Goal: Task Accomplishment & Management: Manage account settings

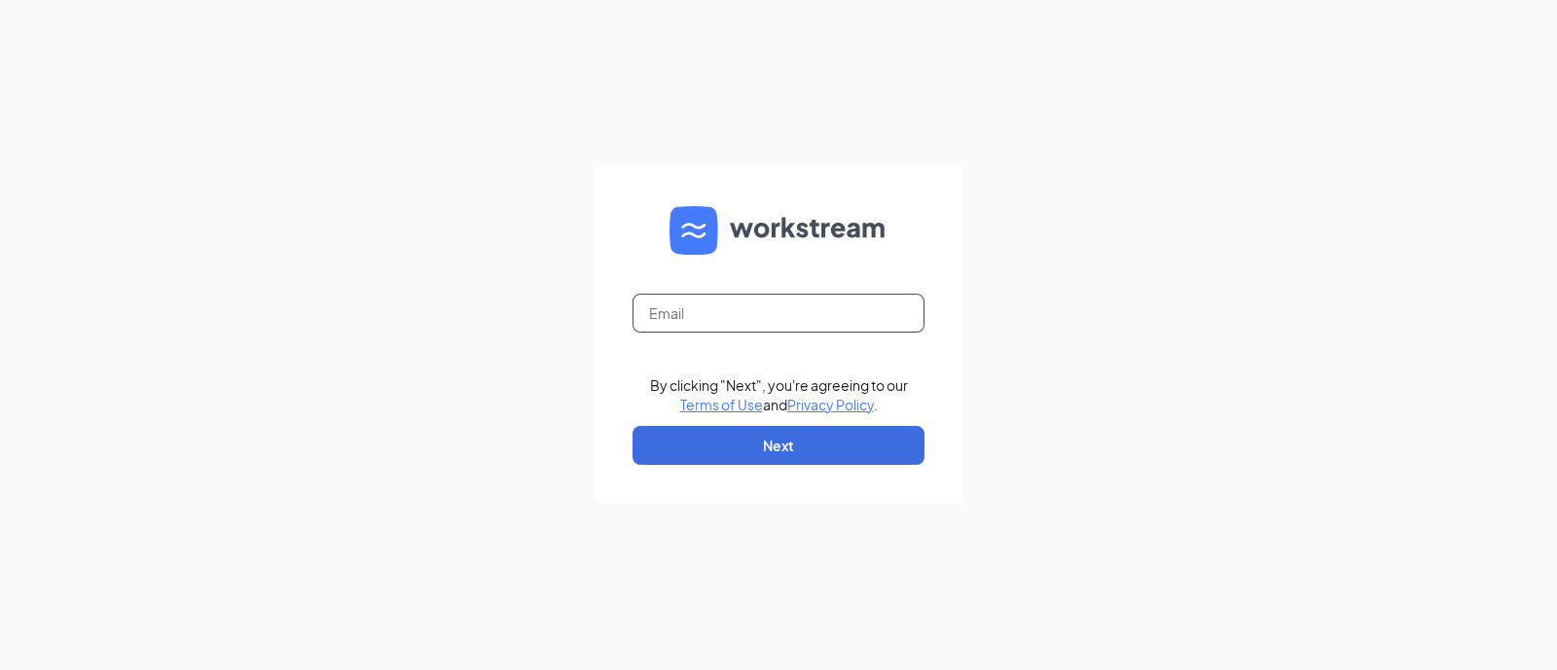
click at [735, 313] on input "text" at bounding box center [778, 313] width 292 height 39
type input "[EMAIL_ADDRESS][DOMAIN_NAME]"
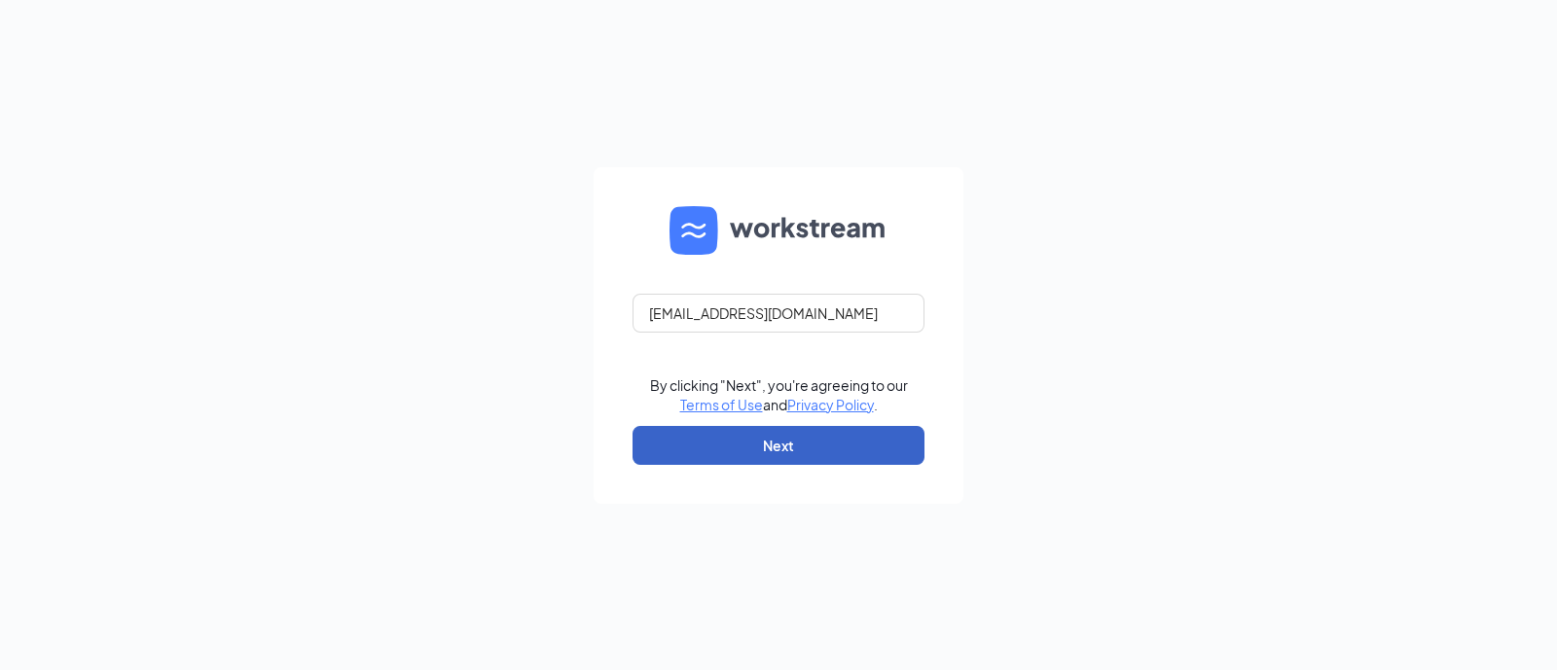
click at [849, 458] on button "Next" at bounding box center [778, 445] width 292 height 39
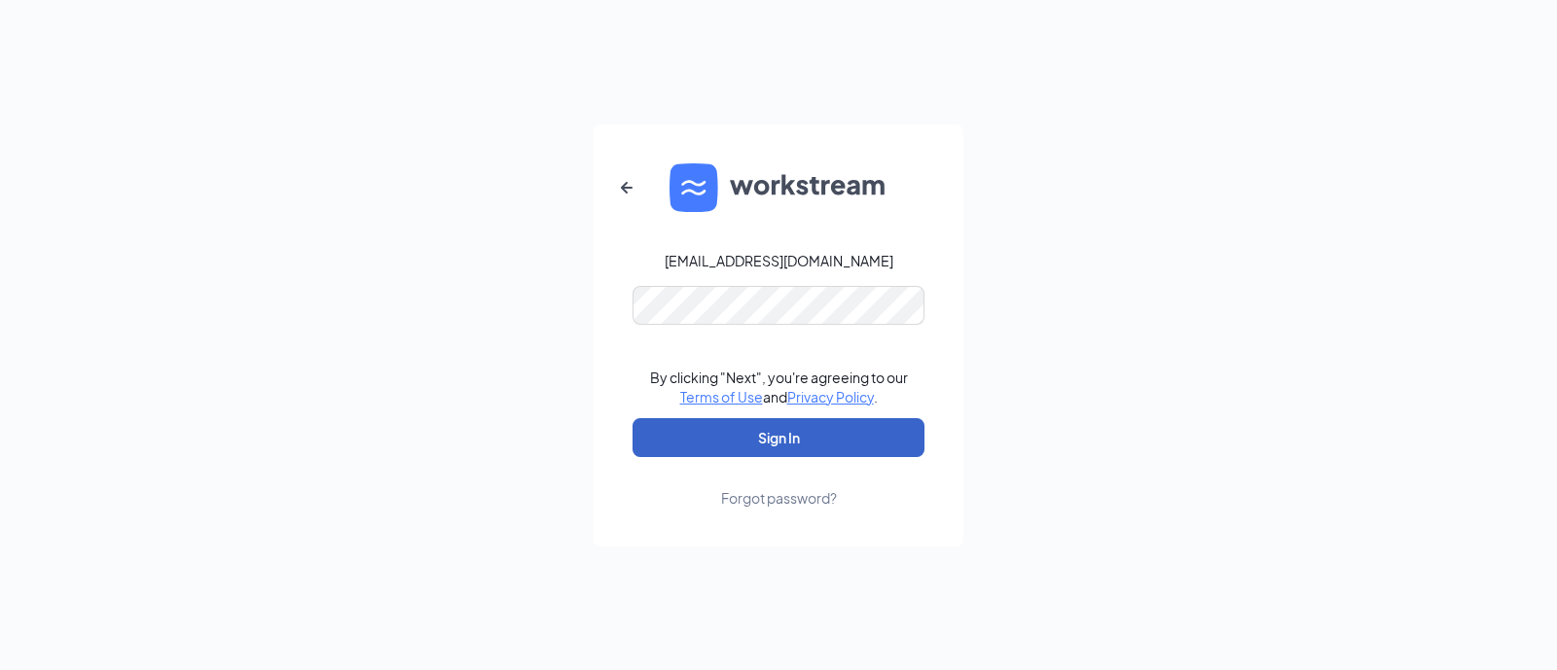
click at [806, 433] on button "Sign In" at bounding box center [778, 437] width 292 height 39
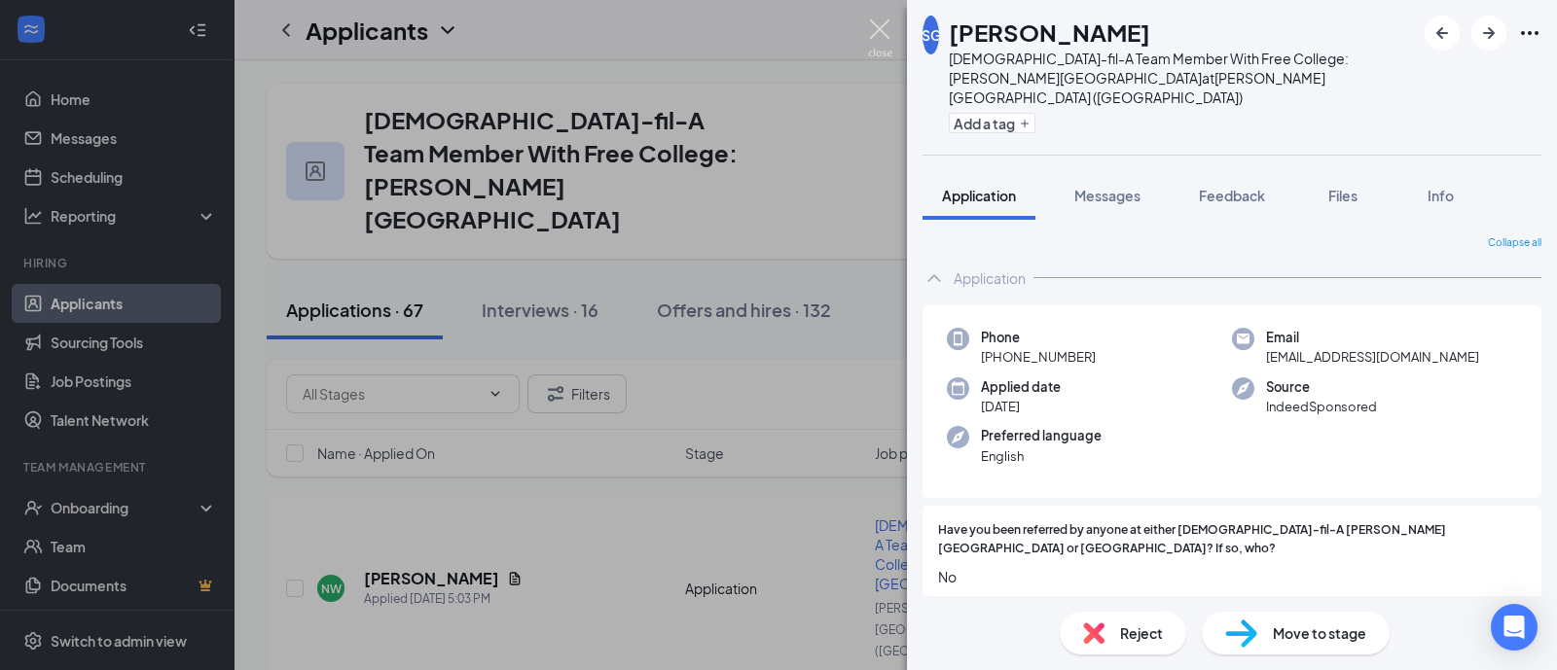
drag, startPoint x: 873, startPoint y: 21, endPoint x: 852, endPoint y: 26, distance: 21.0
click at [872, 21] on img at bounding box center [880, 38] width 24 height 38
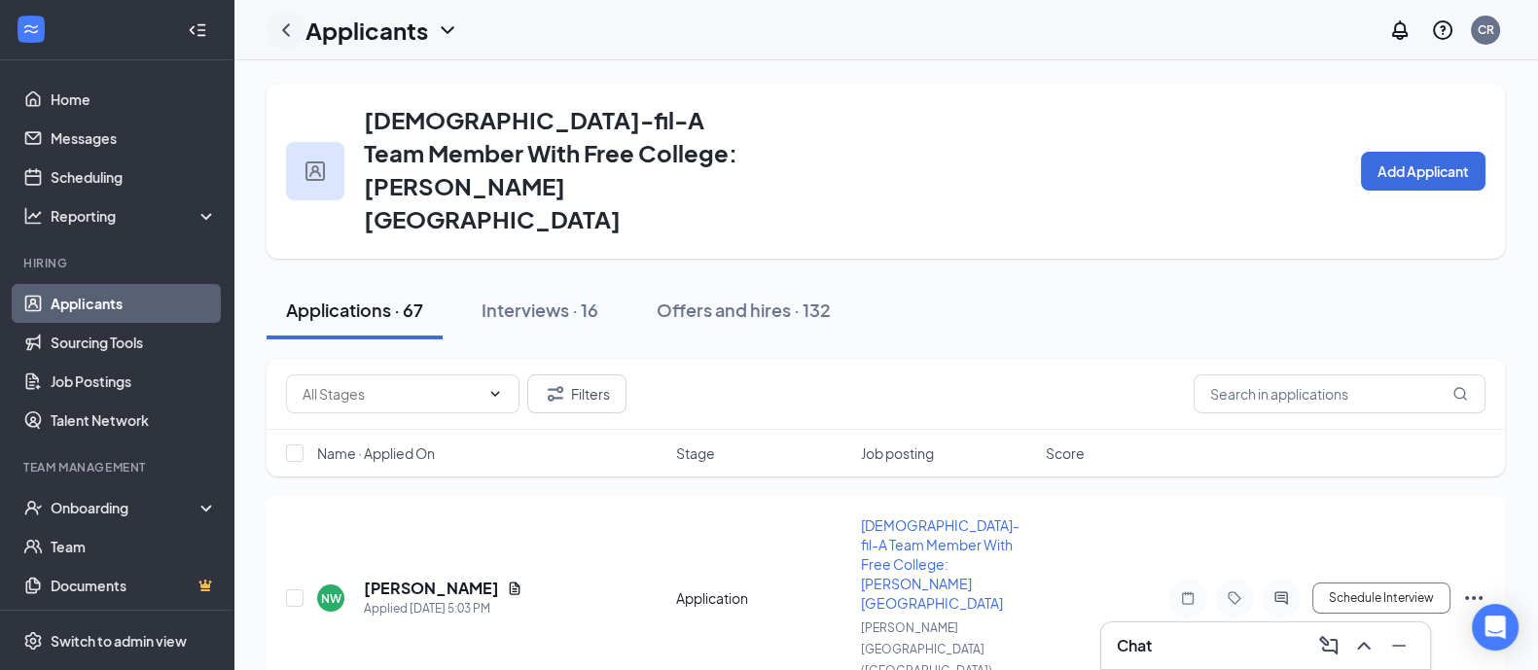
click at [284, 19] on icon "ChevronLeft" at bounding box center [285, 29] width 23 height 23
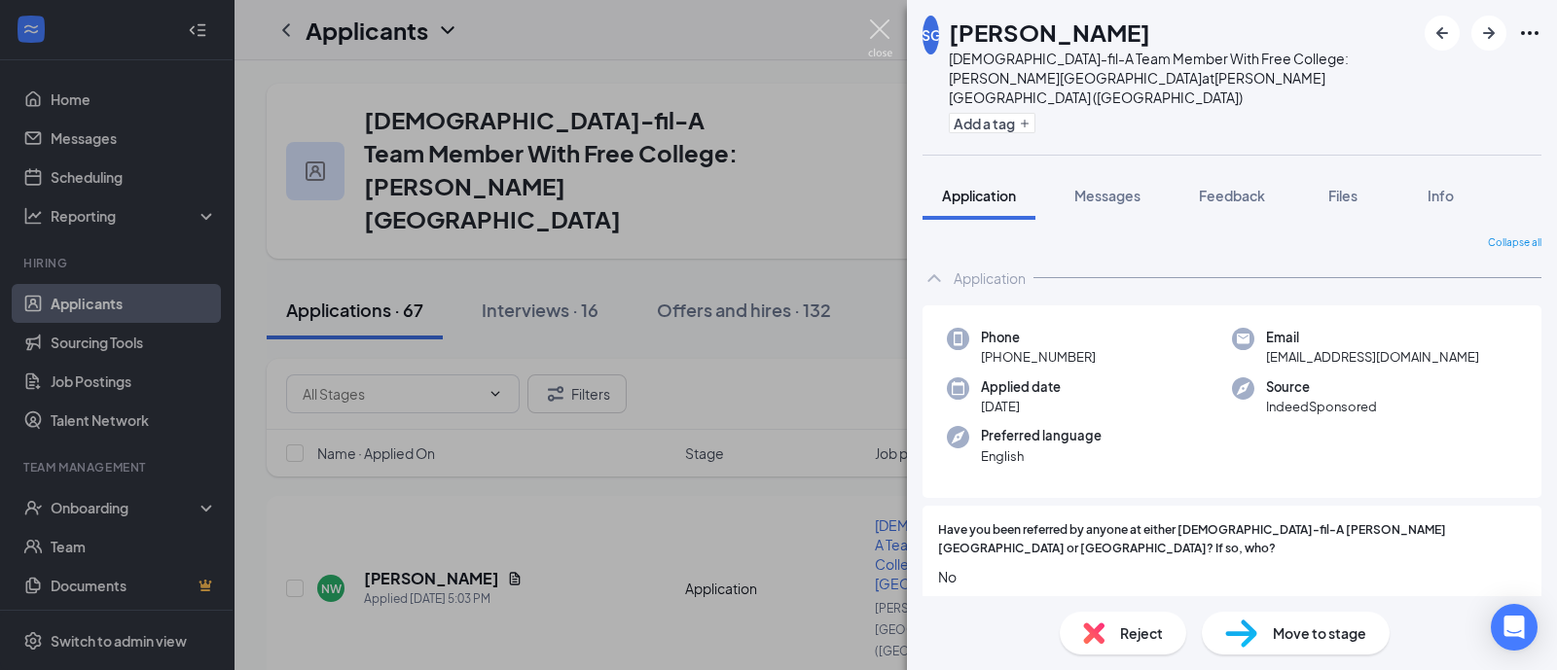
drag, startPoint x: 871, startPoint y: 25, endPoint x: 905, endPoint y: 138, distance: 117.9
click at [871, 26] on img at bounding box center [880, 38] width 24 height 38
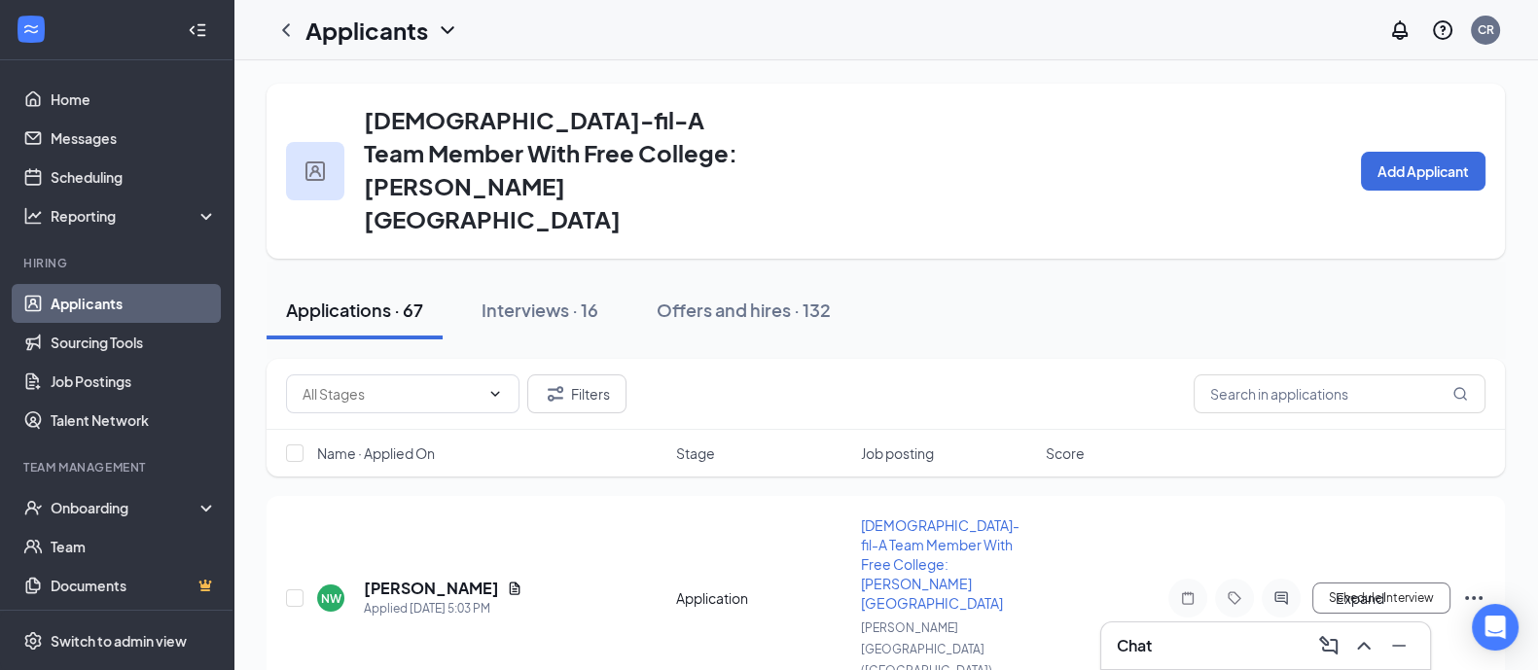
click at [1362, 645] on icon "ChevronUp" at bounding box center [1363, 646] width 13 height 8
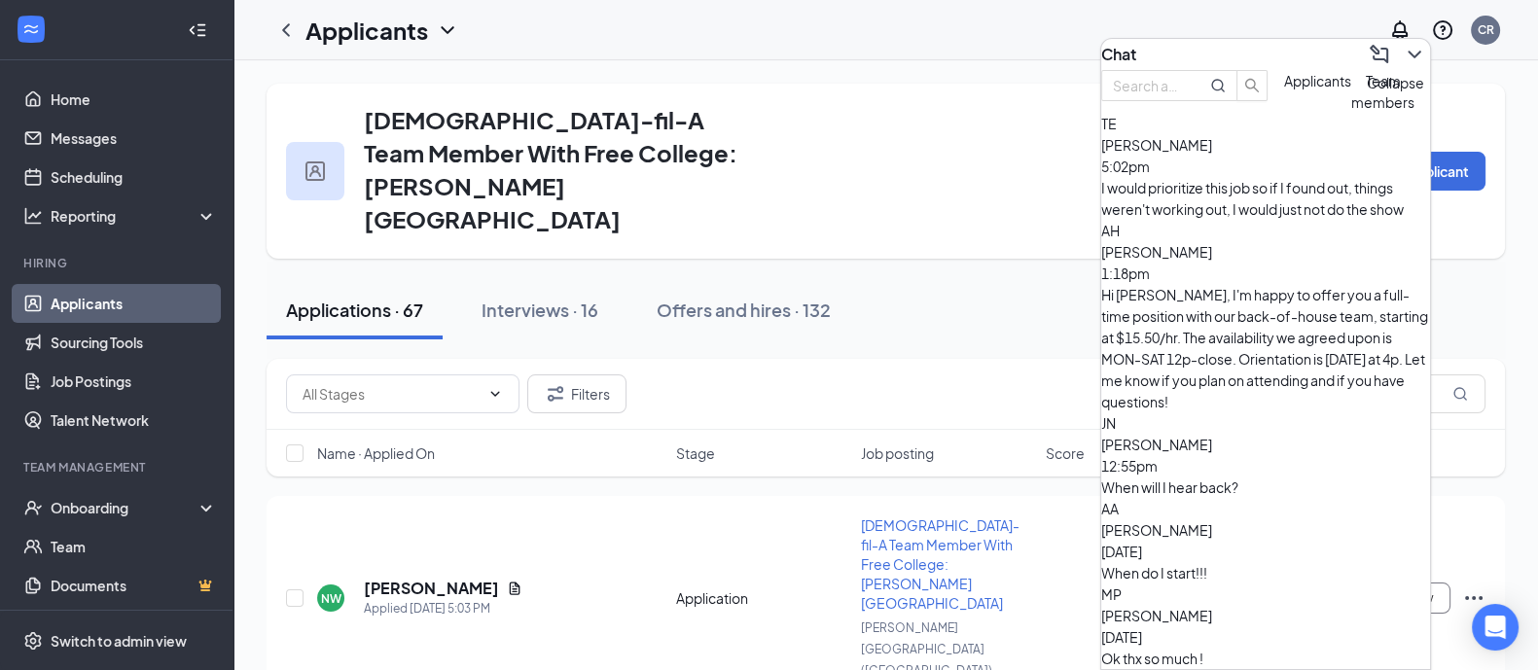
click at [1408, 51] on icon "ChevronDown" at bounding box center [1414, 55] width 13 height 8
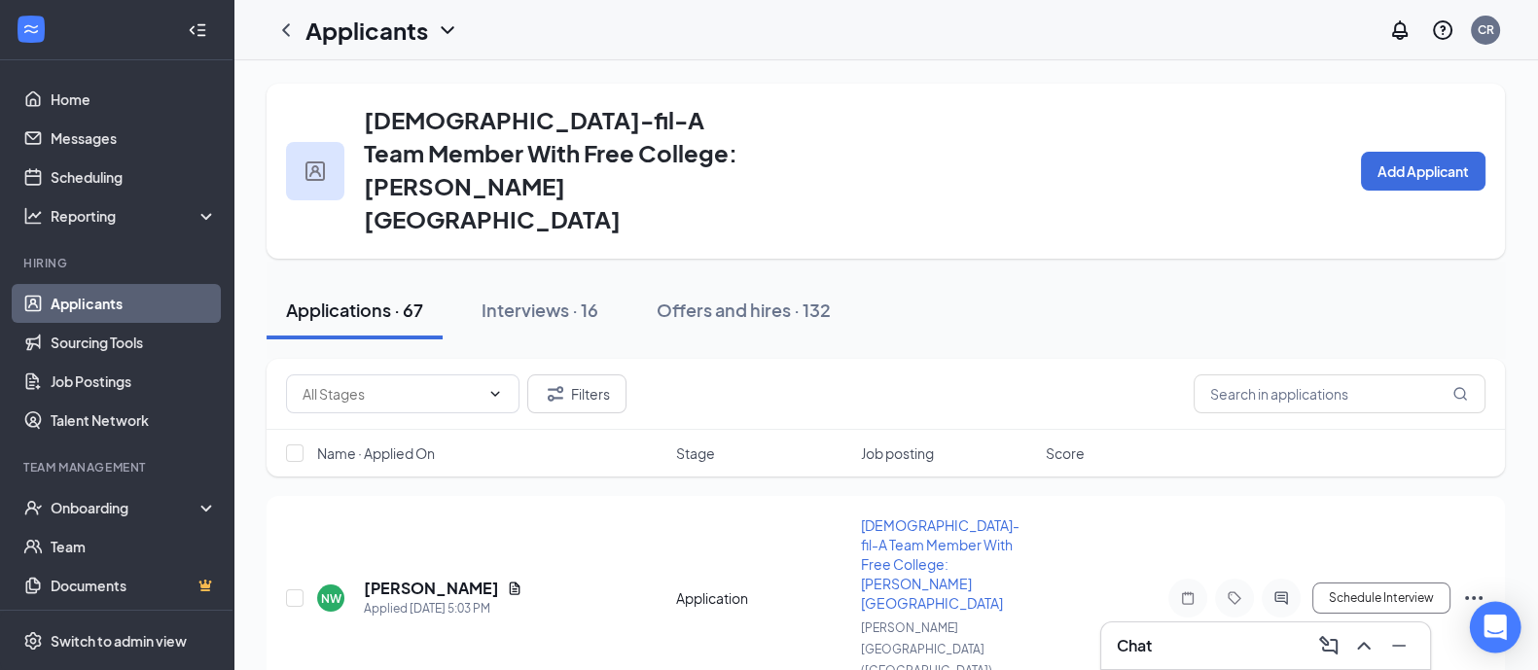
click at [1484, 621] on icon "Open Intercom Messenger" at bounding box center [1495, 627] width 25 height 25
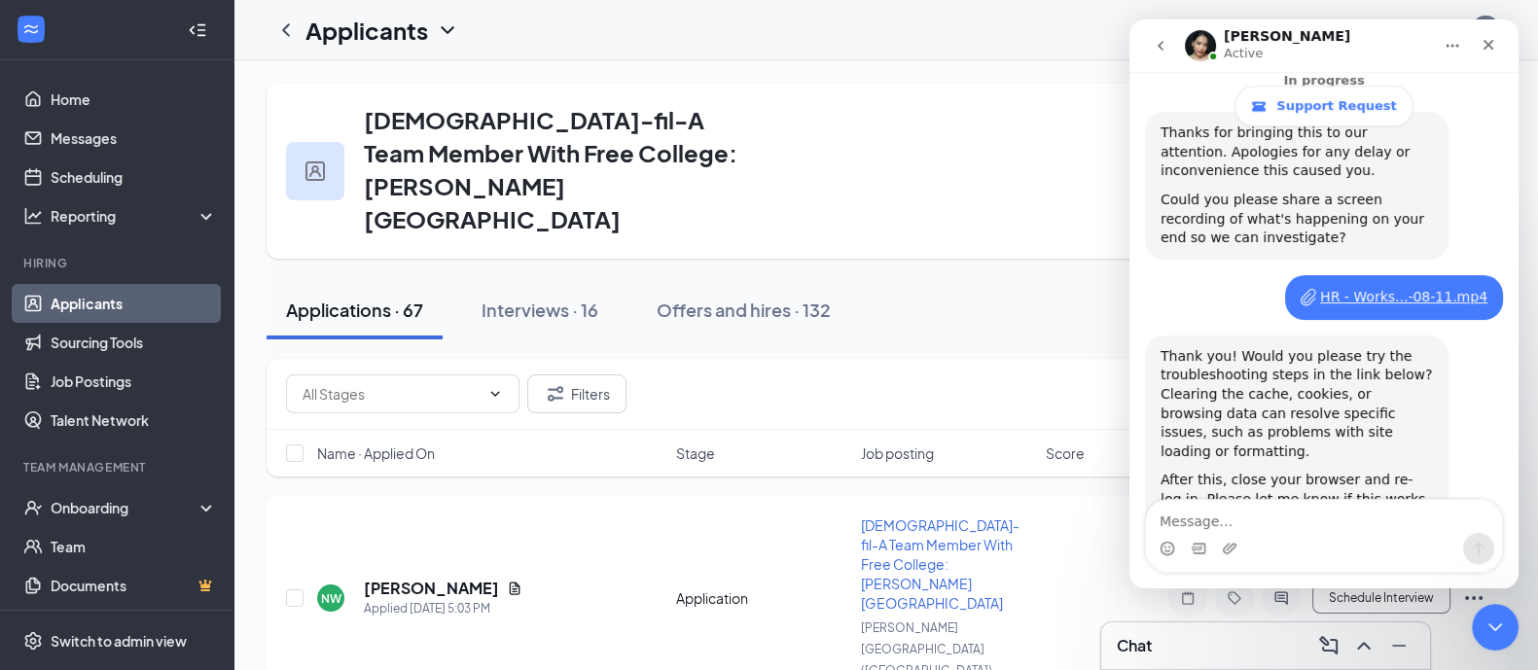
scroll to position [752, 0]
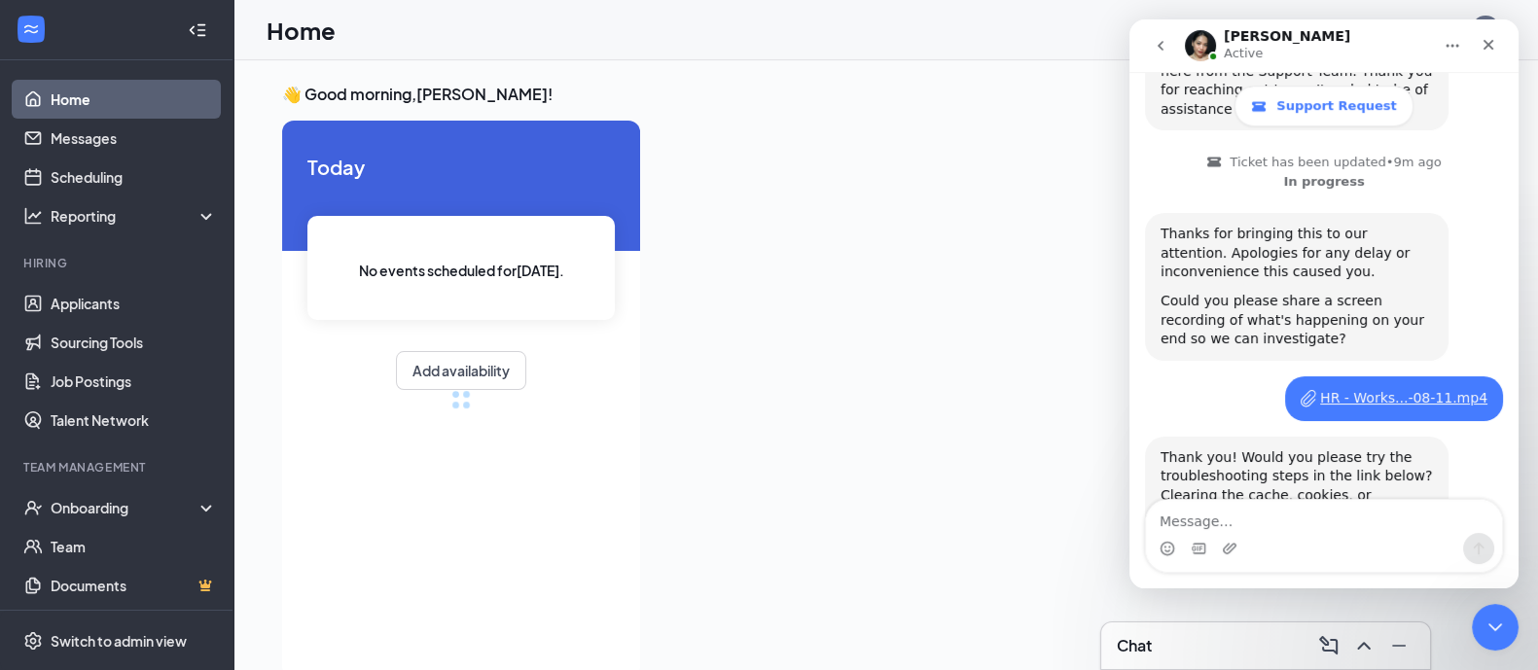
scroll to position [752, 0]
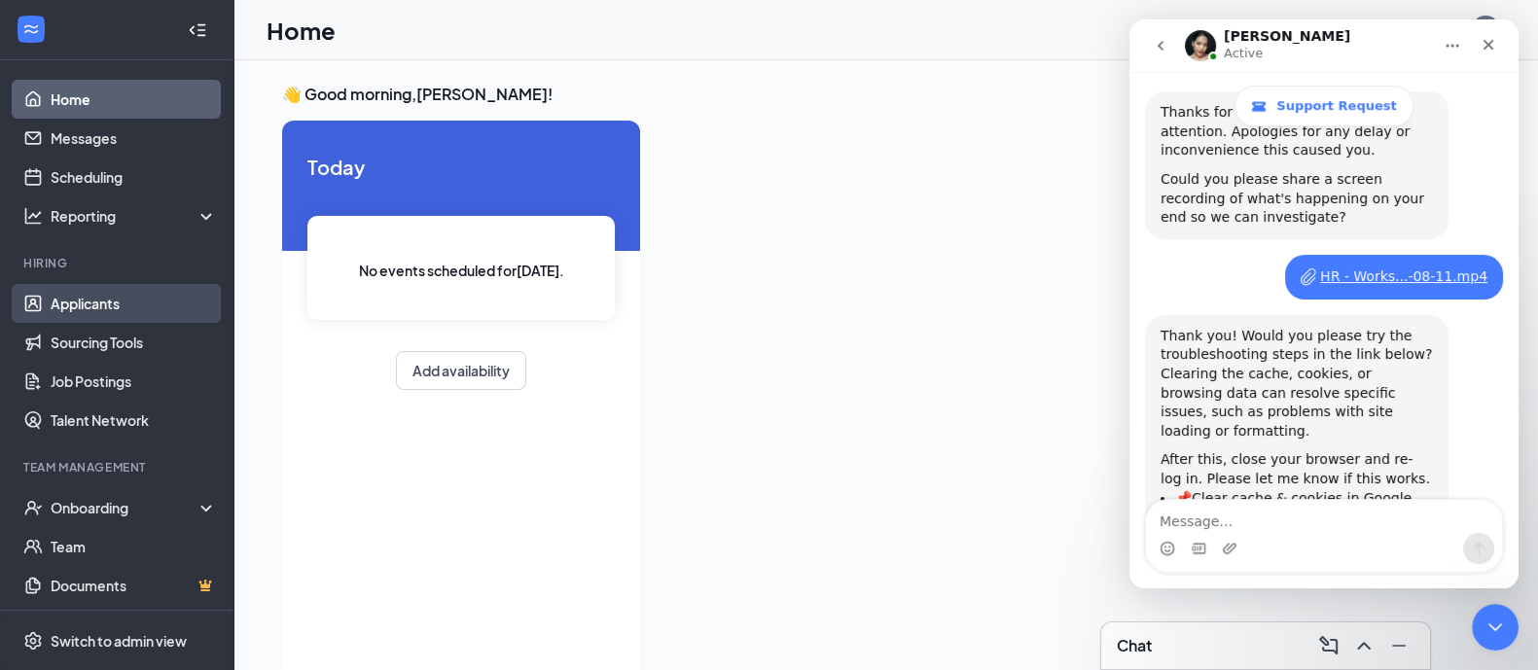
click at [139, 308] on link "Applicants" at bounding box center [134, 303] width 166 height 39
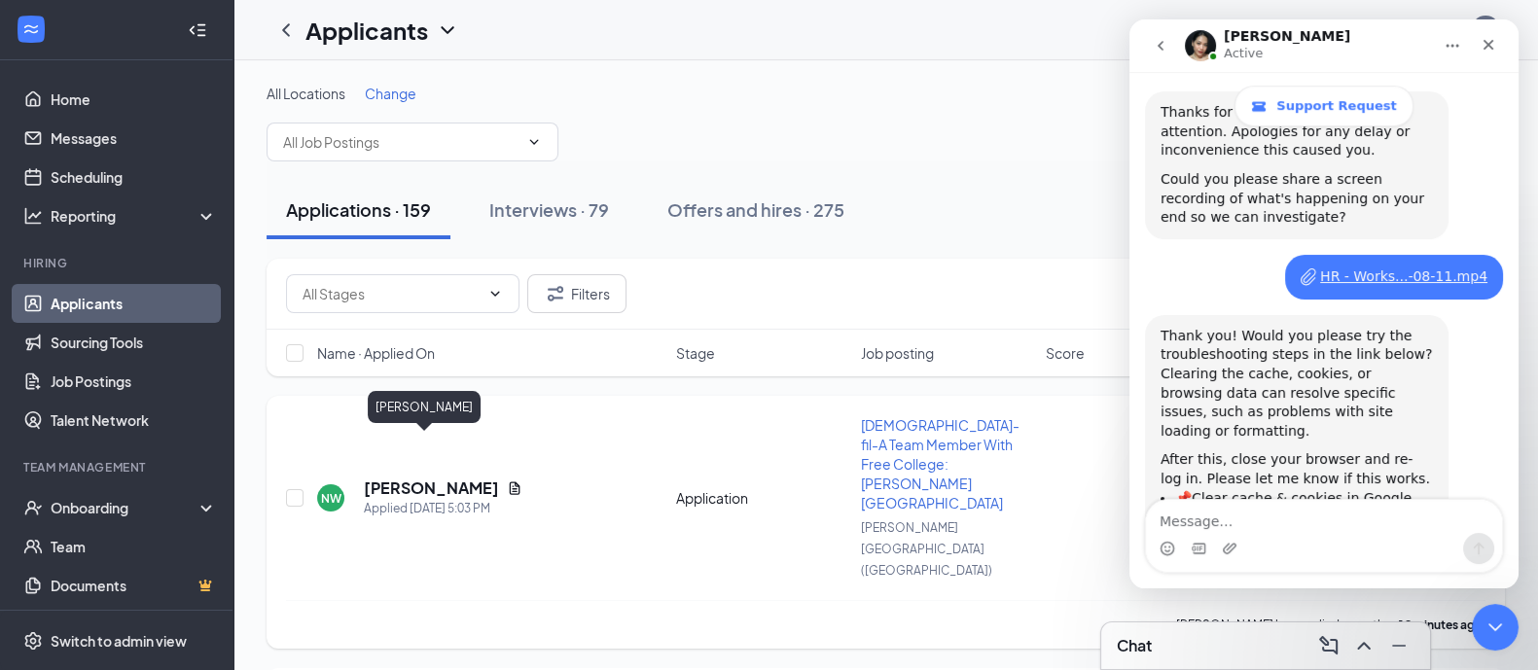
click at [404, 478] on h5 "[PERSON_NAME]" at bounding box center [431, 488] width 135 height 21
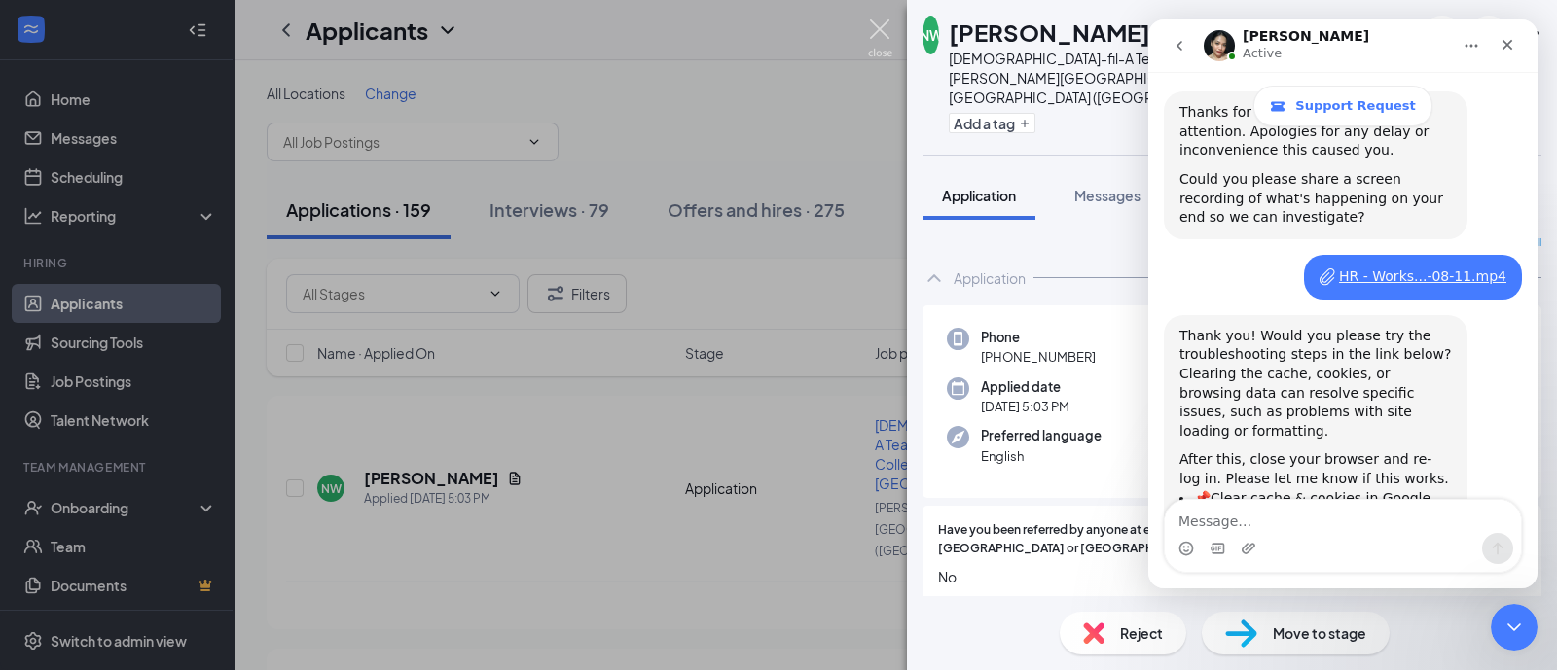
click at [887, 40] on img at bounding box center [880, 38] width 24 height 38
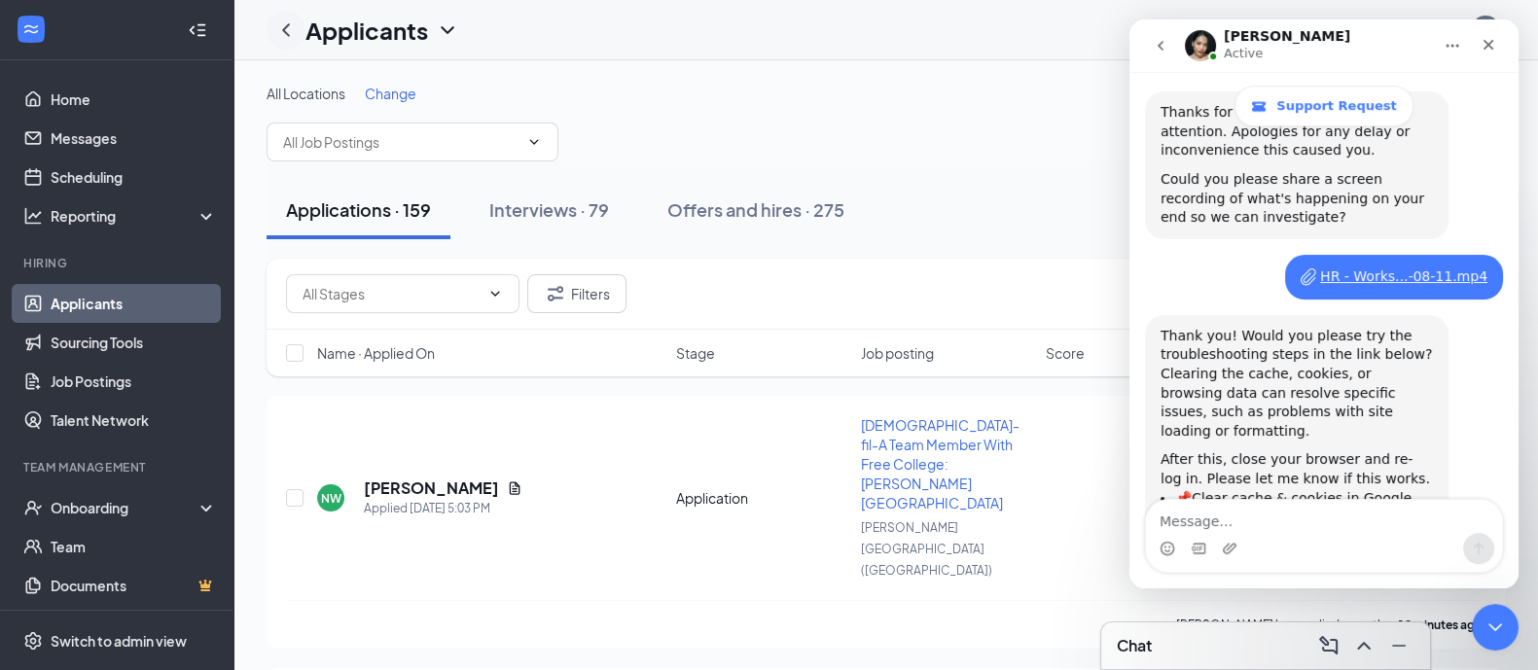
click at [282, 28] on icon "ChevronLeft" at bounding box center [285, 29] width 23 height 23
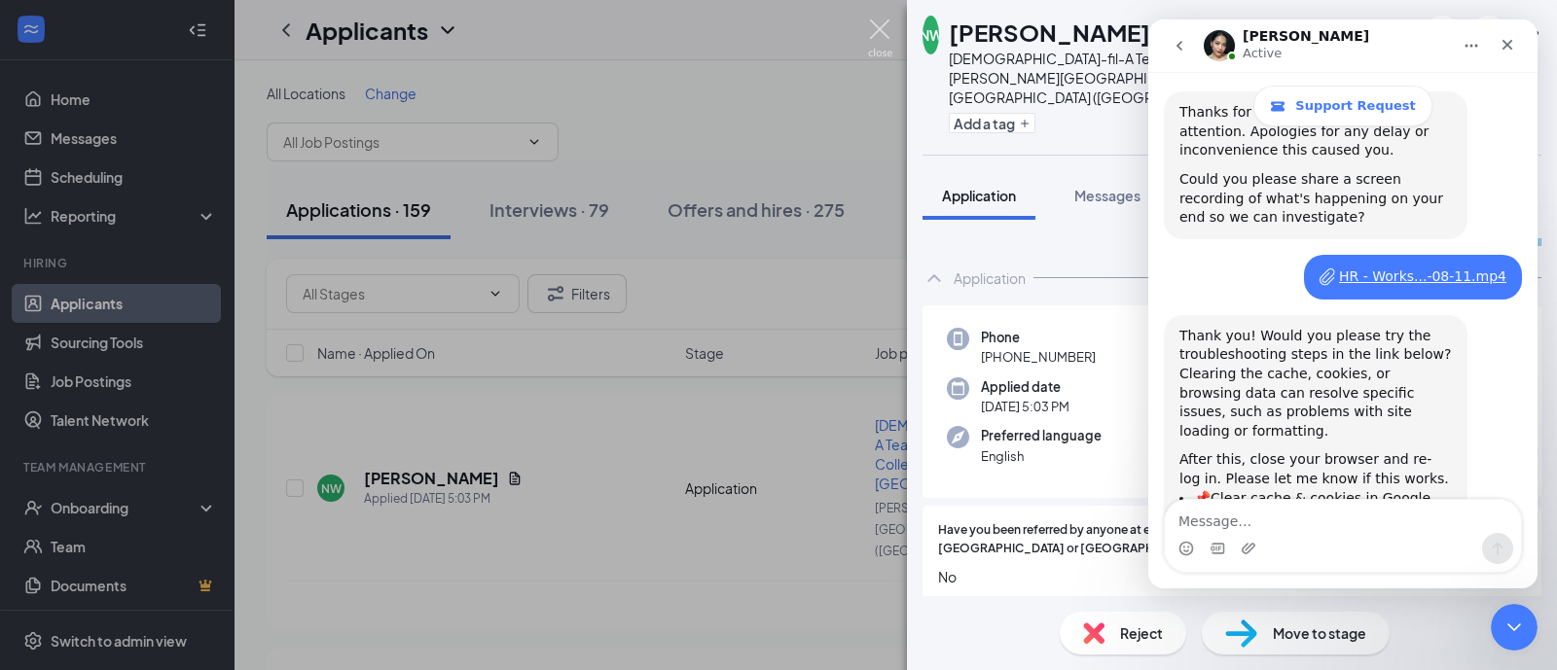
click at [876, 21] on img at bounding box center [880, 38] width 24 height 38
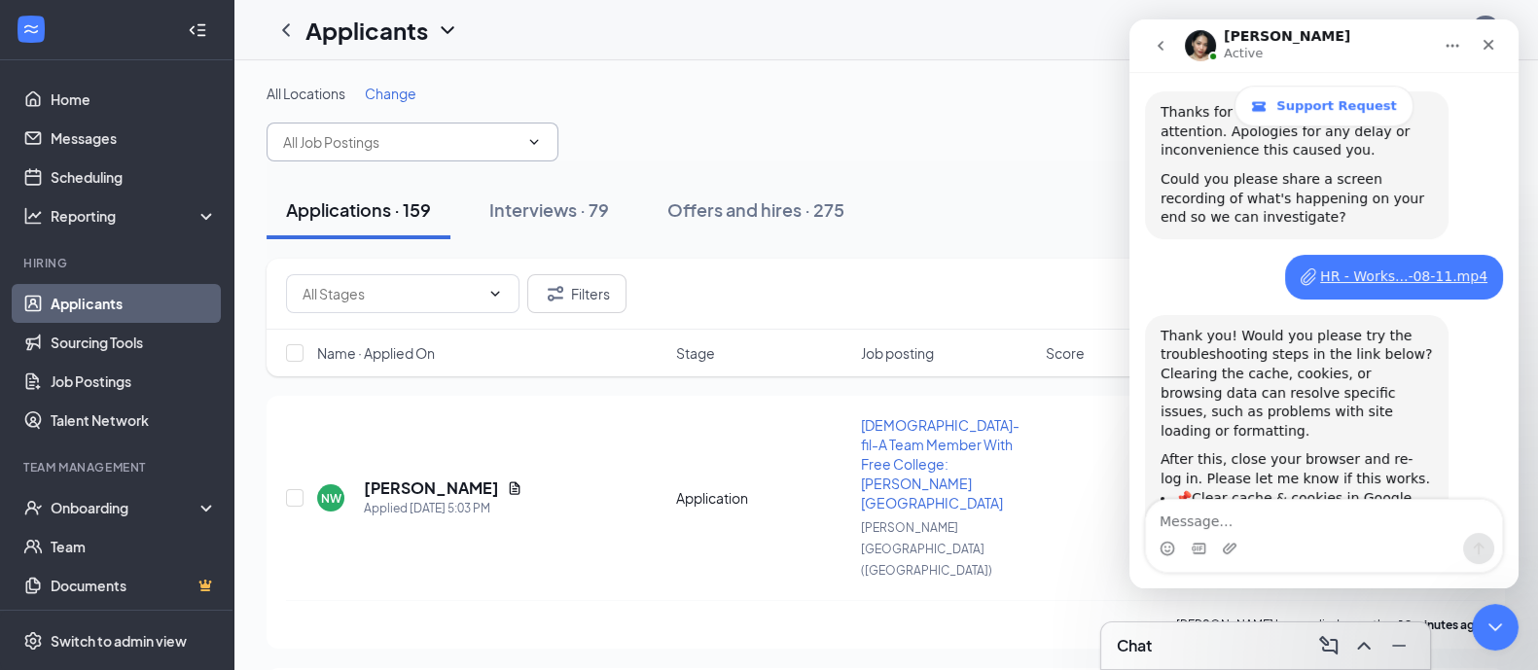
click at [491, 158] on span at bounding box center [413, 142] width 292 height 39
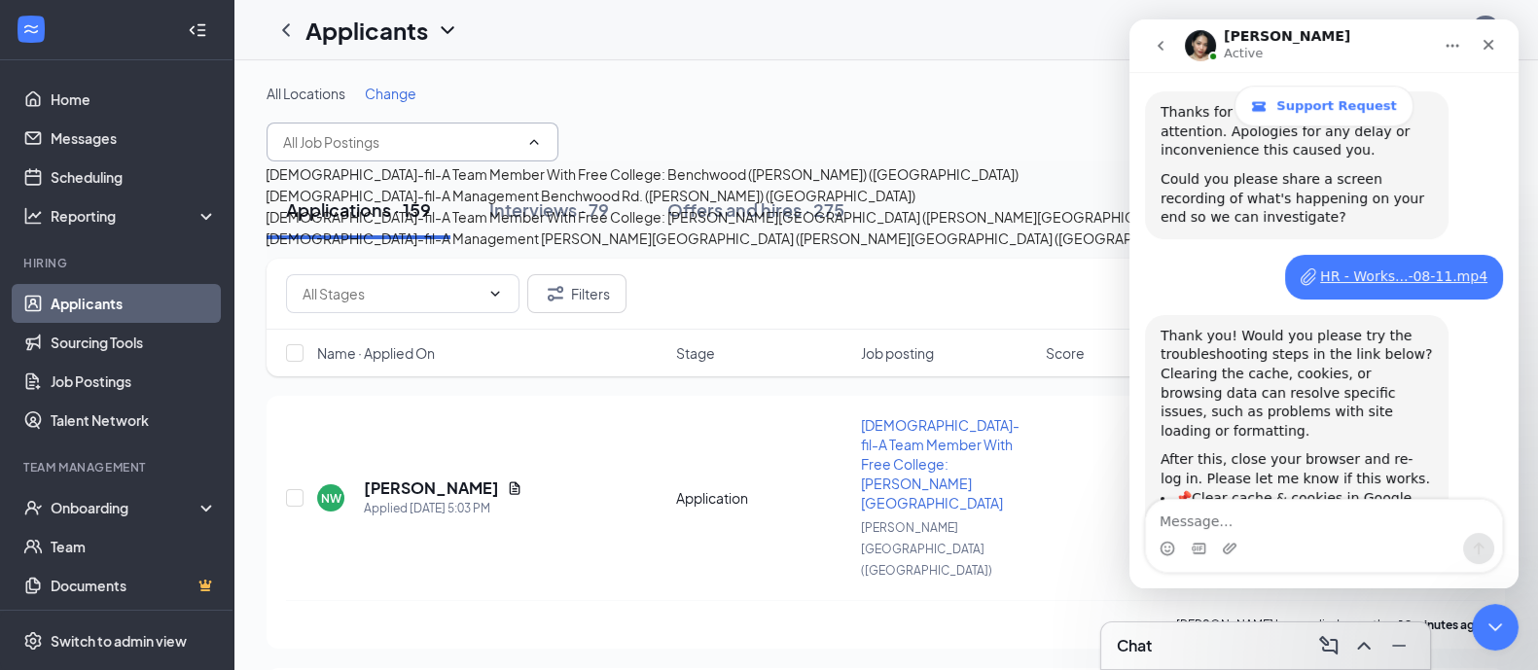
click at [429, 185] on div "[DEMOGRAPHIC_DATA]-fil-A Team Member With Free College: Benchwood ([PERSON_NAME…" at bounding box center [642, 173] width 753 height 21
type input "[DEMOGRAPHIC_DATA]-fil-A Team Member With Free College: Benchwood ([PERSON_NAME…"
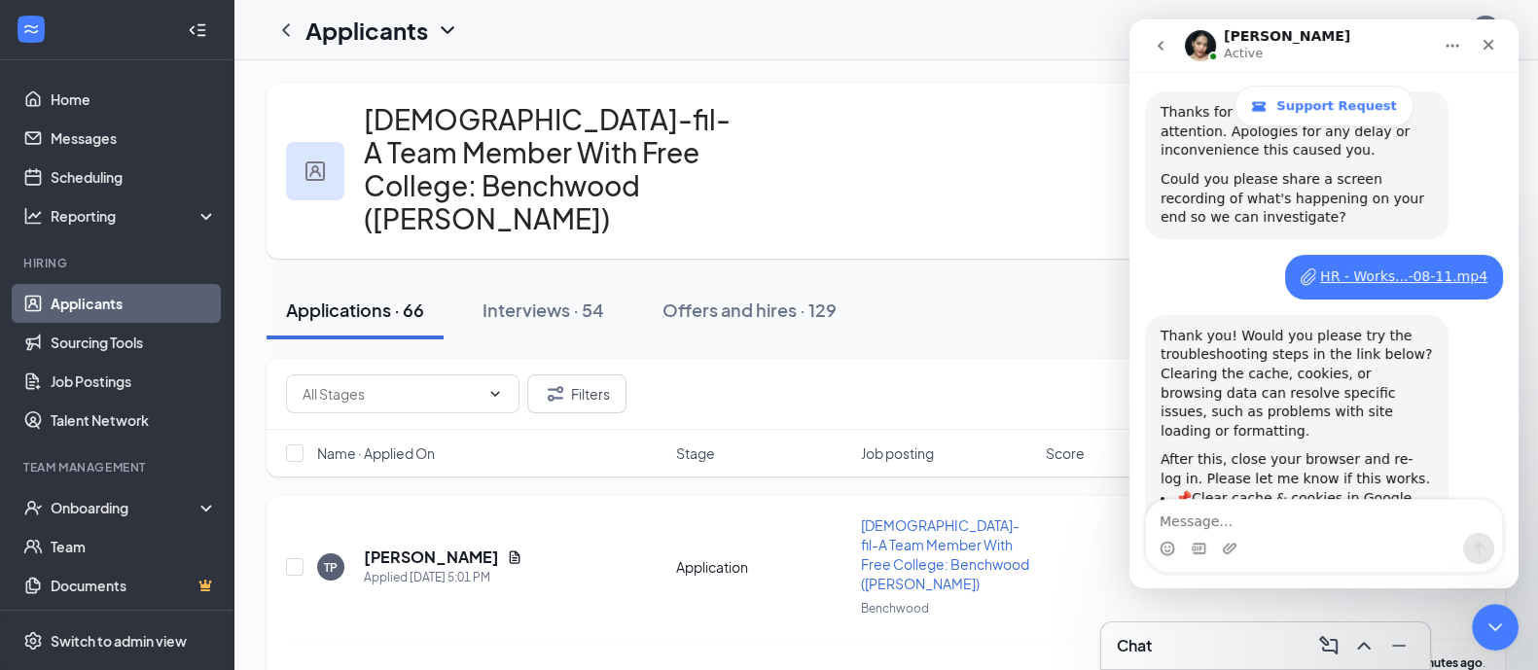
click at [401, 516] on div "TP [PERSON_NAME] Applied [DATE] 5:01 PM Application [DEMOGRAPHIC_DATA]-fil-A Te…" at bounding box center [886, 577] width 1200 height 123
click at [400, 547] on h5 "[PERSON_NAME]" at bounding box center [431, 557] width 135 height 21
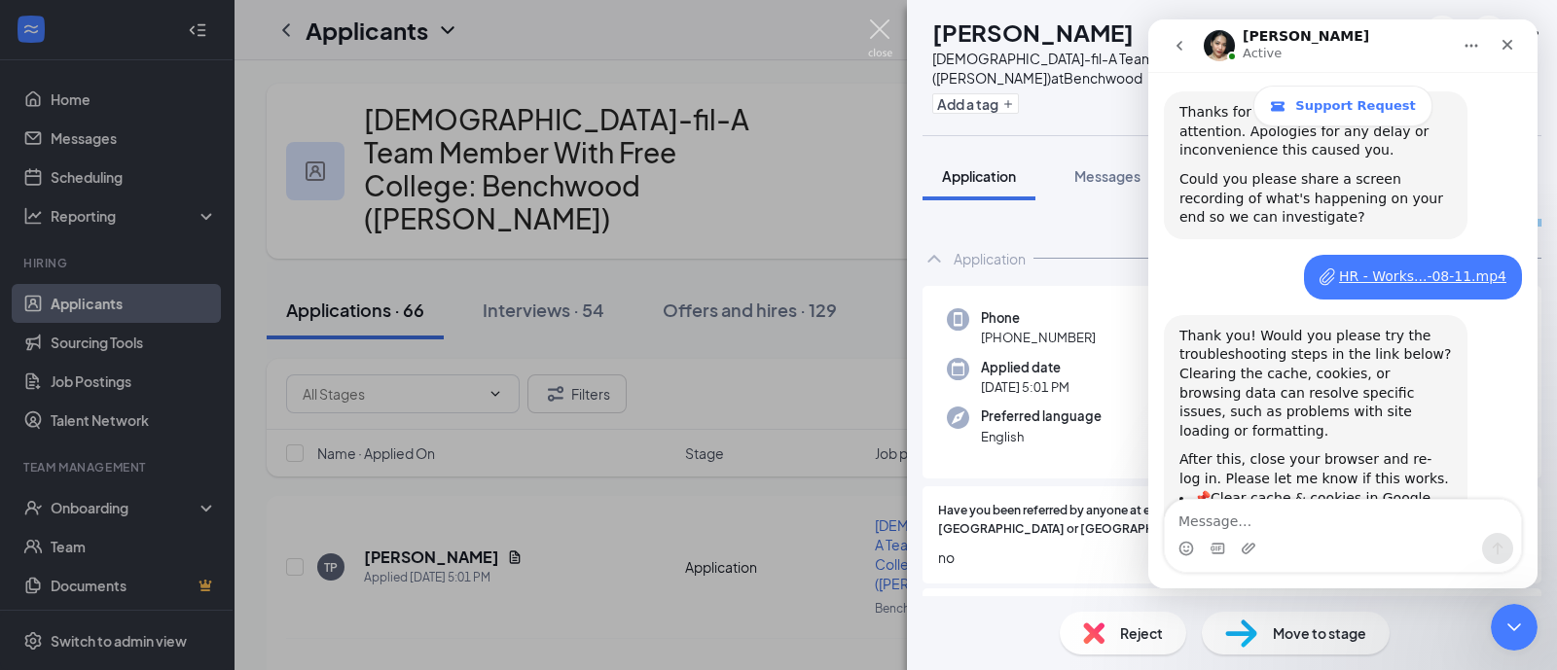
click at [885, 43] on img at bounding box center [880, 38] width 24 height 38
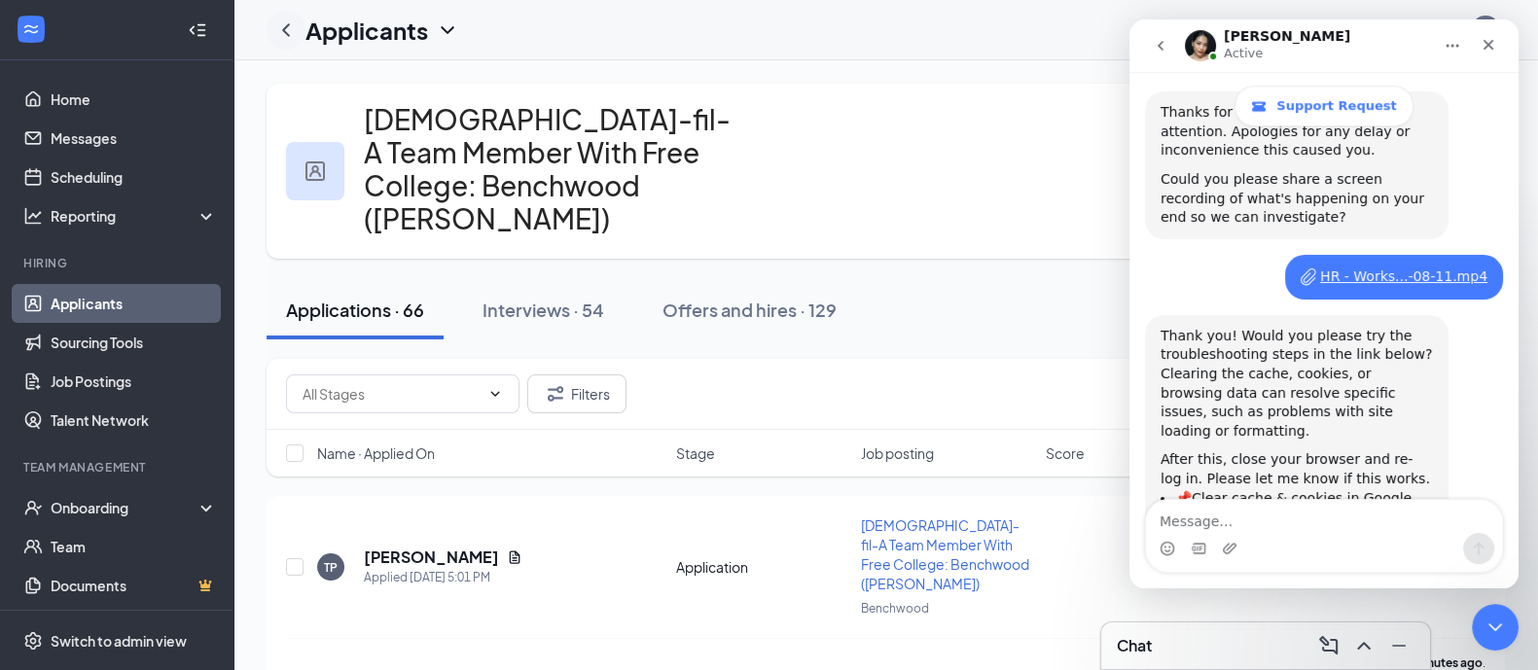
click at [292, 37] on icon "ChevronLeft" at bounding box center [285, 29] width 23 height 23
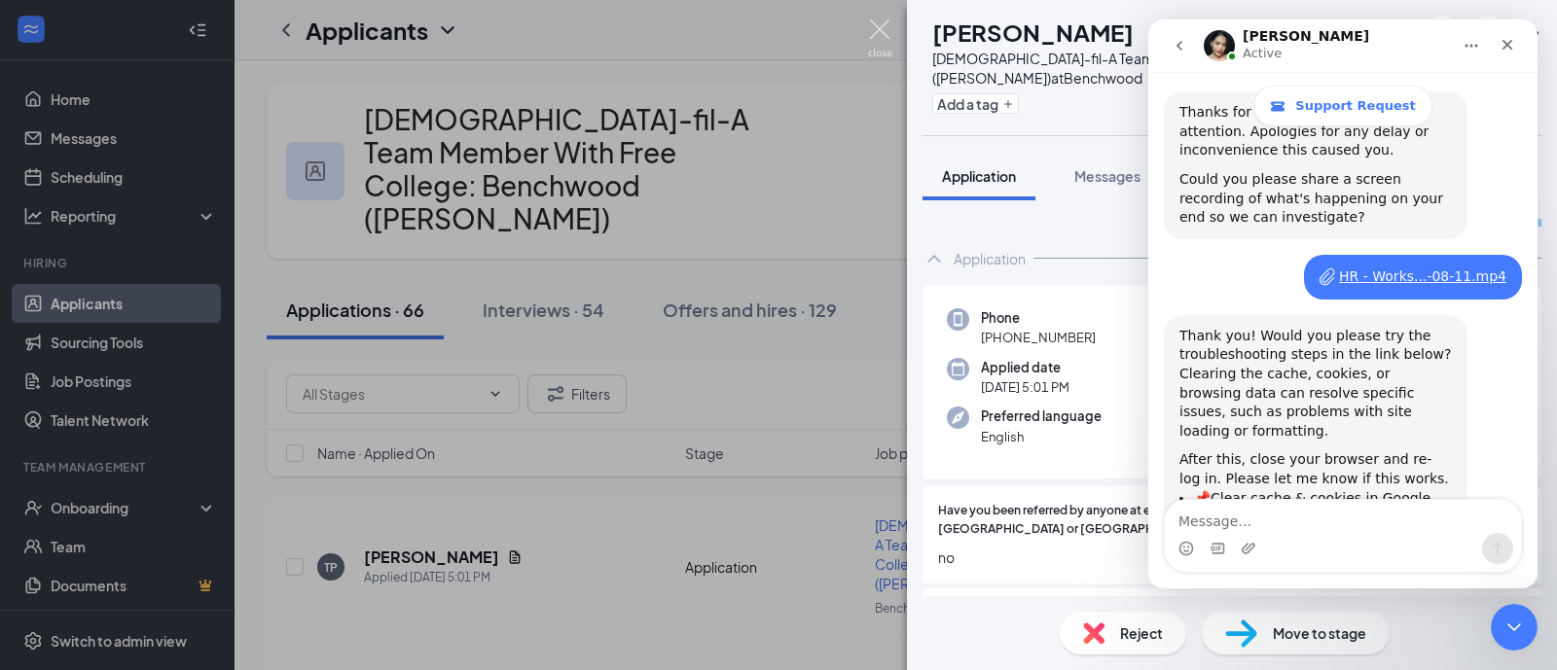
click at [871, 36] on img at bounding box center [880, 38] width 24 height 38
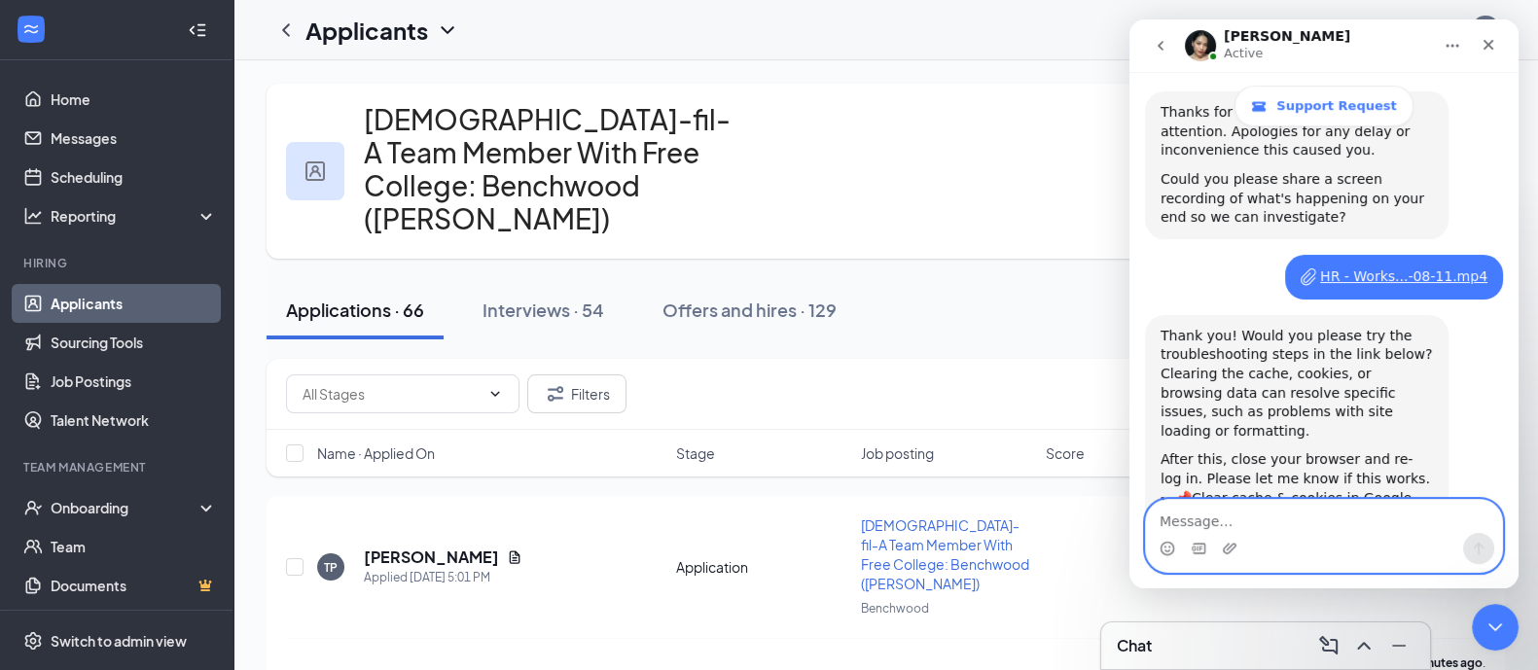
click at [1208, 514] on textarea "Message…" at bounding box center [1324, 516] width 356 height 33
type textarea "That did not fix the issue."
click at [1481, 552] on icon "Send a message…" at bounding box center [1479, 549] width 16 height 16
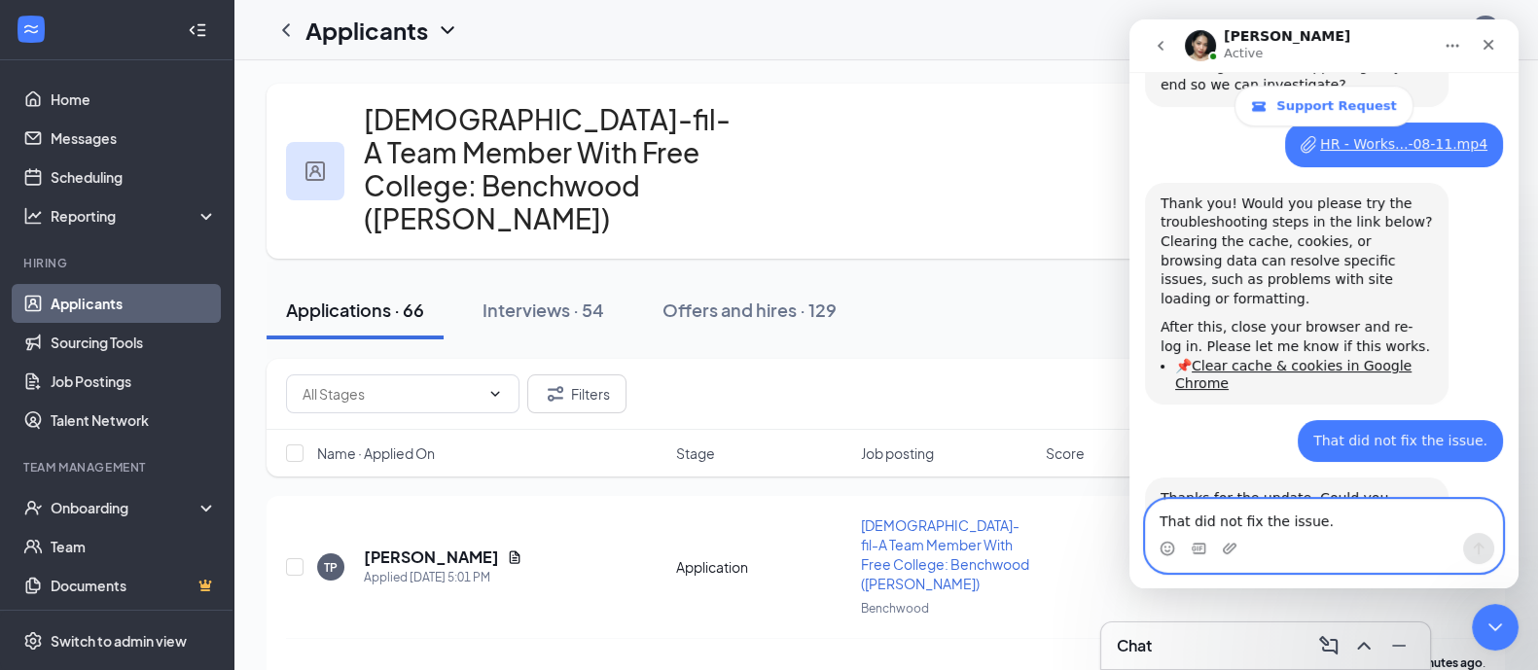
scroll to position [906, 0]
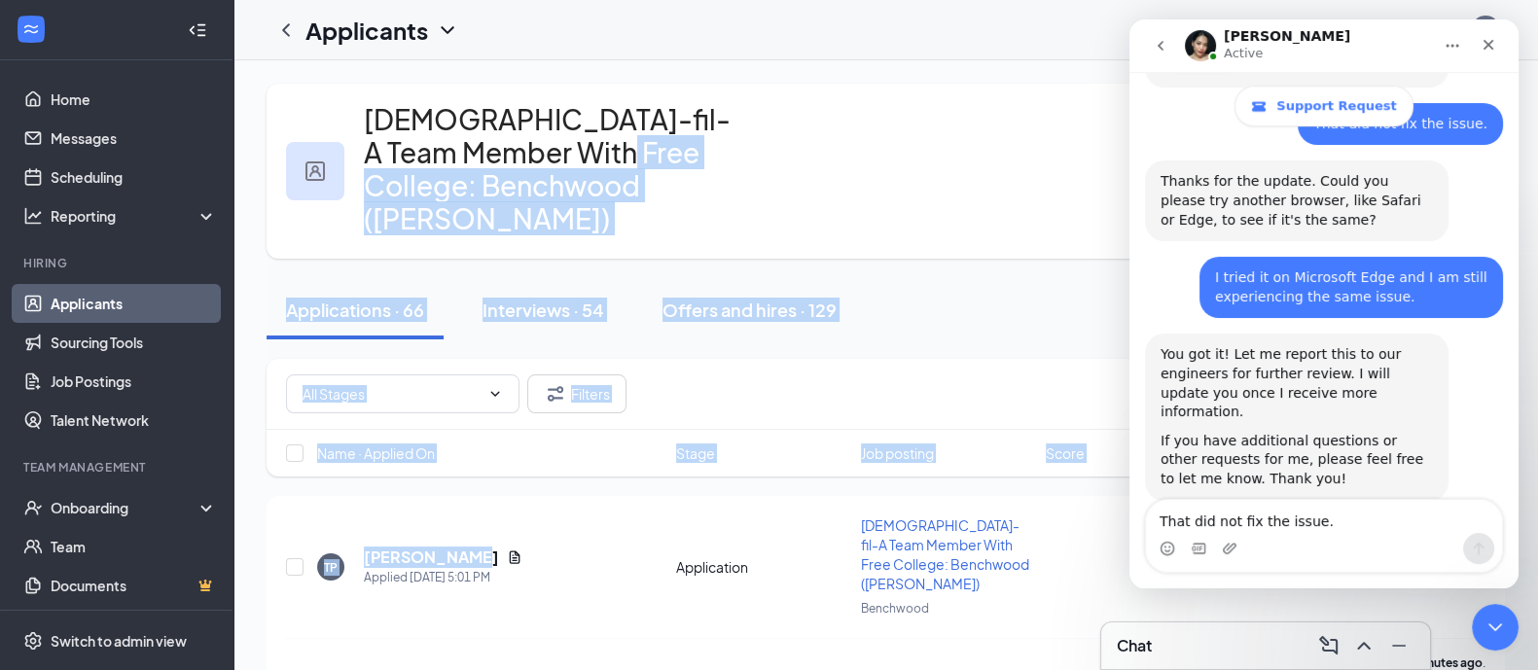
scroll to position [1205, 0]
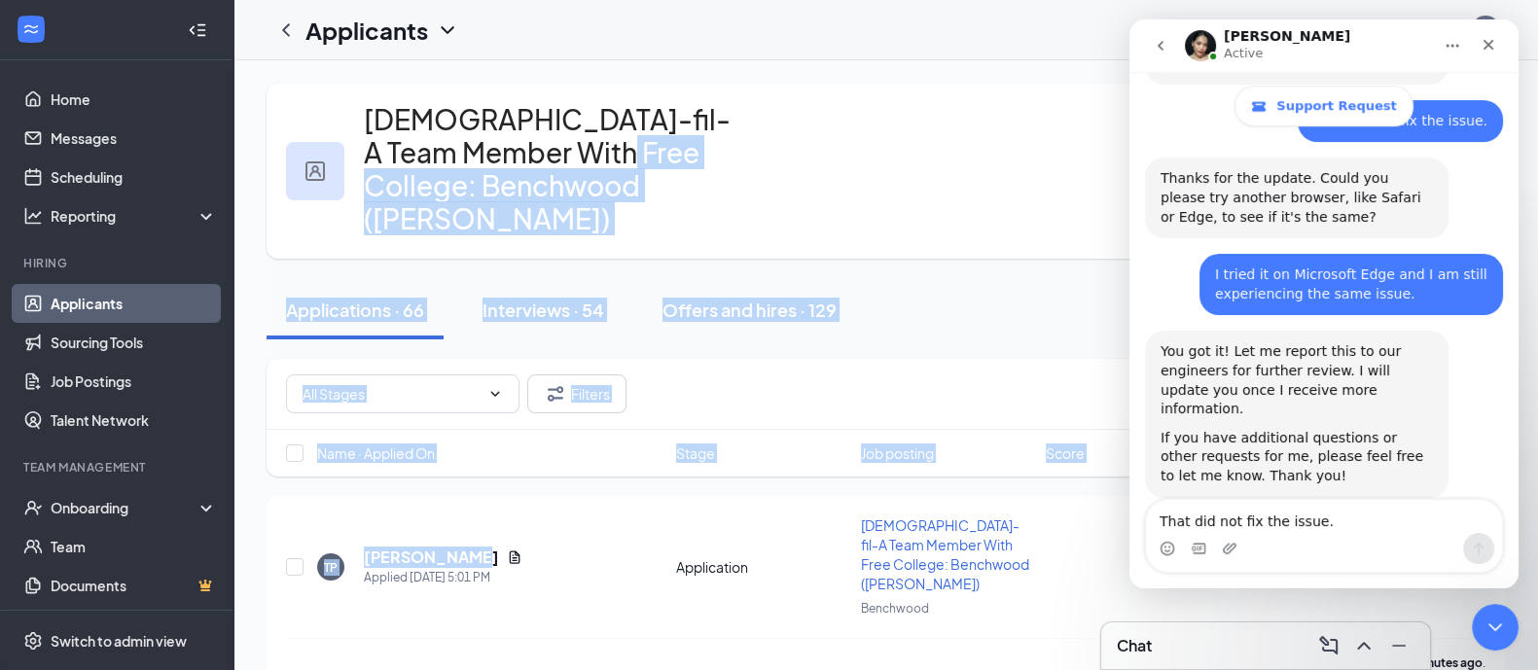
click at [846, 157] on div "[DEMOGRAPHIC_DATA]-fil-A Team Member With Free College: Benchwood ([PERSON_NAME…" at bounding box center [886, 171] width 1239 height 175
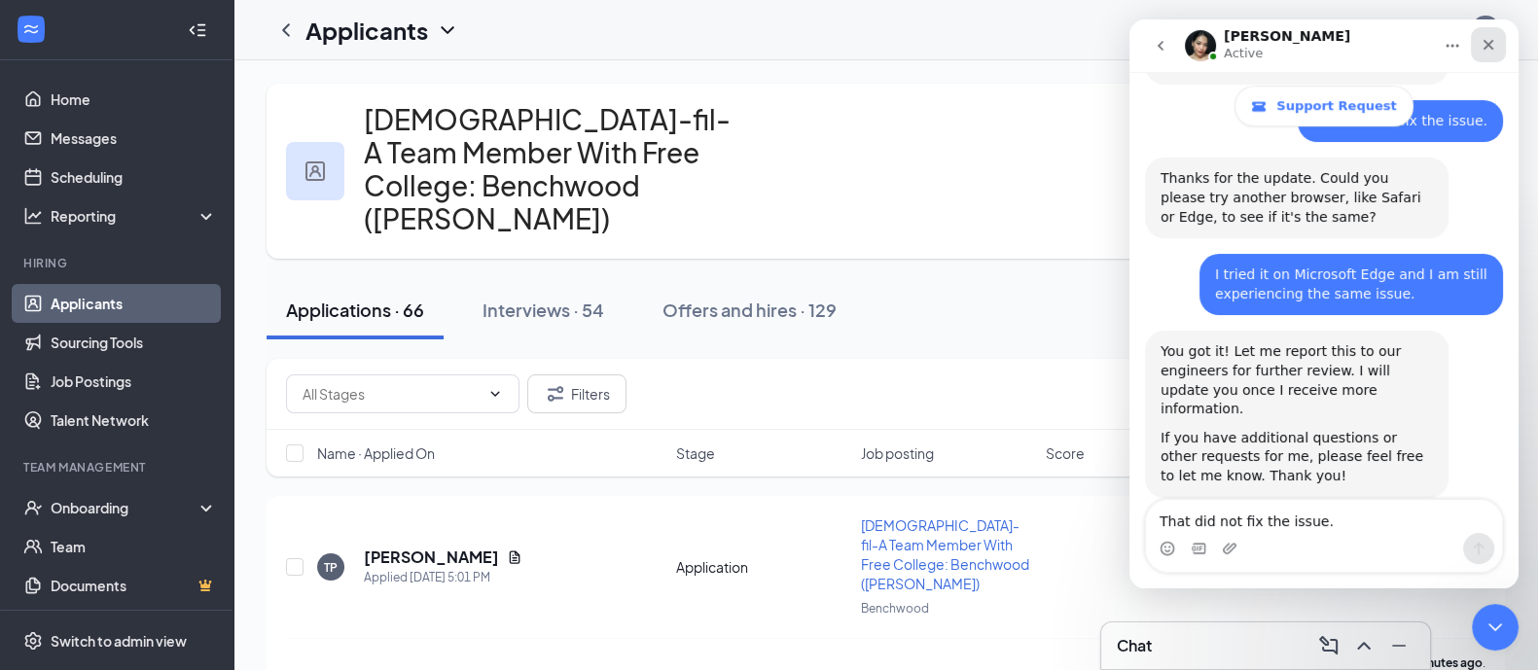
click at [1489, 47] on icon "Close" at bounding box center [1489, 45] width 16 height 16
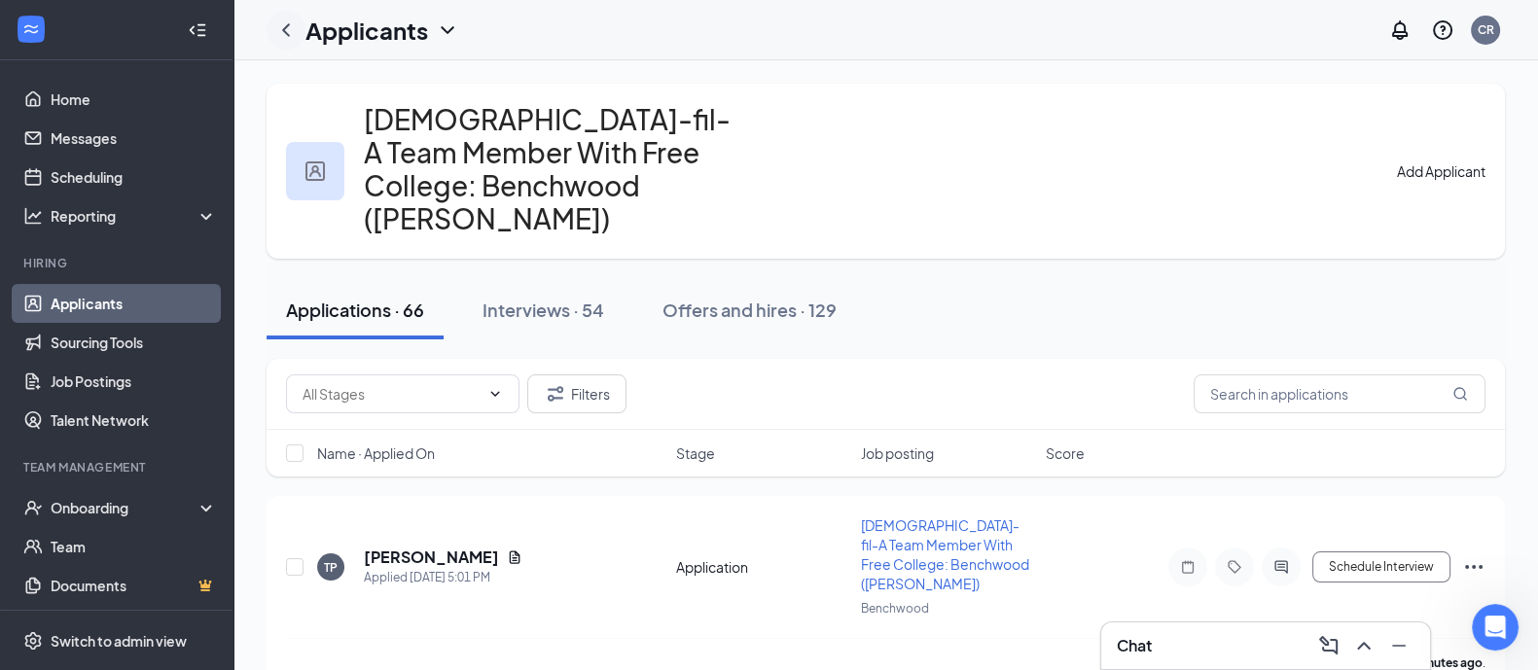
click at [290, 26] on icon "ChevronLeft" at bounding box center [285, 29] width 23 height 23
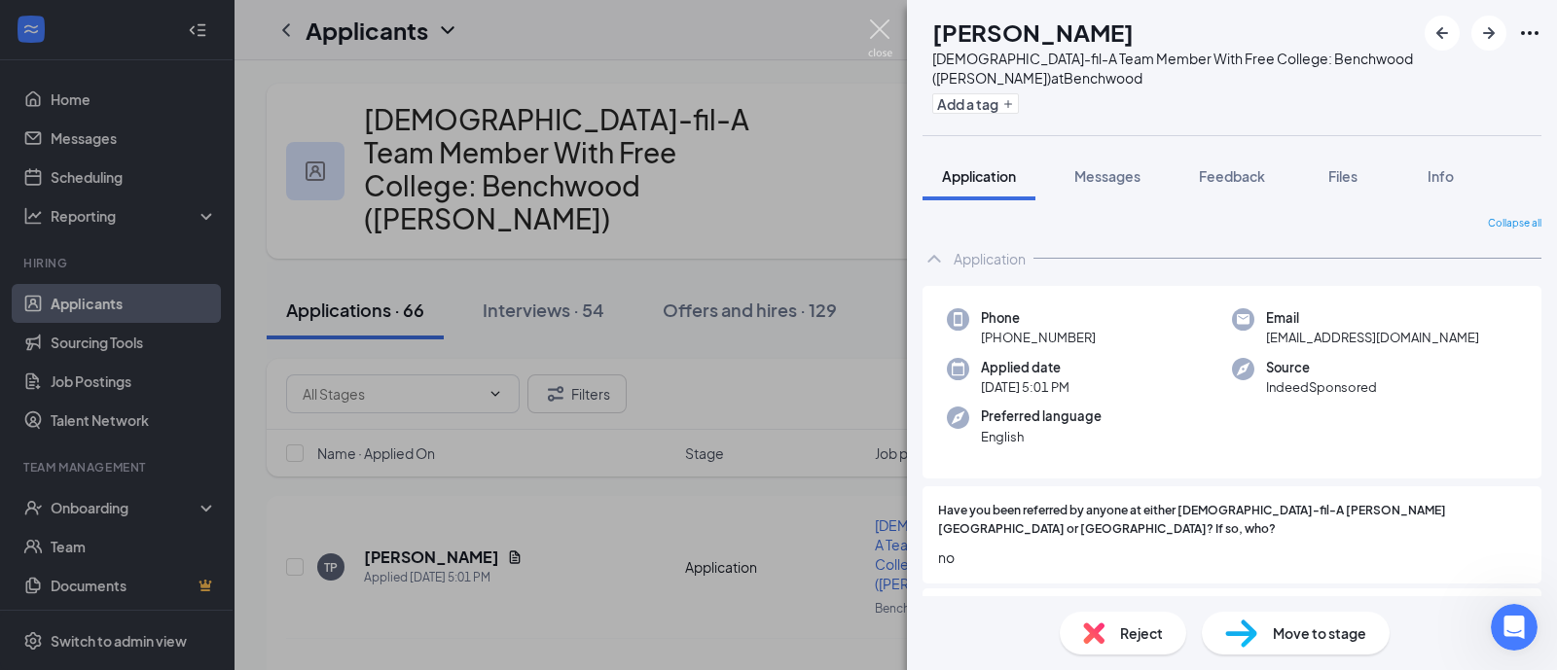
click at [874, 41] on img at bounding box center [880, 38] width 24 height 38
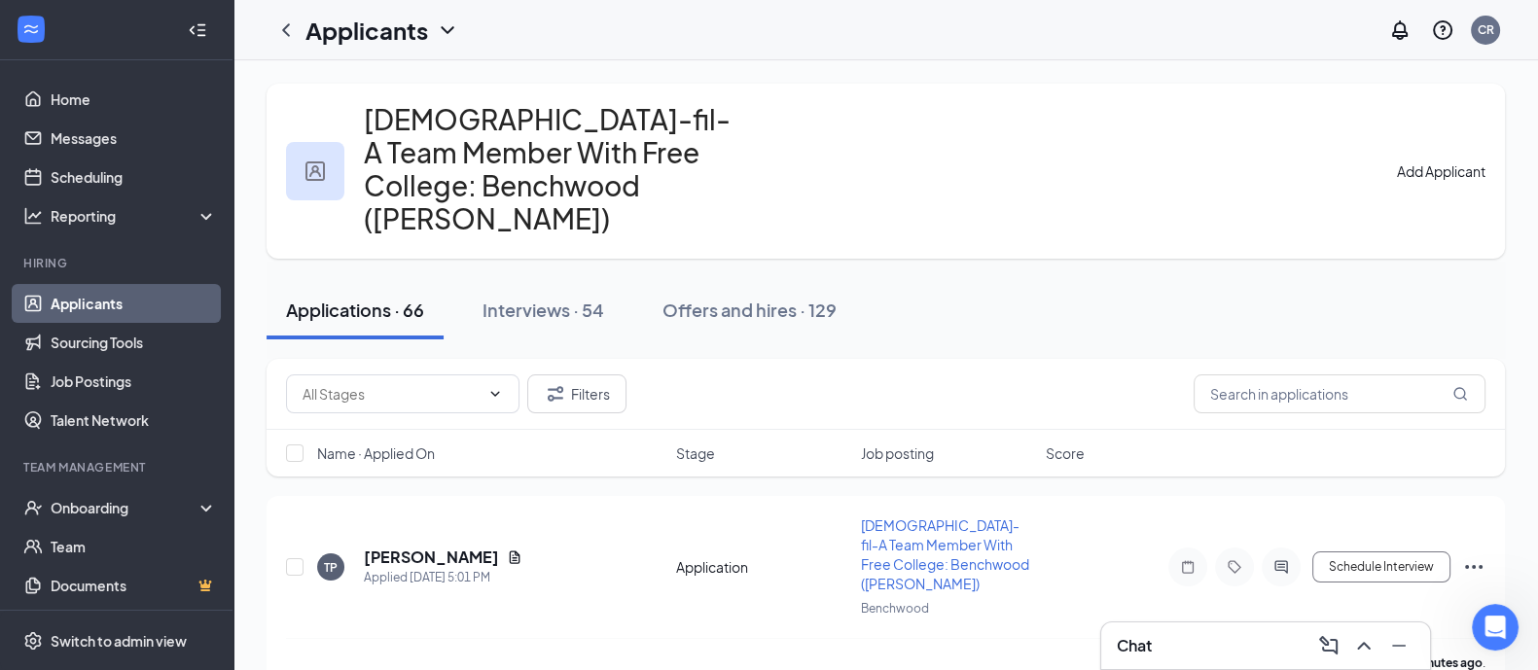
click at [144, 290] on link "Applicants" at bounding box center [134, 303] width 166 height 39
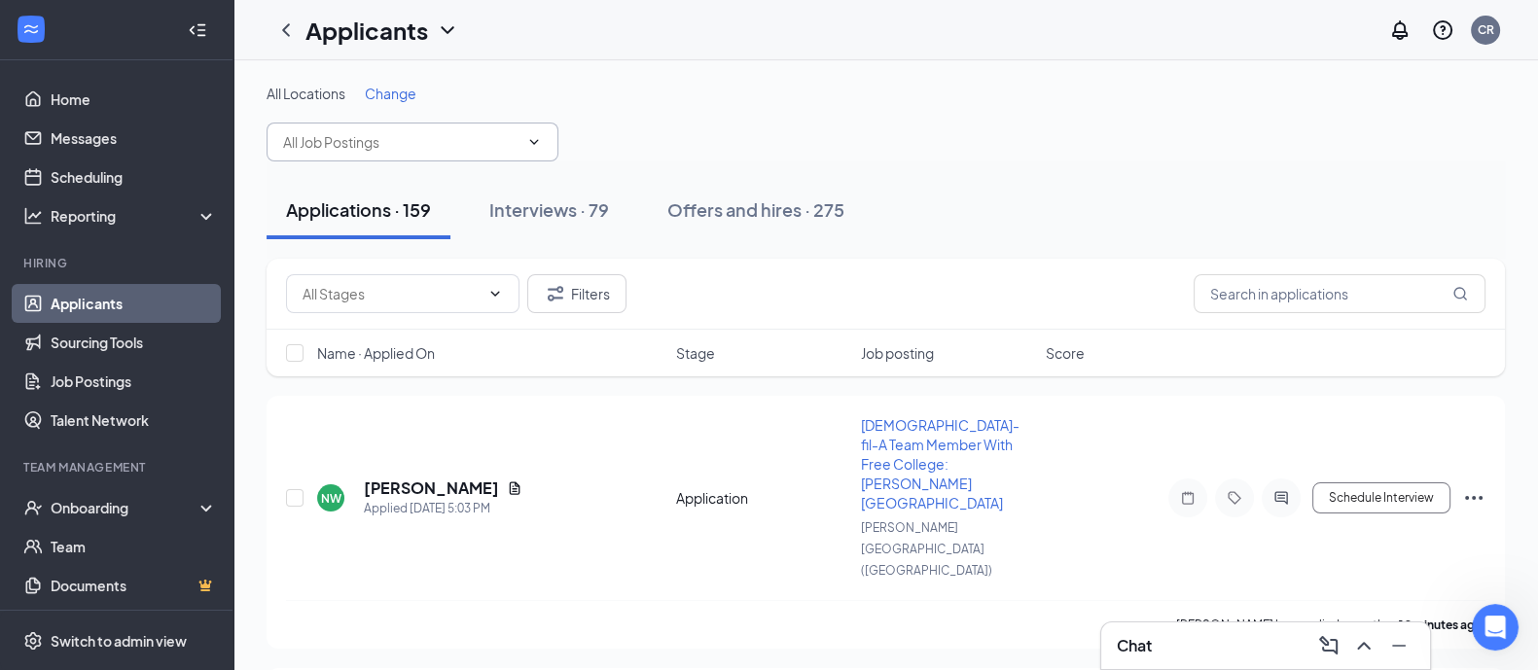
click at [458, 146] on input "text" at bounding box center [400, 141] width 235 height 21
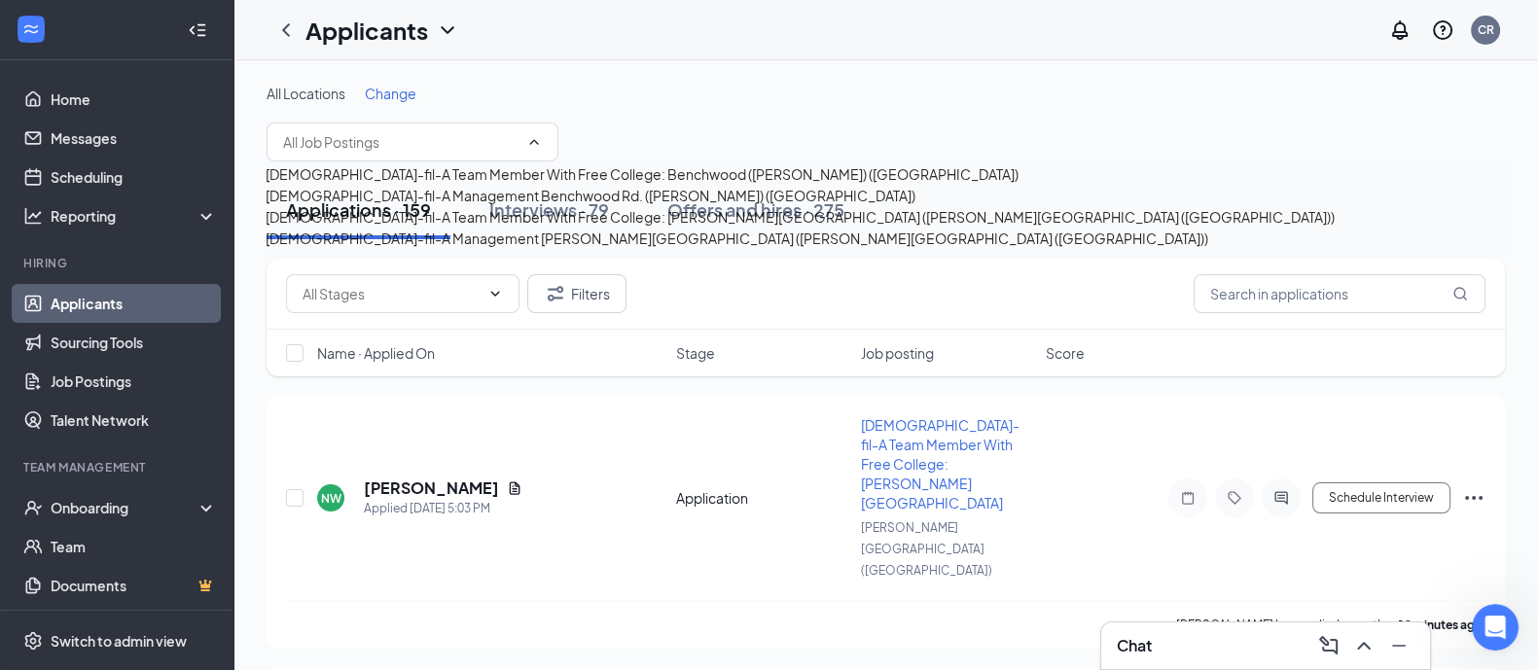
click at [428, 206] on div "[DEMOGRAPHIC_DATA]-fil-A Management Benchwood Rd. ([PERSON_NAME]) ([GEOGRAPHIC_…" at bounding box center [591, 195] width 650 height 21
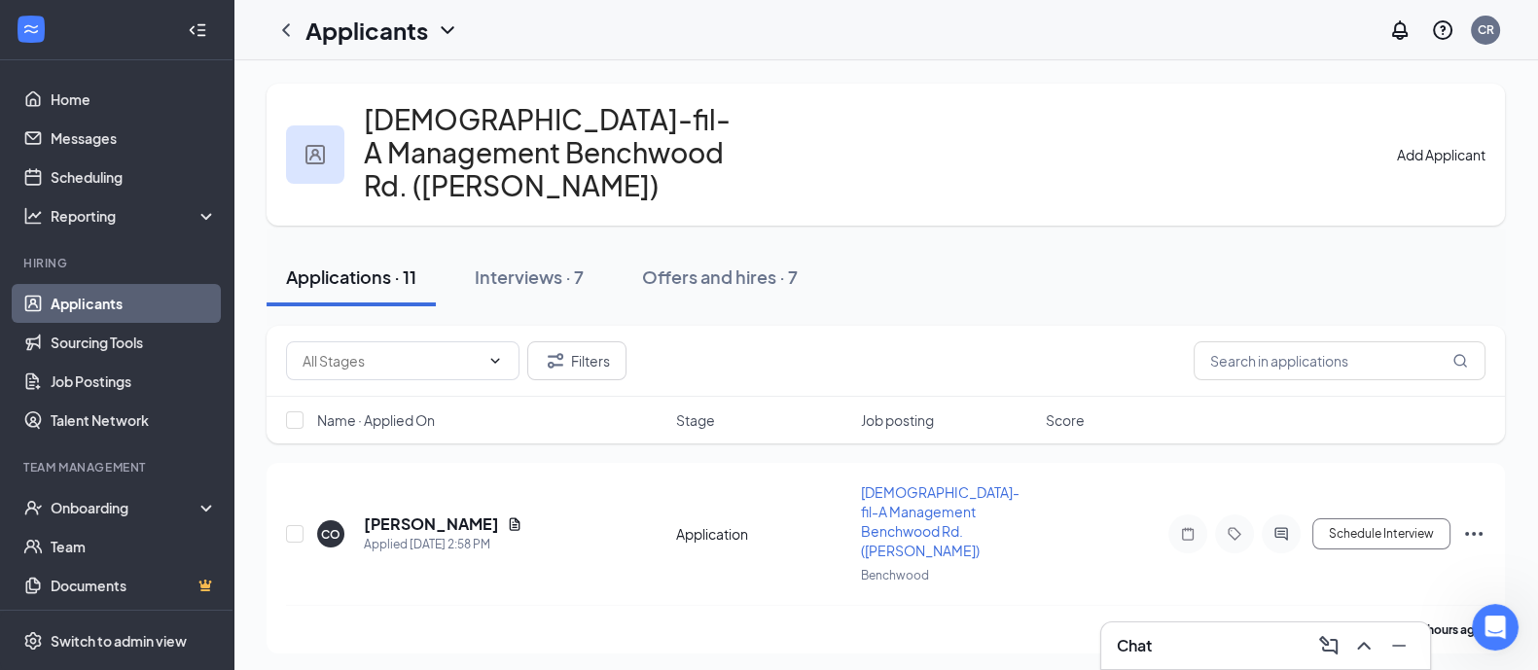
click at [51, 294] on link "Applicants" at bounding box center [134, 303] width 166 height 39
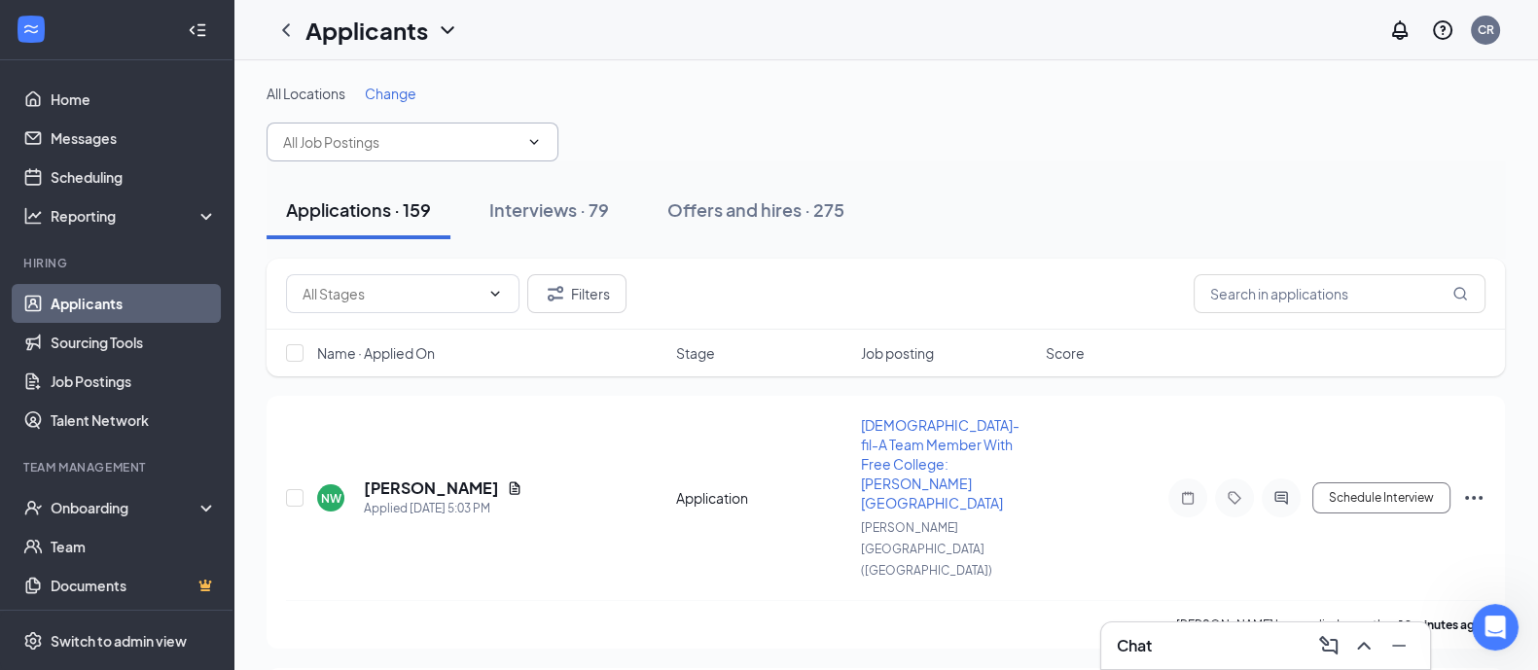
click at [322, 135] on input "text" at bounding box center [400, 141] width 235 height 21
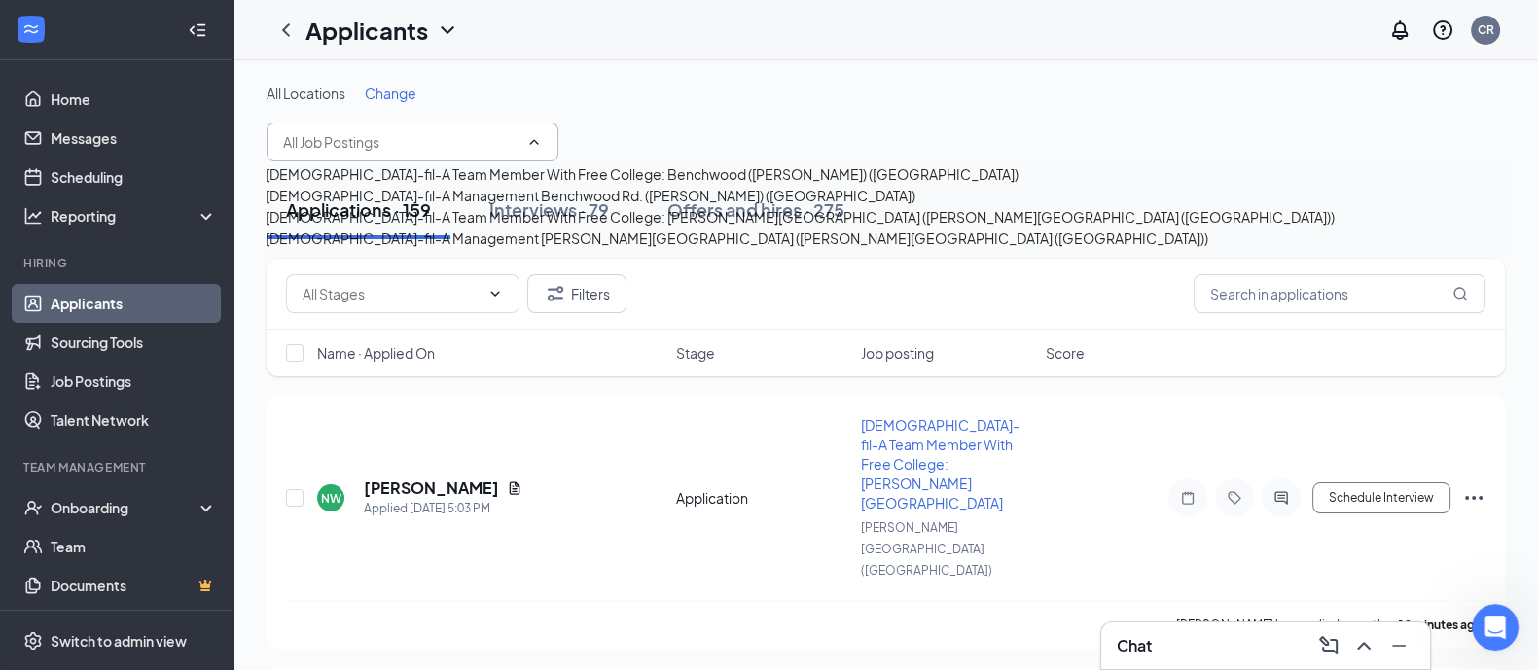
click at [396, 249] on div "[DEMOGRAPHIC_DATA]-fil-A Management [PERSON_NAME][GEOGRAPHIC_DATA] ([PERSON_NAM…" at bounding box center [737, 238] width 943 height 21
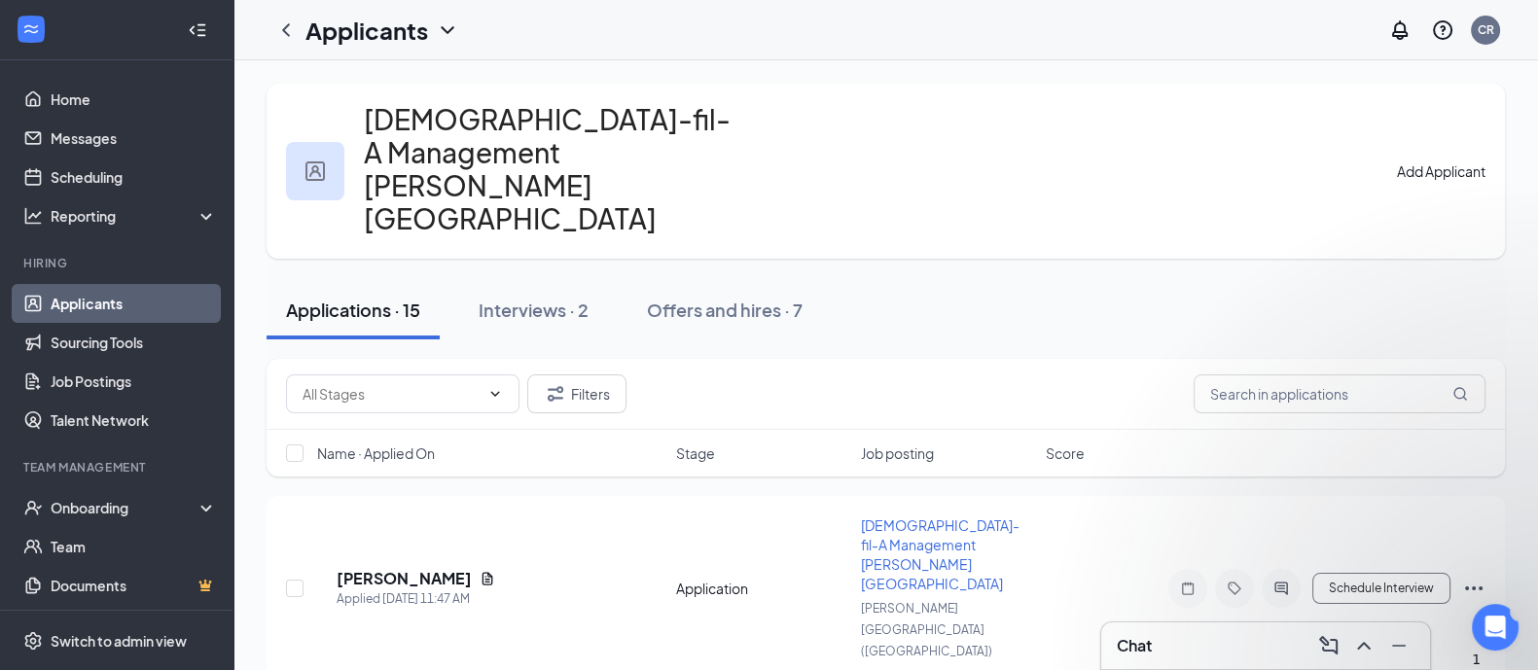
click at [97, 303] on link "Applicants" at bounding box center [134, 303] width 166 height 39
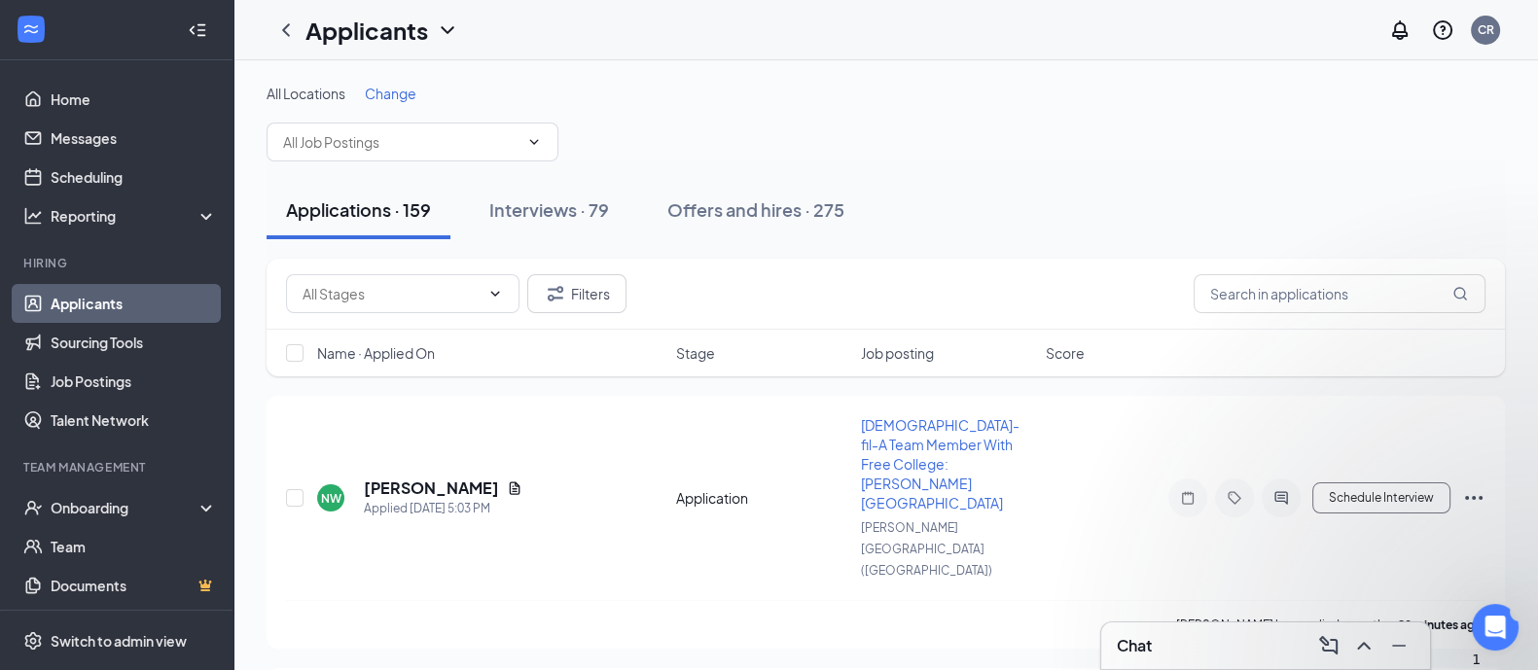
click at [420, 347] on span "Name · Applied On" at bounding box center [376, 352] width 118 height 19
click at [451, 478] on h5 "[PERSON_NAME]" at bounding box center [431, 488] width 135 height 21
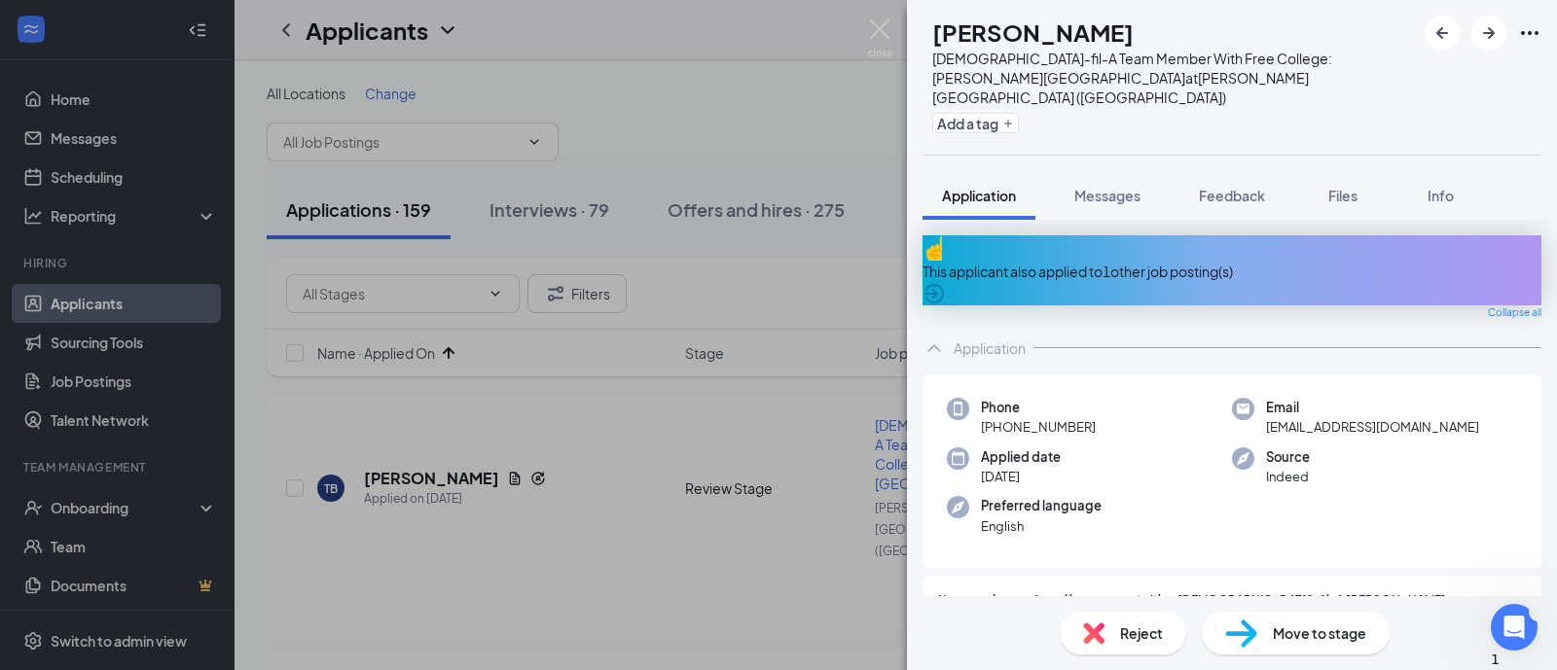
click at [997, 261] on div "This applicant also applied to 1 other job posting(s)" at bounding box center [1231, 271] width 619 height 21
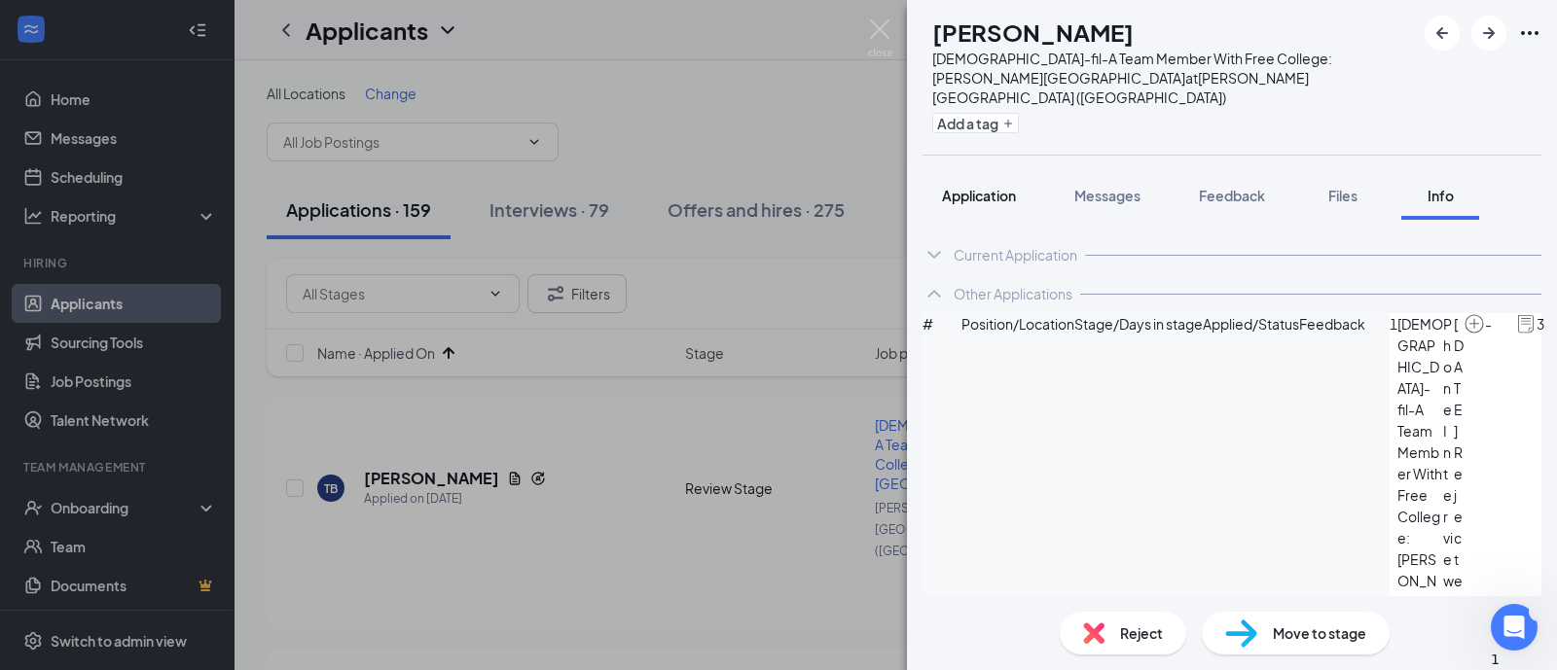
click at [969, 186] on div "Application" at bounding box center [979, 195] width 74 height 19
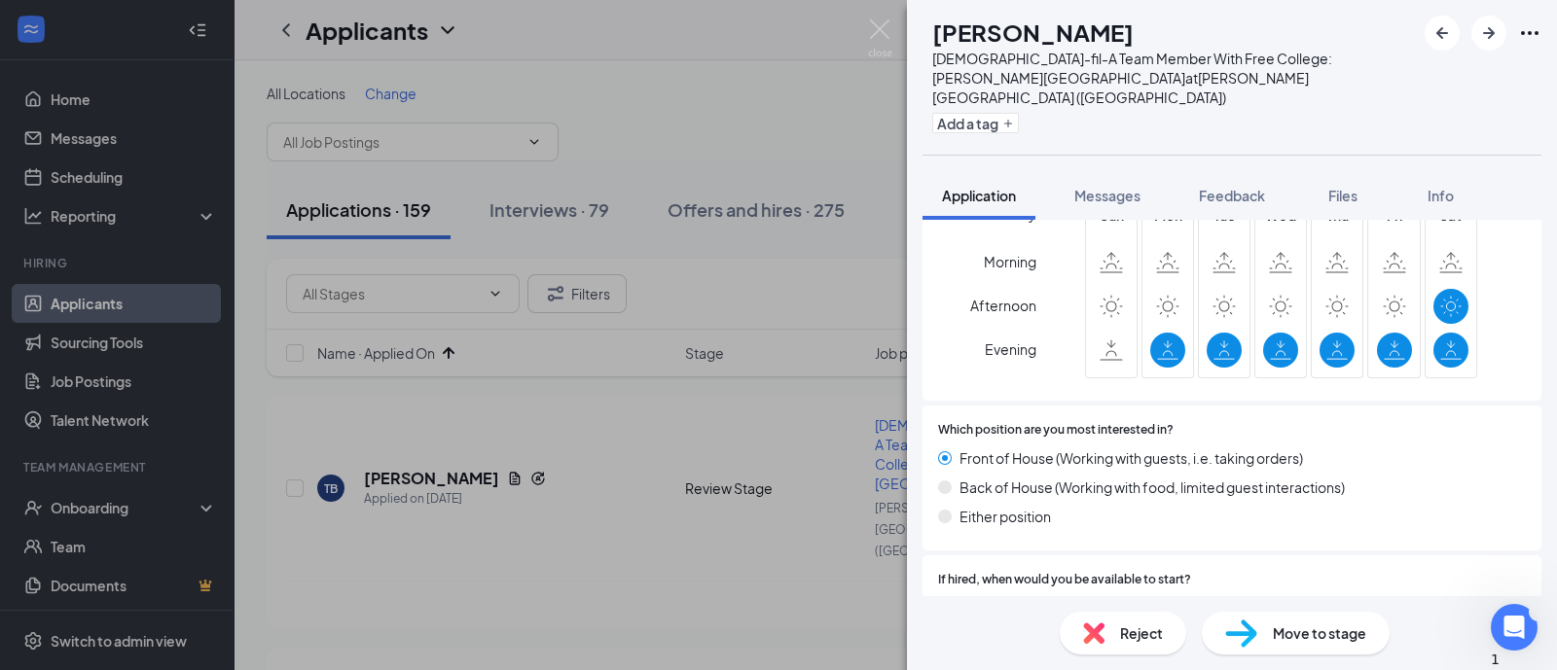
scroll to position [972, 0]
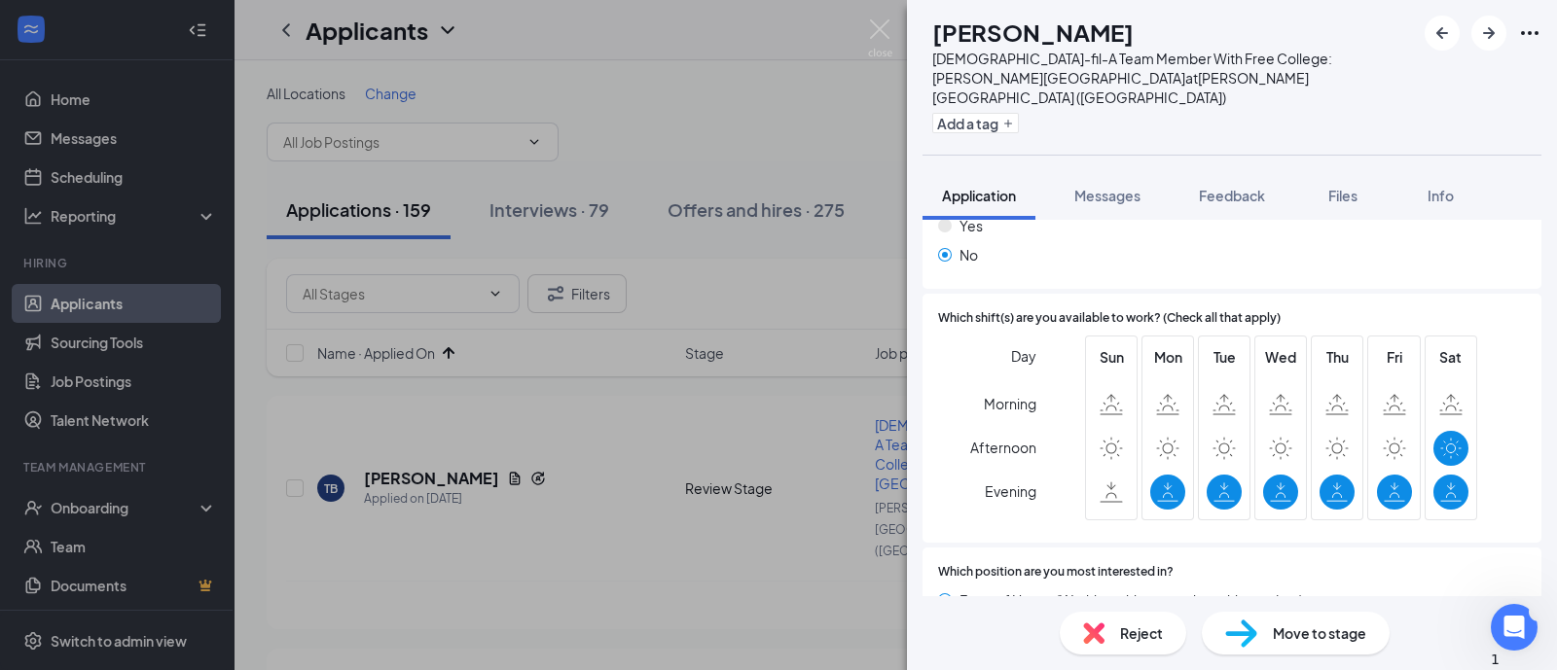
click at [1149, 634] on span "Reject" at bounding box center [1141, 633] width 43 height 21
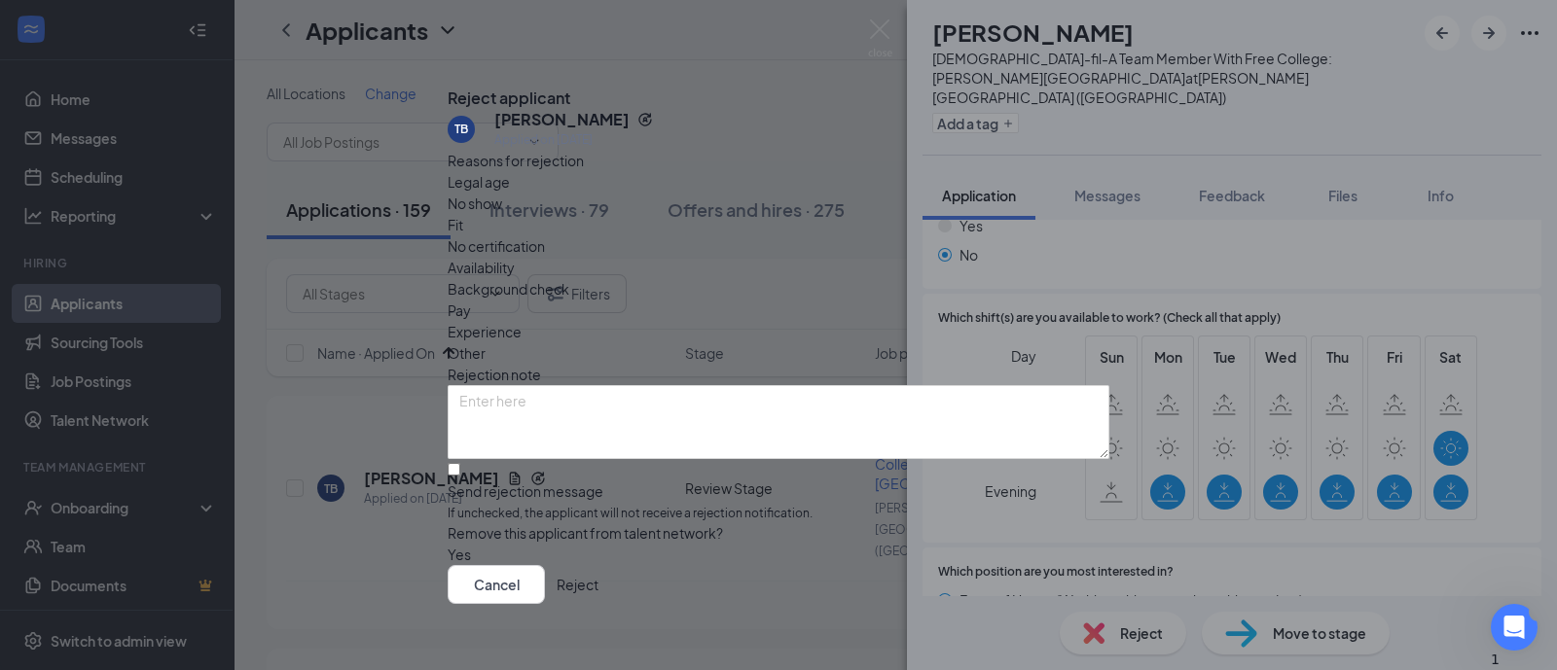
click at [915, 226] on div "Reasons for rejection Legal age No show Fit No certification Availability Backg…" at bounding box center [779, 358] width 662 height 416
click at [515, 257] on span "Availability" at bounding box center [481, 267] width 67 height 21
click at [460, 472] on input "Send rejection message If unchecked, the applicant will not receive a rejection…" at bounding box center [454, 469] width 13 height 13
checkbox input "true"
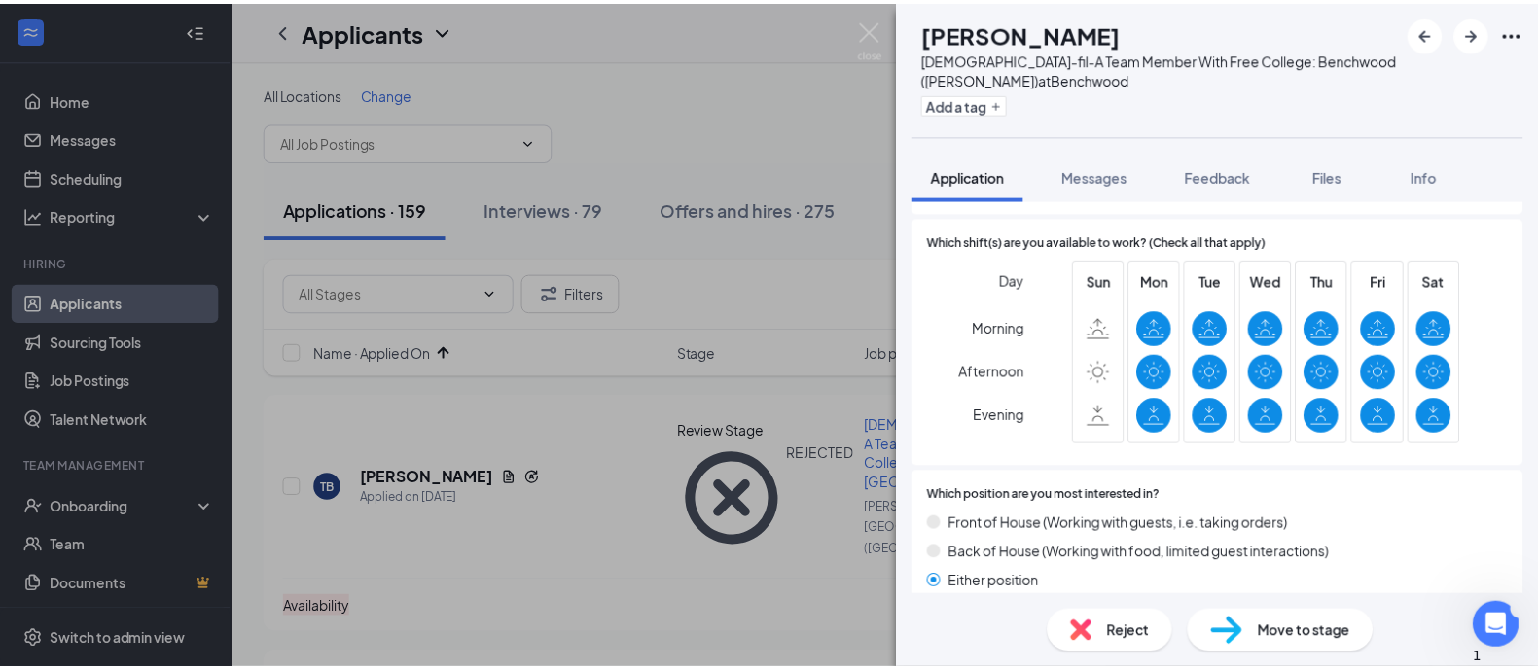
scroll to position [972, 0]
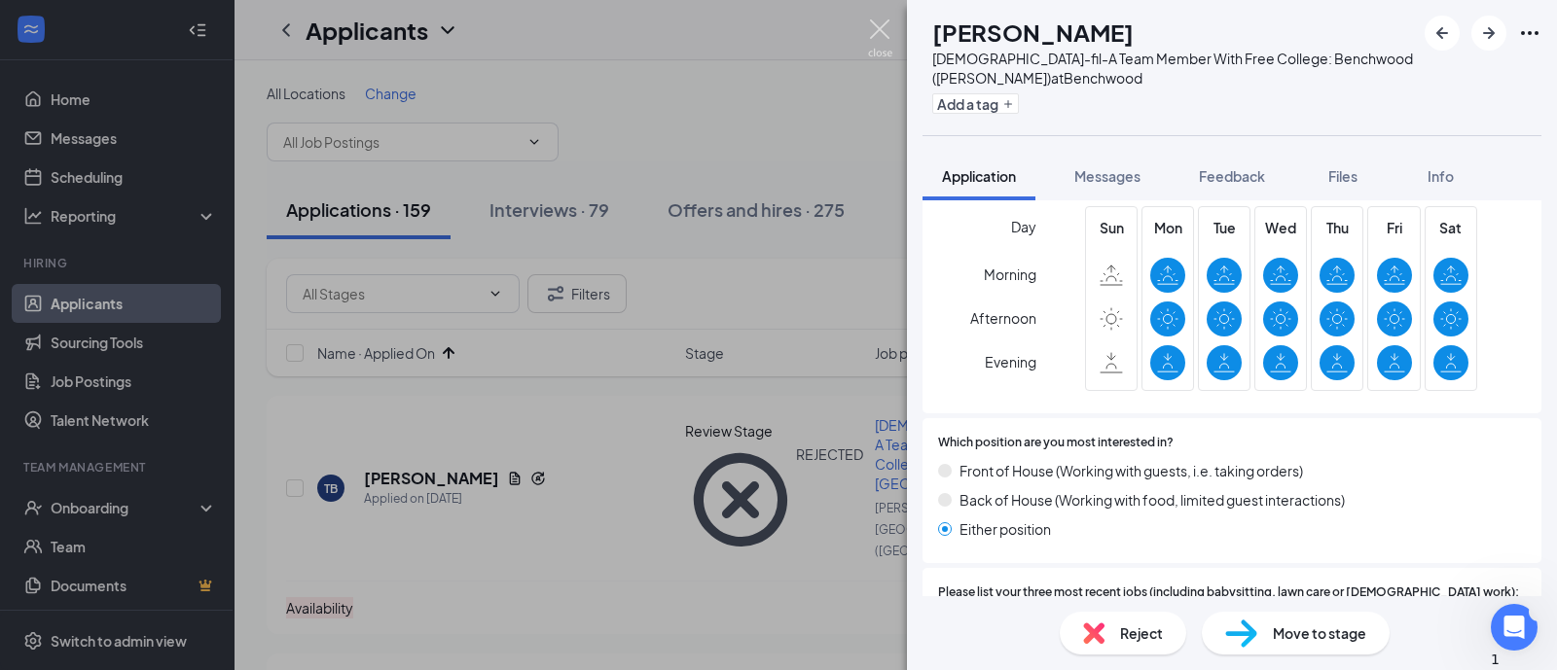
click at [875, 21] on img at bounding box center [880, 38] width 24 height 38
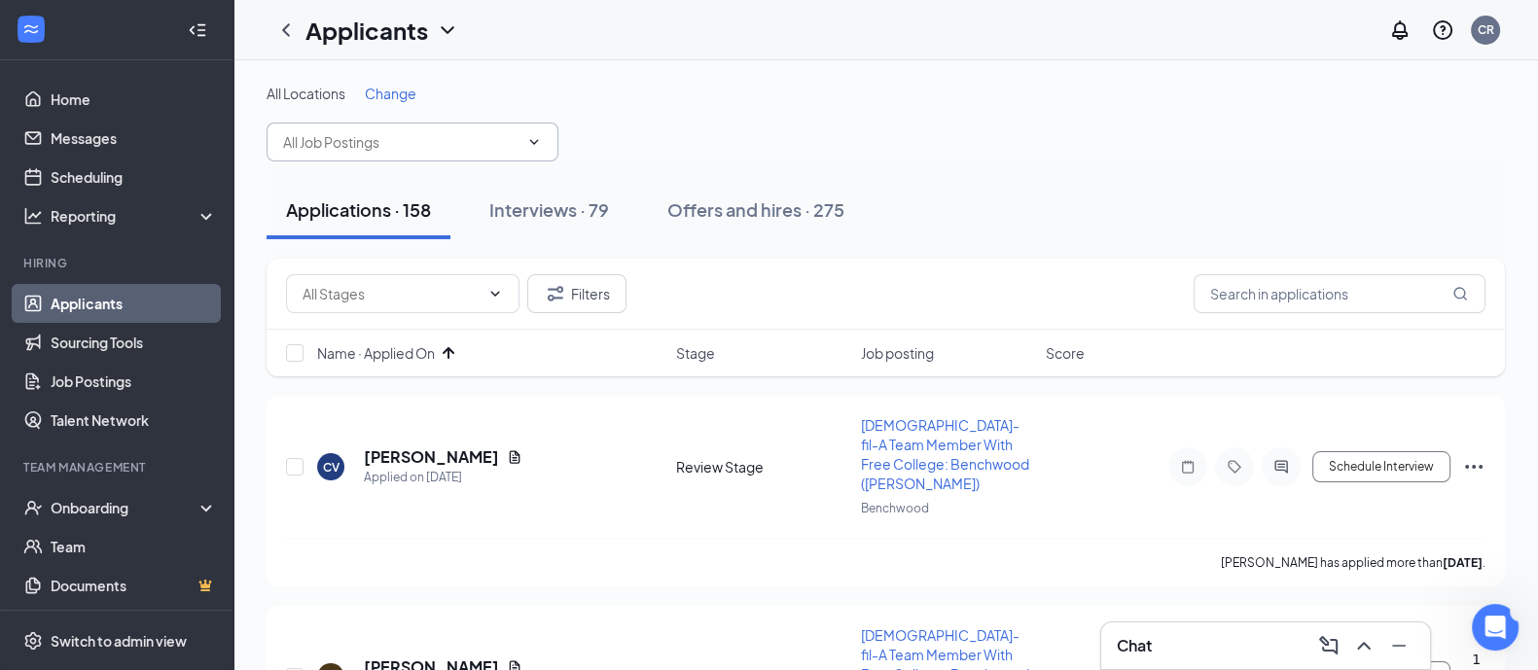
click at [532, 144] on icon "ChevronDown" at bounding box center [534, 142] width 16 height 16
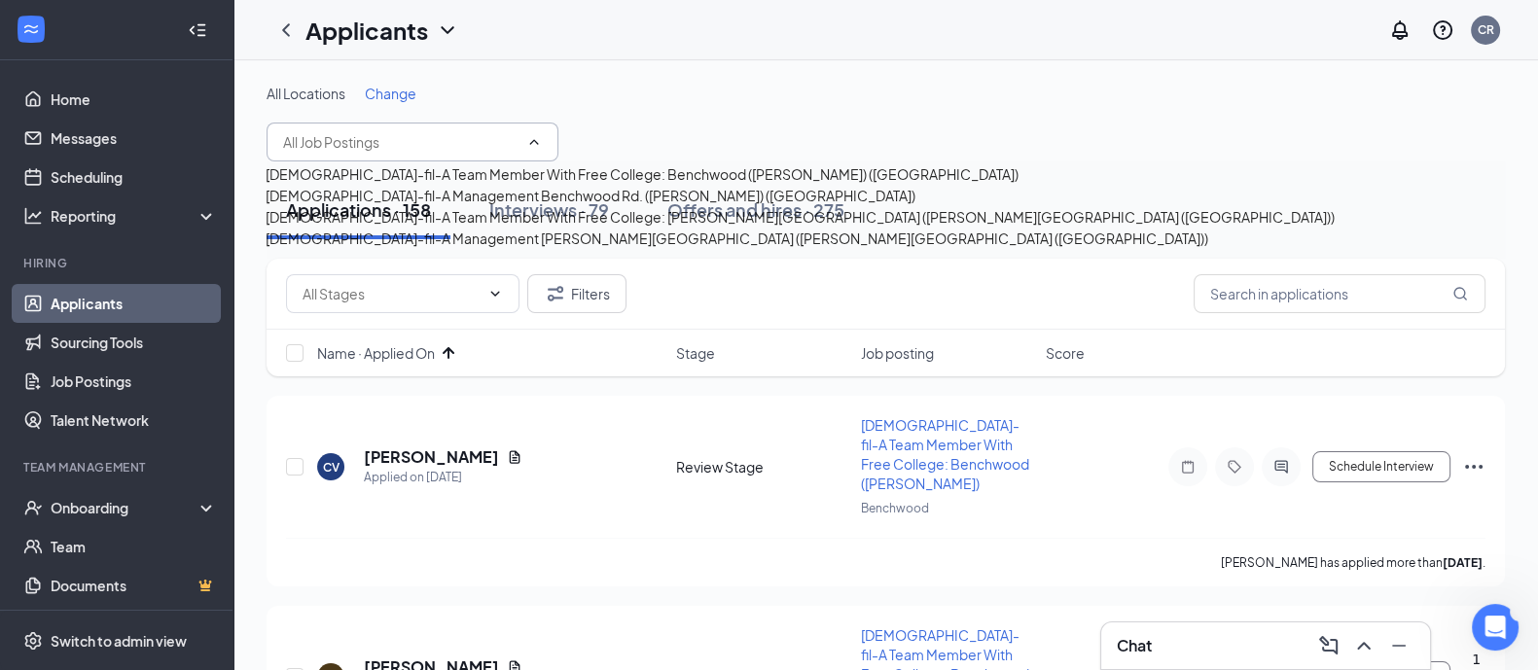
click at [445, 228] on div "[DEMOGRAPHIC_DATA]-fil-A Team Member With Free College: [PERSON_NAME][GEOGRAPHI…" at bounding box center [800, 216] width 1069 height 21
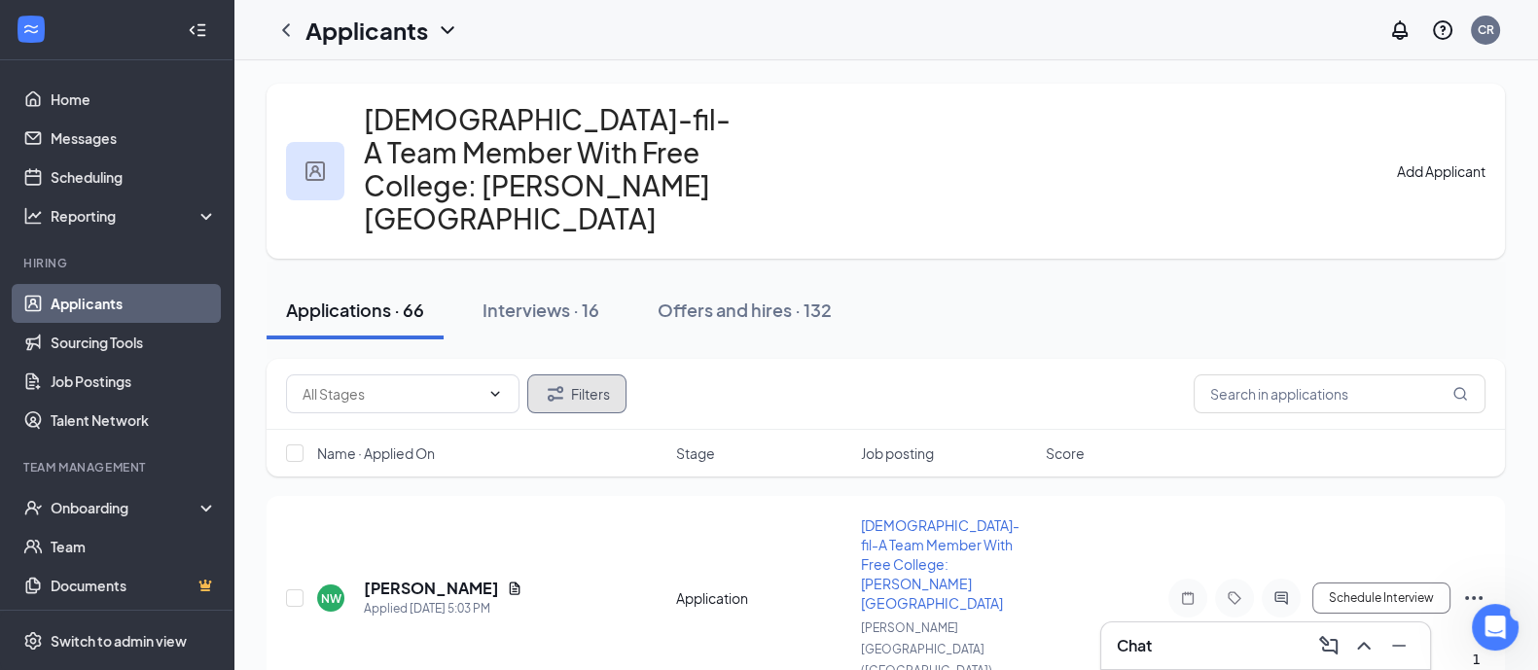
click at [611, 375] on button "Filters" at bounding box center [576, 394] width 99 height 39
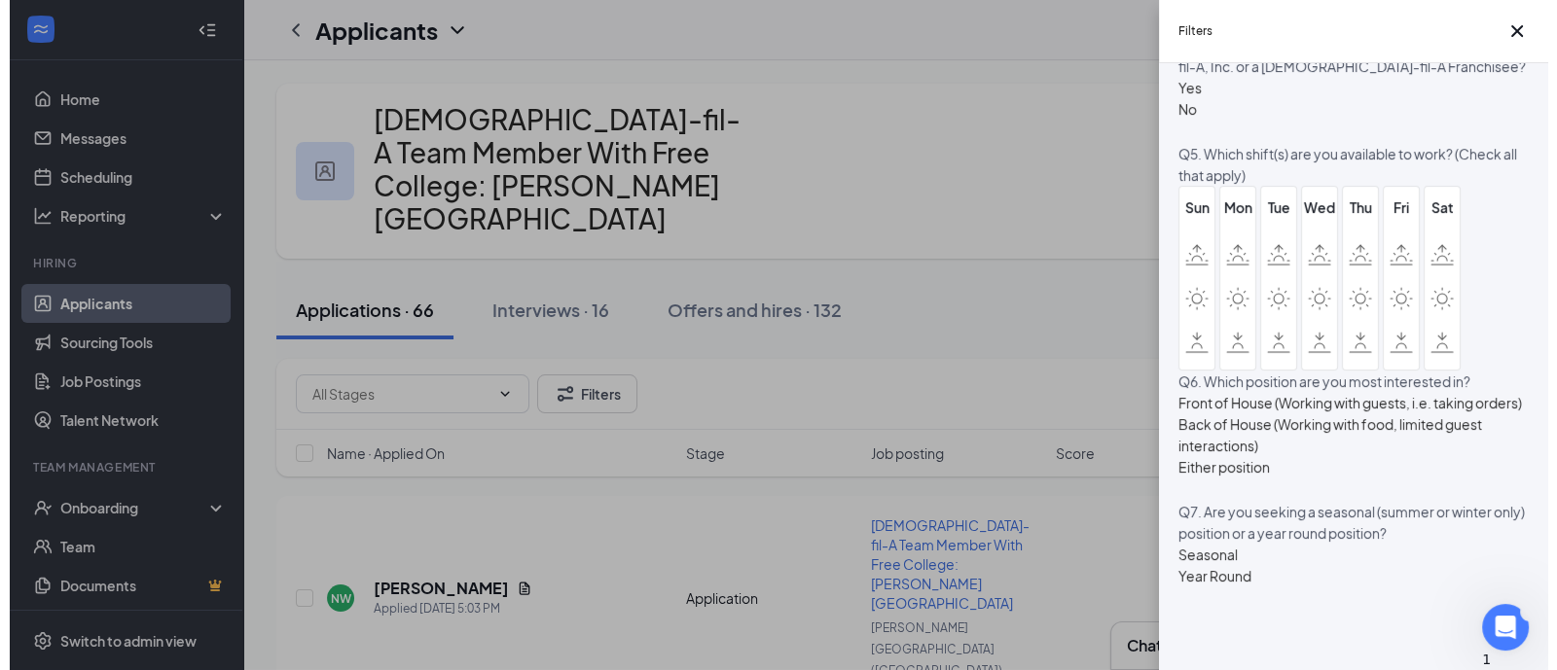
scroll to position [1481, 0]
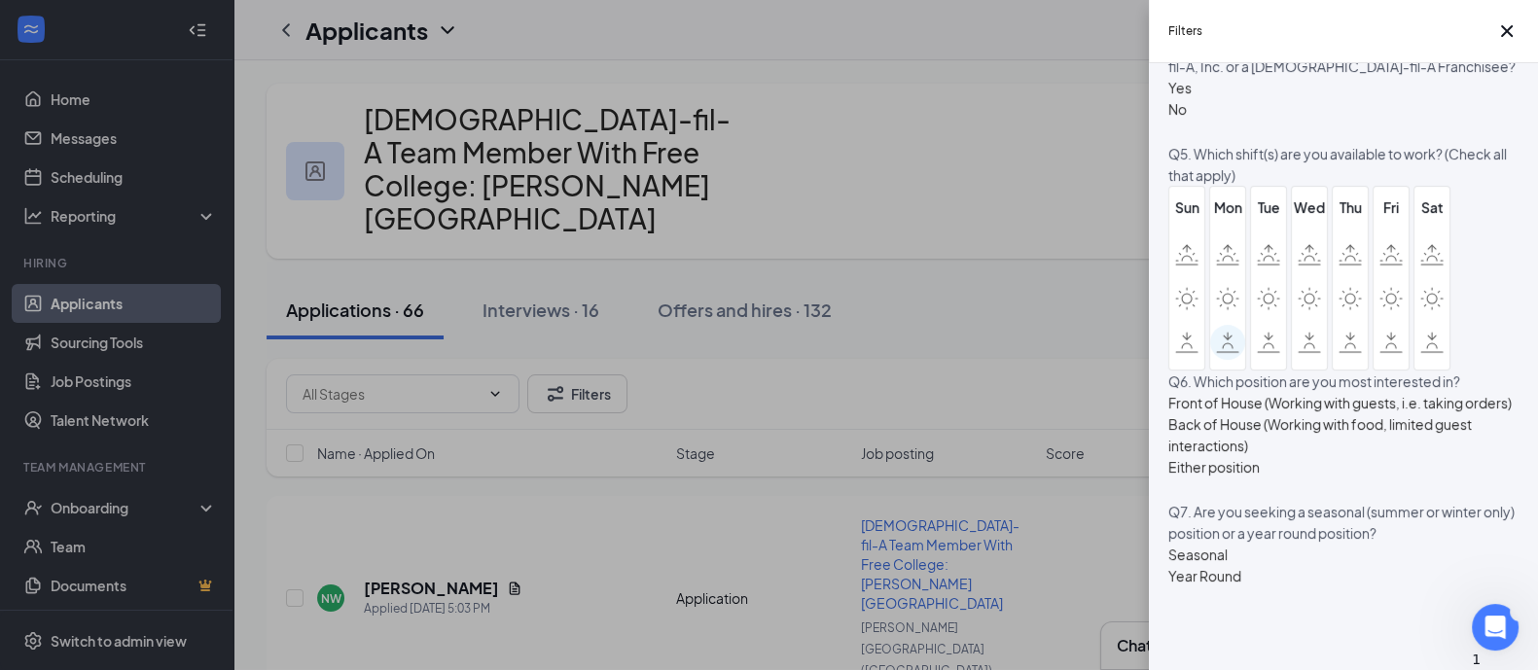
click at [1226, 353] on icon at bounding box center [1227, 342] width 23 height 21
click at [0, 0] on input "checkbox" at bounding box center [0, 0] width 0 height 0
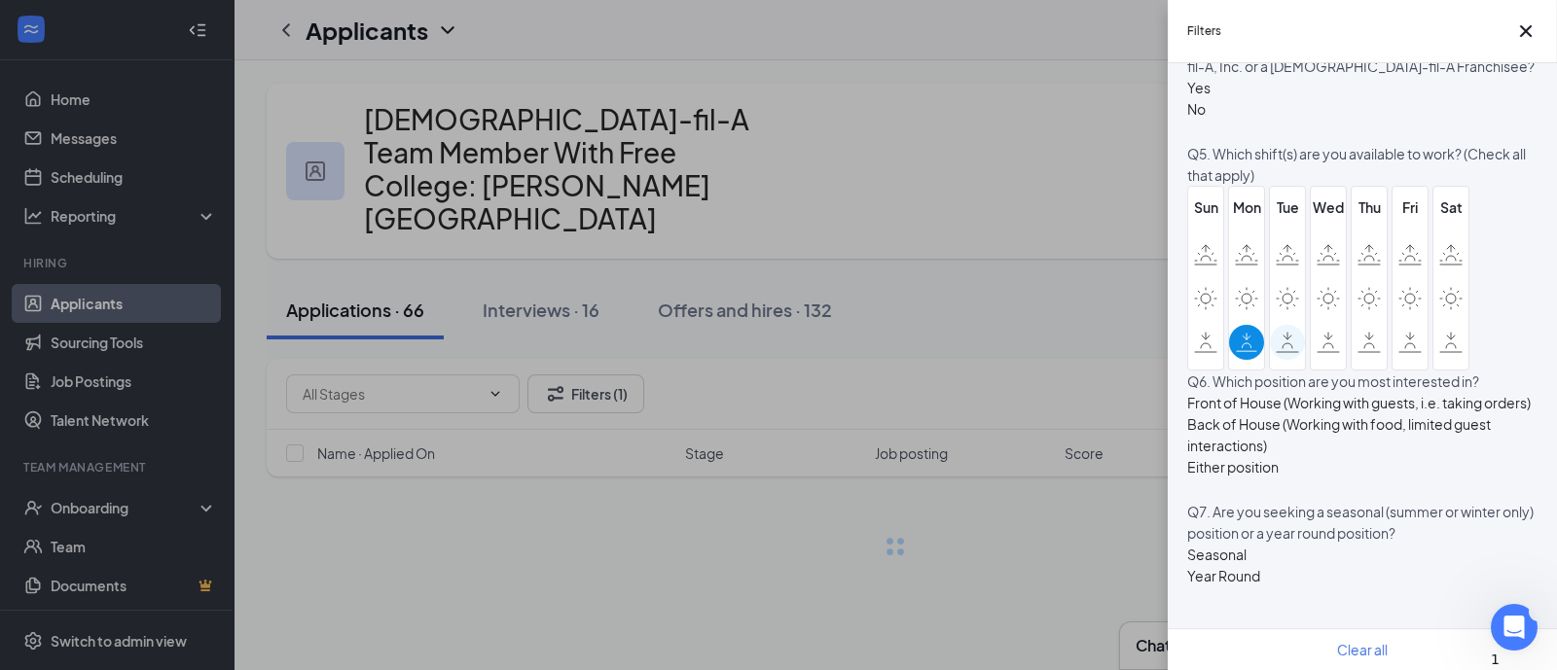
click at [1276, 353] on icon at bounding box center [1287, 342] width 23 height 21
click at [0, 0] on input "checkbox" at bounding box center [0, 0] width 0 height 0
click at [1317, 353] on icon at bounding box center [1328, 342] width 23 height 21
click at [0, 0] on input "checkbox" at bounding box center [0, 0] width 0 height 0
click at [1363, 360] on div at bounding box center [1369, 342] width 35 height 35
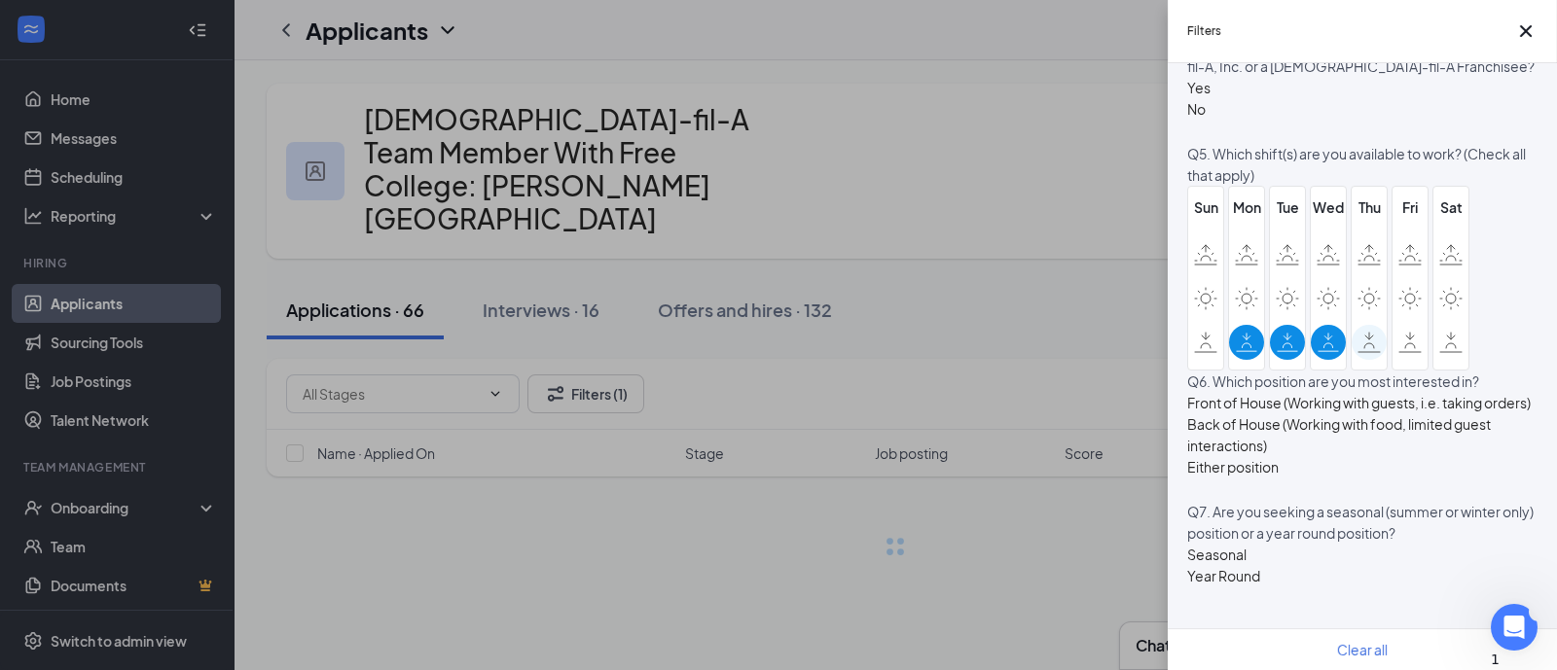
click at [0, 0] on input "checkbox" at bounding box center [0, 0] width 0 height 0
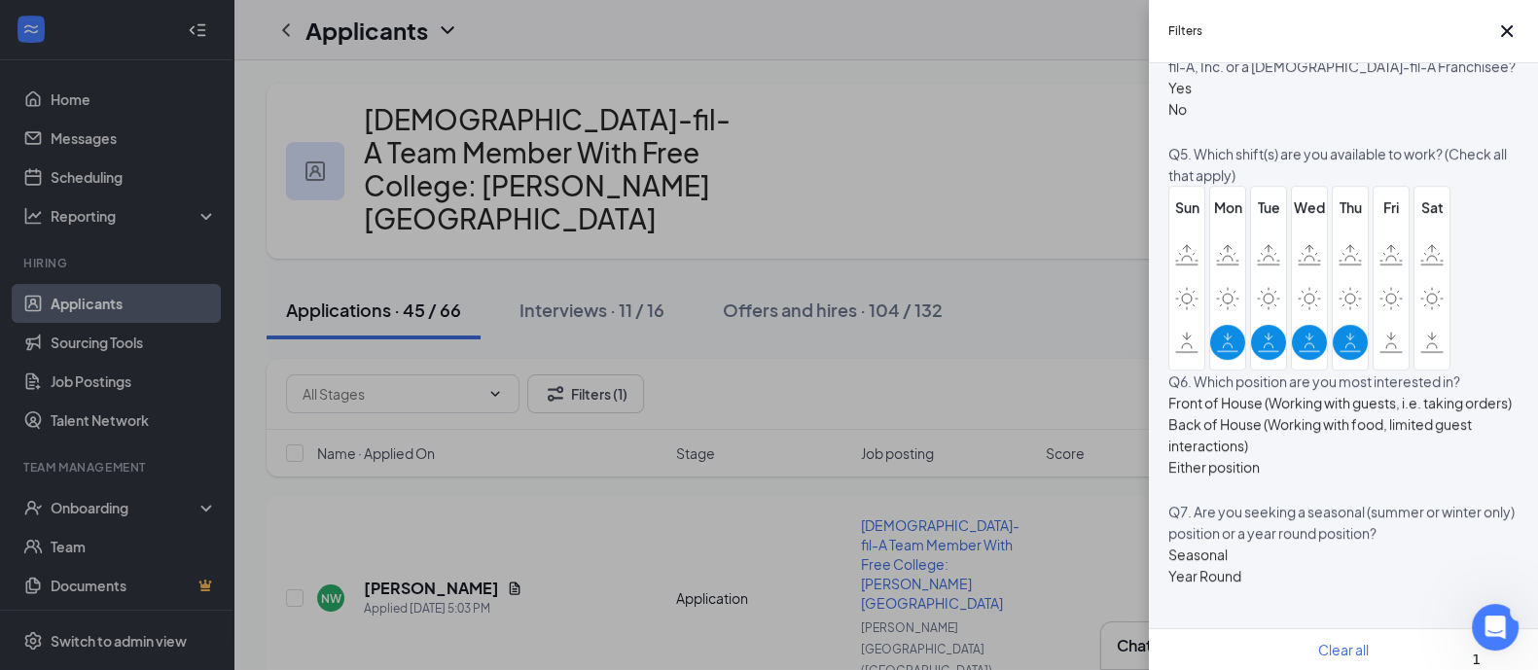
click at [1100, 487] on div "Filters Applicant Status (0/5) Unread message Hasn't messaged back Stuck in sta…" at bounding box center [769, 335] width 1538 height 670
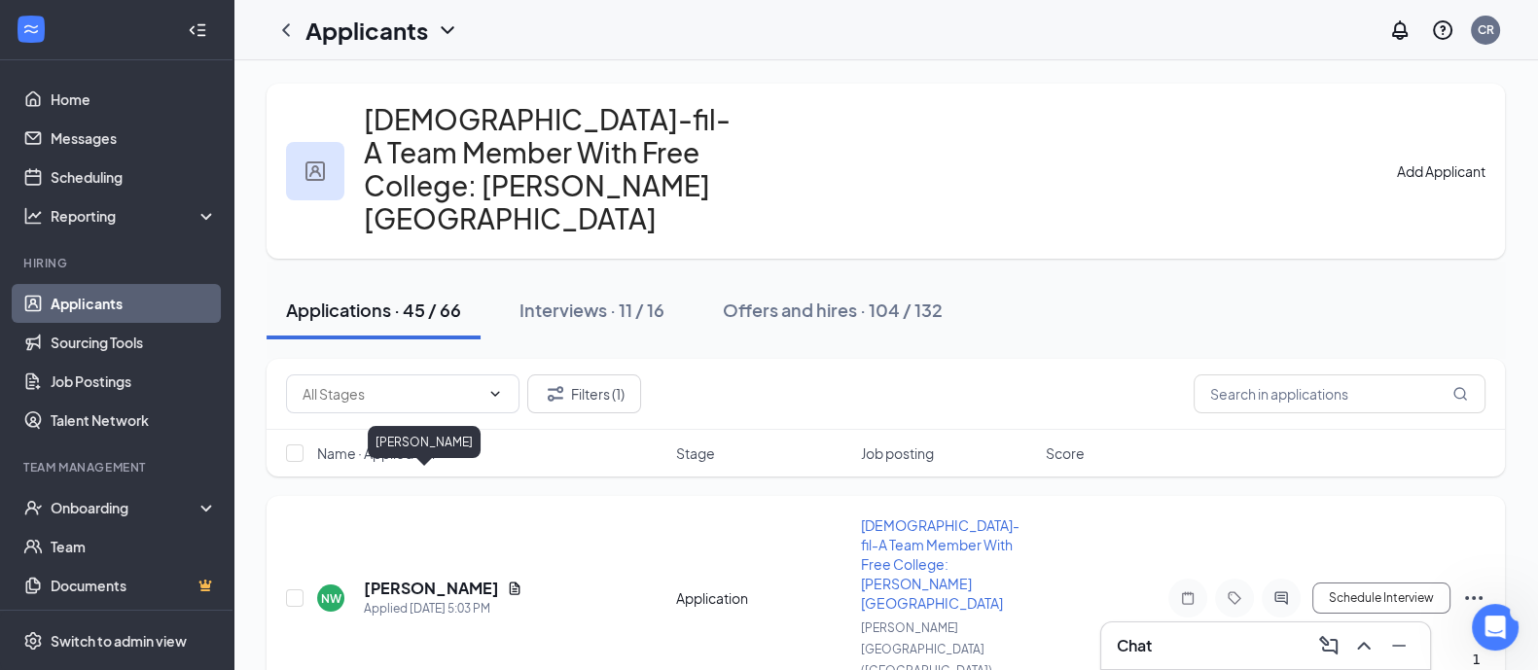
click at [430, 578] on h5 "[PERSON_NAME]" at bounding box center [431, 588] width 135 height 21
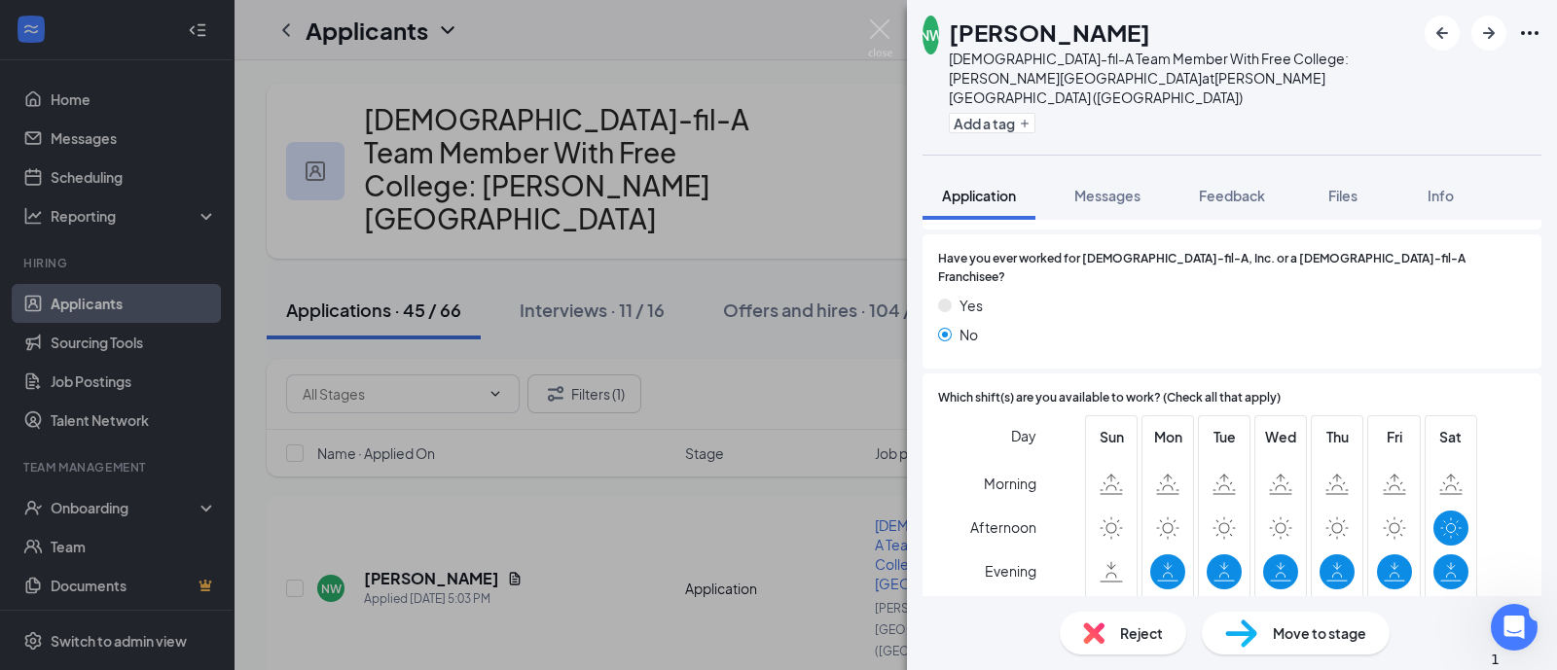
scroll to position [972, 0]
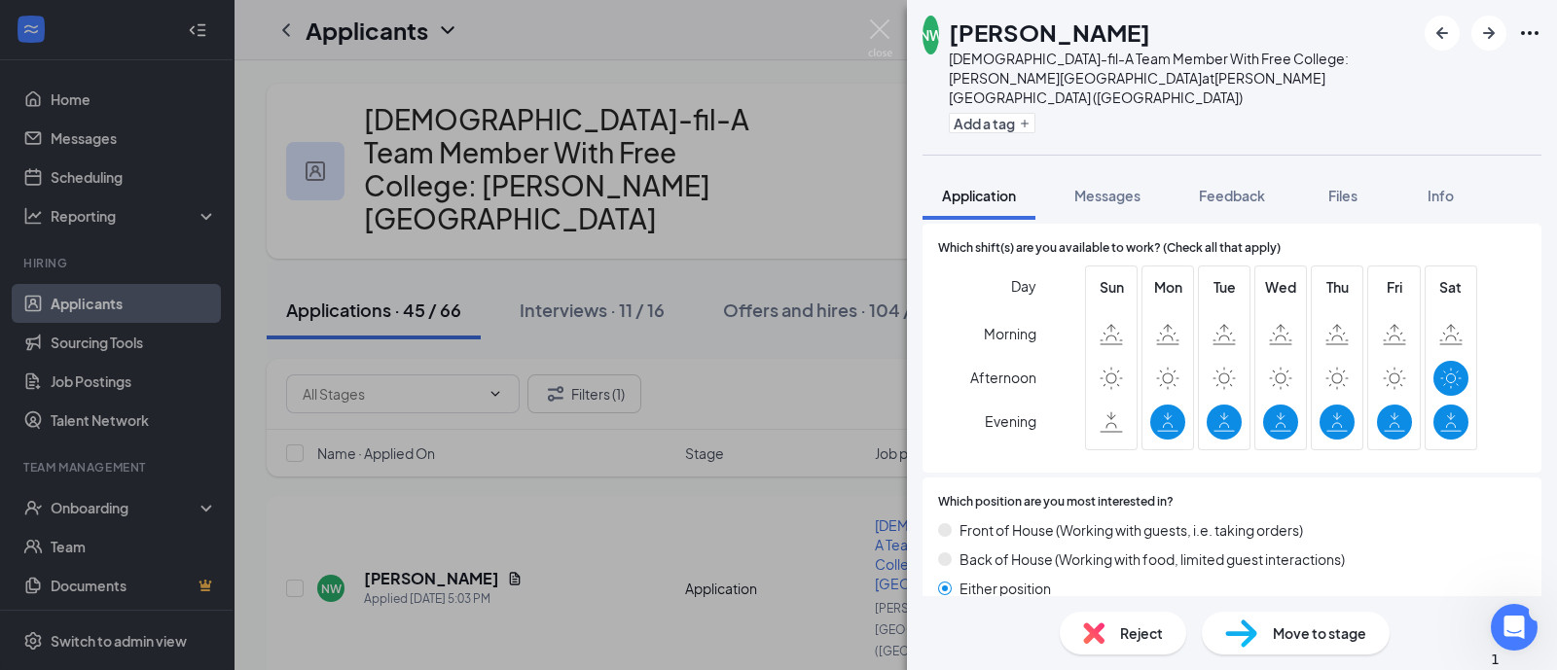
click at [1143, 646] on div "Reject" at bounding box center [1123, 633] width 126 height 43
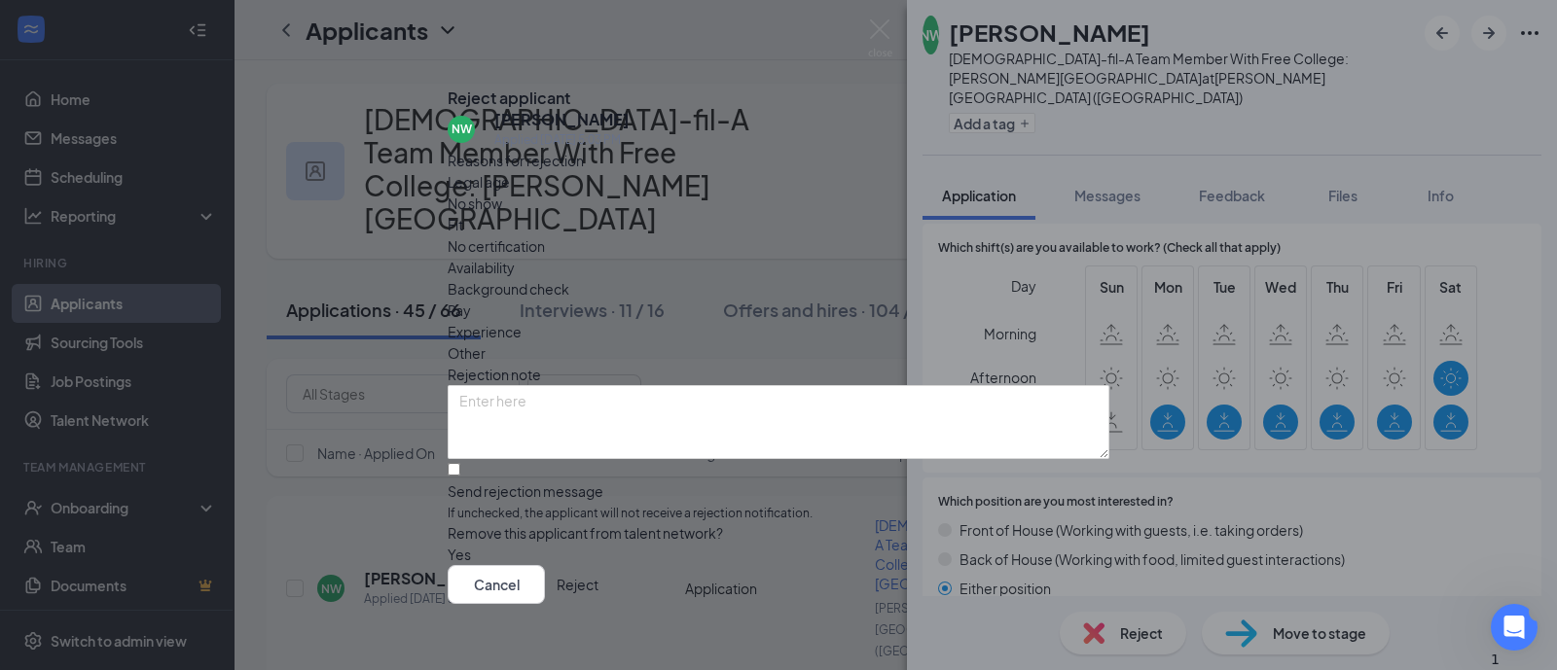
click at [515, 257] on span "Availability" at bounding box center [481, 267] width 67 height 21
click at [460, 476] on input "Send rejection message If unchecked, the applicant will not receive a rejection…" at bounding box center [454, 469] width 13 height 13
checkbox input "true"
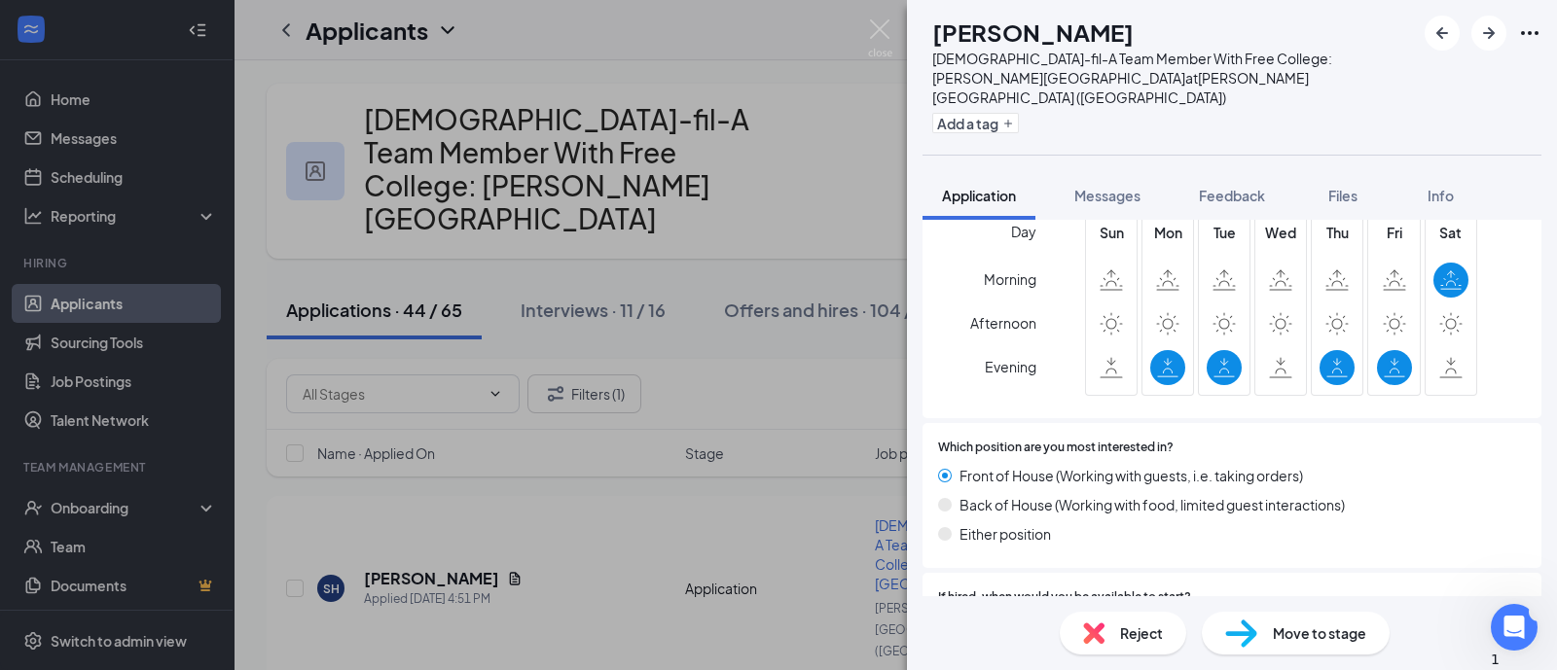
scroll to position [850, 0]
click at [1260, 632] on div "Move to stage" at bounding box center [1296, 633] width 188 height 43
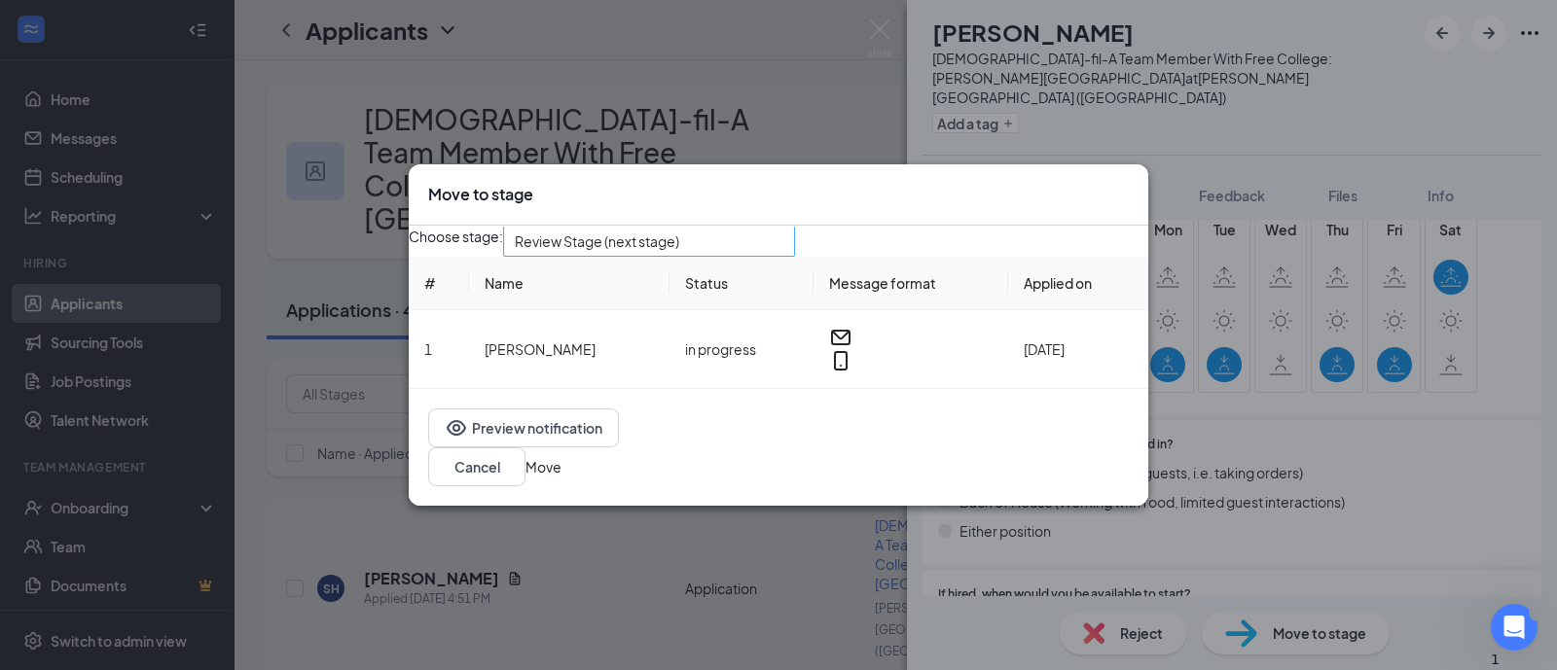
click at [766, 259] on span "Review Stage (next stage)" at bounding box center [640, 253] width 251 height 53
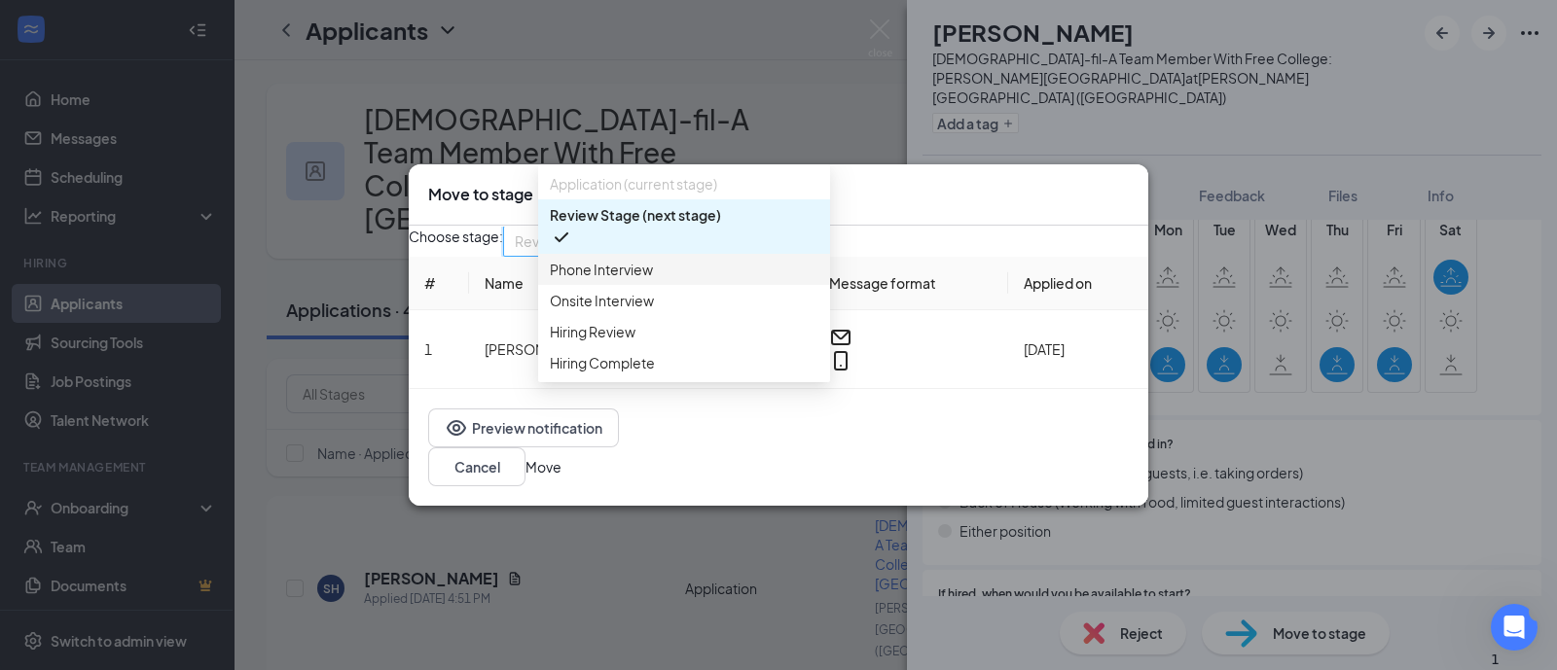
click at [756, 274] on span "Phone Interview" at bounding box center [684, 269] width 269 height 21
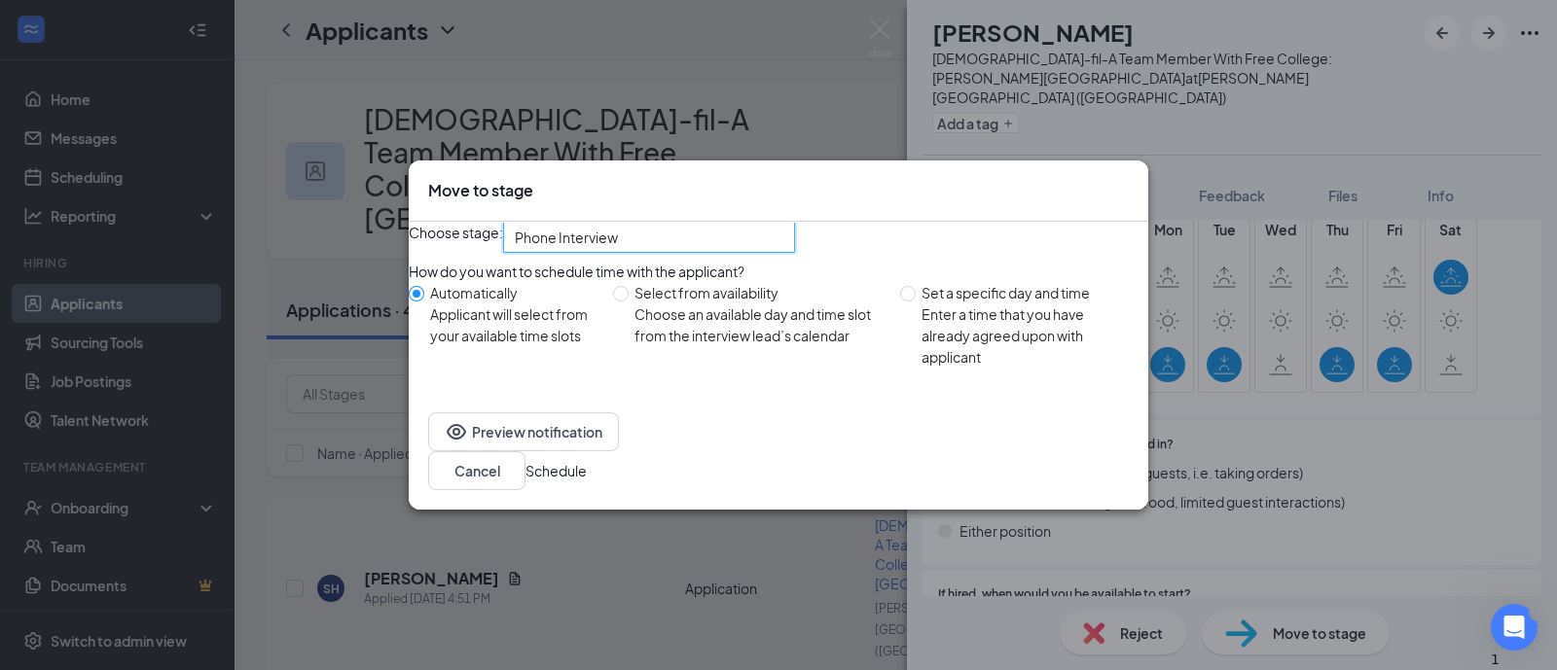
click at [587, 482] on button "Schedule" at bounding box center [555, 470] width 61 height 21
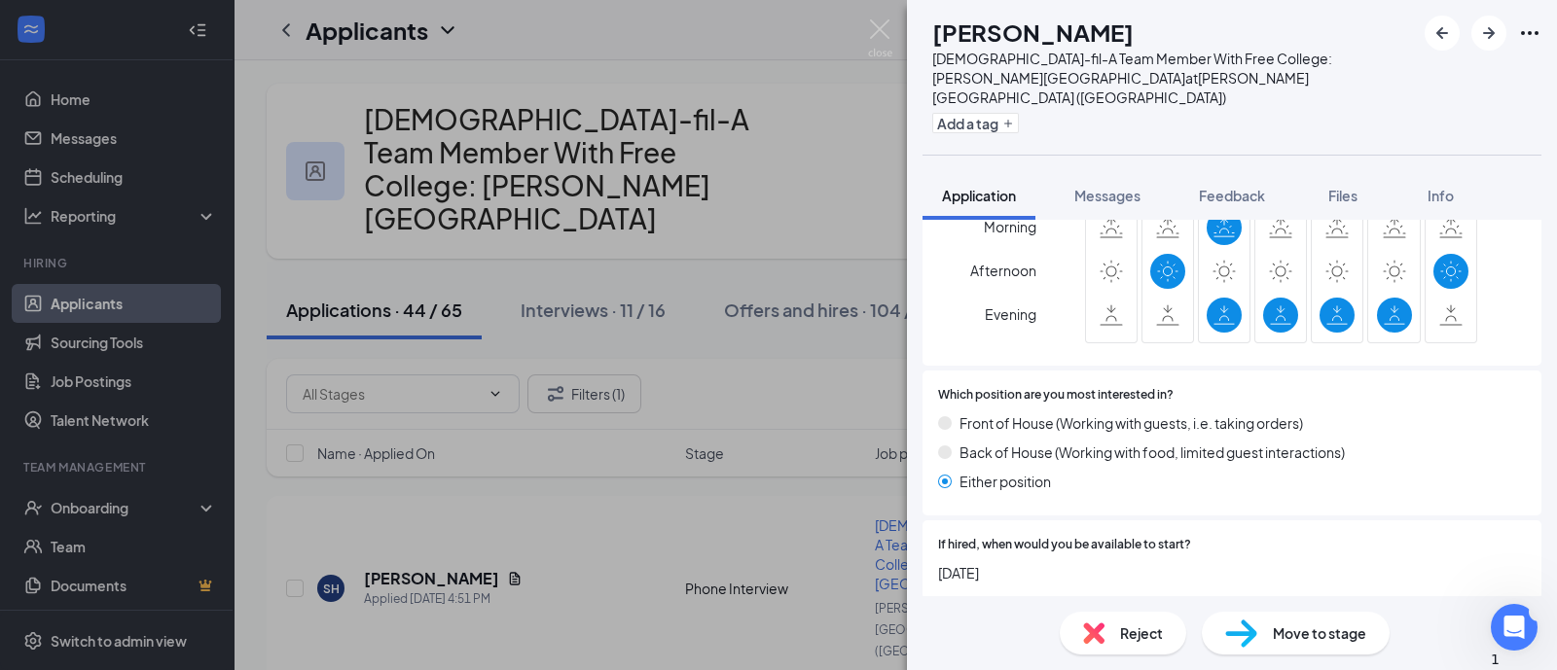
scroll to position [972, 0]
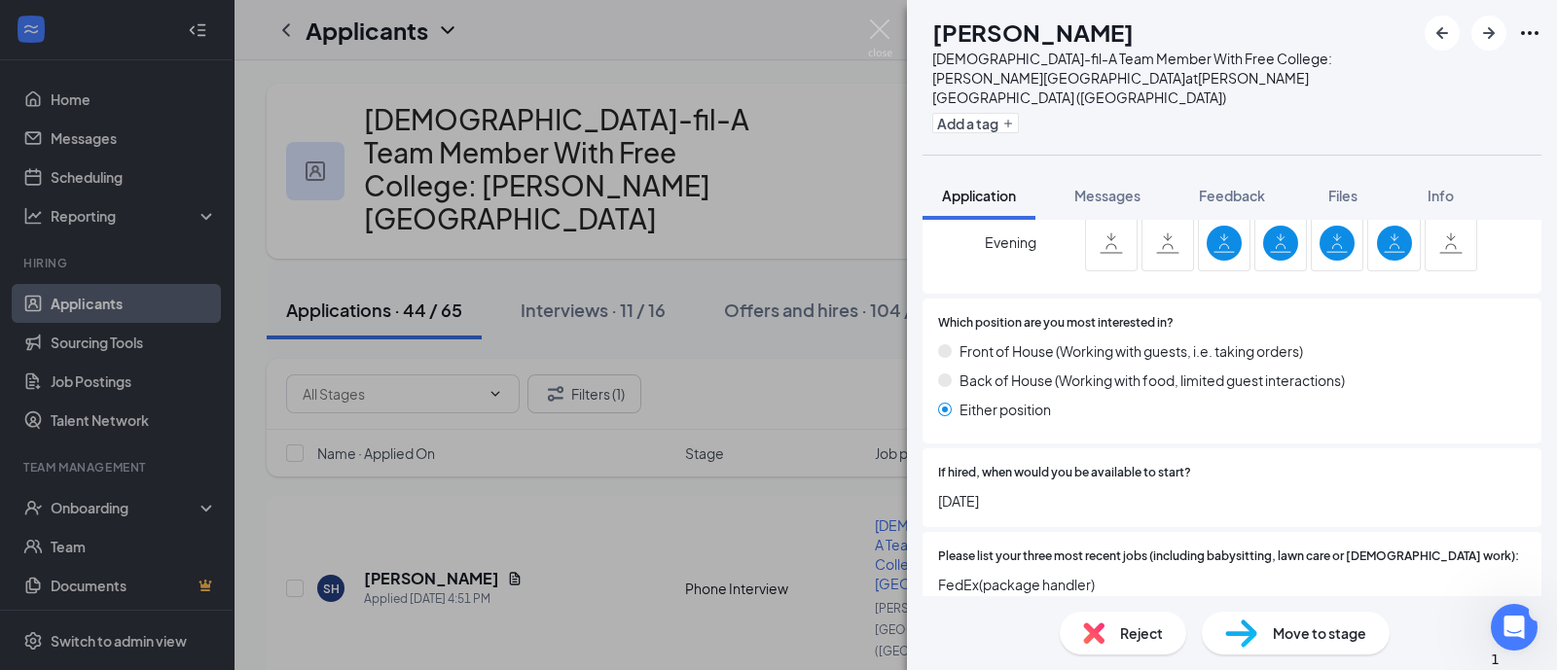
click at [1137, 632] on span "Reject" at bounding box center [1141, 633] width 43 height 21
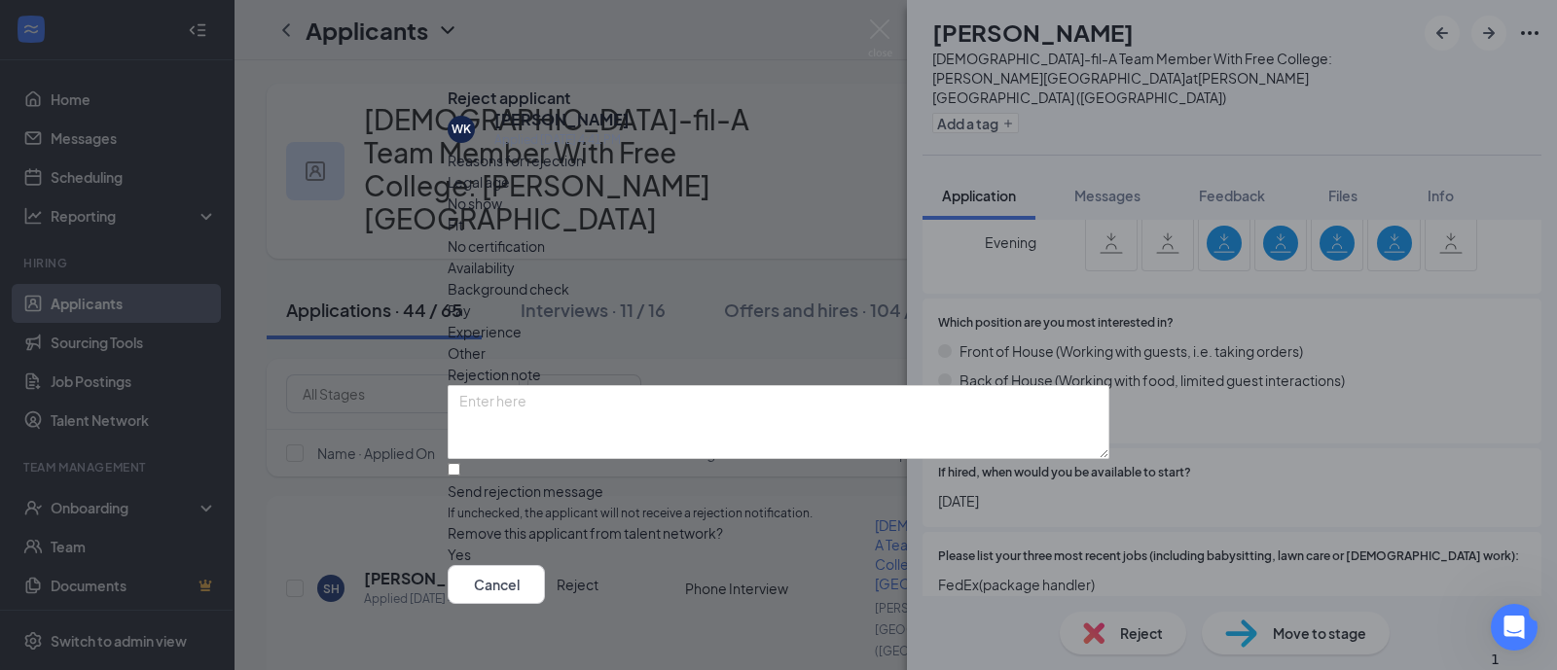
click at [515, 257] on span "Availability" at bounding box center [481, 267] width 67 height 21
click at [460, 463] on input "Send rejection message If unchecked, the applicant will not receive a rejection…" at bounding box center [454, 469] width 13 height 13
checkbox input "true"
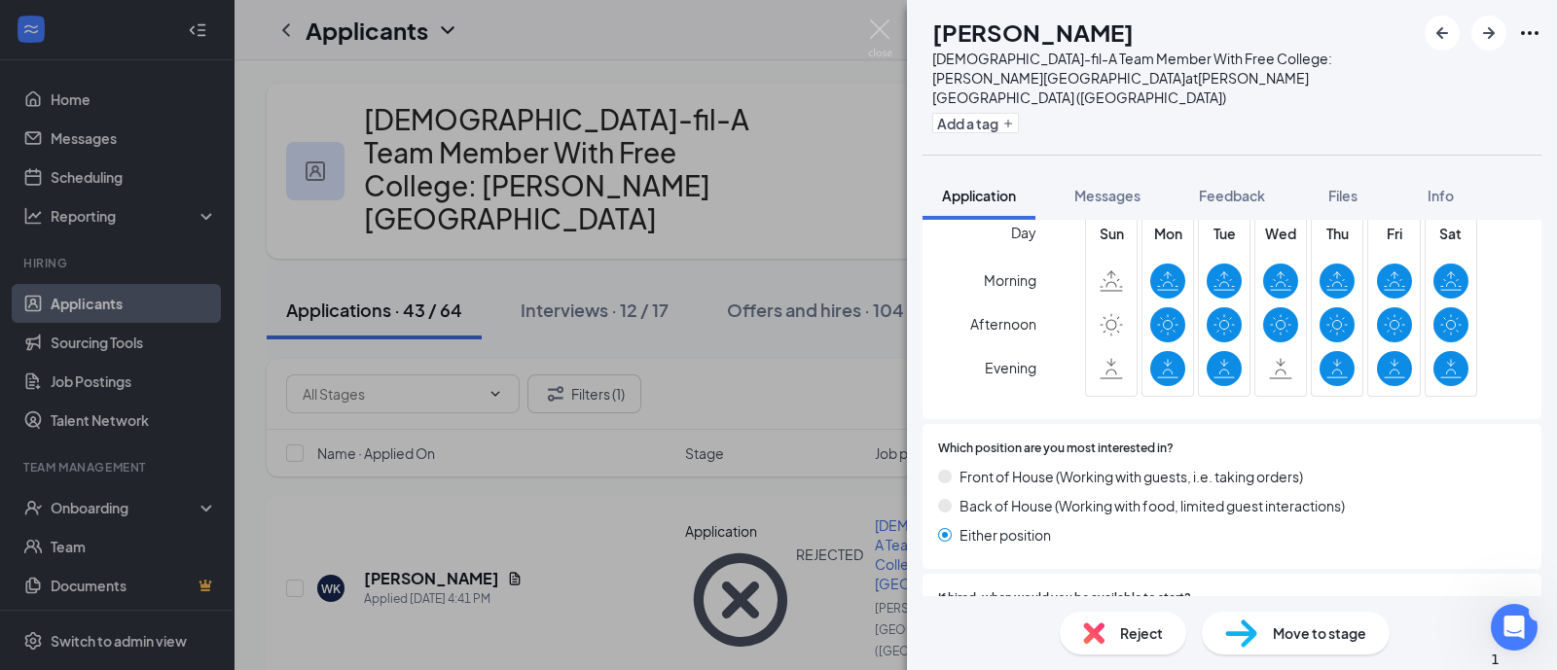
scroll to position [850, 0]
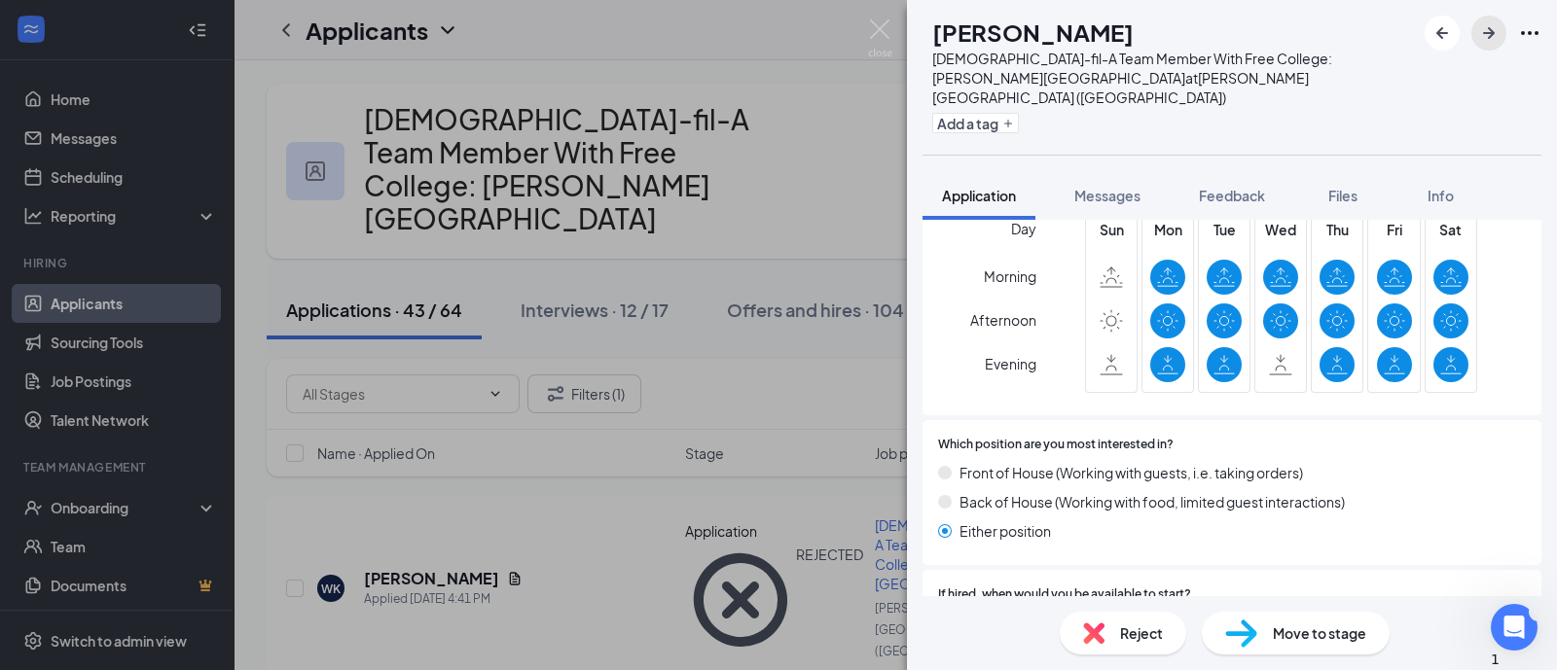
click at [1481, 36] on icon "ArrowRight" at bounding box center [1488, 32] width 23 height 23
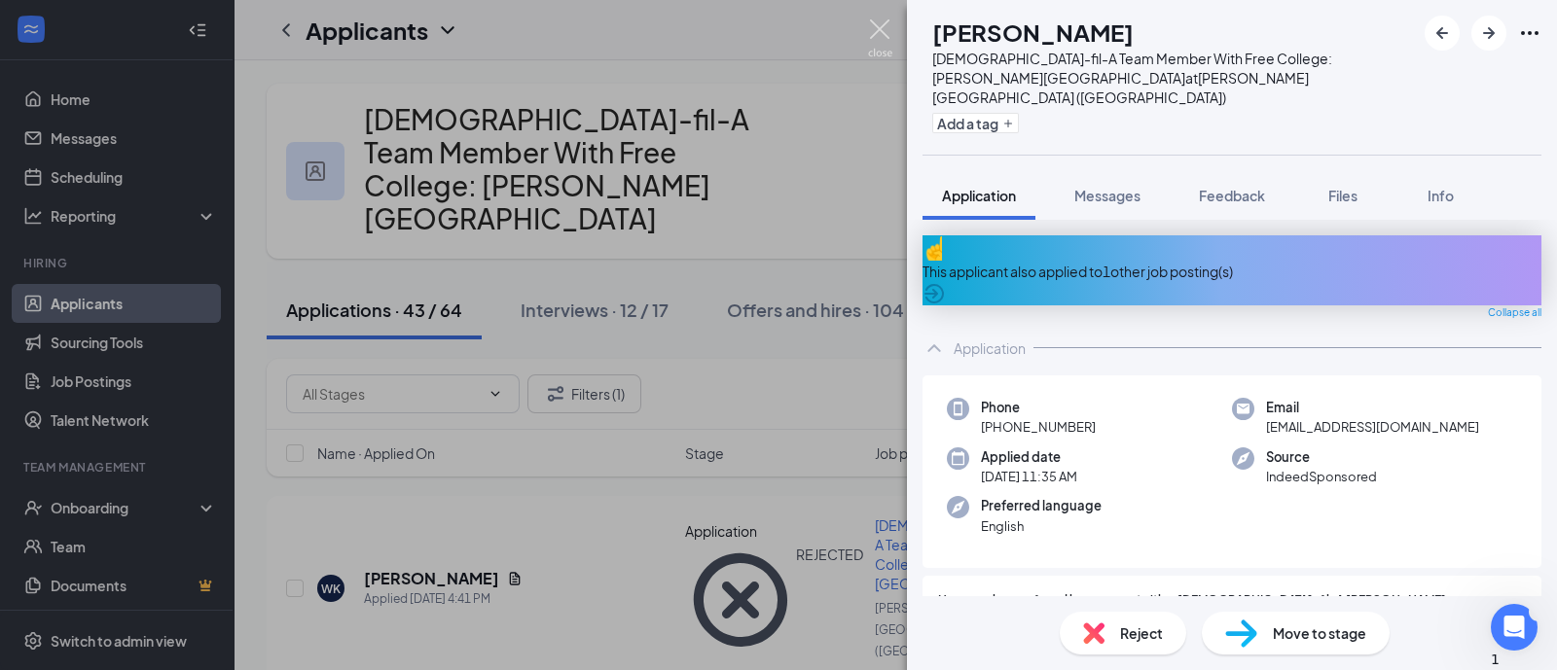
click at [883, 29] on img at bounding box center [880, 38] width 24 height 38
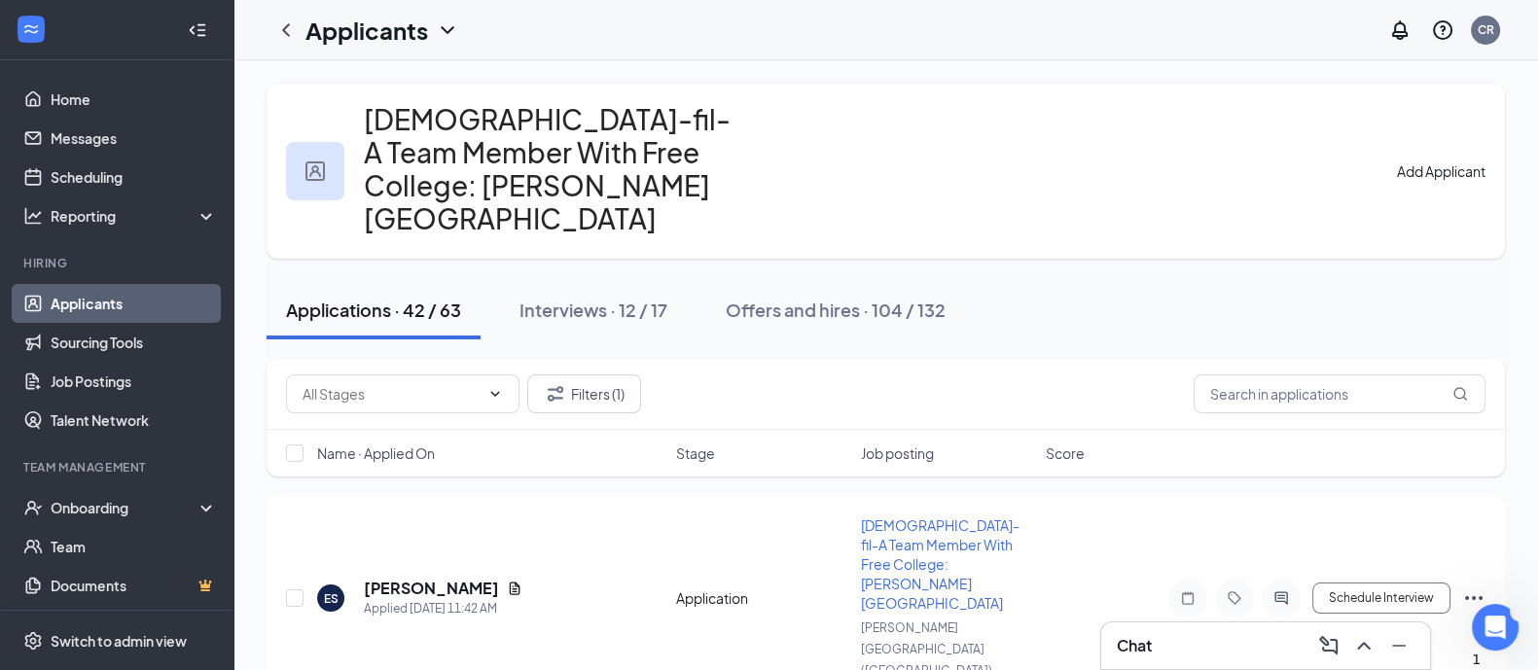
click at [425, 430] on div "Name · Applied On Stage Job posting Score" at bounding box center [886, 453] width 1239 height 47
click at [423, 444] on span "Name · Applied On" at bounding box center [376, 453] width 118 height 19
click at [412, 578] on h5 "[PERSON_NAME]" at bounding box center [431, 588] width 135 height 21
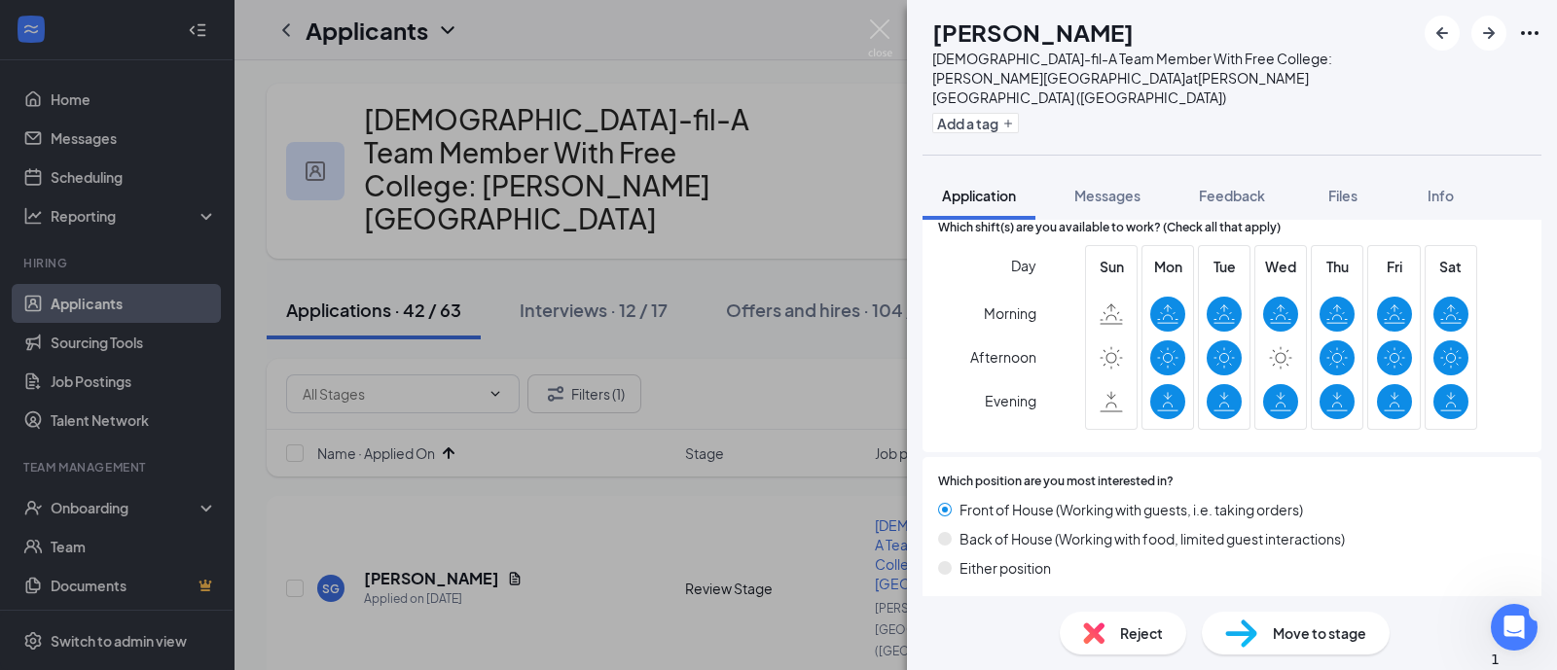
scroll to position [850, 0]
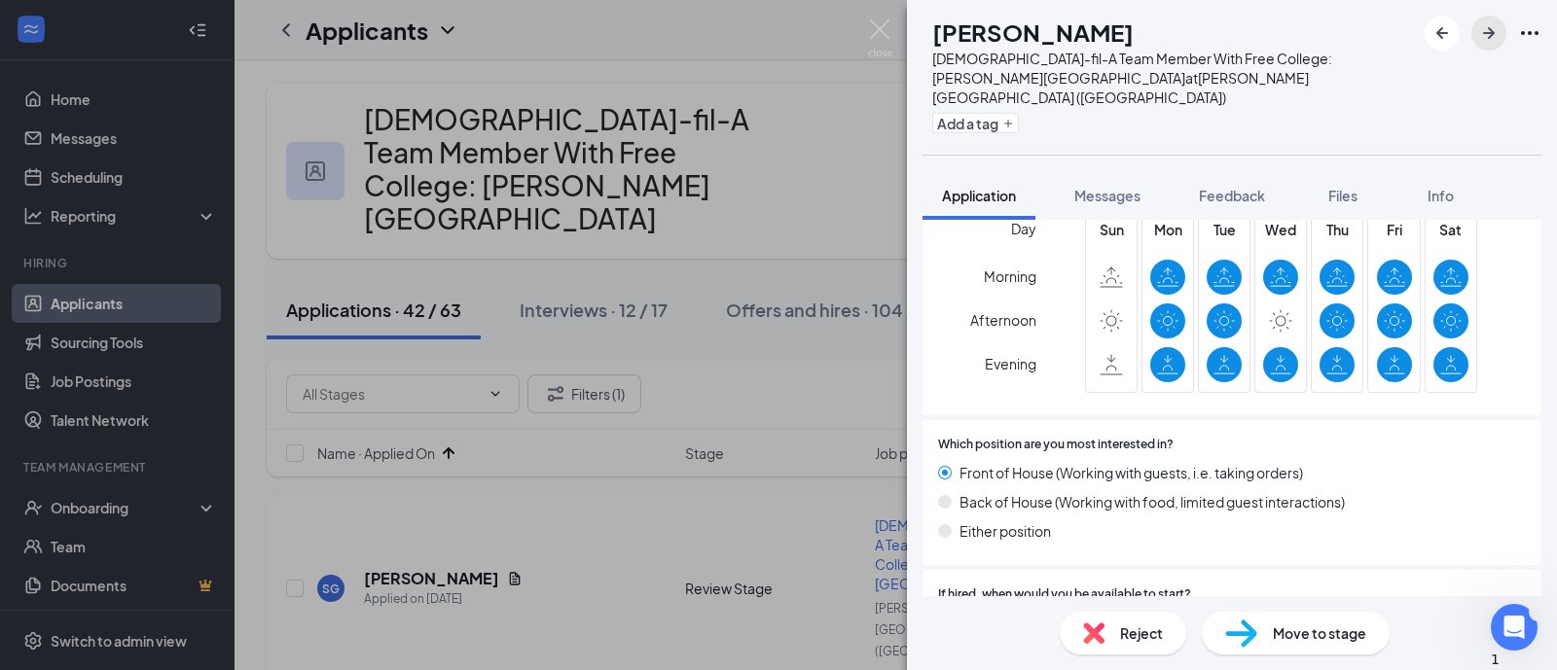
click at [1480, 31] on icon "ArrowRight" at bounding box center [1488, 32] width 23 height 23
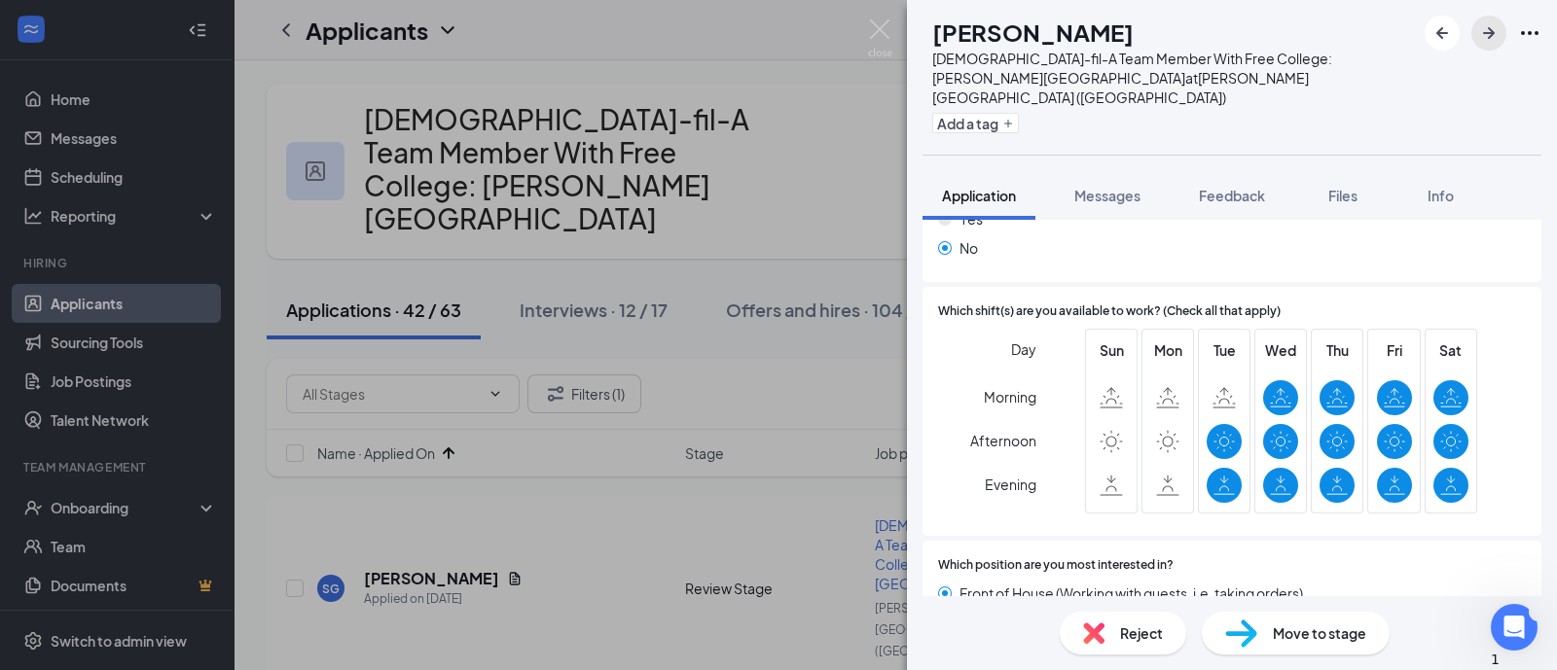
scroll to position [850, 0]
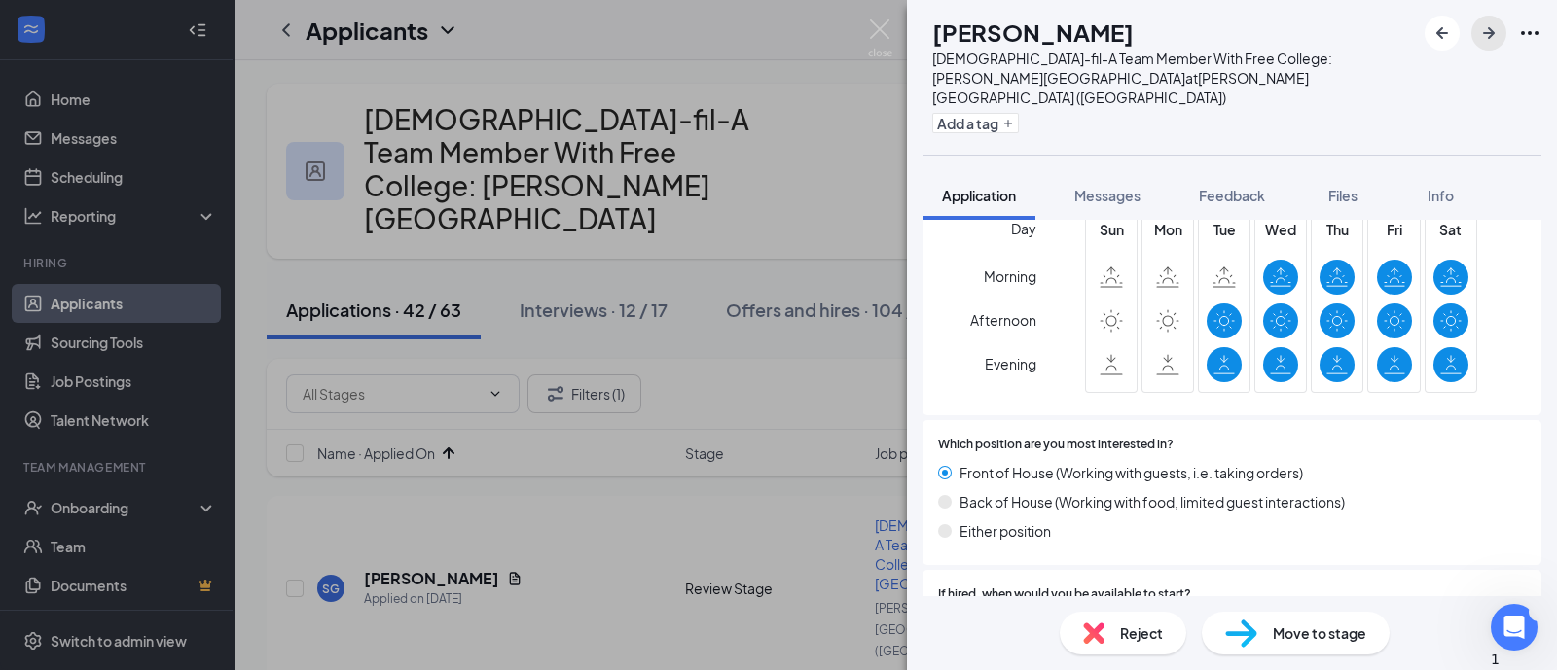
click at [1498, 36] on icon "ArrowRight" at bounding box center [1488, 32] width 23 height 23
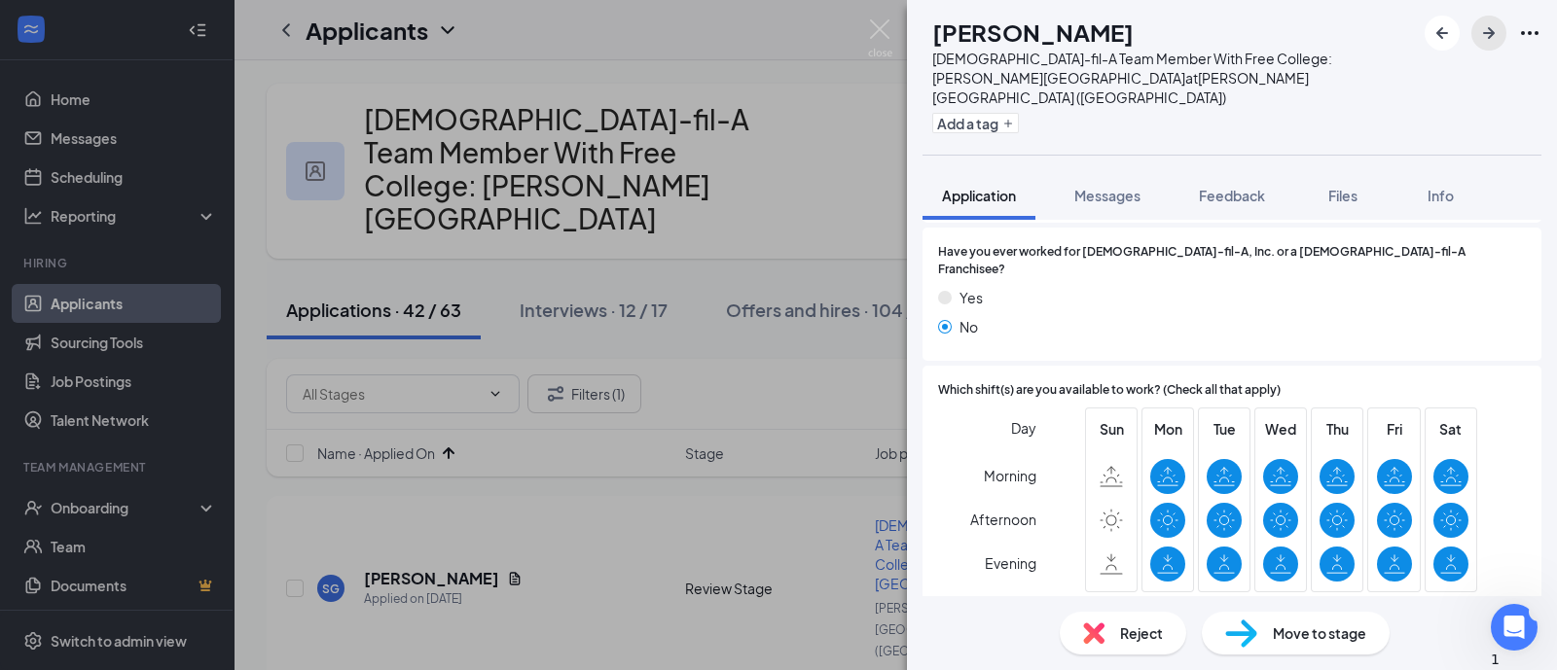
scroll to position [730, 0]
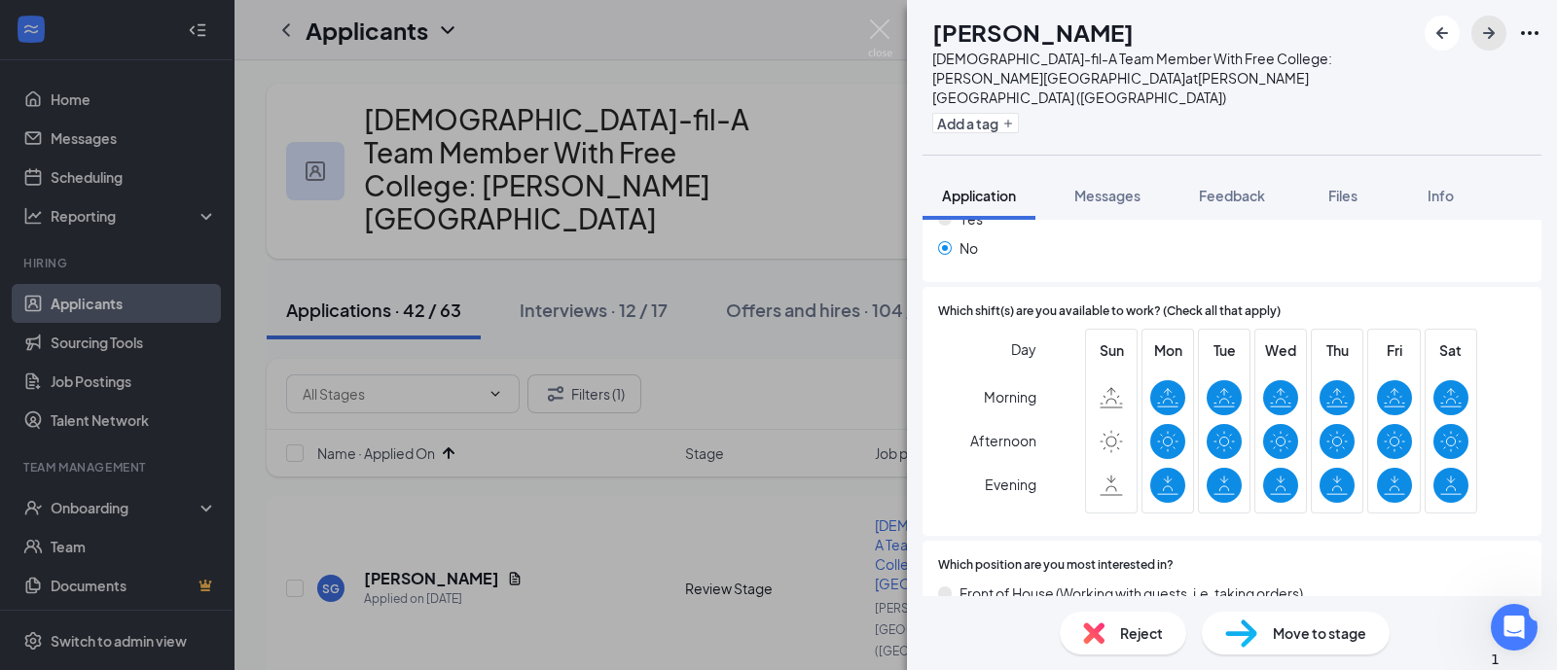
click at [1482, 32] on icon "ArrowRight" at bounding box center [1488, 32] width 23 height 23
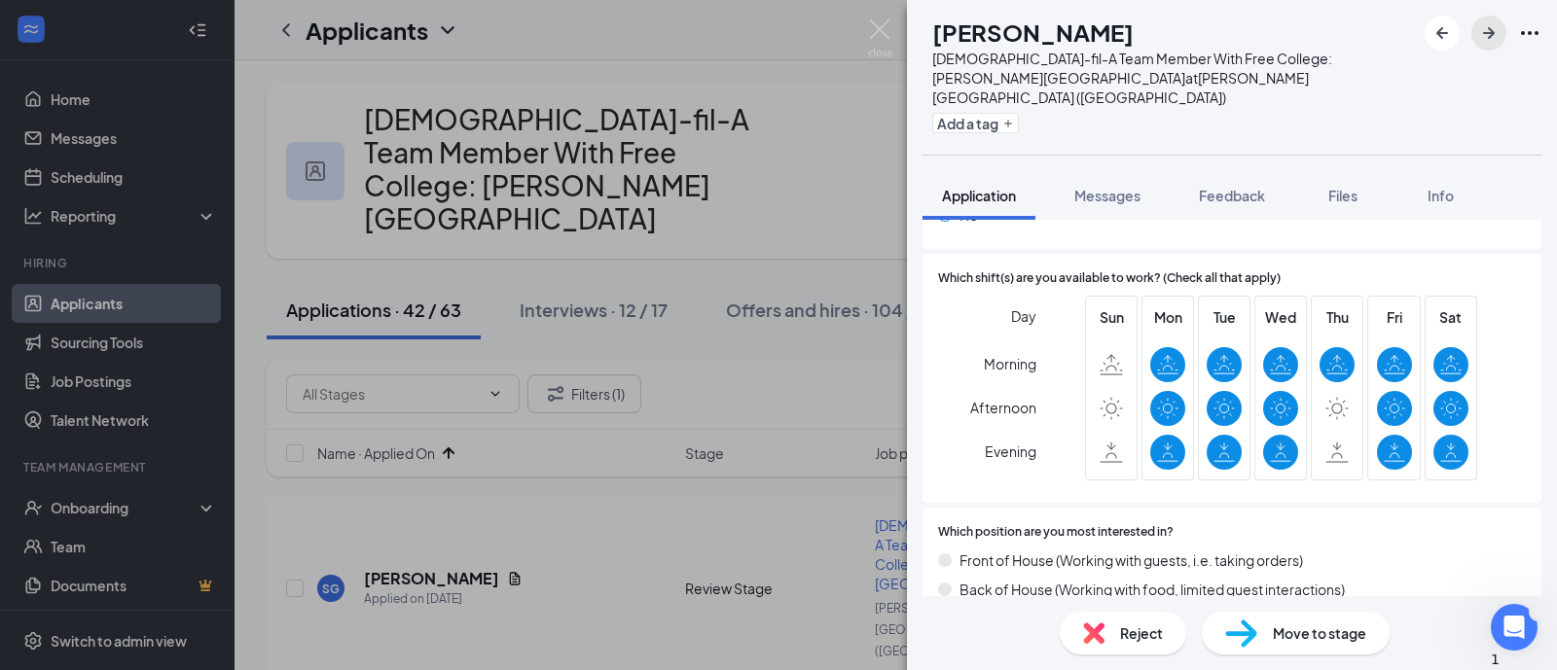
scroll to position [850, 0]
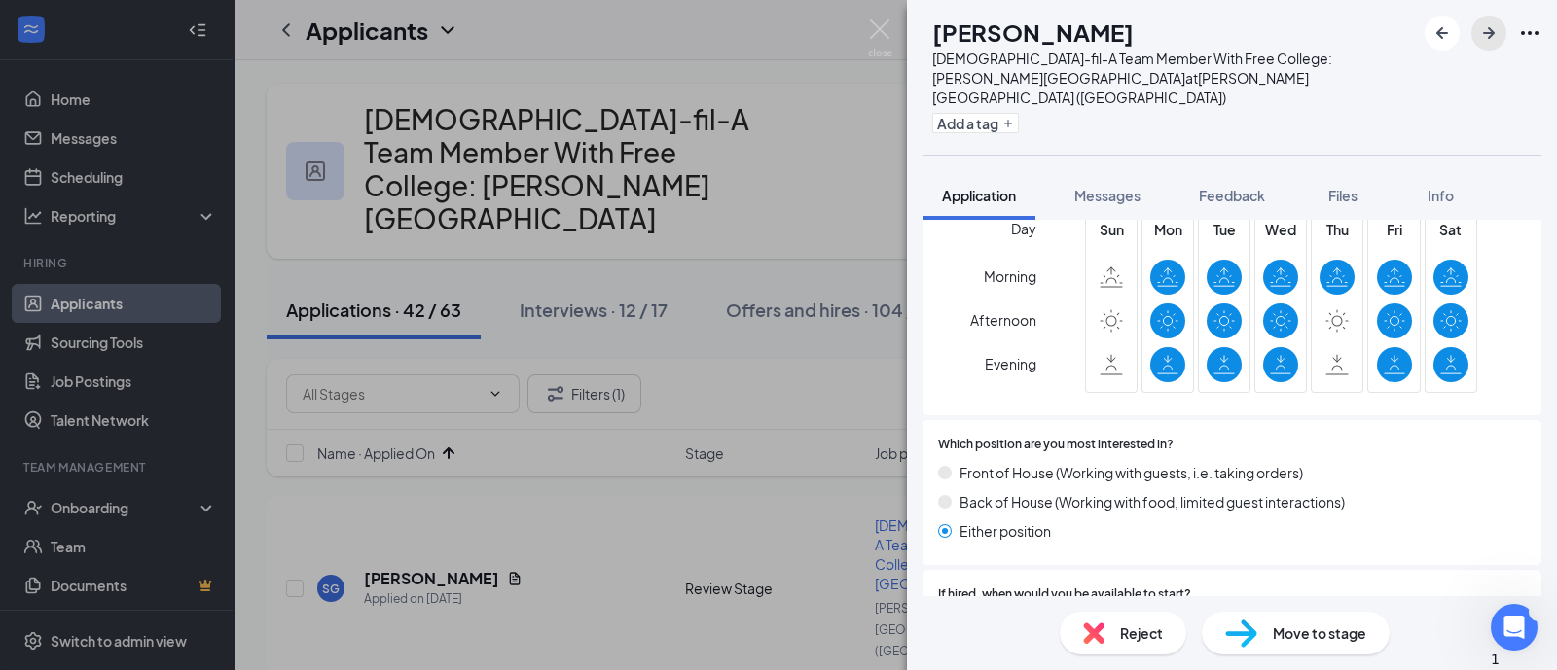
click at [1489, 40] on icon "ArrowRight" at bounding box center [1488, 32] width 23 height 23
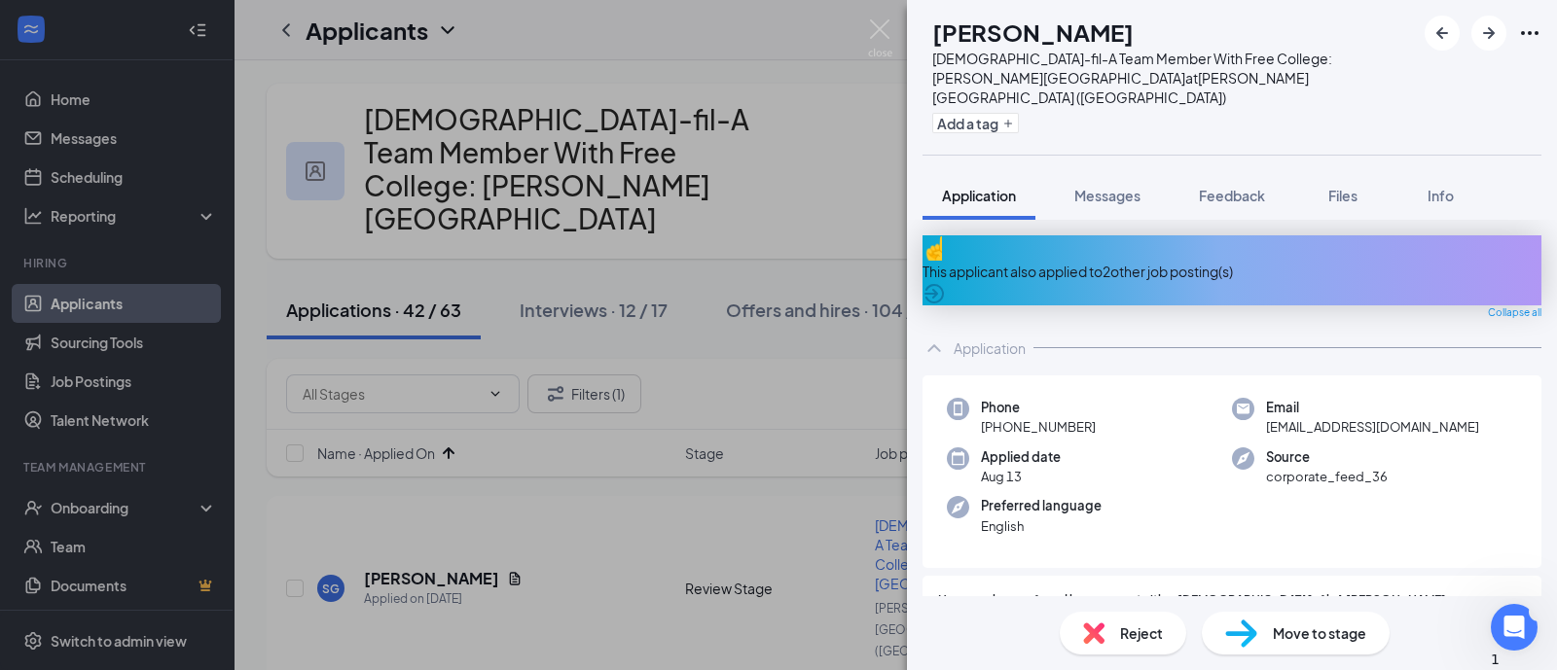
click at [1094, 261] on div "This applicant also applied to 2 other job posting(s)" at bounding box center [1231, 271] width 619 height 21
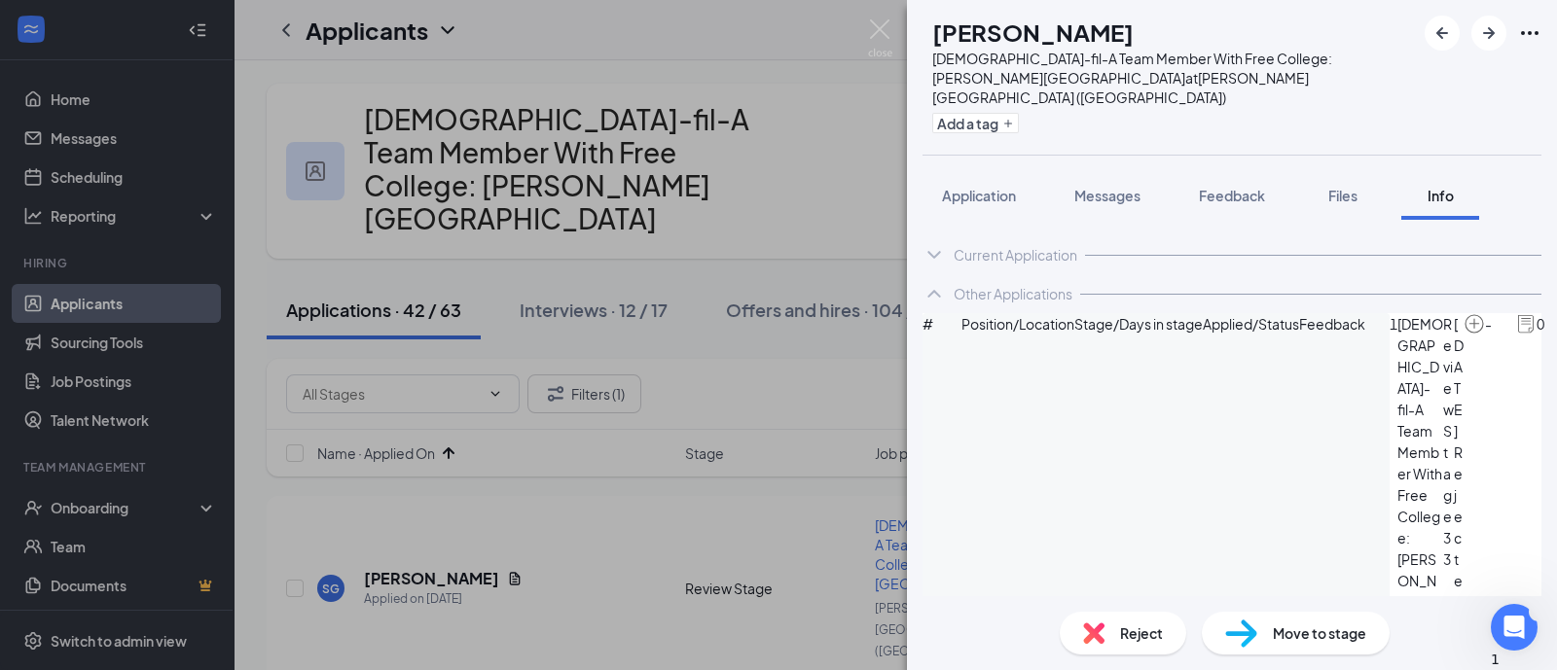
click at [1117, 642] on div "Reject" at bounding box center [1123, 633] width 126 height 43
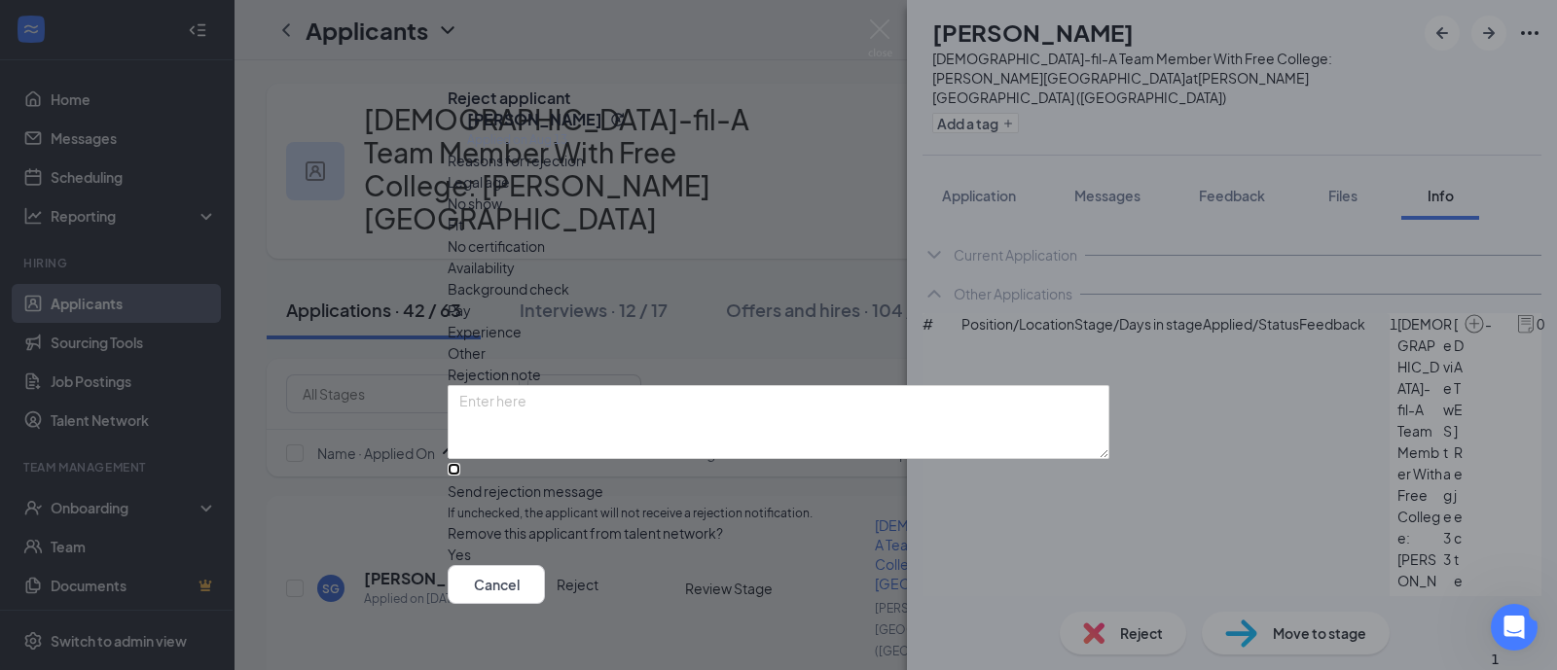
click at [460, 474] on input "Send rejection message If unchecked, the applicant will not receive a rejection…" at bounding box center [454, 469] width 13 height 13
checkbox input "true"
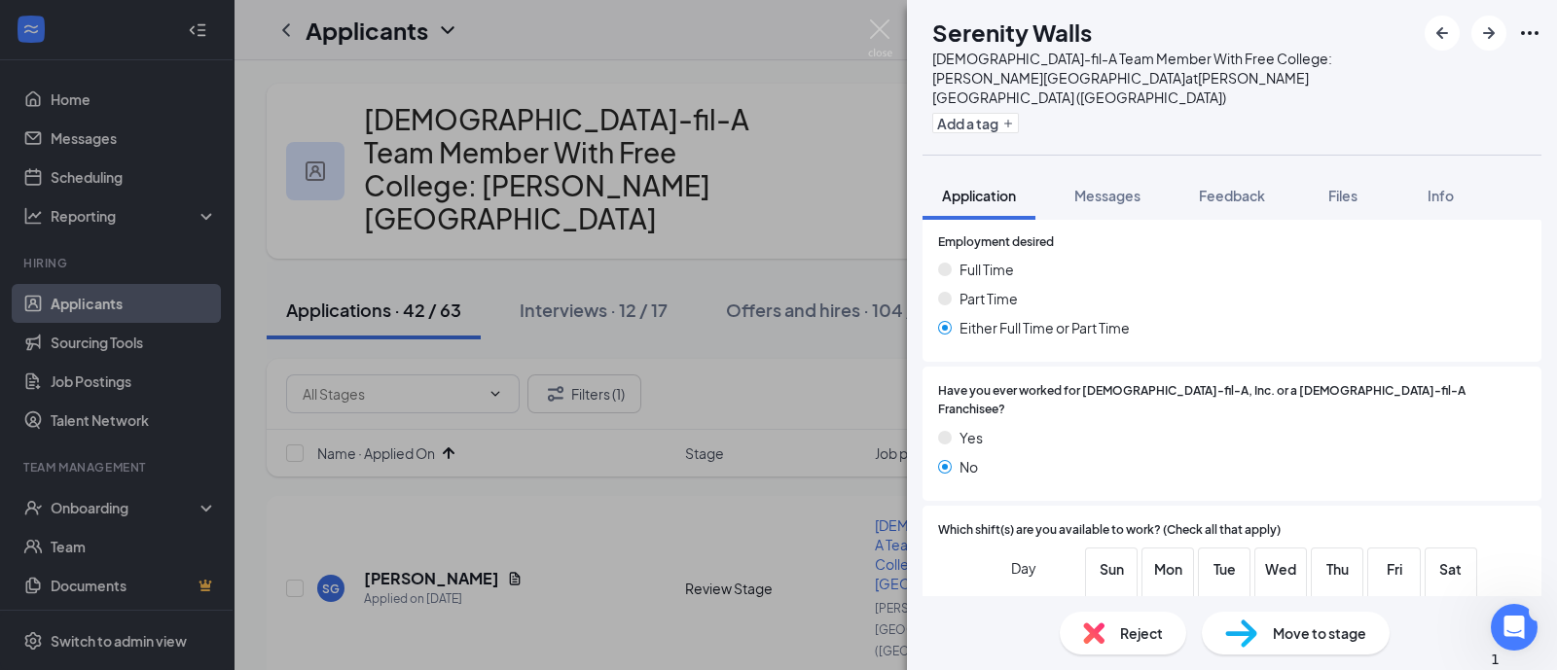
scroll to position [850, 0]
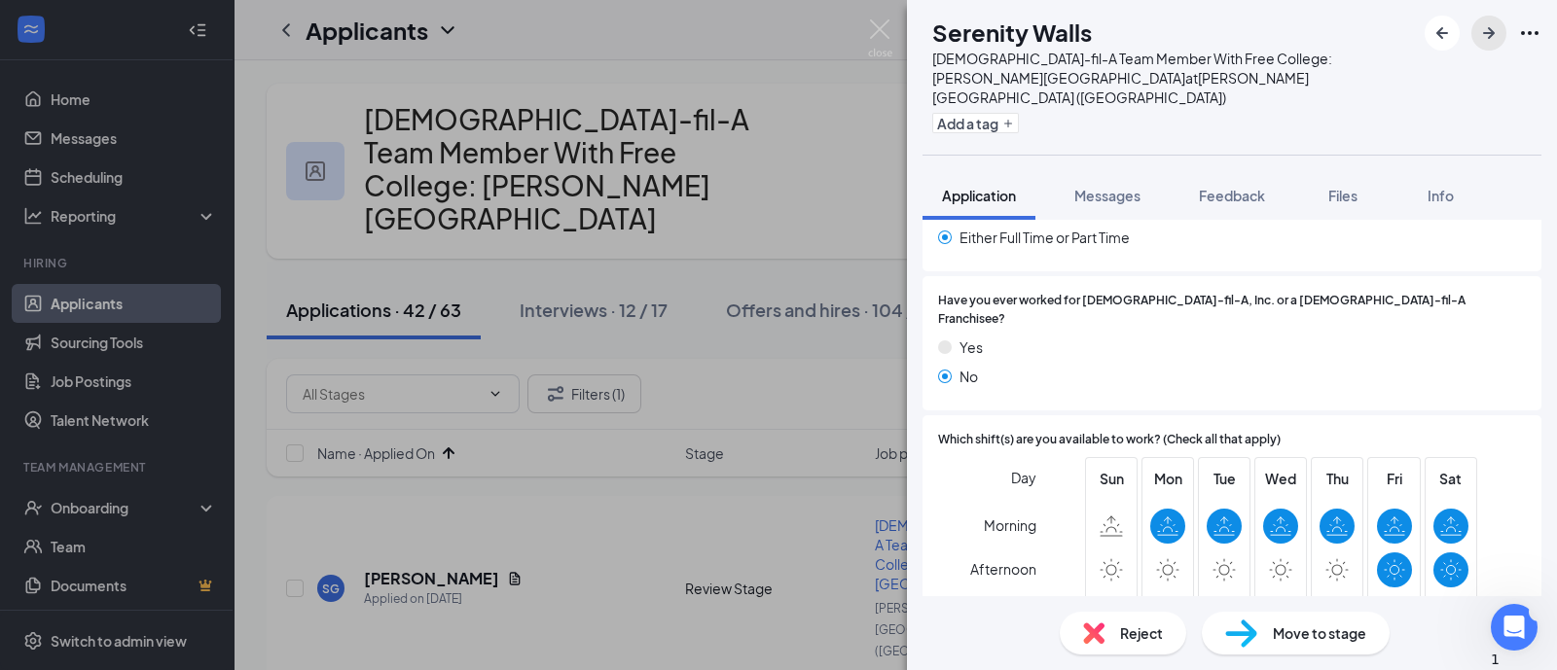
click at [1492, 36] on icon "ArrowRight" at bounding box center [1488, 32] width 23 height 23
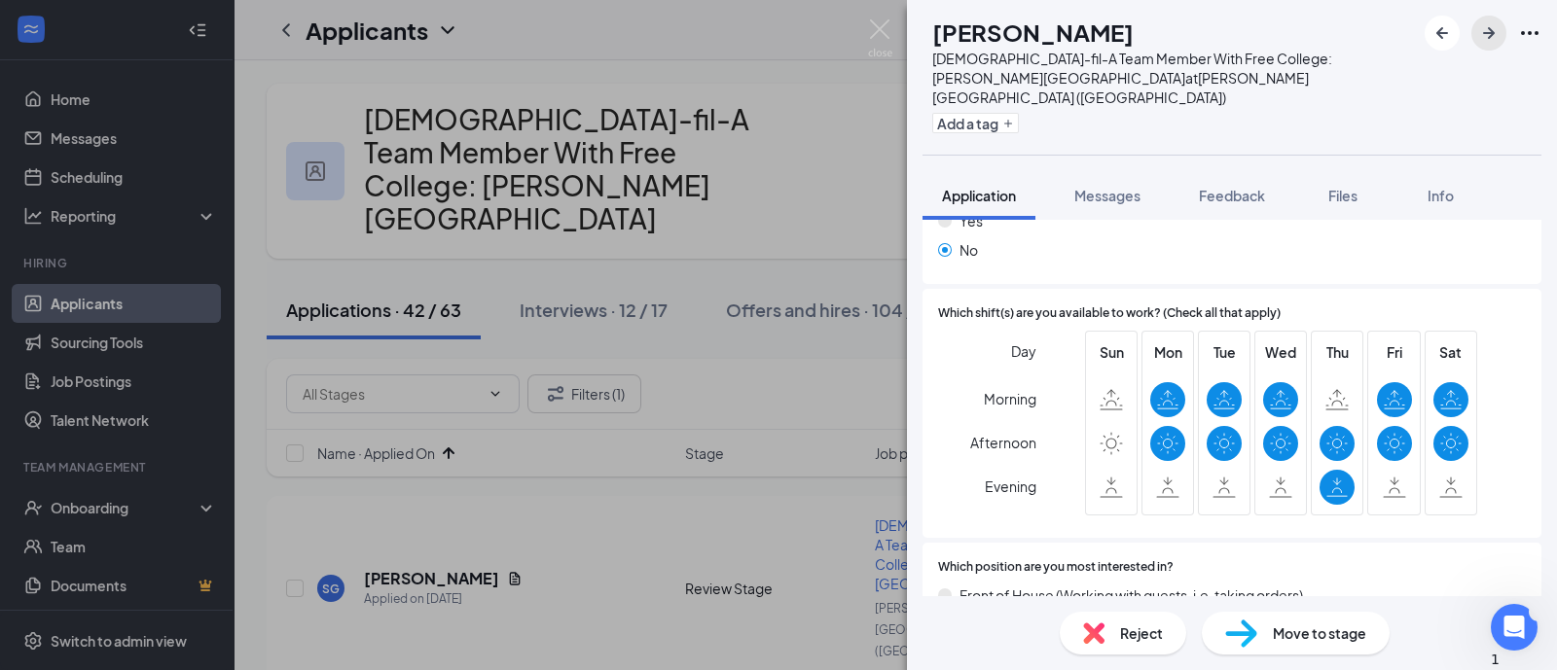
scroll to position [730, 0]
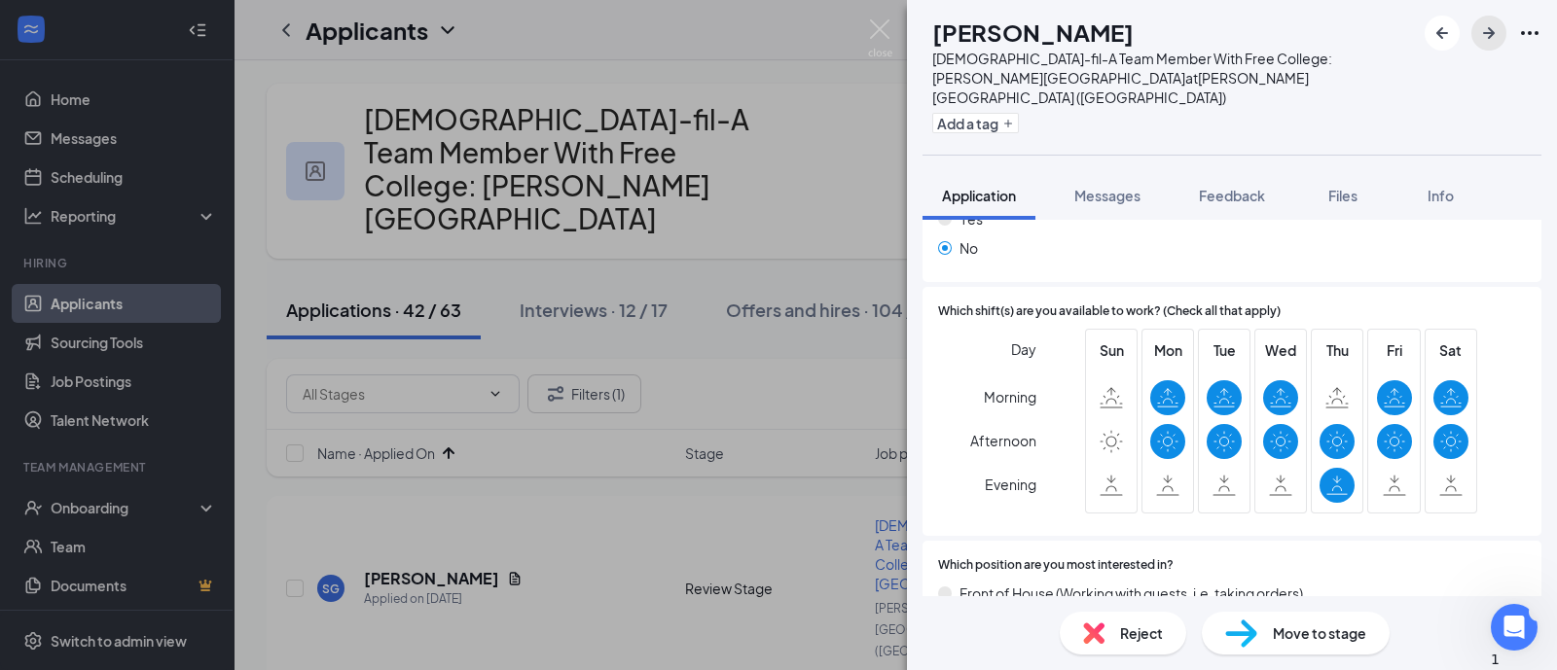
click at [1488, 35] on icon "ArrowRight" at bounding box center [1488, 32] width 23 height 23
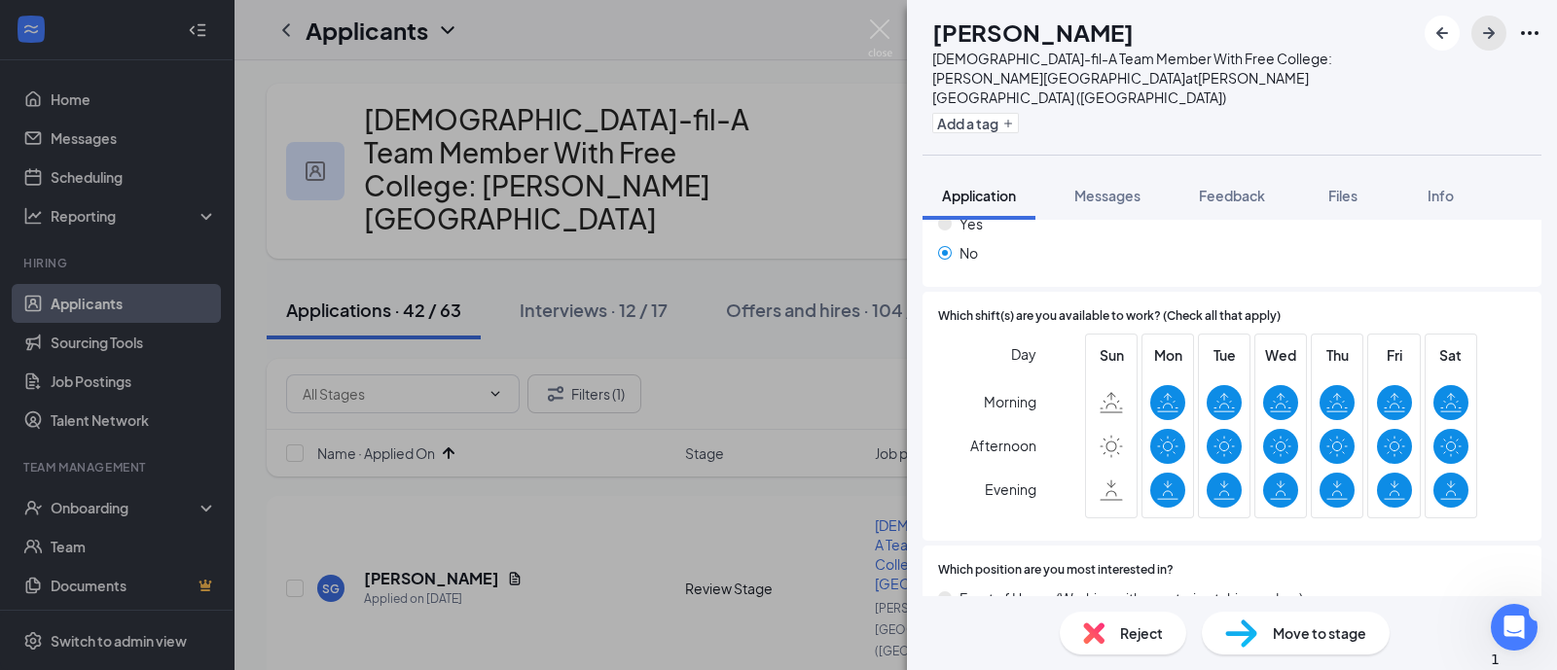
scroll to position [850, 0]
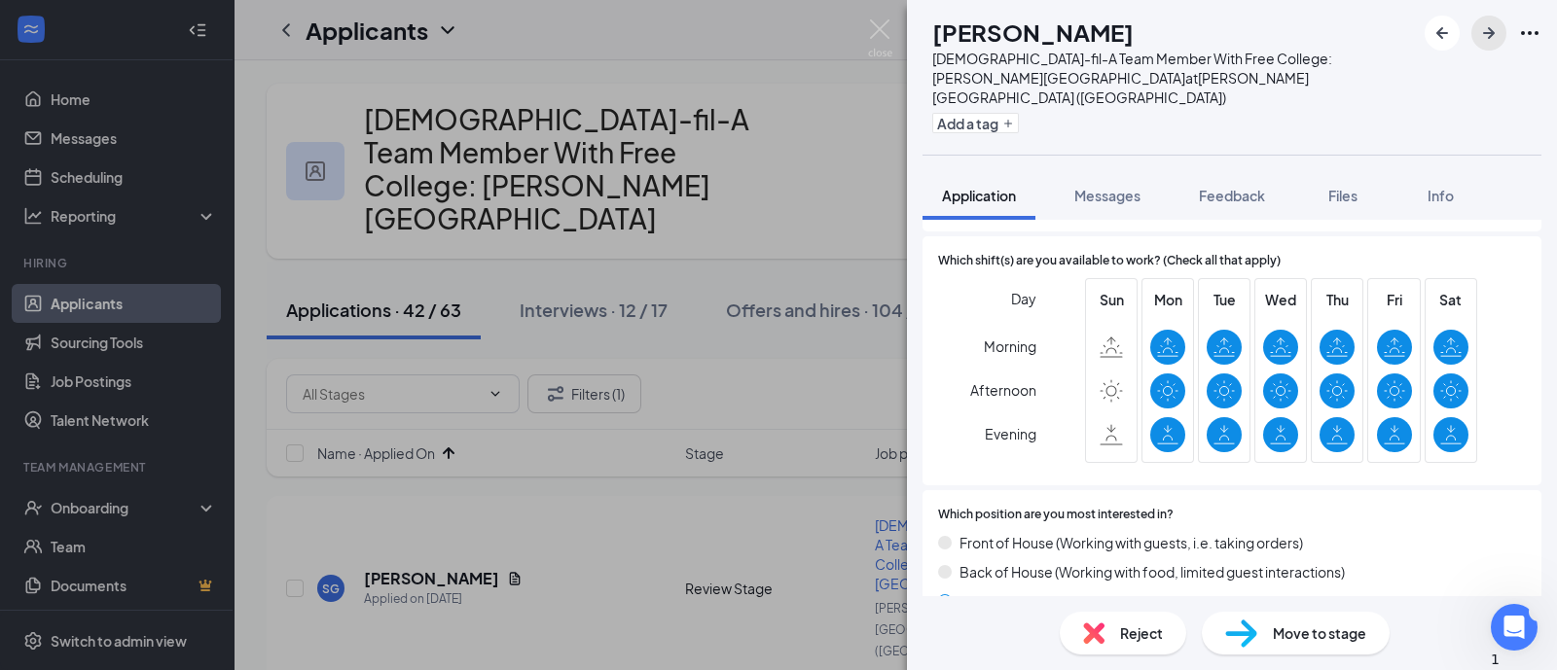
click at [1478, 31] on icon "ArrowRight" at bounding box center [1488, 32] width 23 height 23
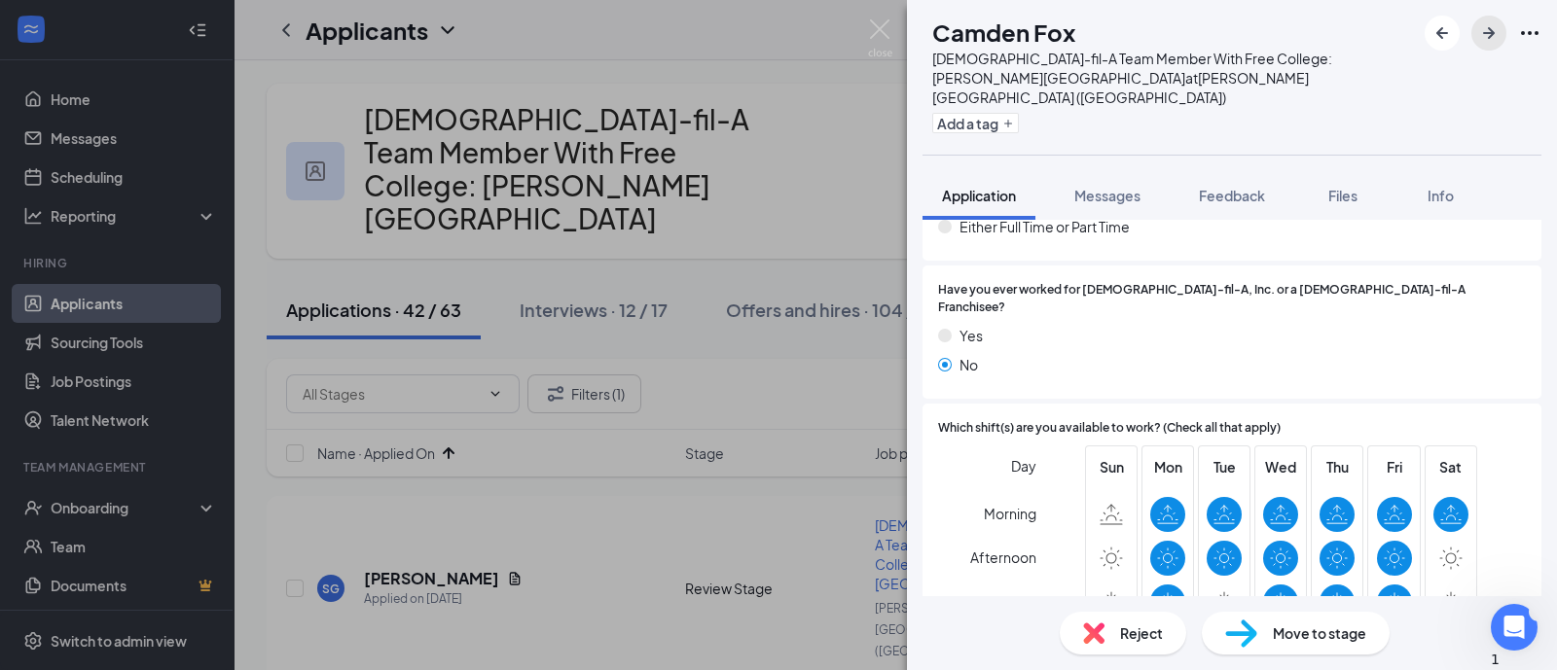
scroll to position [730, 0]
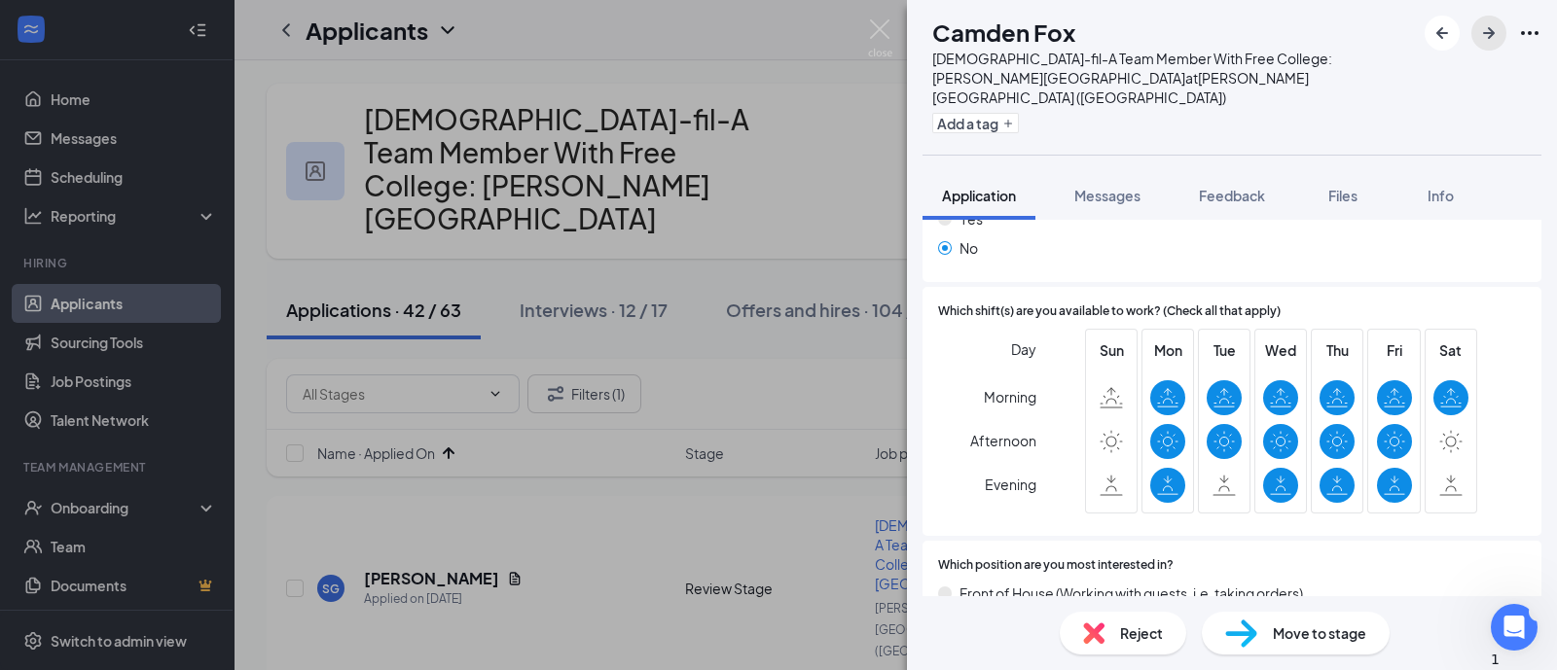
click at [1492, 39] on icon "ArrowRight" at bounding box center [1488, 32] width 23 height 23
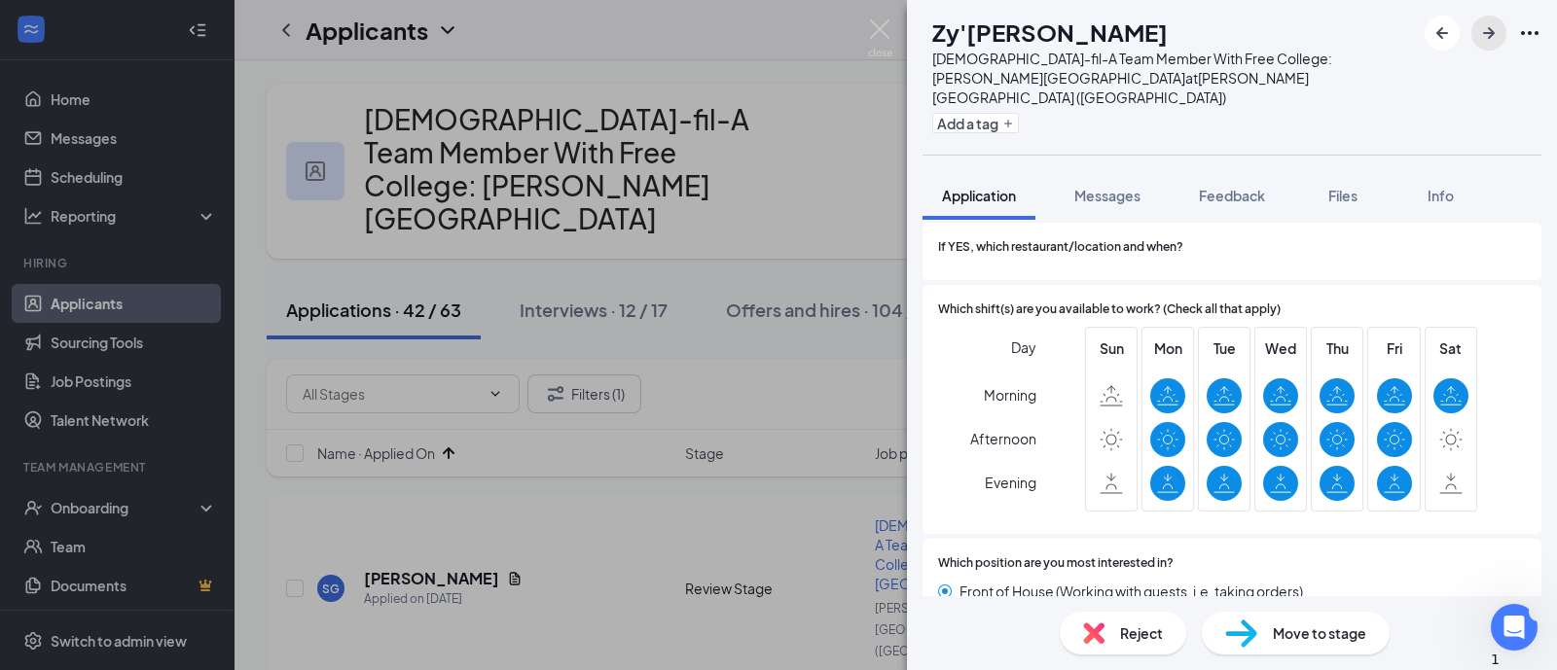
scroll to position [1095, 0]
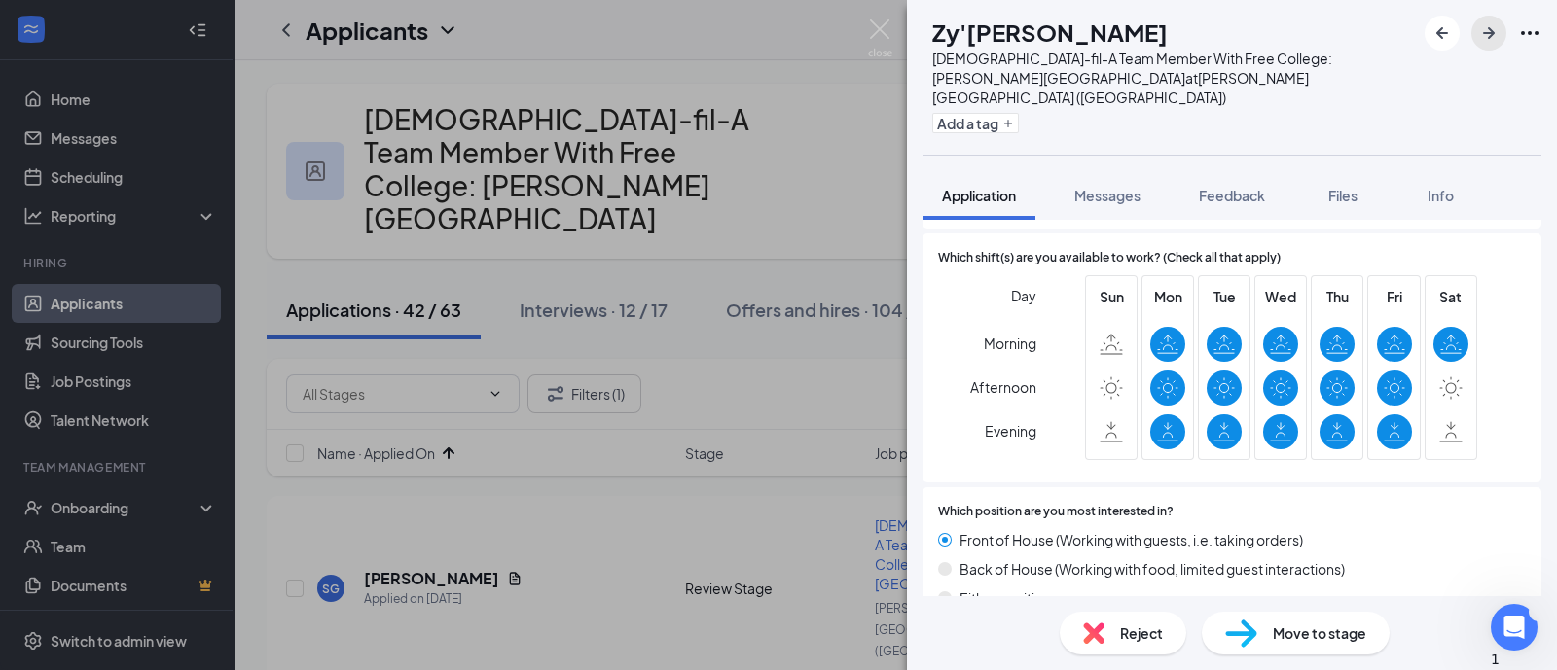
click at [1491, 44] on icon "ArrowRight" at bounding box center [1488, 32] width 23 height 23
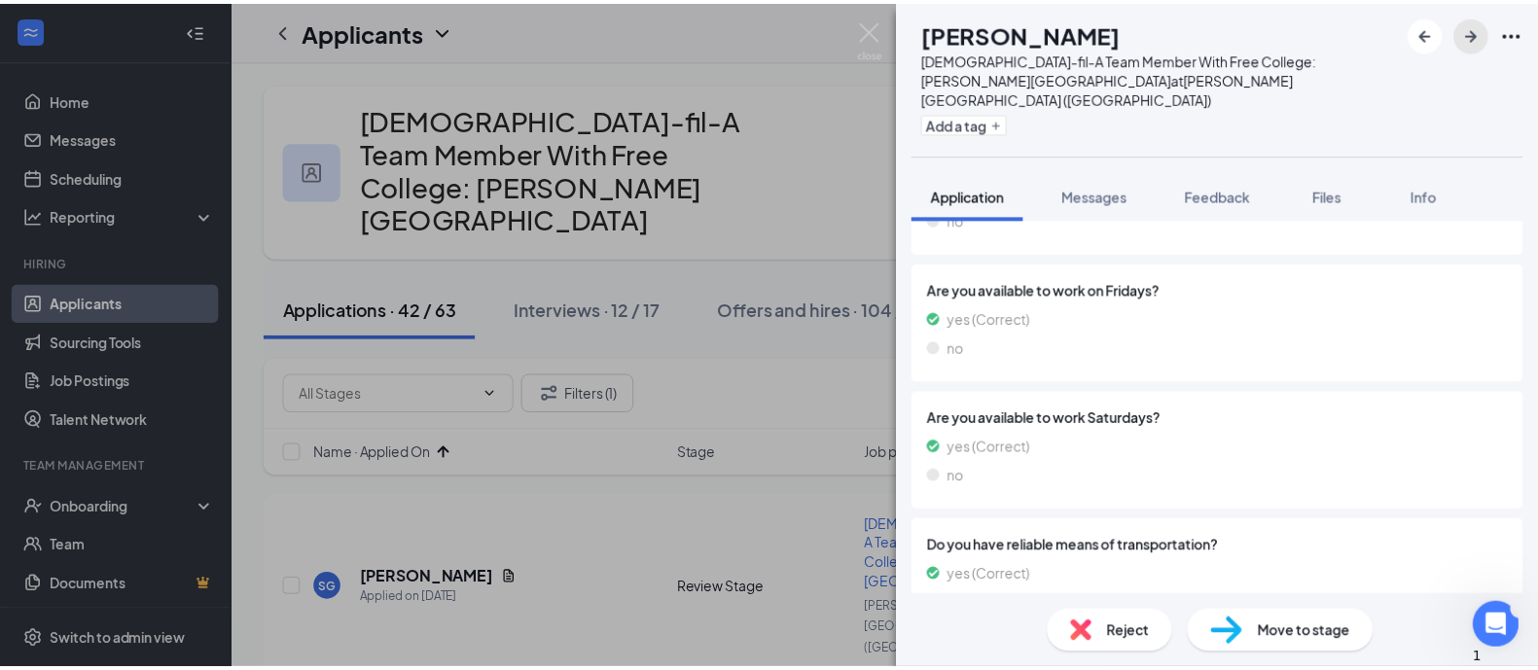
scroll to position [1838, 0]
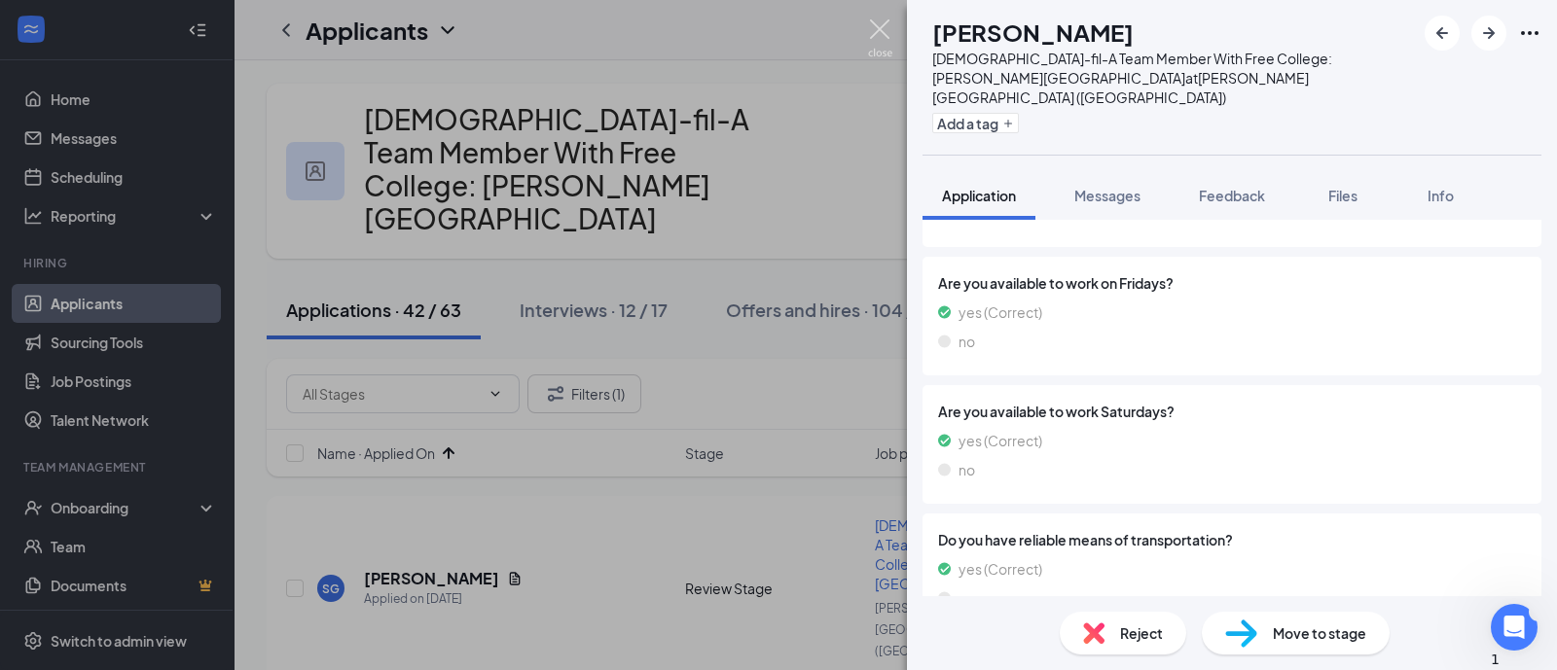
click at [877, 36] on img at bounding box center [880, 38] width 24 height 38
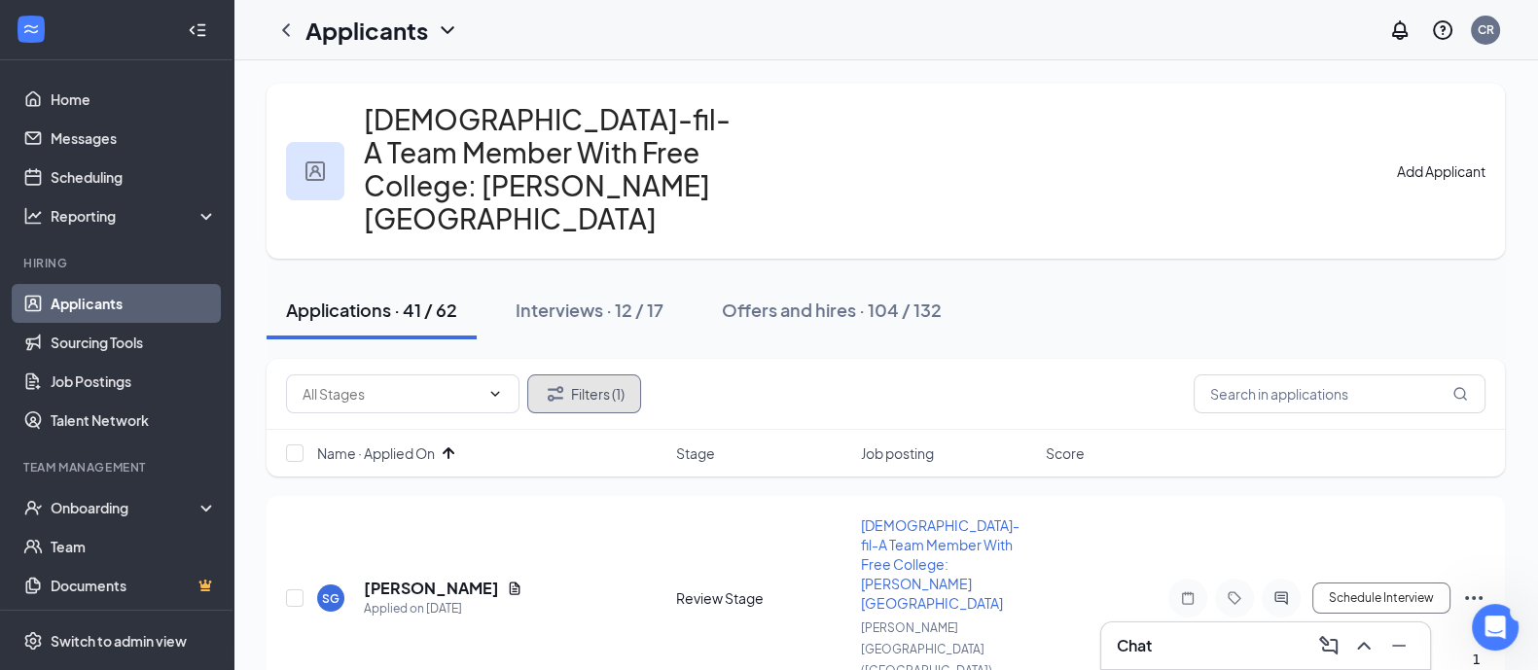
click at [565, 382] on icon "Filter" at bounding box center [555, 393] width 23 height 23
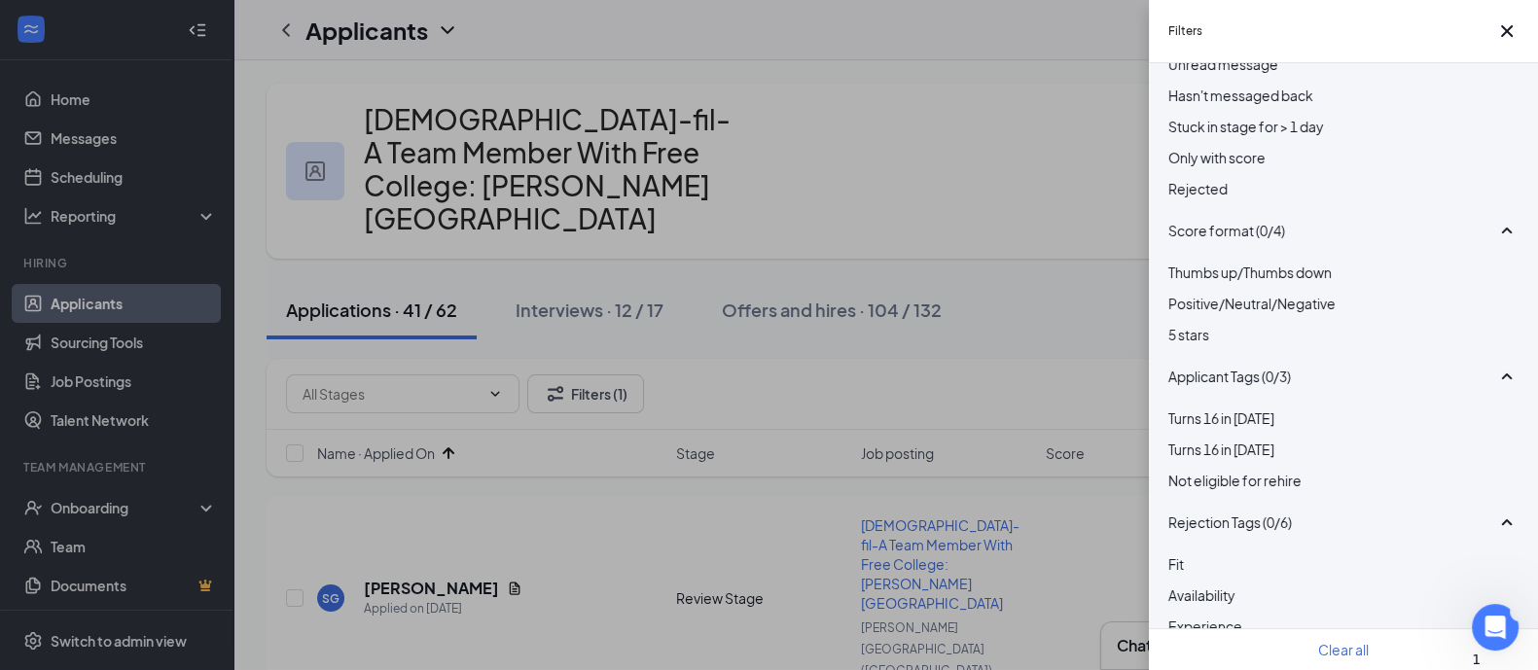
scroll to position [121, 0]
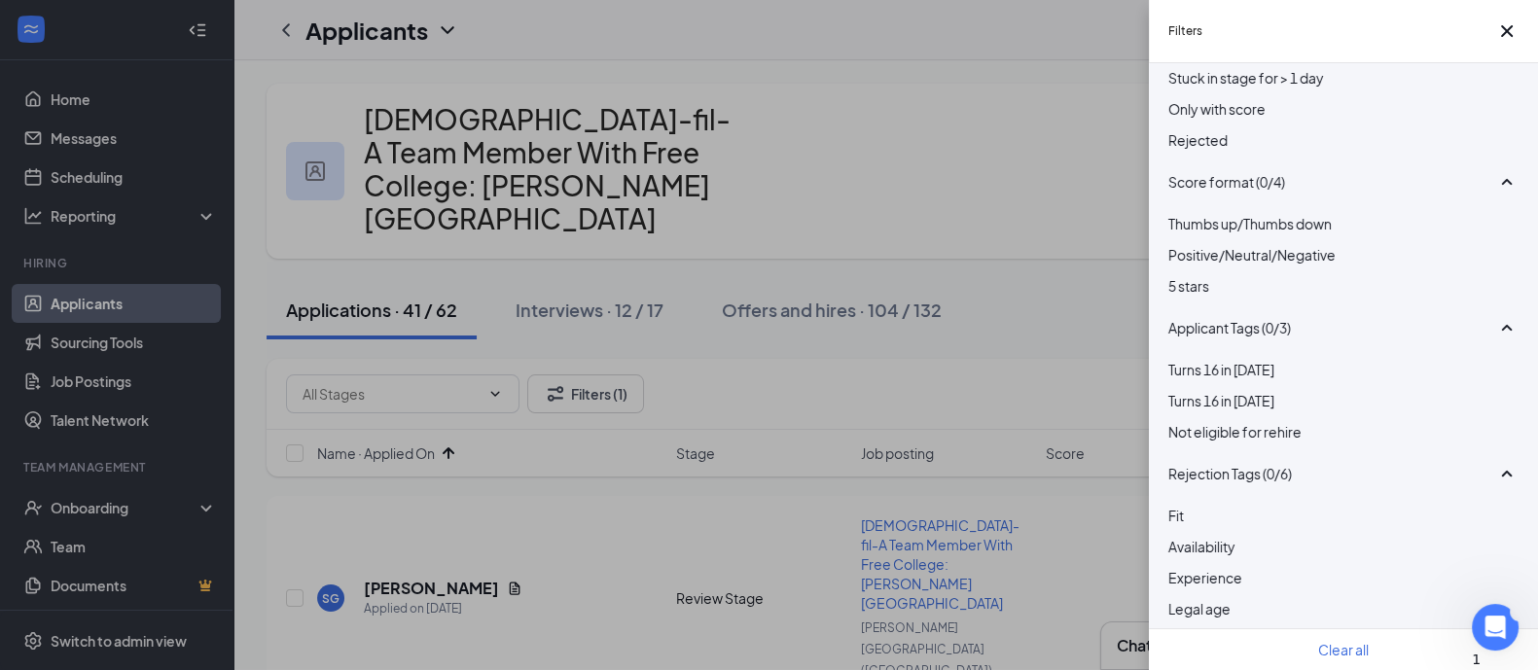
click at [1326, 641] on button "Clear all" at bounding box center [1344, 649] width 51 height 21
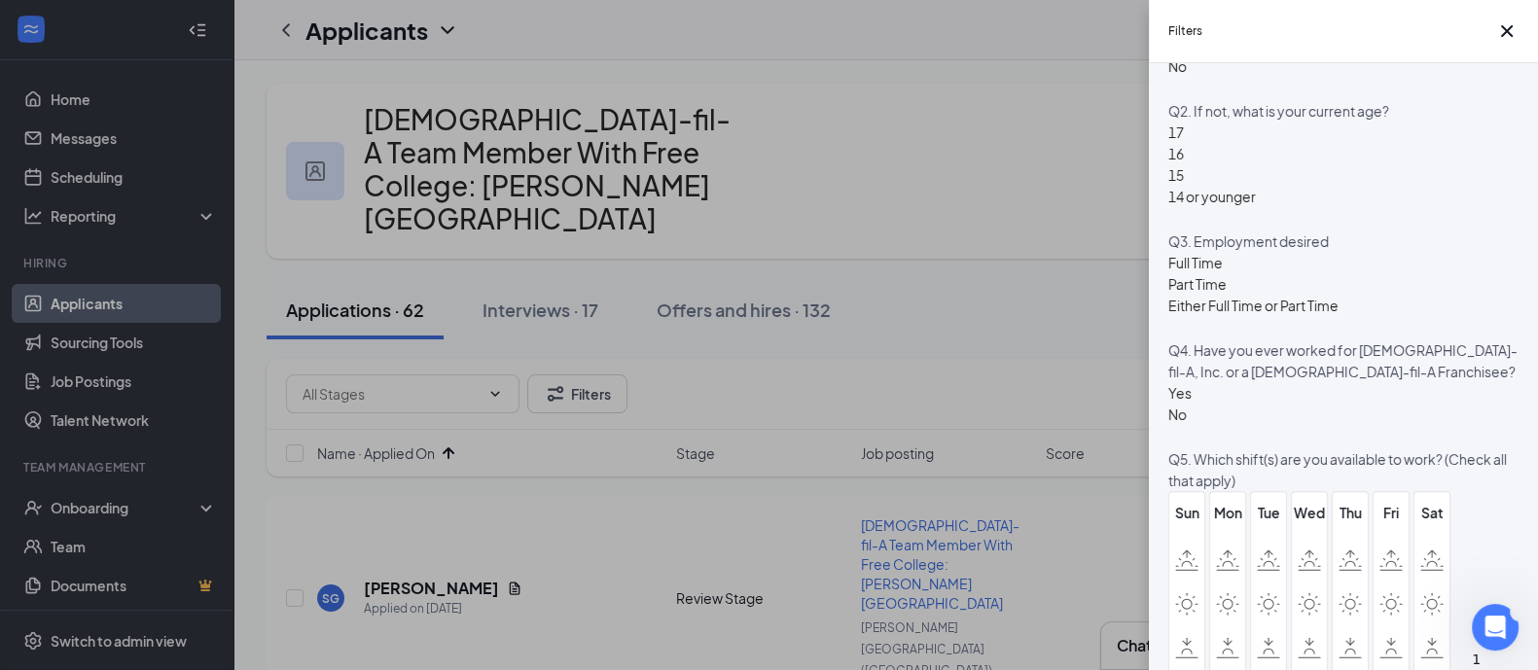
scroll to position [972, 0]
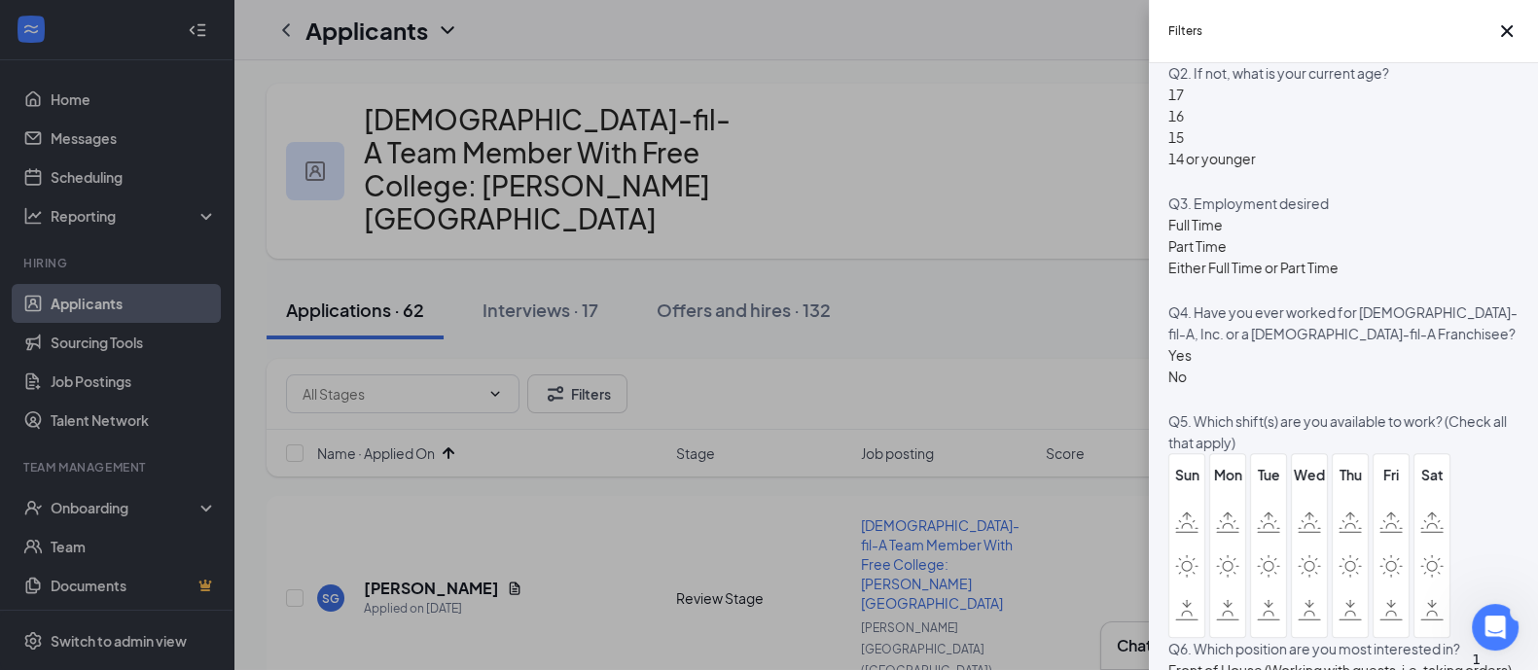
click at [1199, 148] on div "15" at bounding box center [1213, 136] width 88 height 21
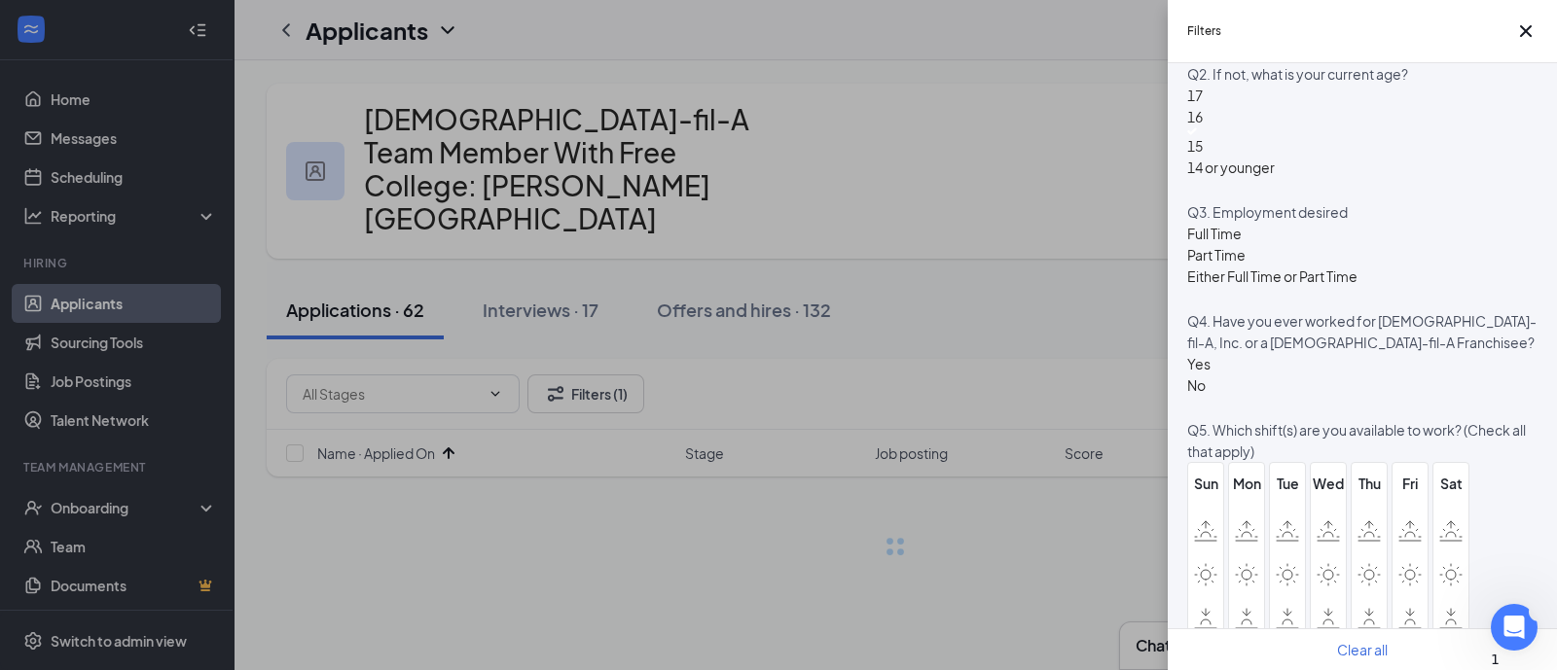
click at [1192, 178] on div "14 or younger" at bounding box center [1231, 167] width 88 height 21
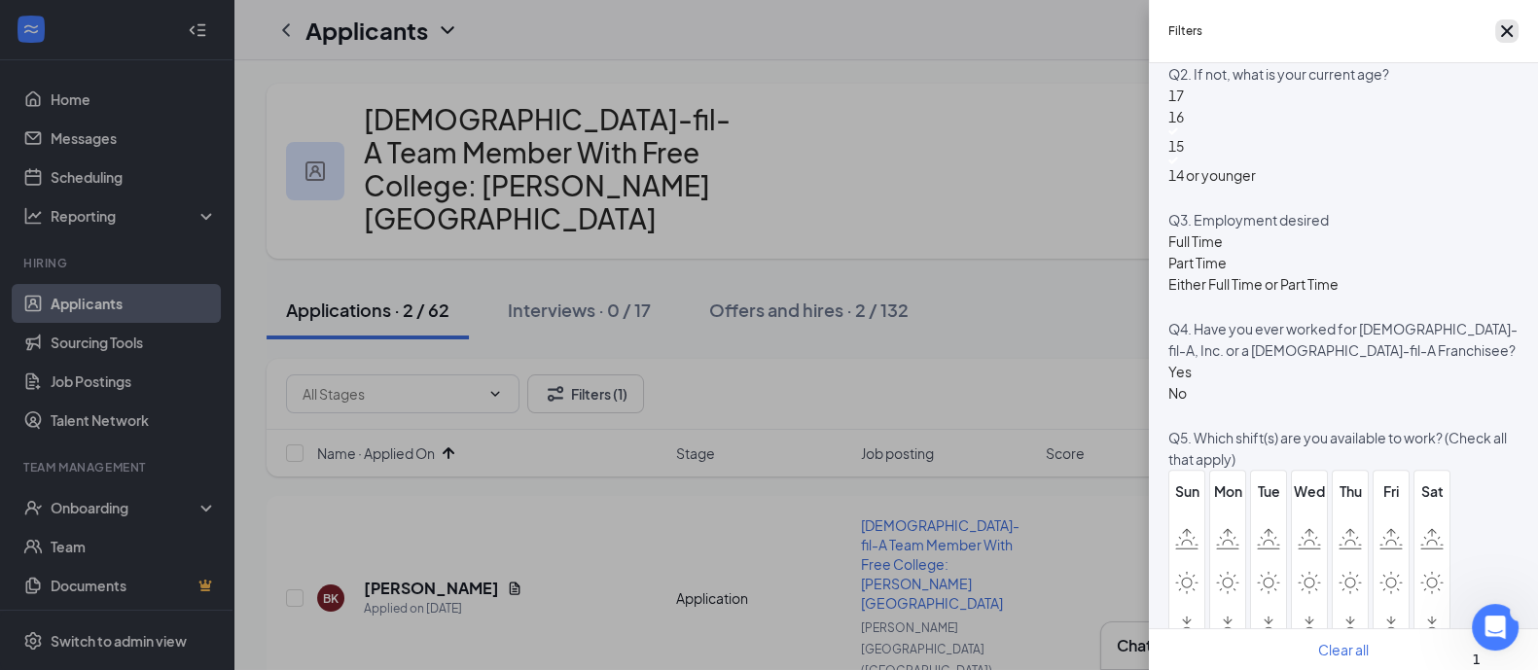
click at [1496, 39] on icon "Cross" at bounding box center [1507, 30] width 23 height 23
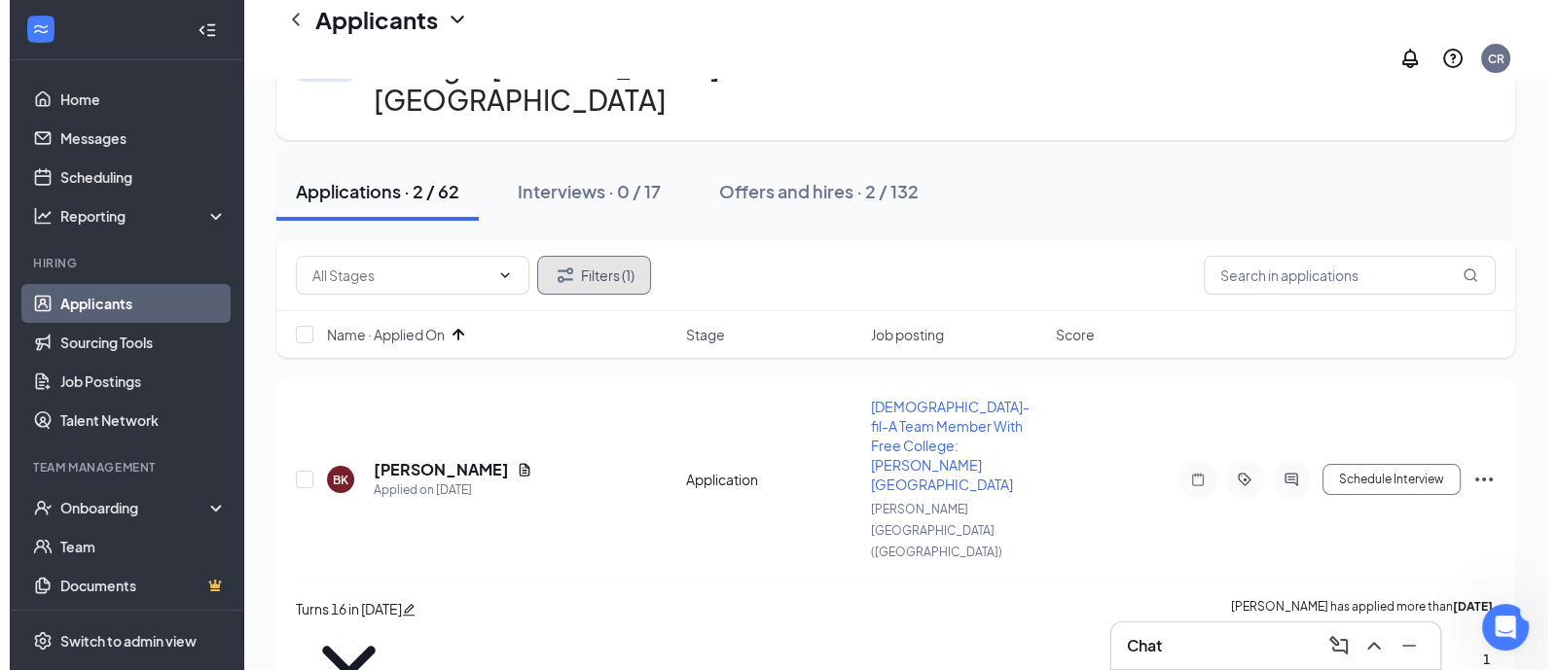
scroll to position [158, 0]
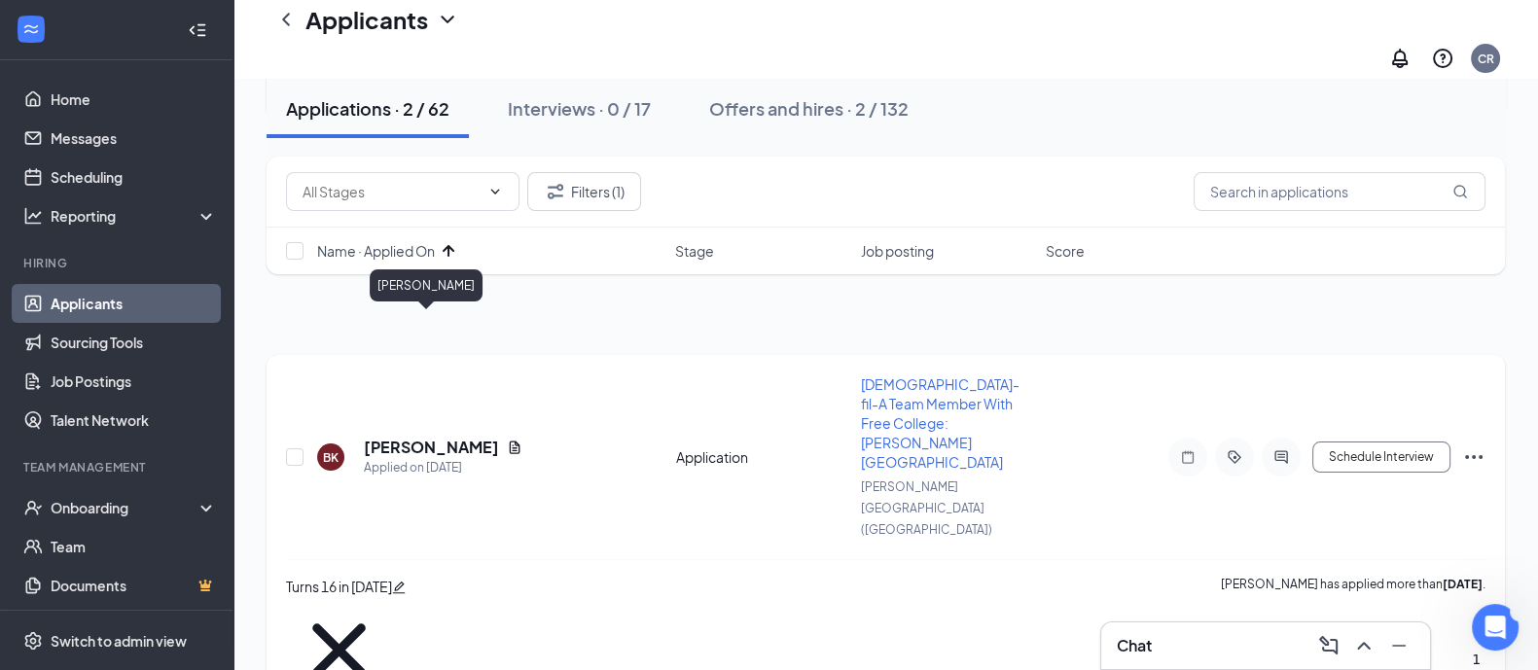
click at [418, 437] on h5 "[PERSON_NAME]" at bounding box center [431, 447] width 135 height 21
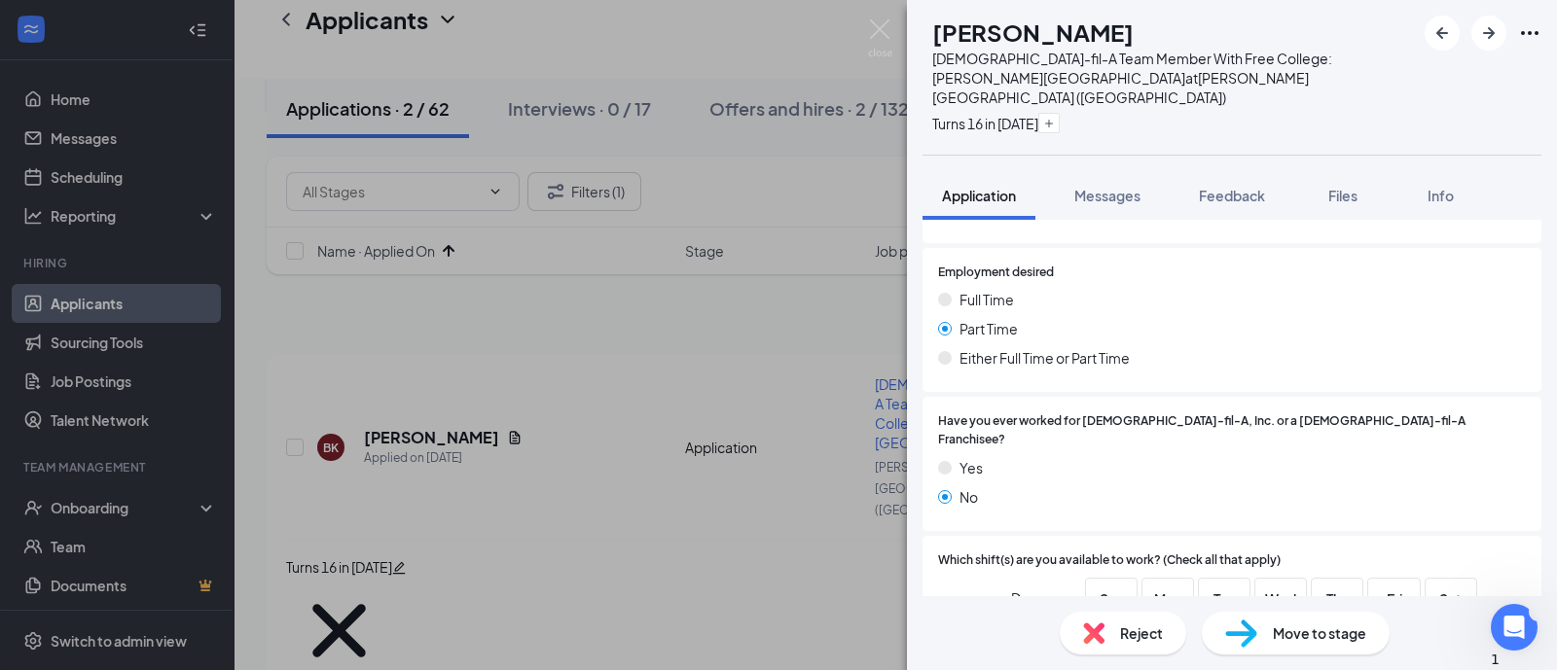
scroll to position [730, 0]
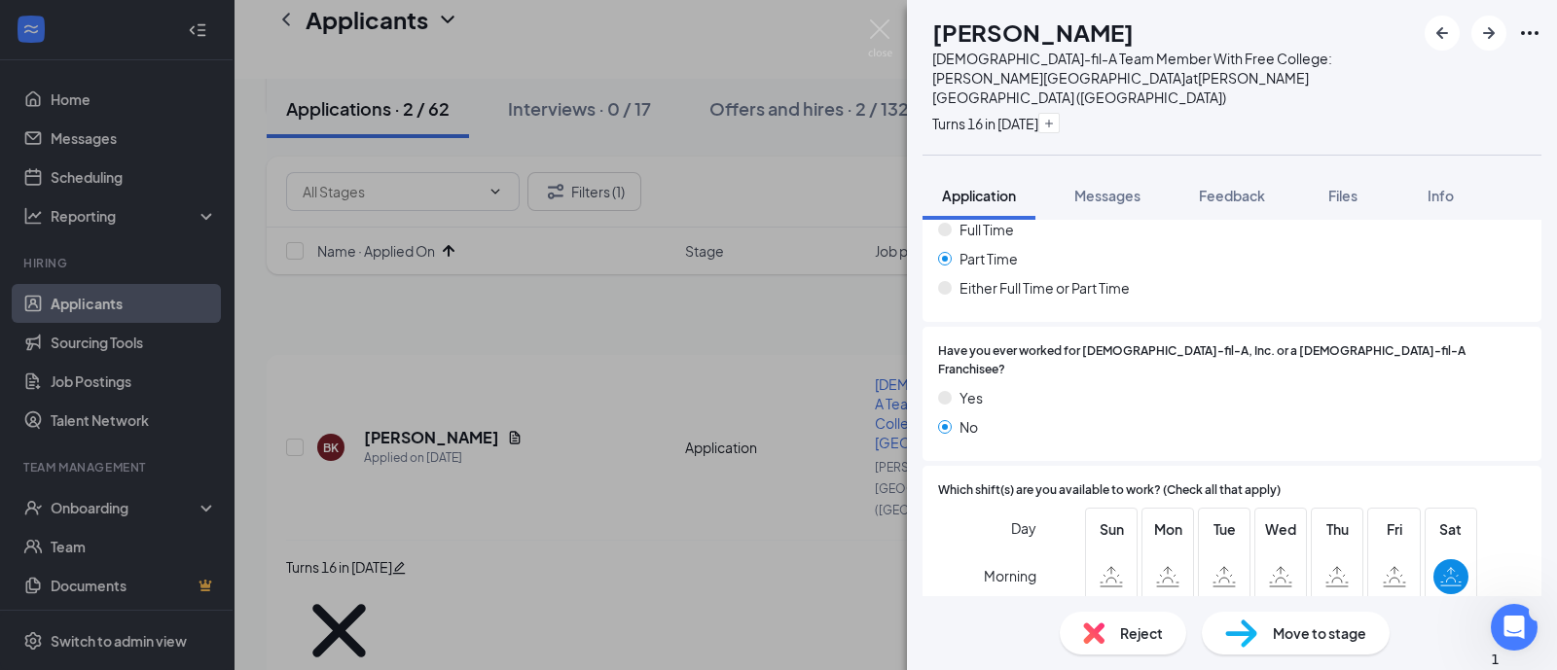
click at [1091, 631] on img at bounding box center [1093, 633] width 21 height 21
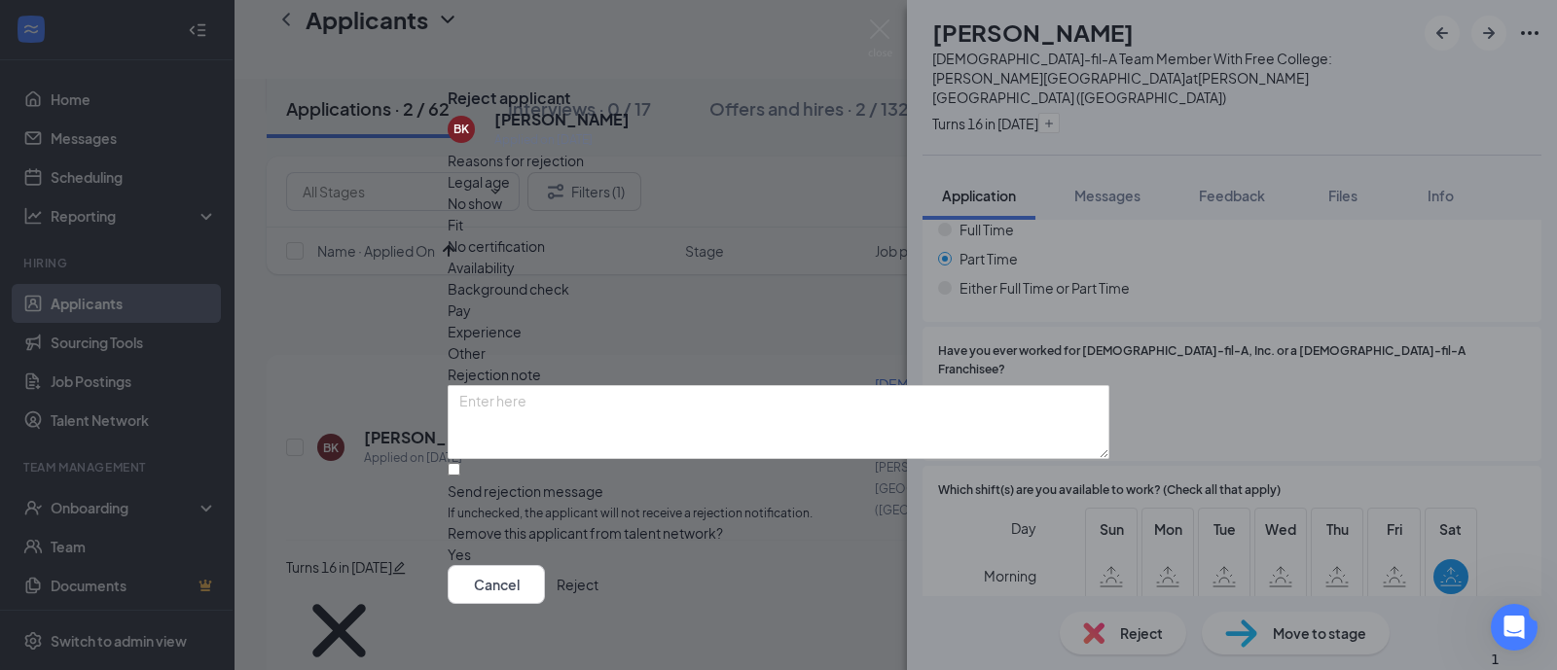
click at [885, 259] on div "Legal age No show Fit No certification Availability Background check Pay Experi…" at bounding box center [779, 267] width 662 height 193
click at [891, 257] on div "Availability" at bounding box center [779, 267] width 662 height 21
click at [460, 476] on input "Send rejection message If unchecked, the applicant will not receive a rejection…" at bounding box center [454, 469] width 13 height 13
checkbox input "true"
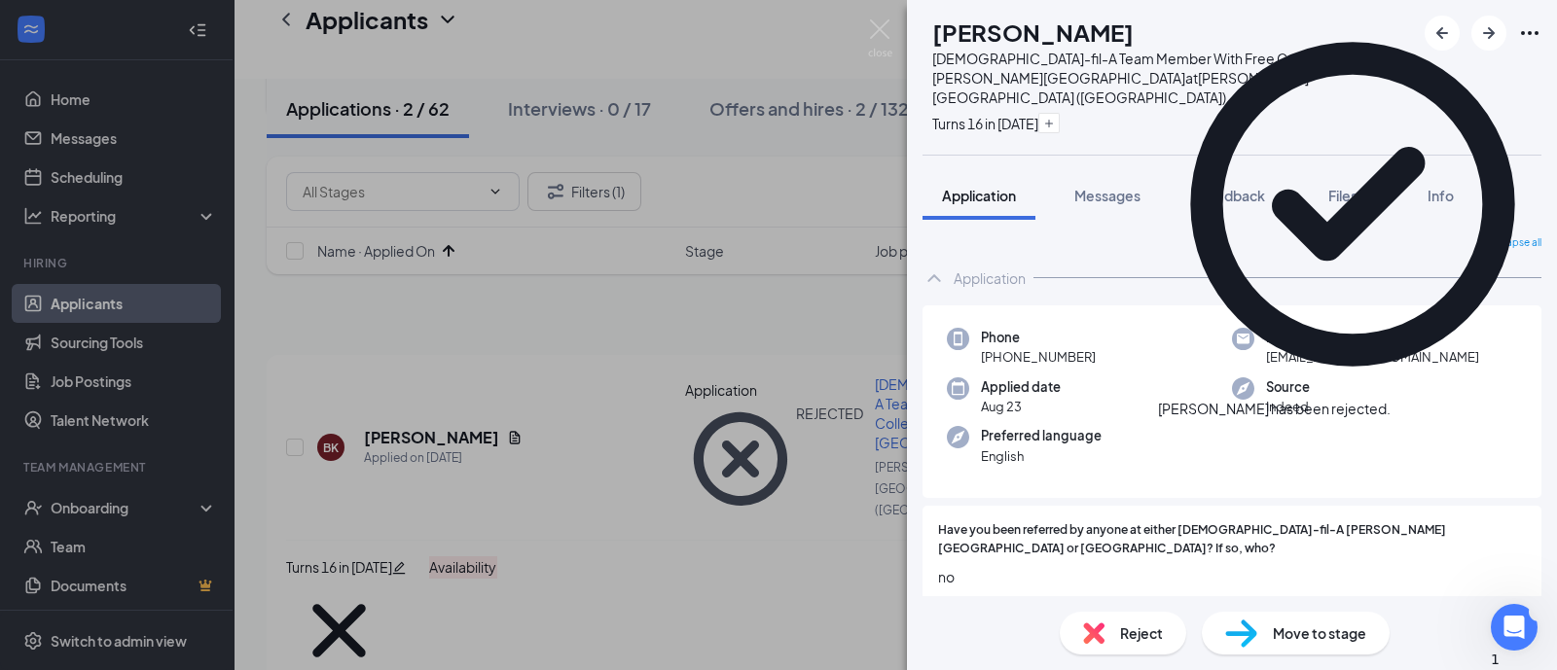
click at [1140, 639] on span "Reject" at bounding box center [1141, 633] width 43 height 21
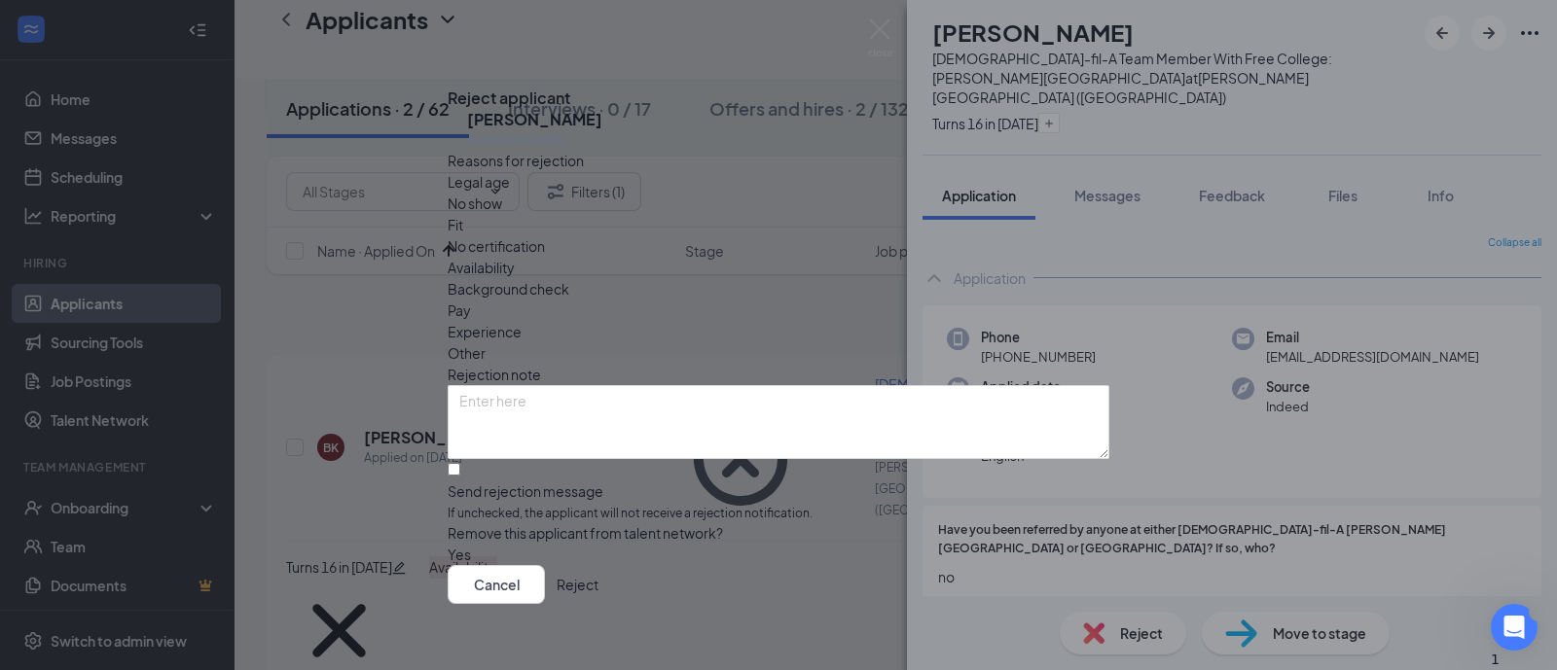
click at [515, 257] on span "Availability" at bounding box center [481, 267] width 67 height 21
click at [460, 464] on input "Send rejection message If unchecked, the applicant will not receive a rejection…" at bounding box center [454, 469] width 13 height 13
checkbox input "true"
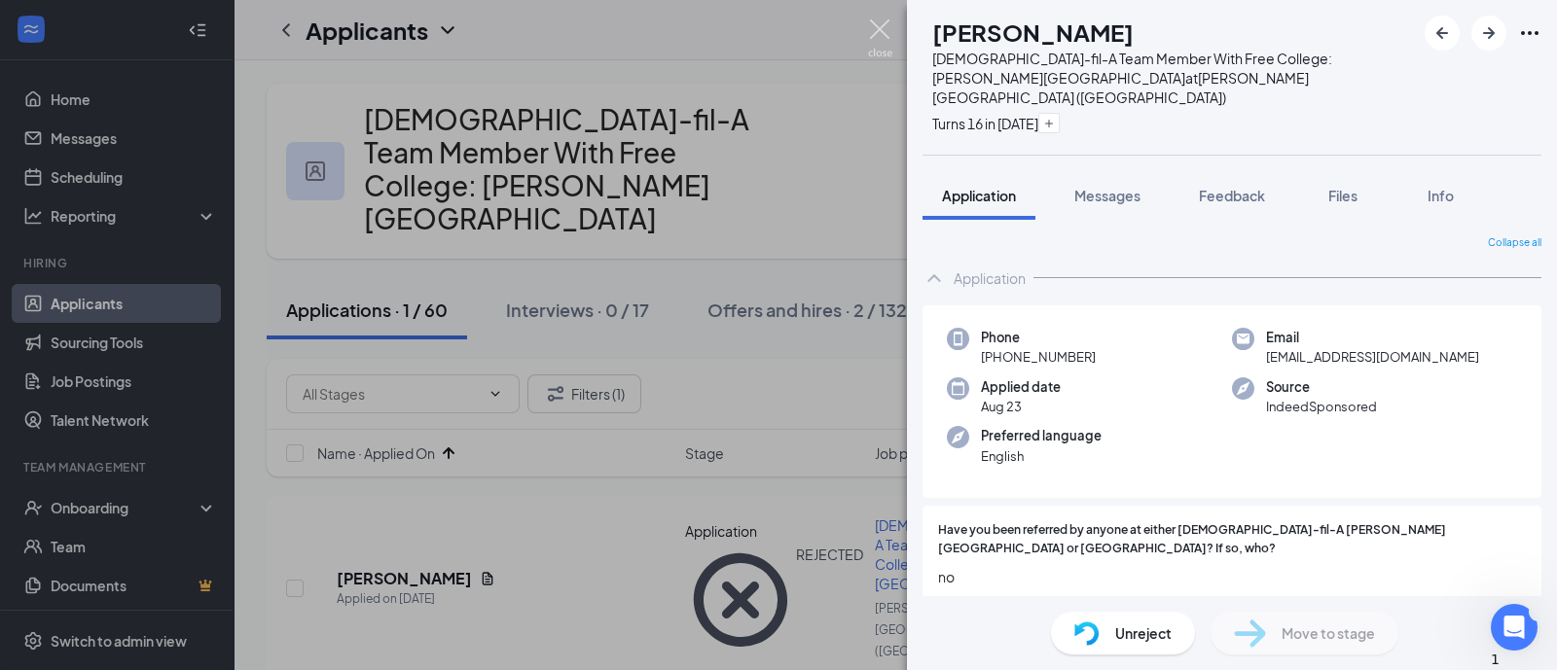
click at [881, 39] on img at bounding box center [880, 38] width 24 height 38
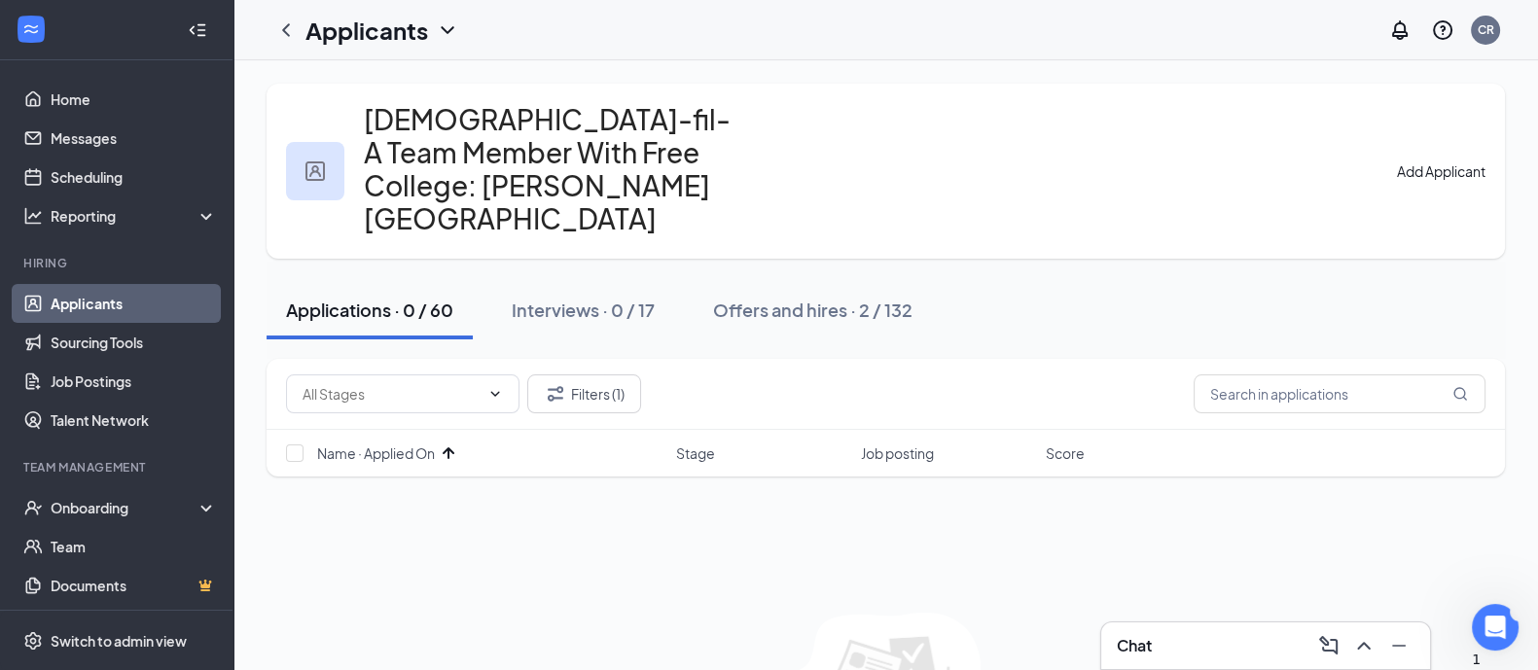
click at [283, 36] on icon "ChevronLeft" at bounding box center [285, 29] width 23 height 23
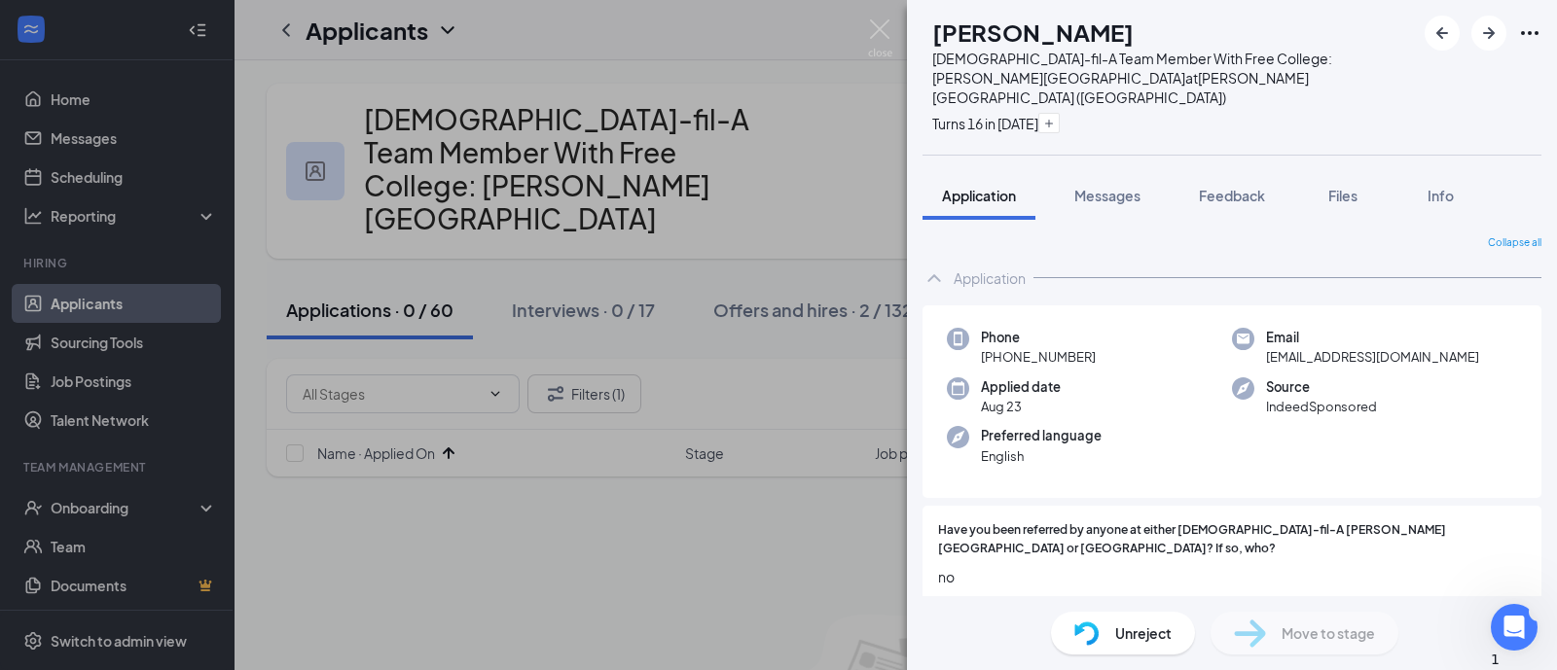
click at [120, 294] on div "BK brooklyn [PERSON_NAME] [DEMOGRAPHIC_DATA]-fil-A Team Member With Free Colleg…" at bounding box center [778, 335] width 1557 height 670
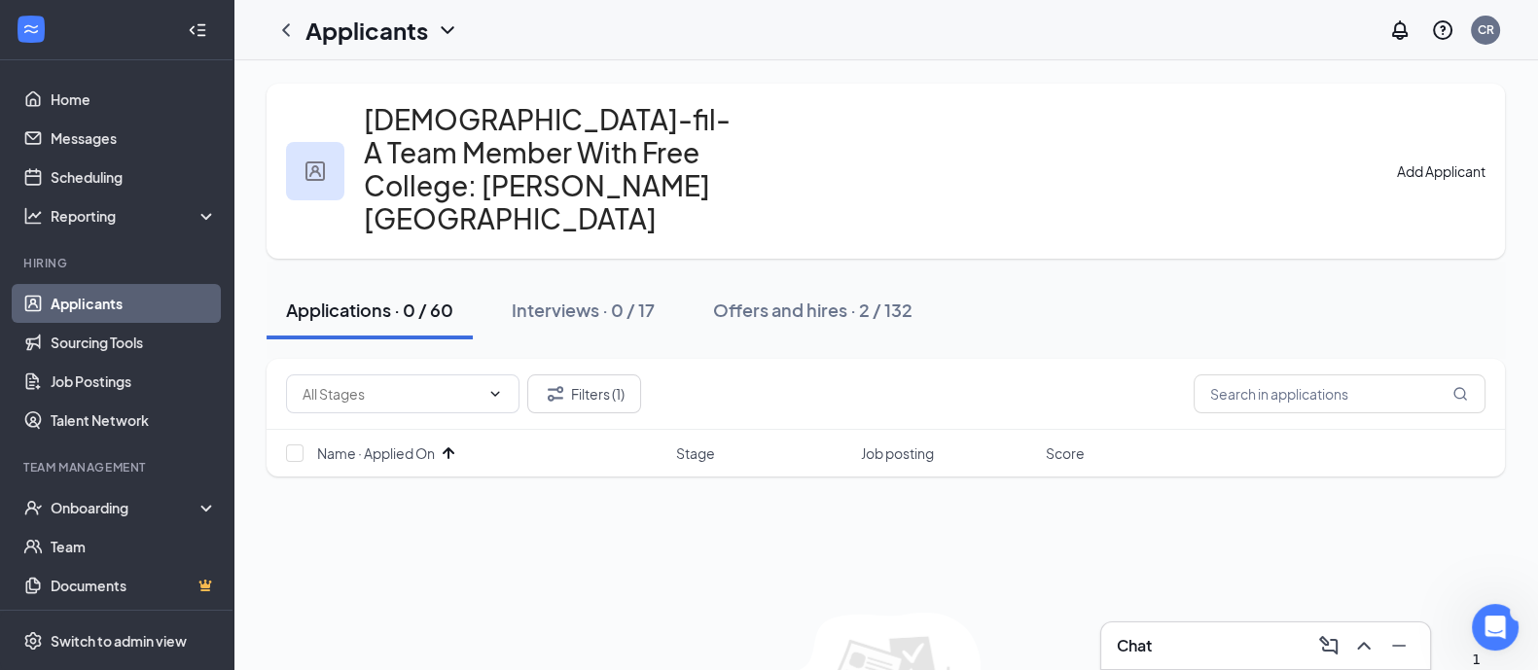
click at [124, 306] on link "Applicants" at bounding box center [134, 303] width 166 height 39
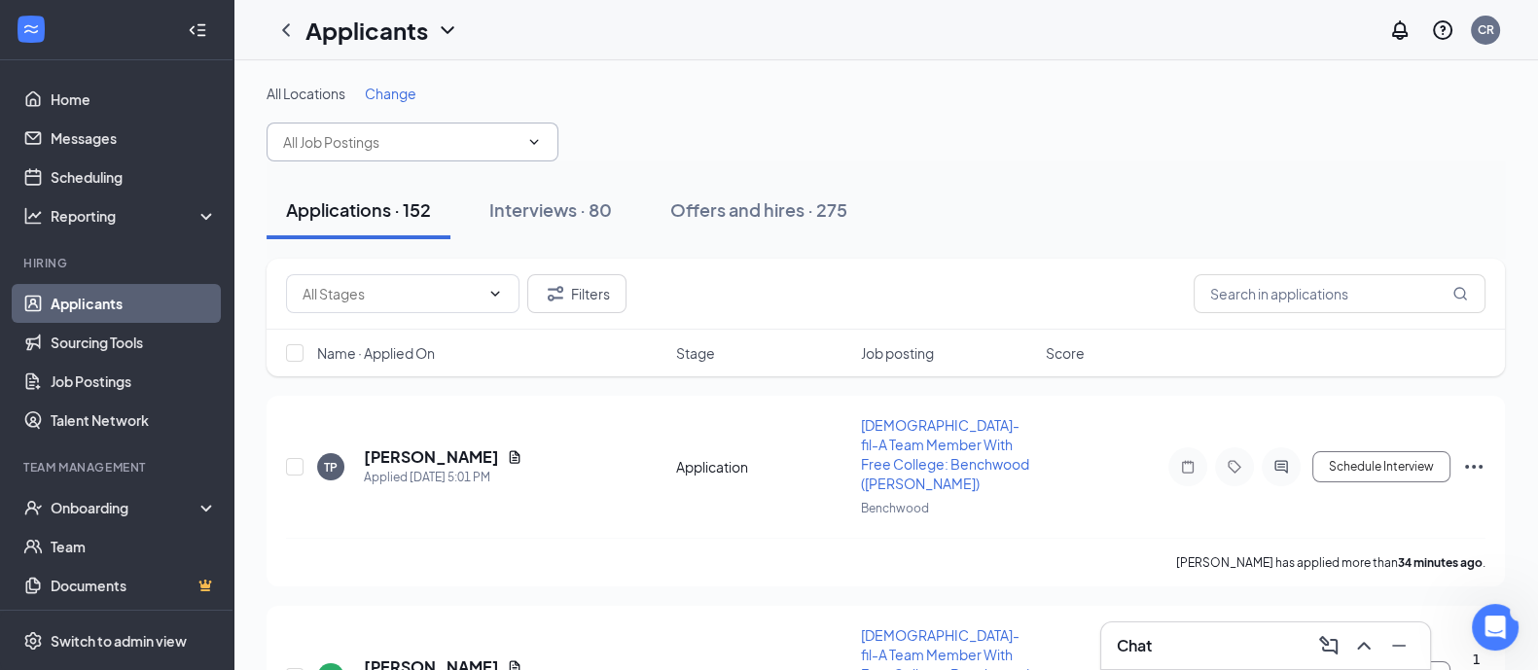
click at [457, 136] on input "text" at bounding box center [400, 141] width 235 height 21
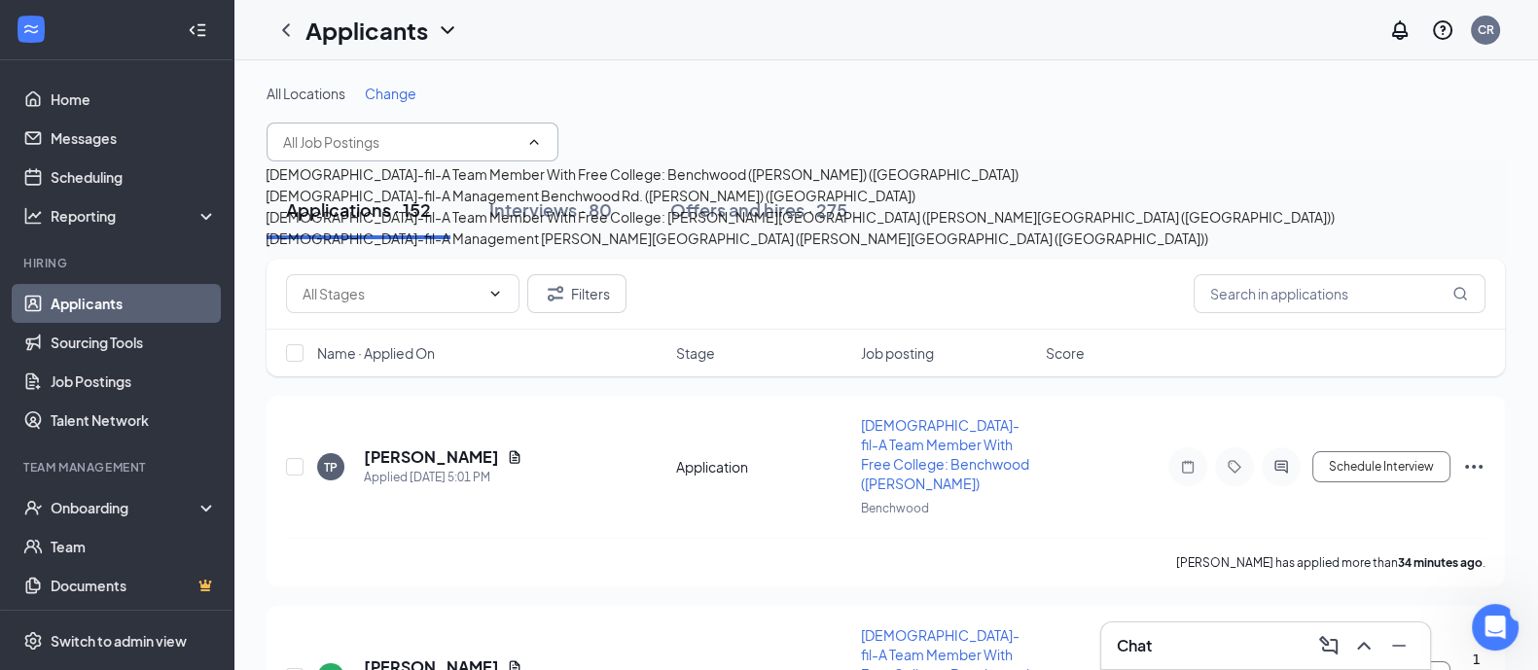
click at [451, 185] on div "[DEMOGRAPHIC_DATA]-fil-A Team Member With Free College: Benchwood ([PERSON_NAME…" at bounding box center [642, 173] width 753 height 21
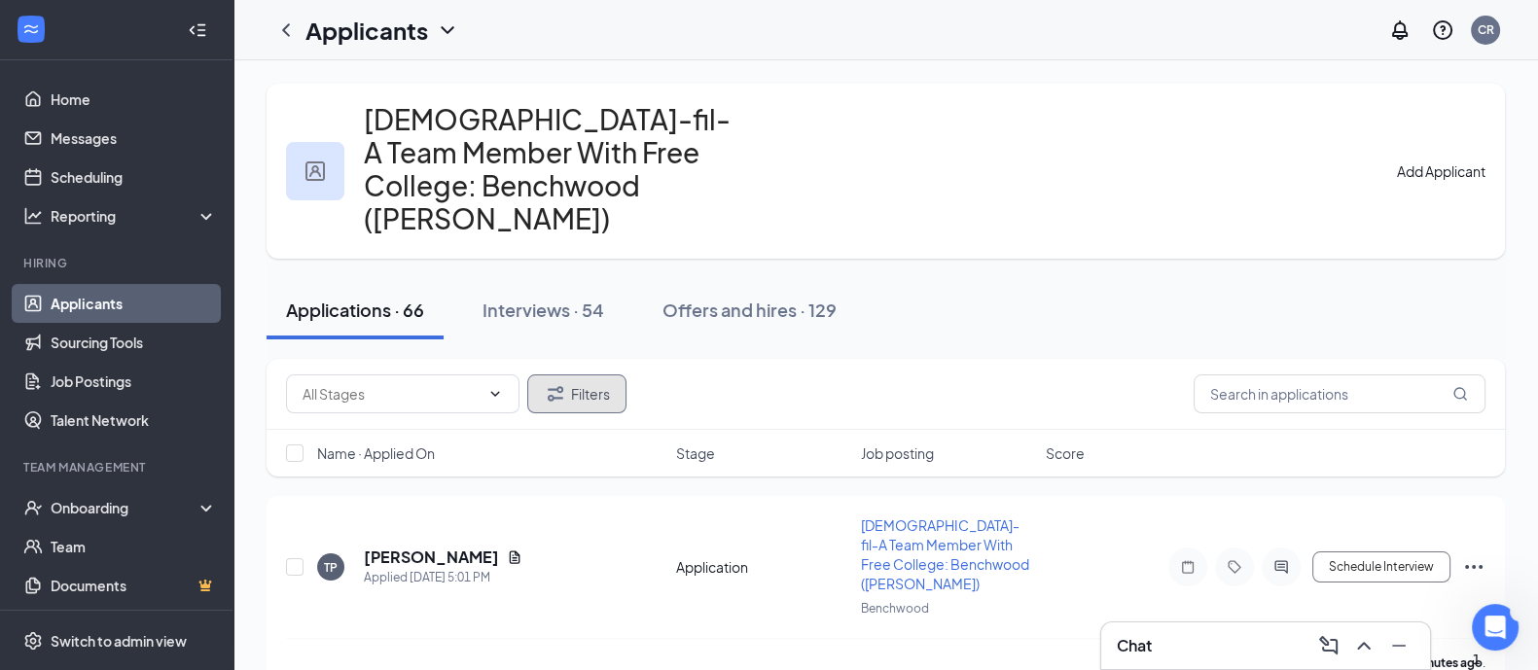
click at [560, 382] on icon "Filter" at bounding box center [555, 393] width 23 height 23
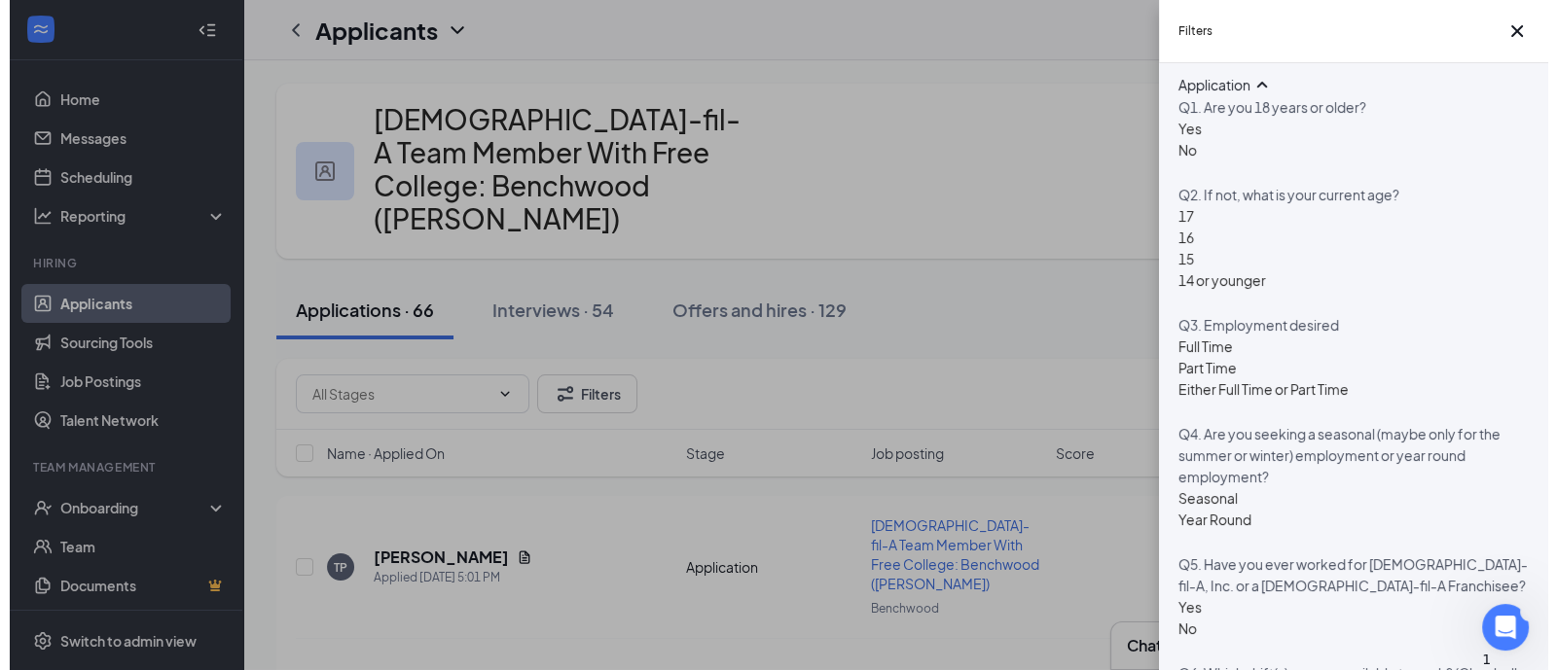
scroll to position [972, 0]
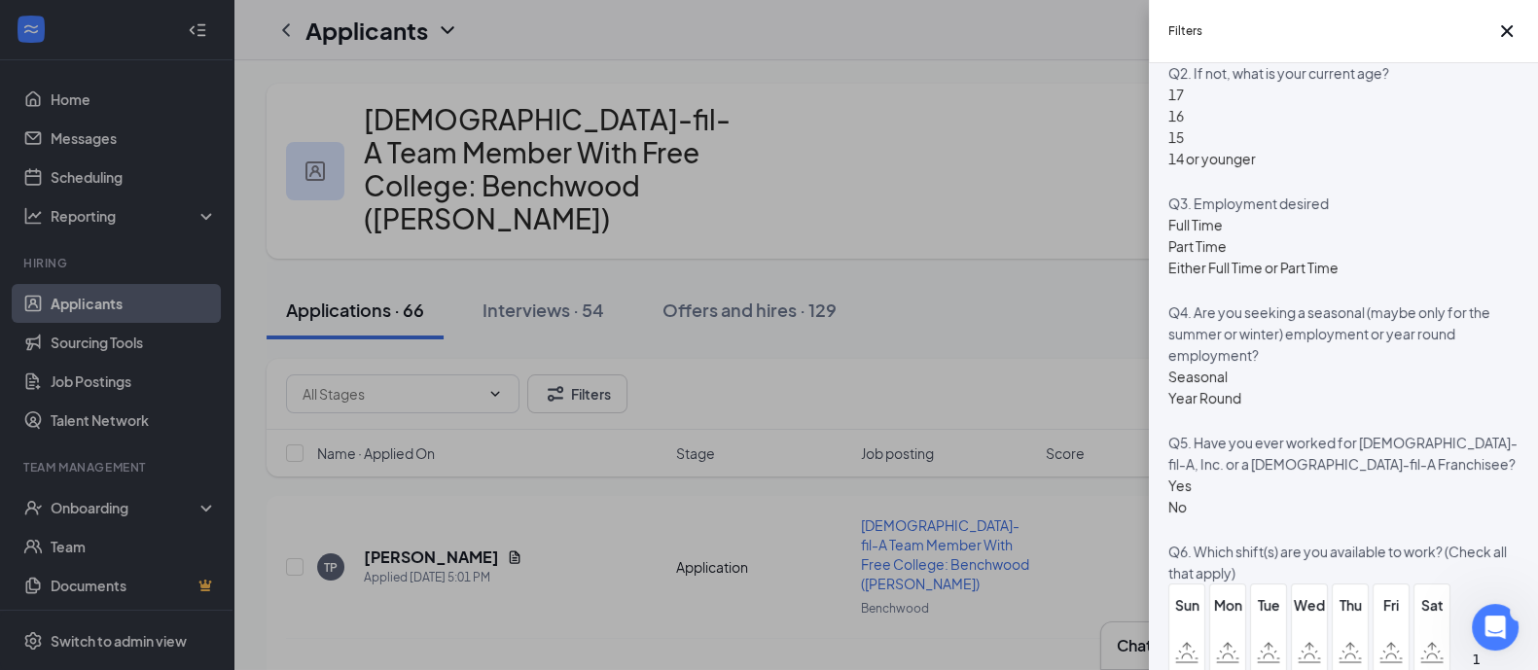
click at [1202, 148] on div "15" at bounding box center [1213, 136] width 88 height 21
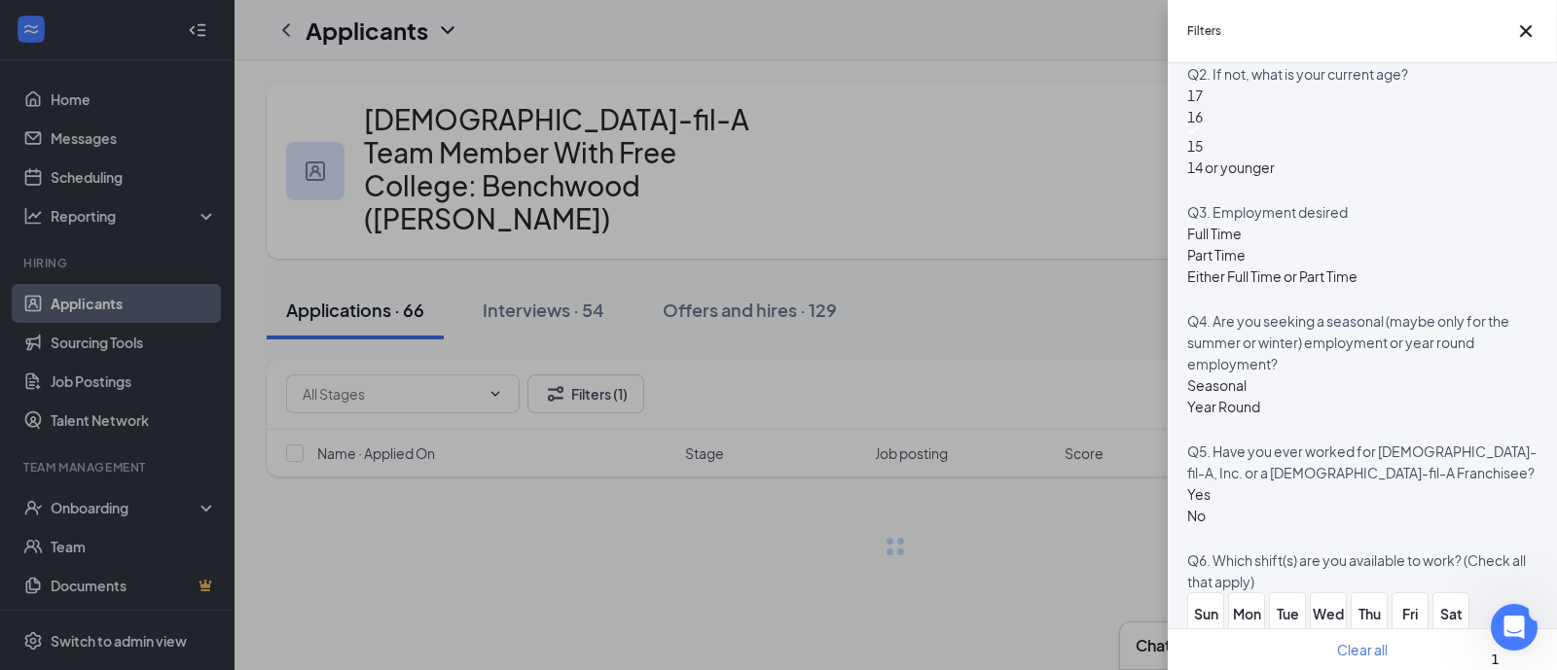
click at [1198, 157] on div at bounding box center [1231, 157] width 88 height 0
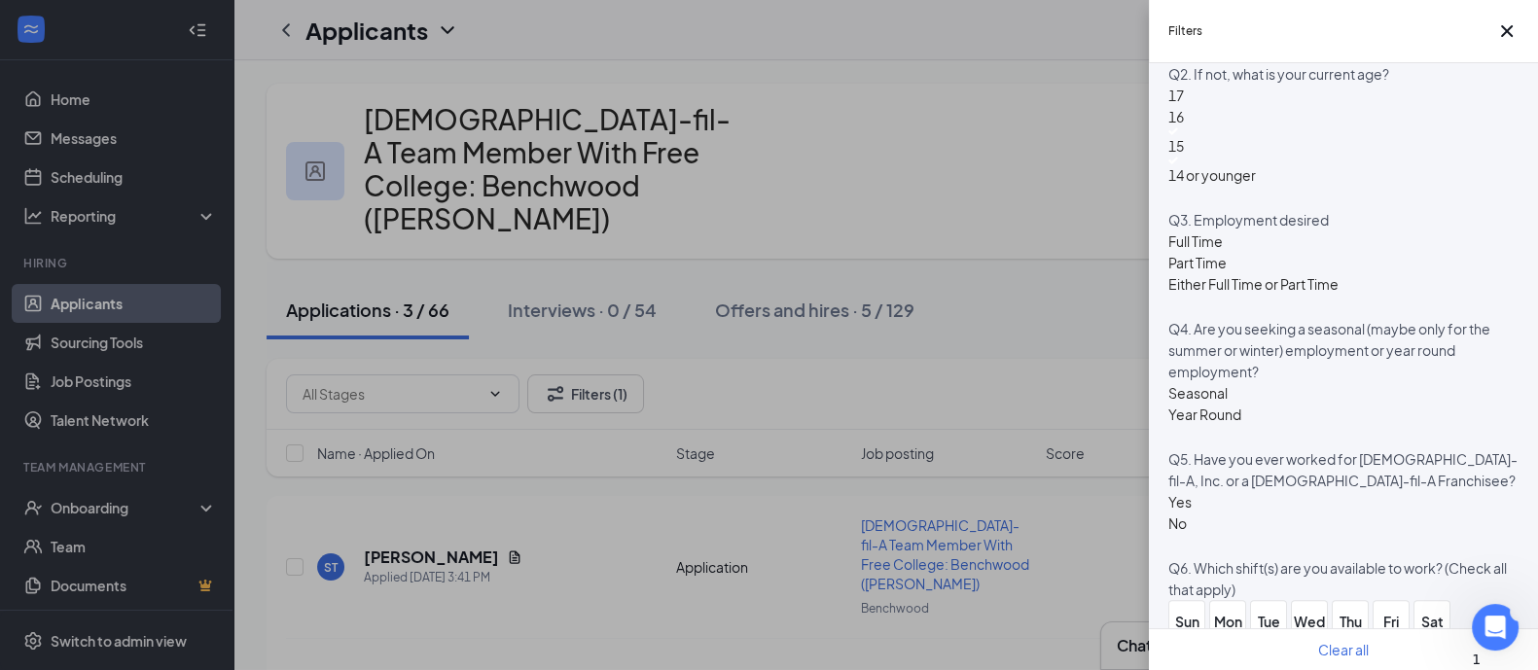
click at [1098, 59] on div "Filters Applicant Status (0/5) Unread message Hasn't messaged back Stuck in sta…" at bounding box center [769, 335] width 1538 height 670
click at [432, 515] on div "Filters Applicant Status (0/5) Unread message Hasn't messaged back Stuck in sta…" at bounding box center [769, 335] width 1538 height 670
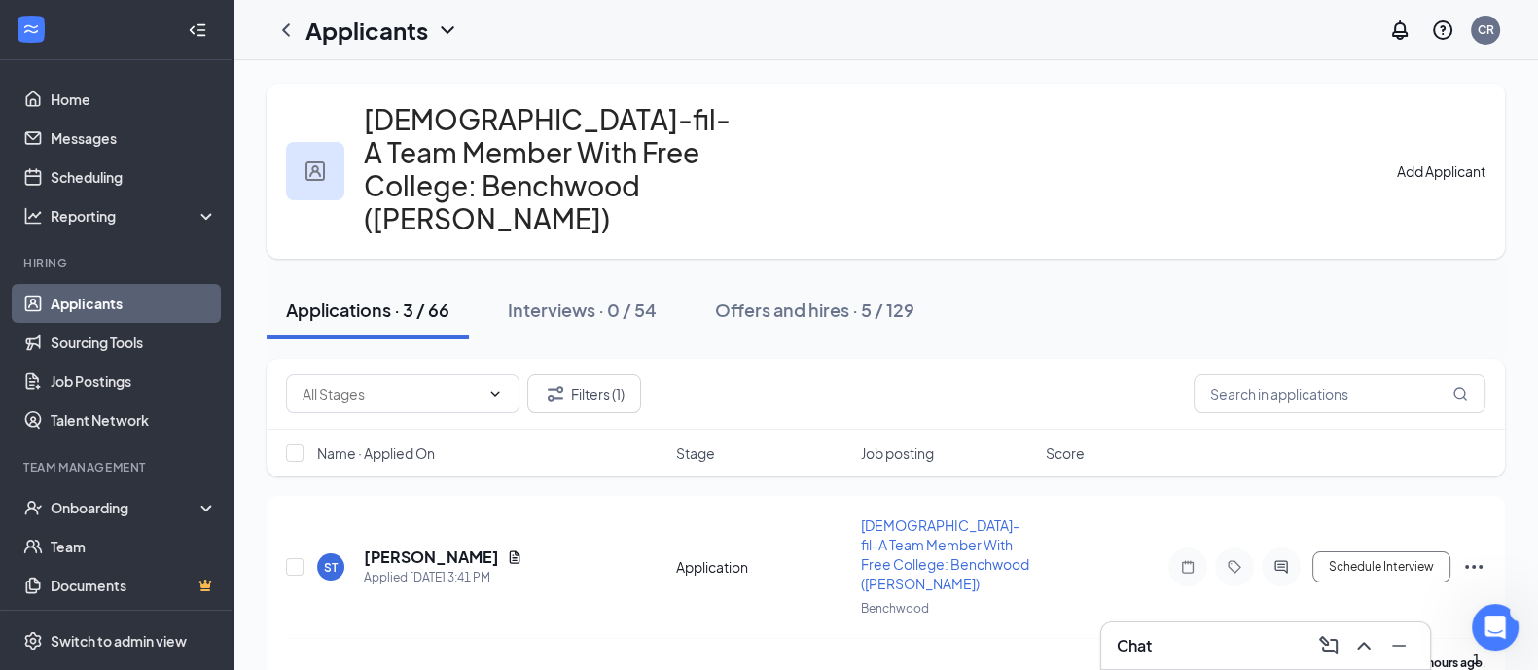
click at [432, 547] on h5 "[PERSON_NAME]" at bounding box center [431, 557] width 135 height 21
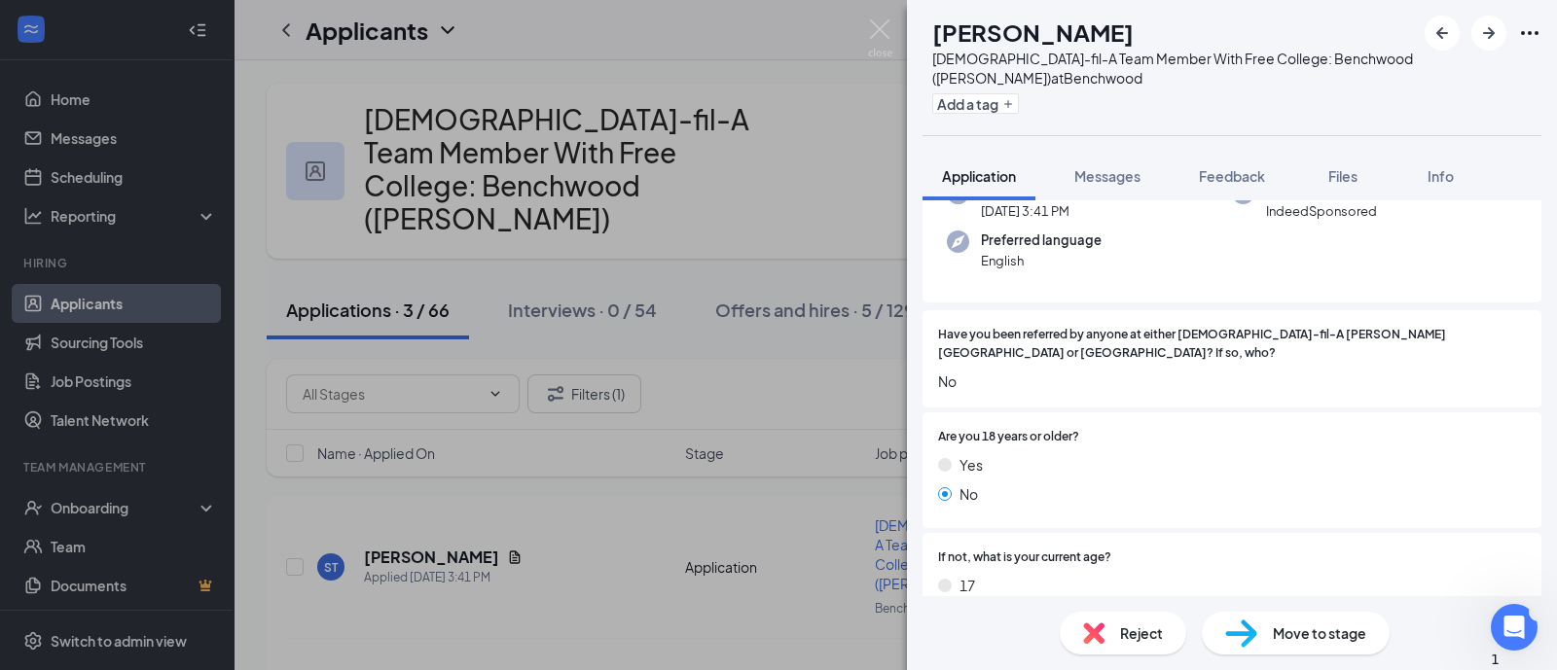
scroll to position [121, 0]
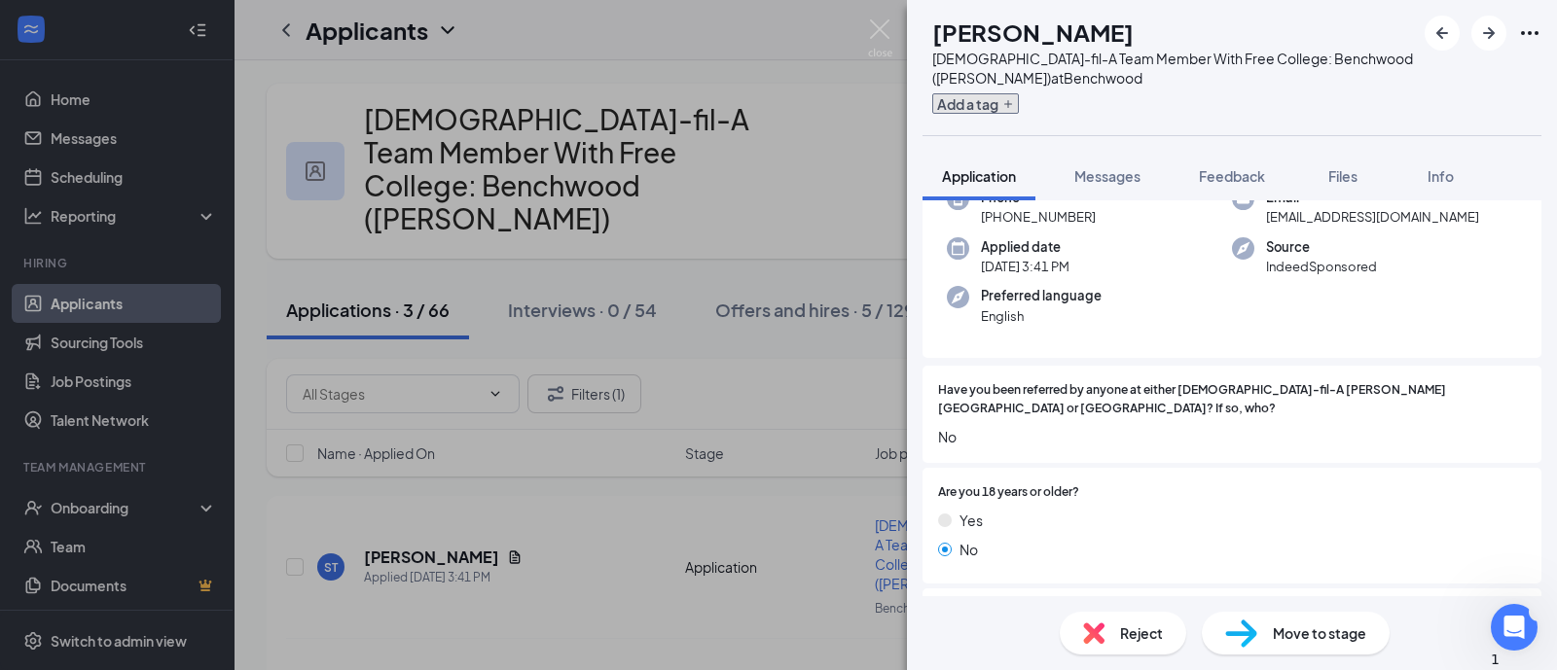
click at [997, 102] on button "Add a tag" at bounding box center [975, 103] width 87 height 20
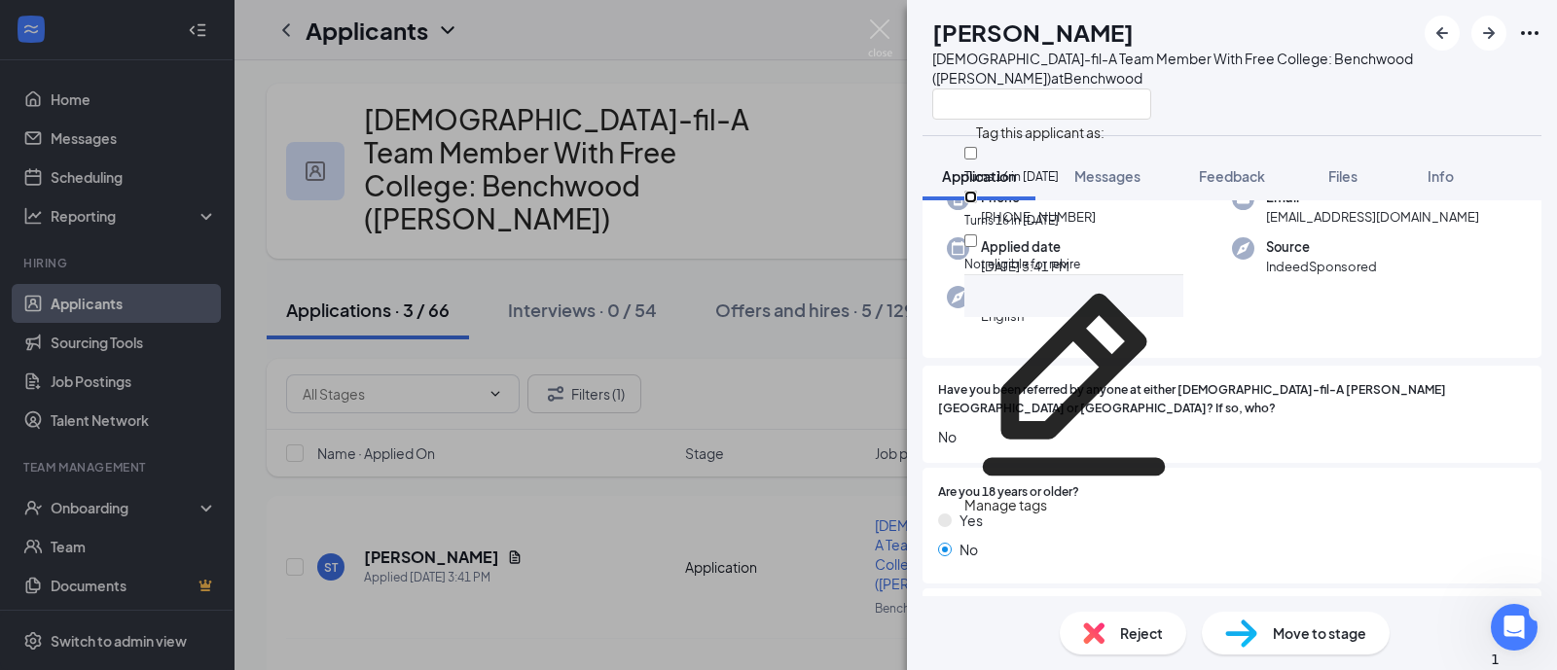
click at [977, 191] on input "Turns 16 in [DATE]" at bounding box center [970, 197] width 13 height 13
checkbox input "true"
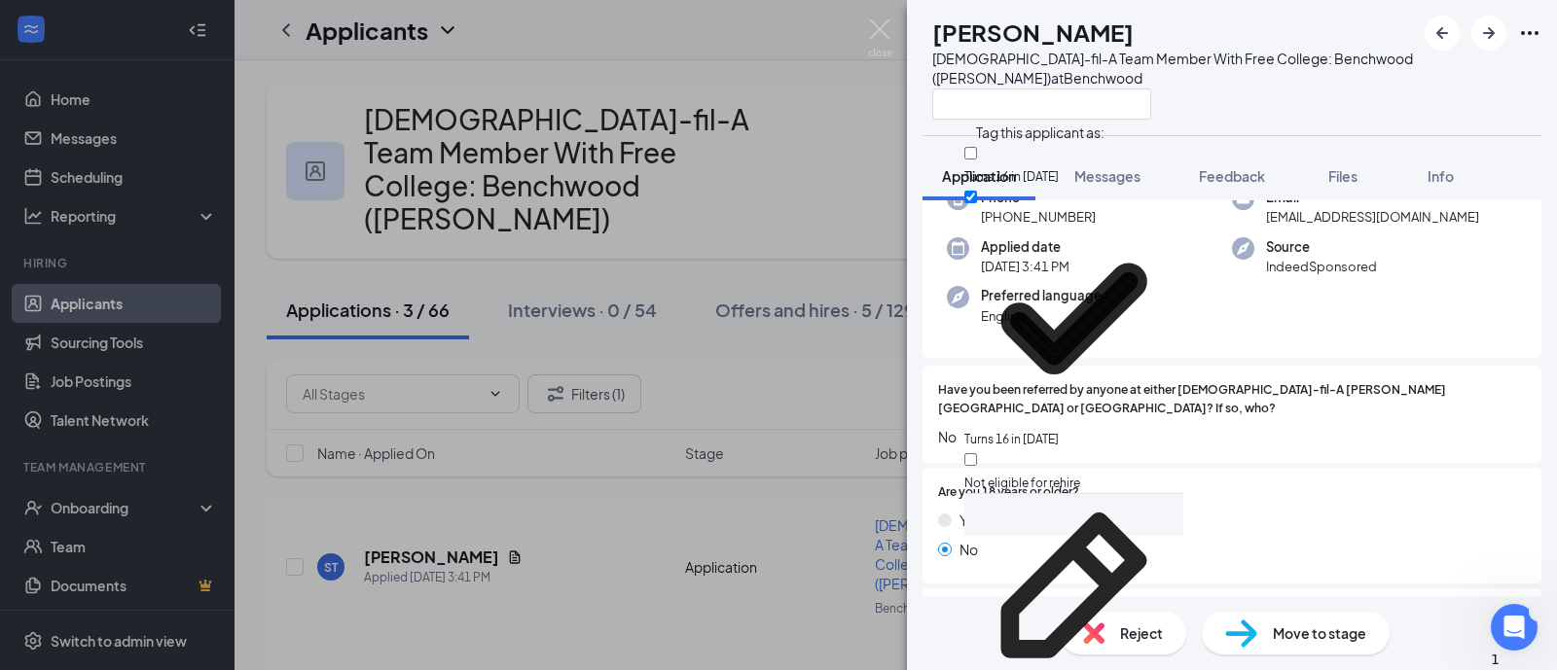
click at [1164, 456] on div "Have you been referred by anyone at either [DEMOGRAPHIC_DATA]-fil-A [PERSON_NAM…" at bounding box center [1231, 414] width 619 height 97
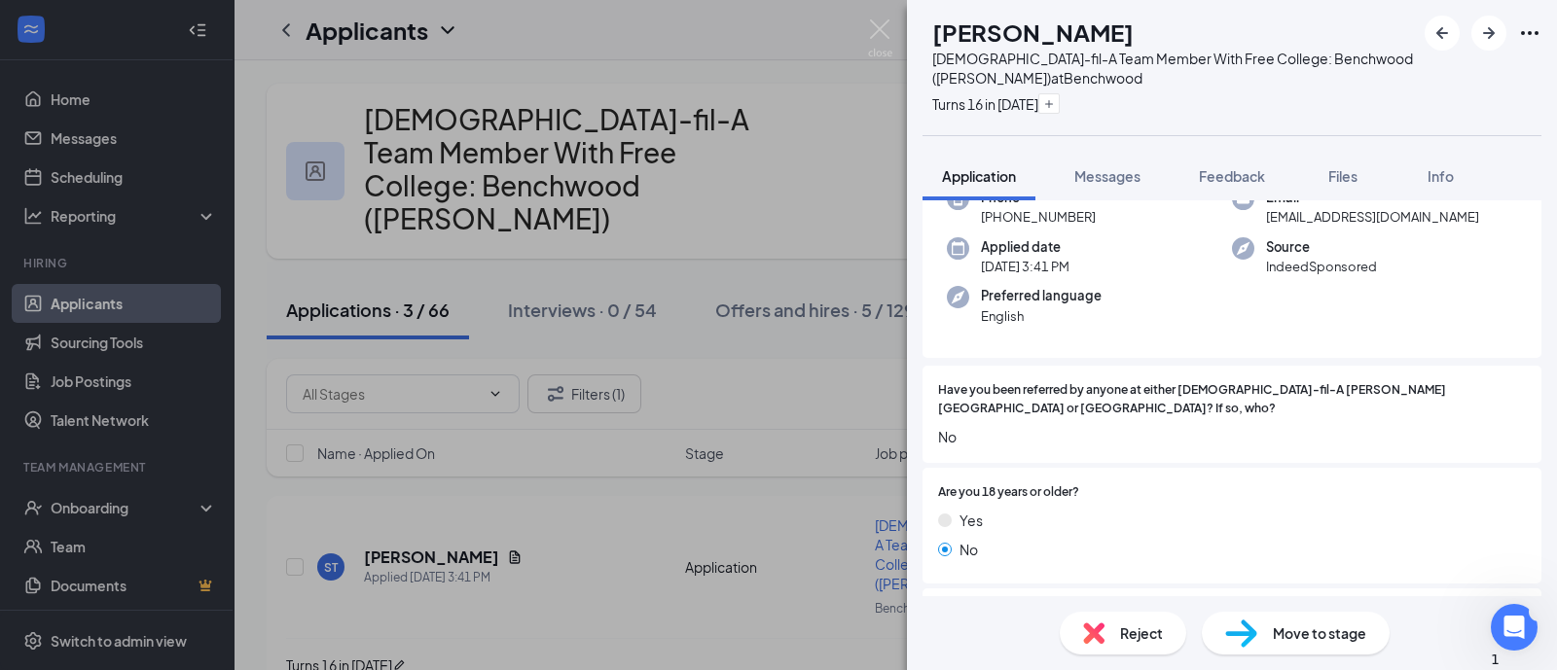
click at [1124, 639] on span "Reject" at bounding box center [1141, 633] width 43 height 21
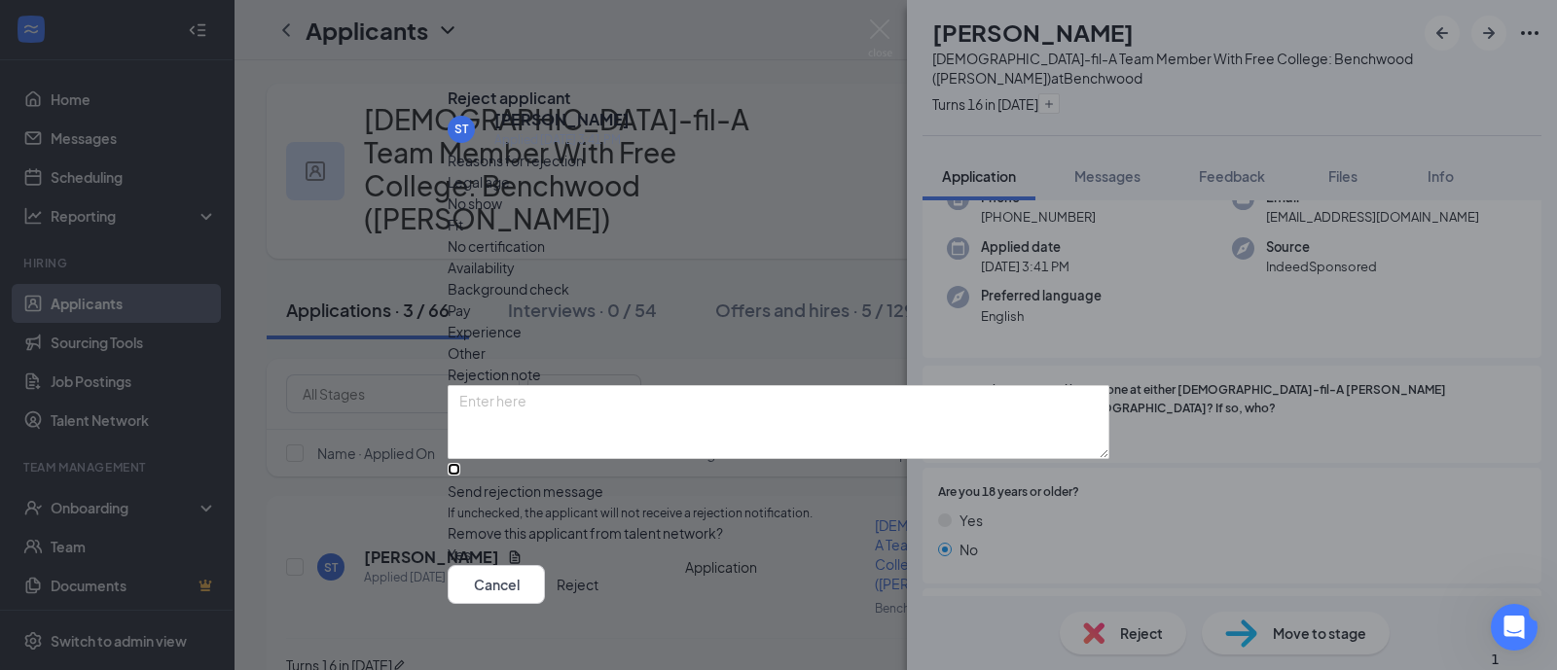
click at [460, 464] on input "Send rejection message If unchecked, the applicant will not receive a rejection…" at bounding box center [454, 469] width 13 height 13
checkbox input "true"
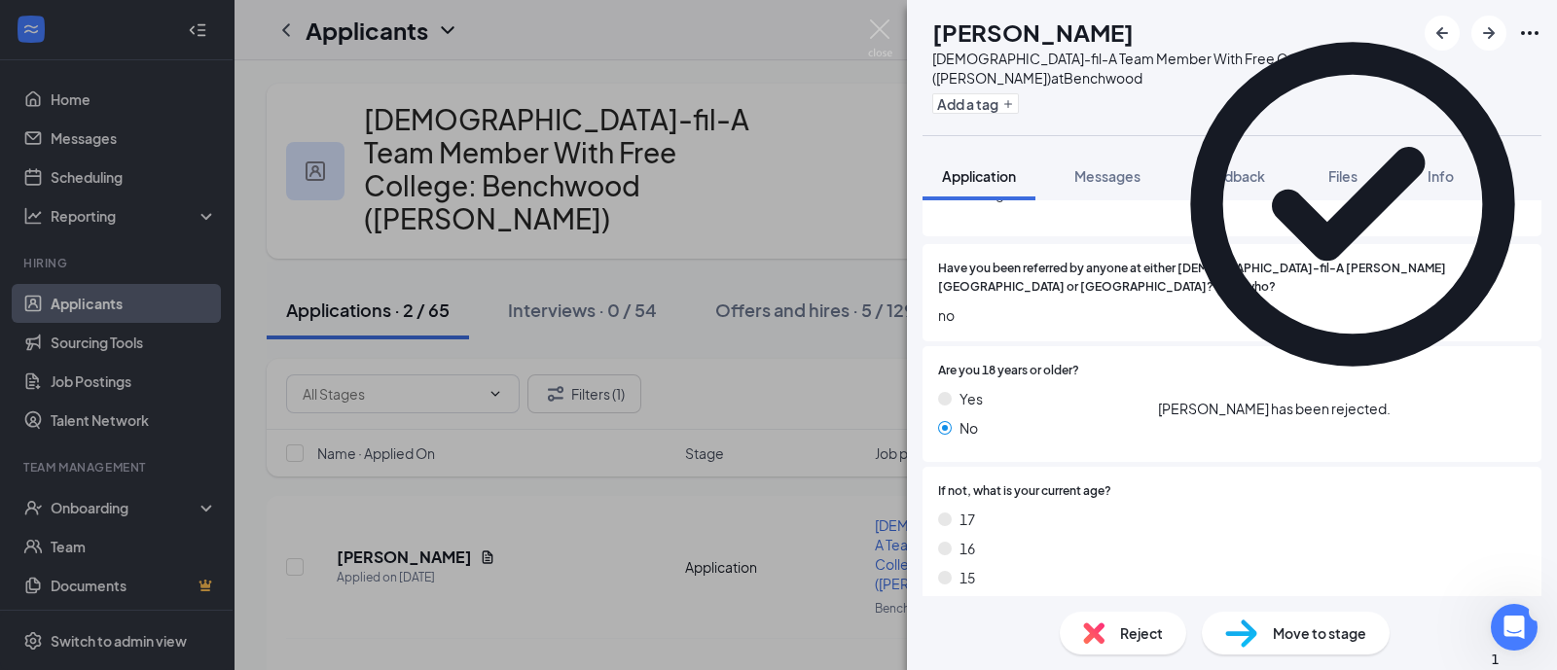
scroll to position [365, 0]
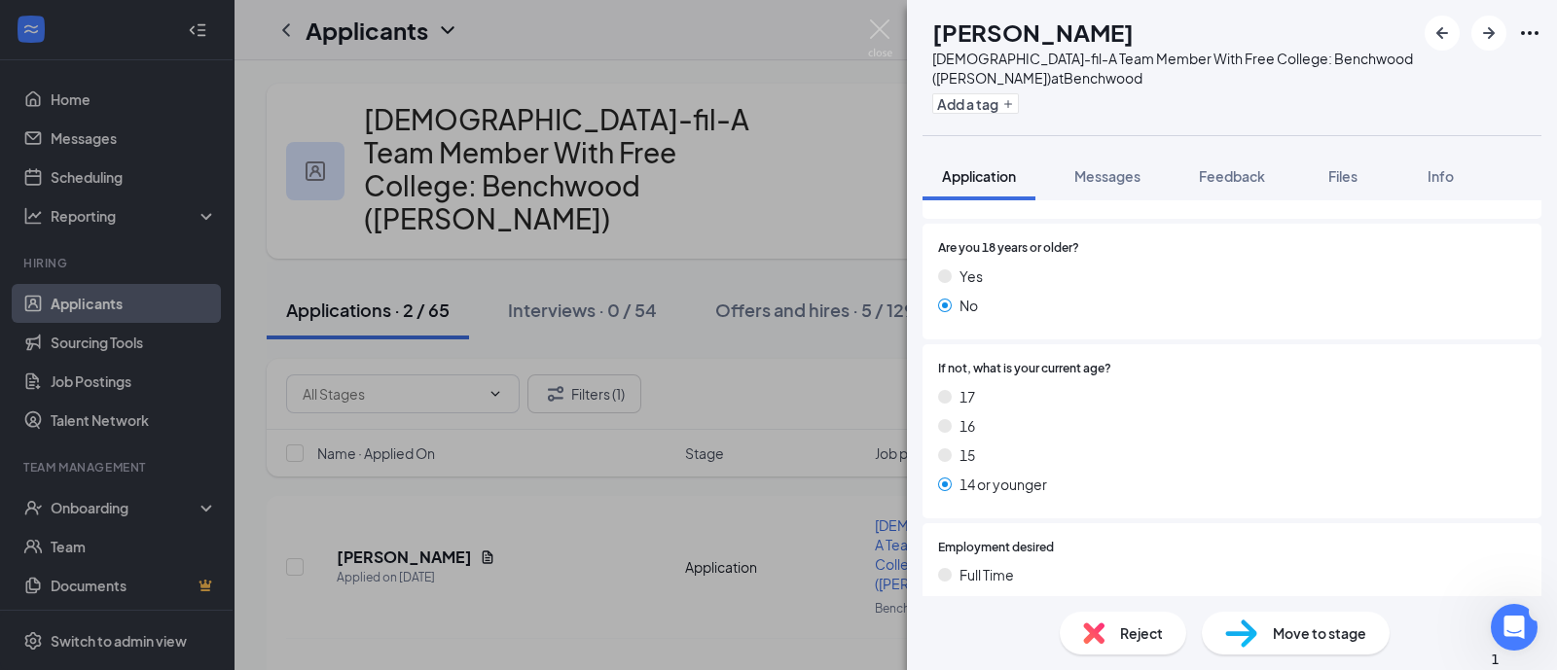
click at [1007, 115] on div "Add a tag" at bounding box center [1173, 104] width 483 height 32
click at [1013, 103] on button "Add a tag" at bounding box center [975, 103] width 87 height 20
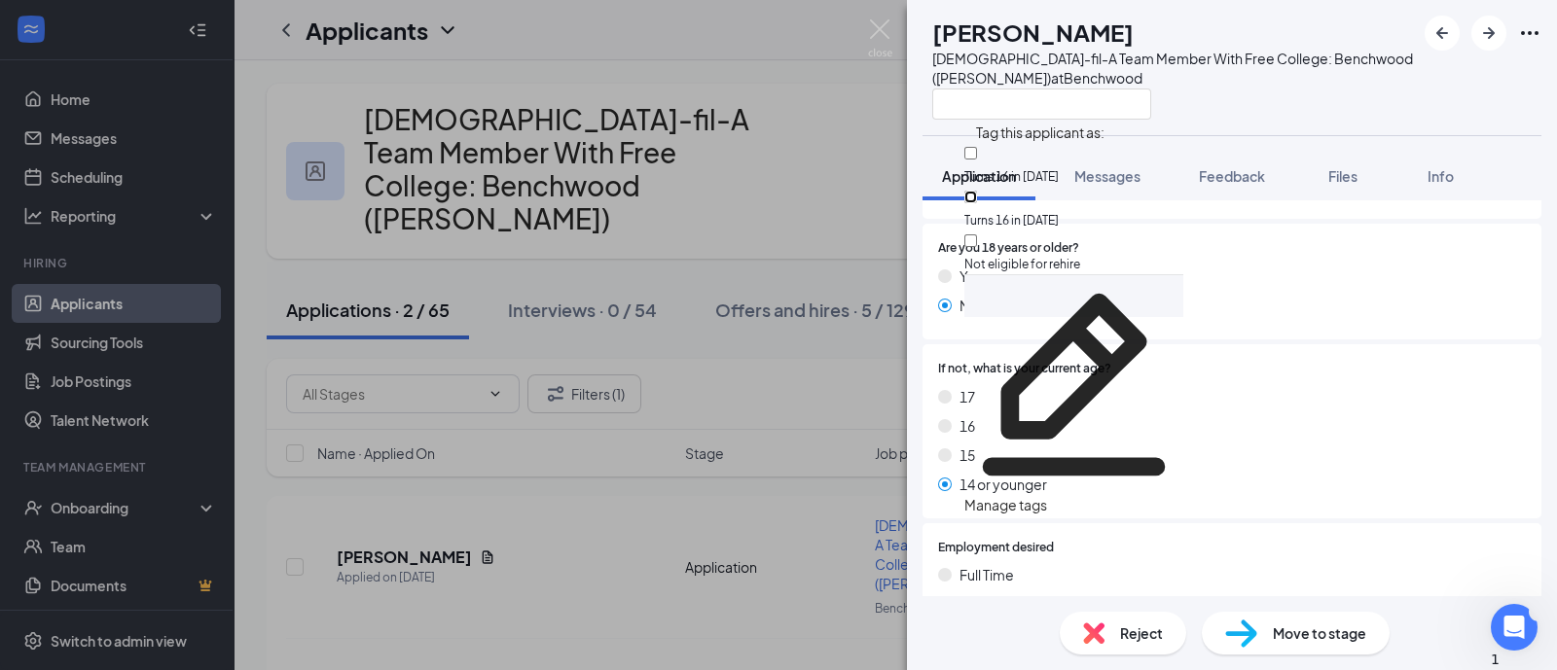
click at [977, 191] on input "Turns 16 in [DATE]" at bounding box center [970, 197] width 13 height 13
checkbox input "true"
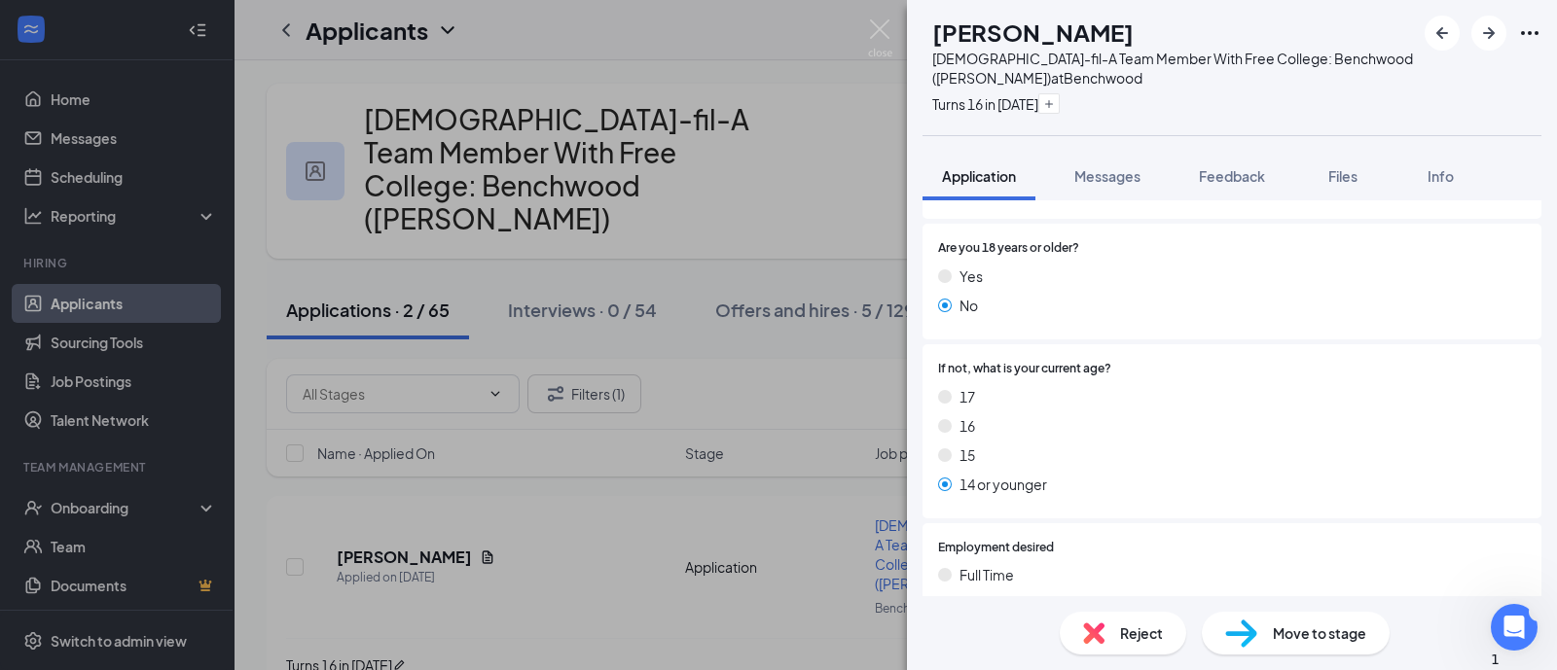
click at [1143, 628] on span "Reject" at bounding box center [1141, 633] width 43 height 21
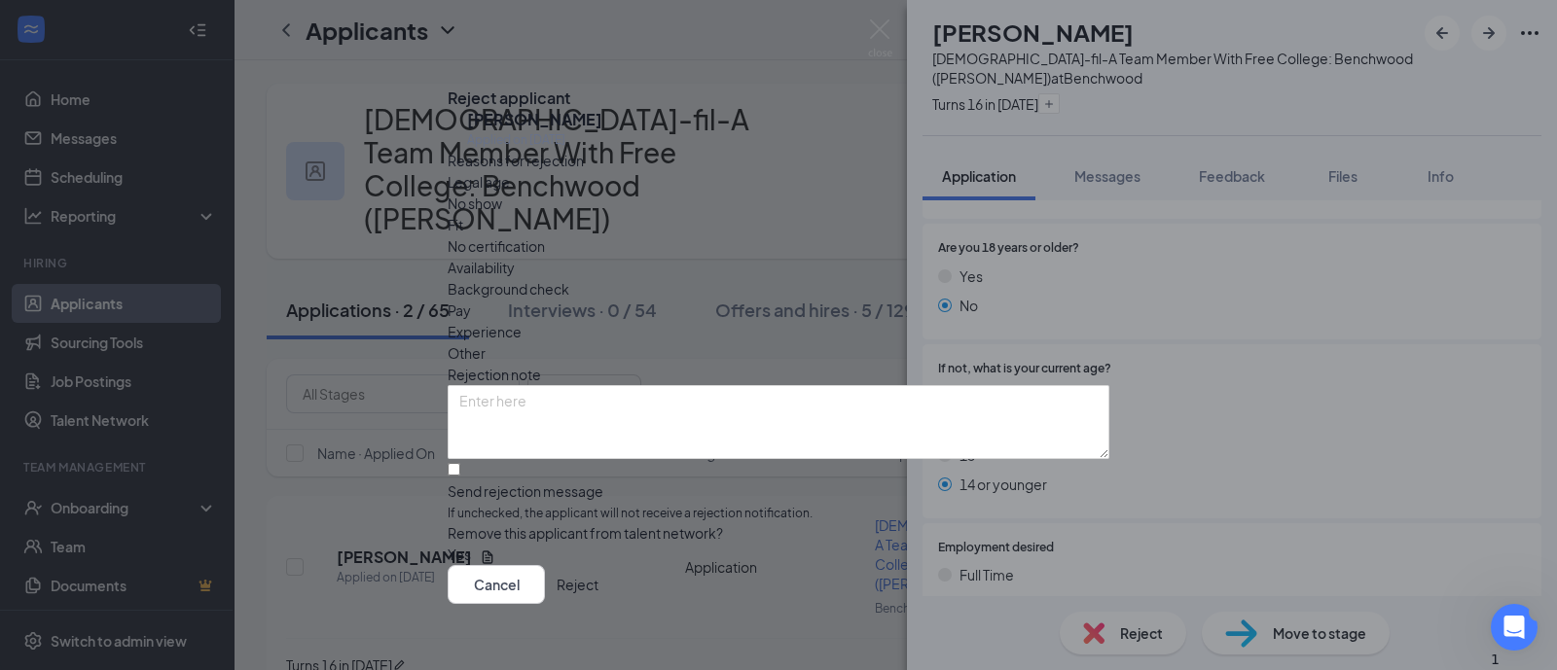
click at [515, 257] on span "Availability" at bounding box center [481, 267] width 67 height 21
click at [460, 476] on input "Send rejection message If unchecked, the applicant will not receive a rejection…" at bounding box center [454, 469] width 13 height 13
checkbox input "true"
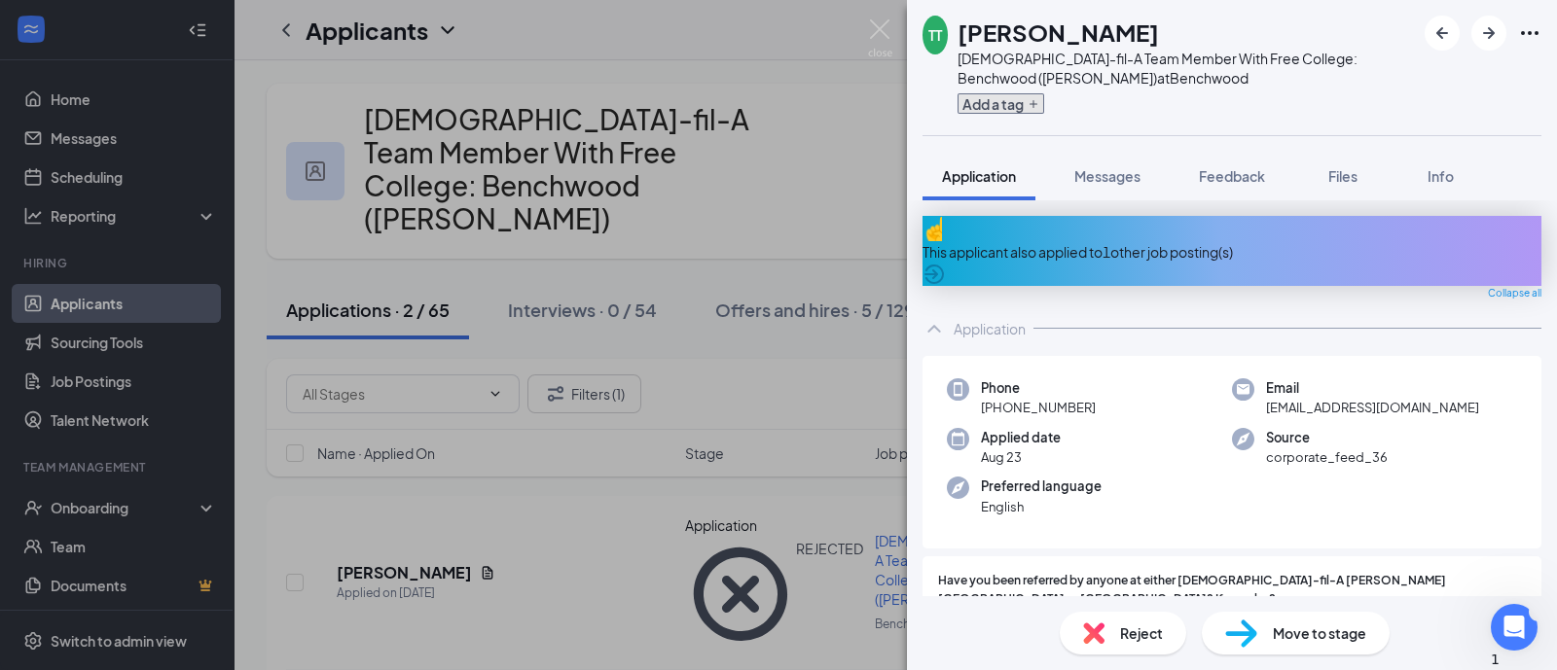
click at [1020, 105] on button "Add a tag" at bounding box center [1001, 103] width 87 height 20
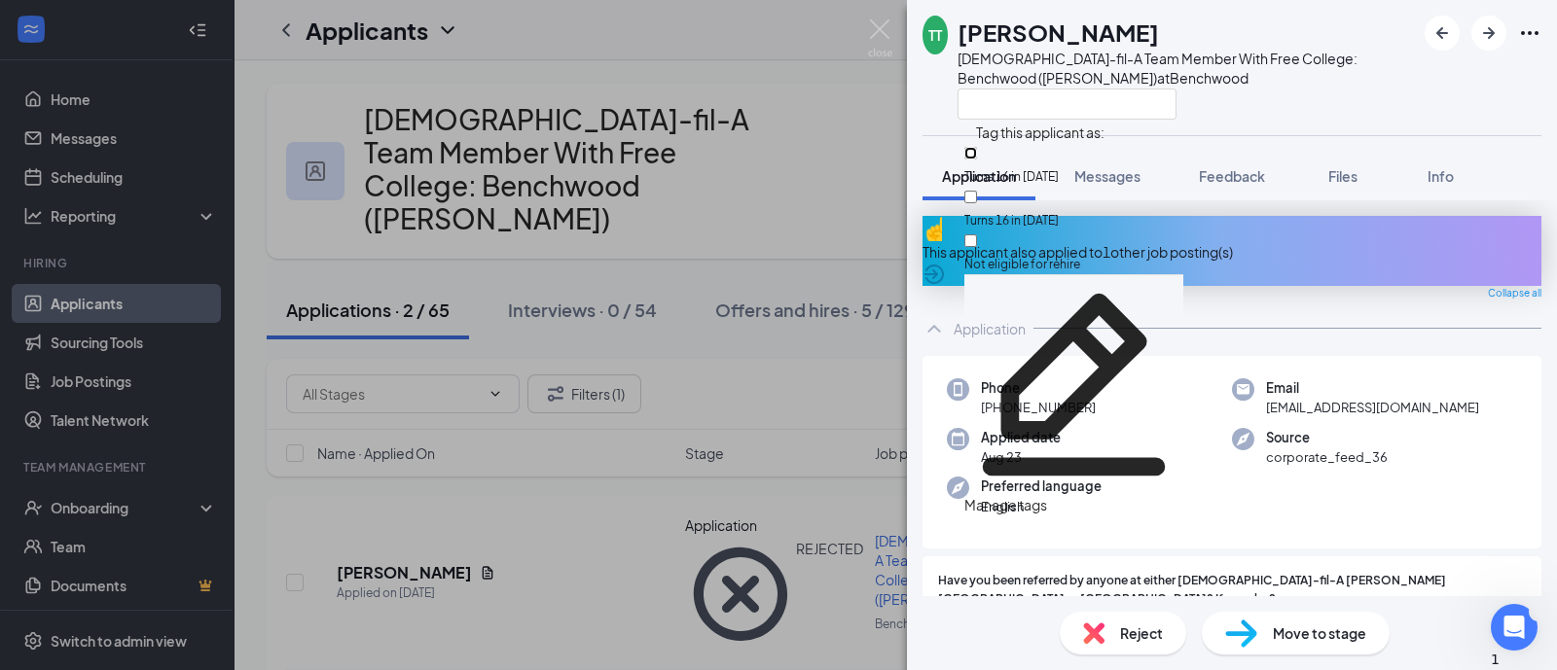
click at [977, 154] on input "Turns 16 in [DATE]" at bounding box center [970, 153] width 13 height 13
checkbox input "true"
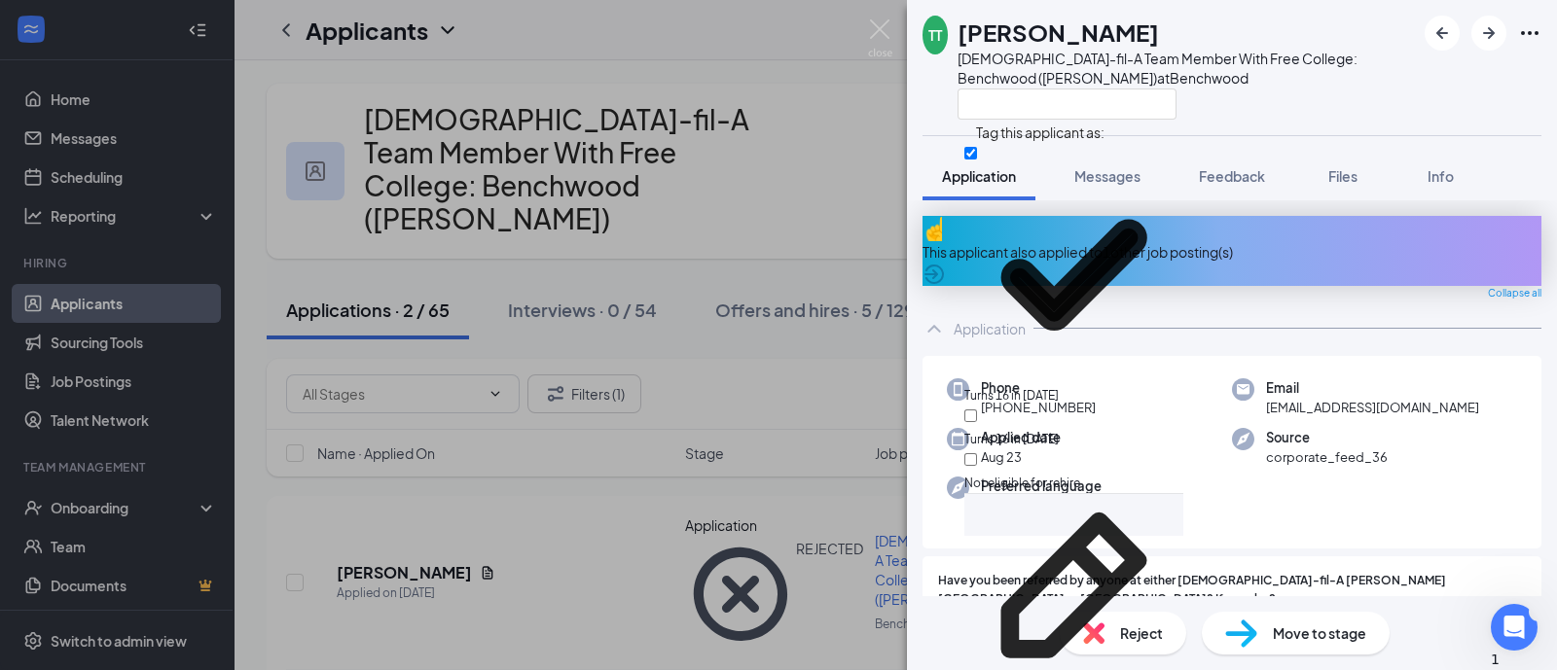
click at [1103, 356] on div "Phone [PHONE_NUMBER] Email [EMAIL_ADDRESS][DOMAIN_NAME] Applied date [DATE] Sou…" at bounding box center [1231, 453] width 619 height 194
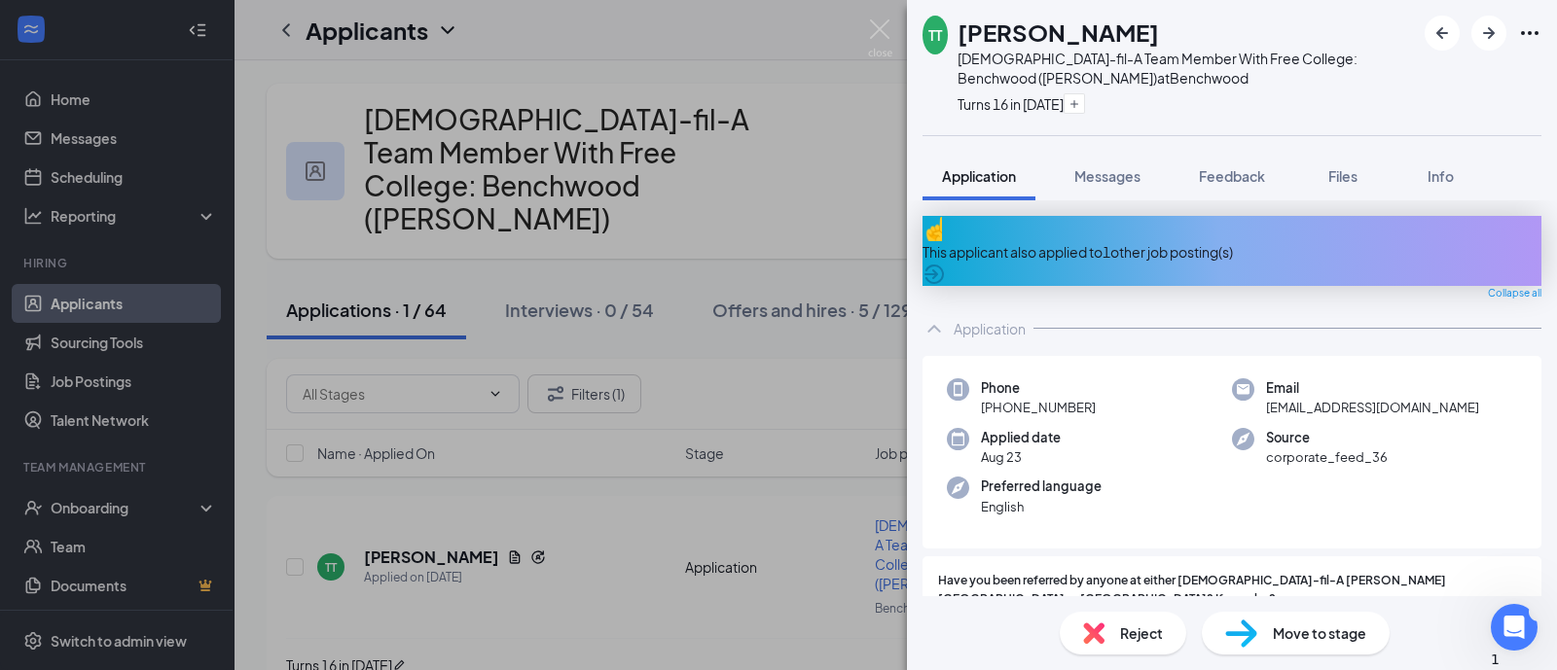
click at [1094, 241] on div "This applicant also applied to 1 other job posting(s)" at bounding box center [1231, 251] width 619 height 21
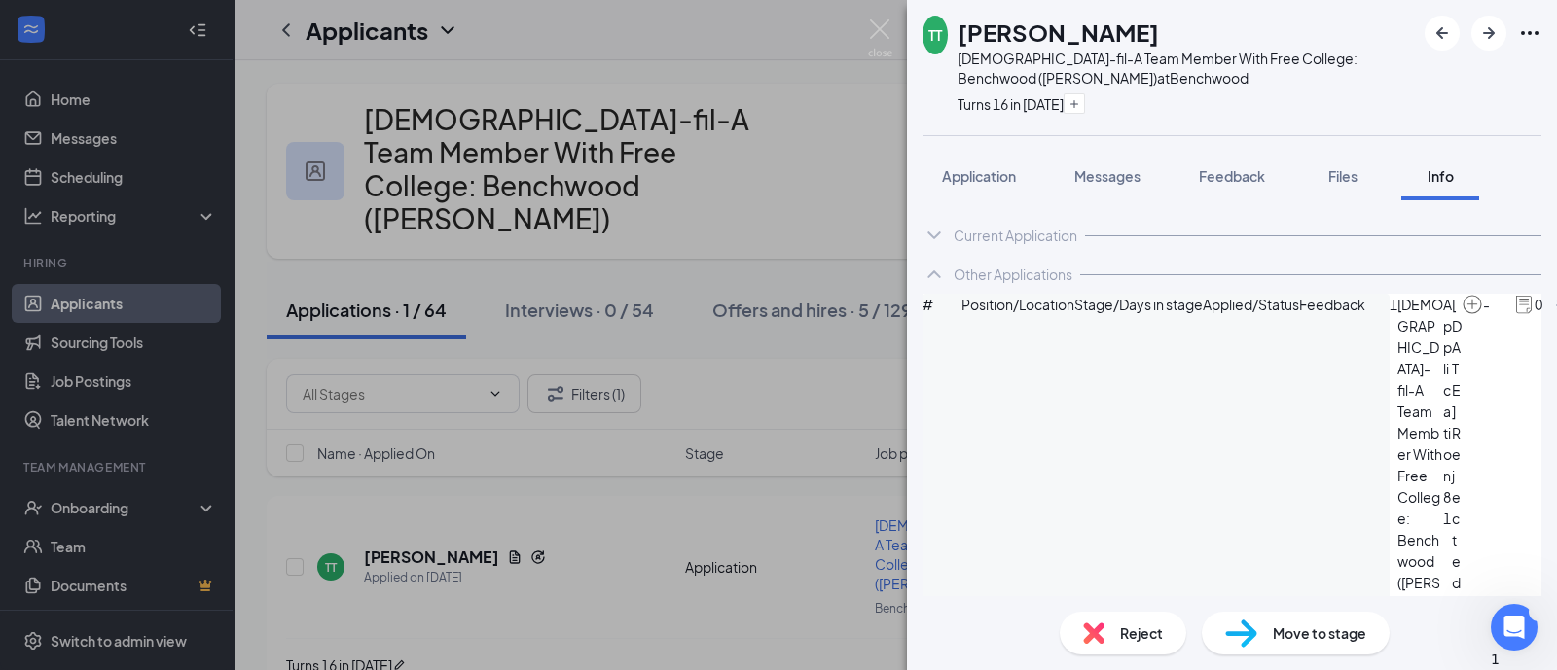
click at [1140, 639] on span "Reject" at bounding box center [1141, 633] width 43 height 21
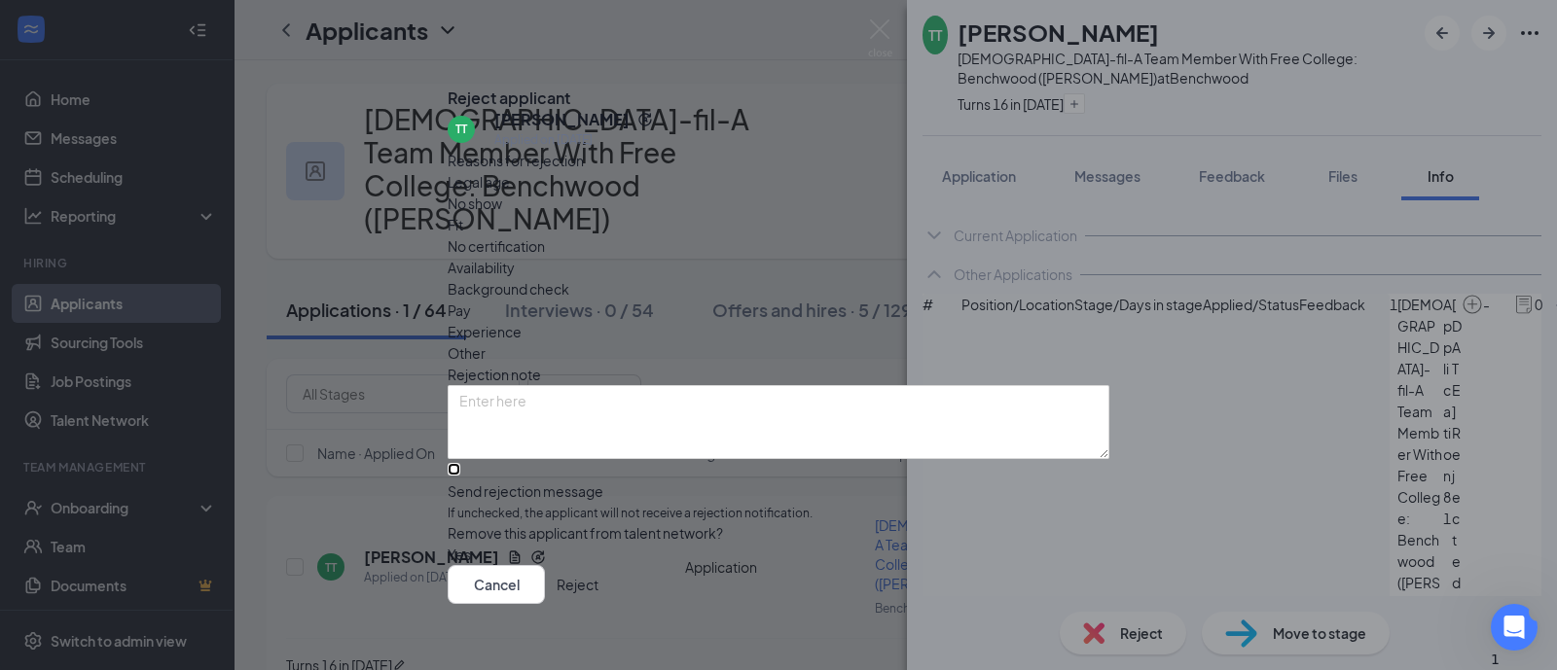
click at [460, 463] on input "Send rejection message If unchecked, the applicant will not receive a rejection…" at bounding box center [454, 469] width 13 height 13
checkbox input "true"
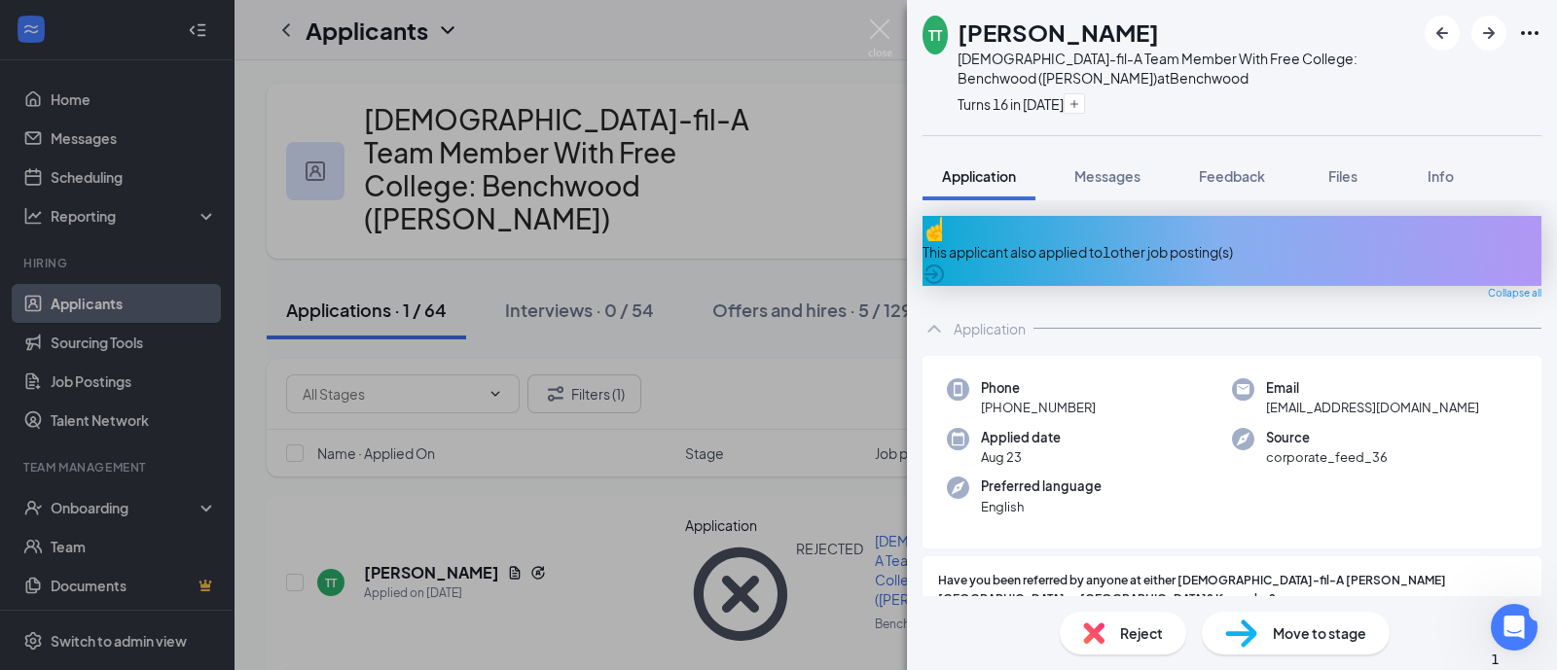
click at [860, 187] on div "TT [PERSON_NAME] [DEMOGRAPHIC_DATA]-fil-A Team Member With Free College: Benchw…" at bounding box center [778, 335] width 1557 height 670
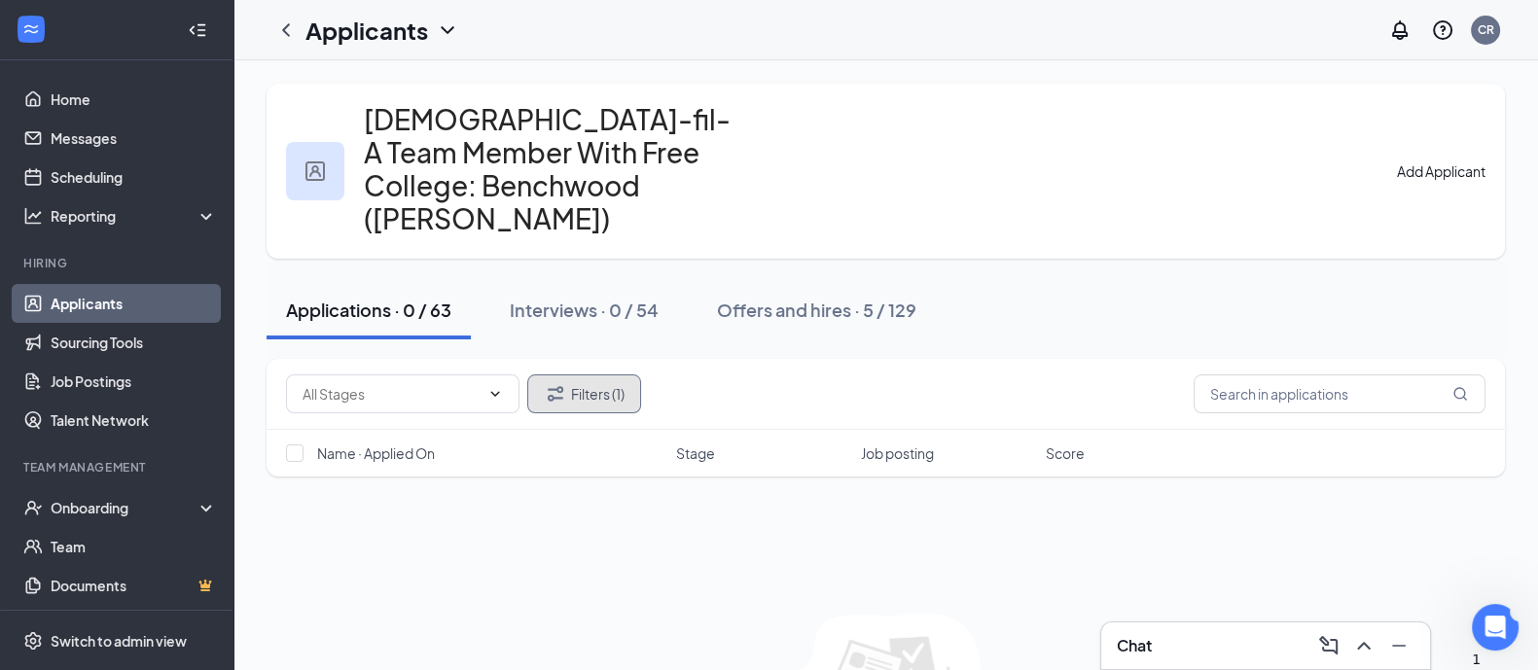
click at [594, 375] on button "Filters (1)" at bounding box center [584, 394] width 114 height 39
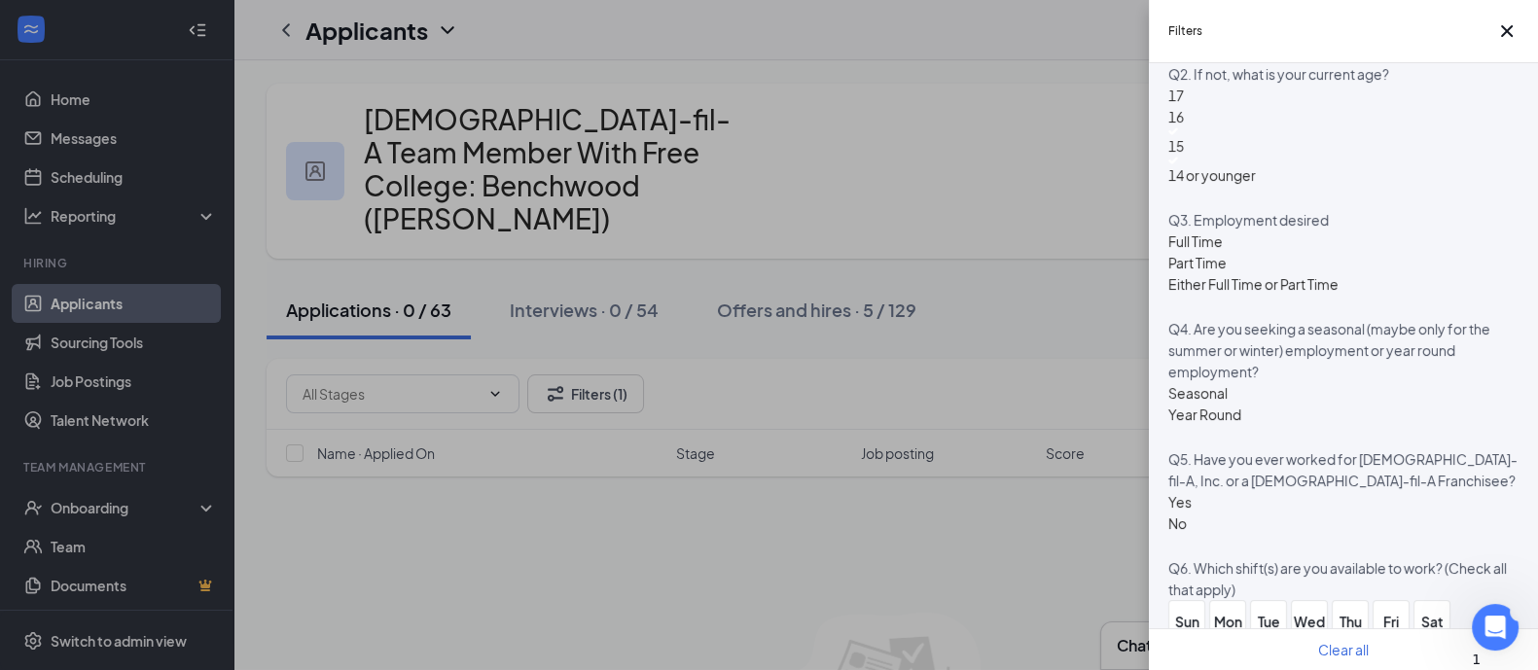
scroll to position [1095, 0]
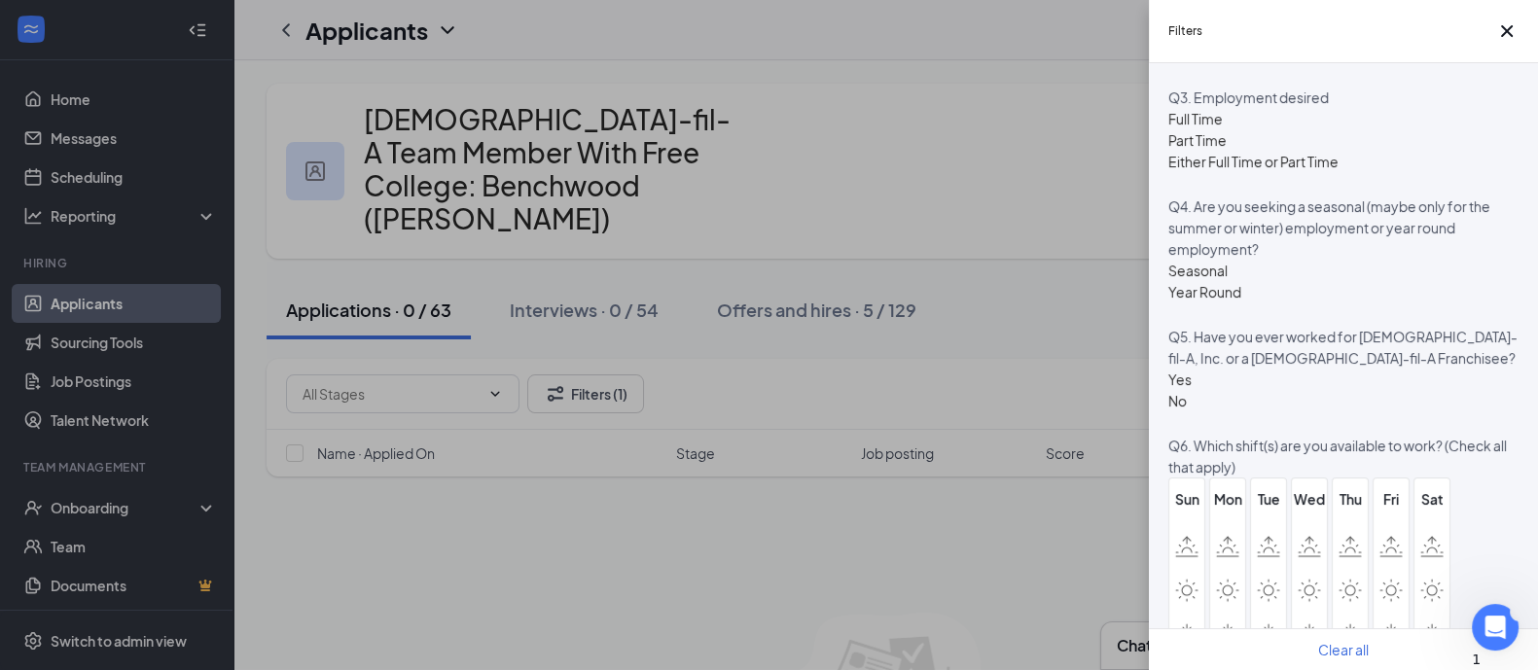
click at [1163, 323] on div "Applicant Status (0/5) Unread message Hasn't messaged back Stuck in stage for >…" at bounding box center [1343, 366] width 389 height 607
click at [1187, 63] on div "14 or younger" at bounding box center [1213, 48] width 88 height 29
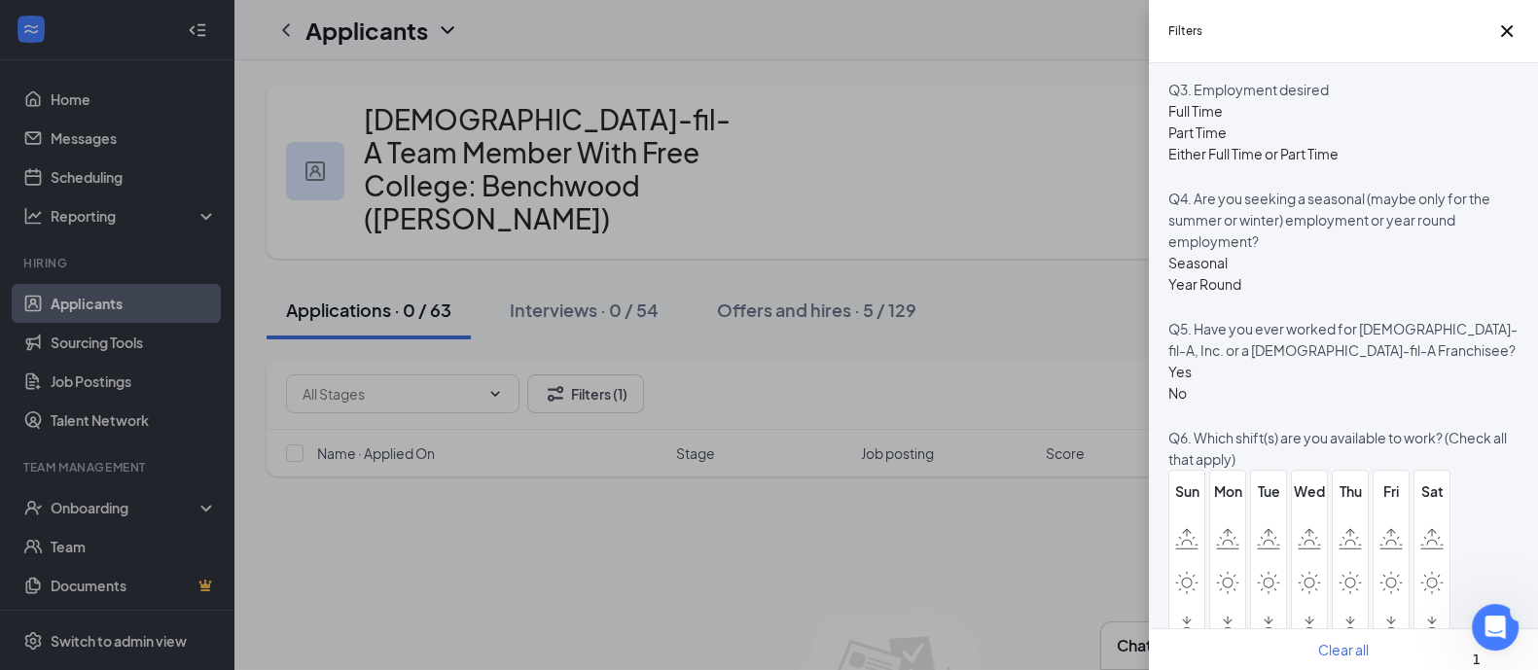
click at [1184, 13] on div at bounding box center [1213, 9] width 88 height 8
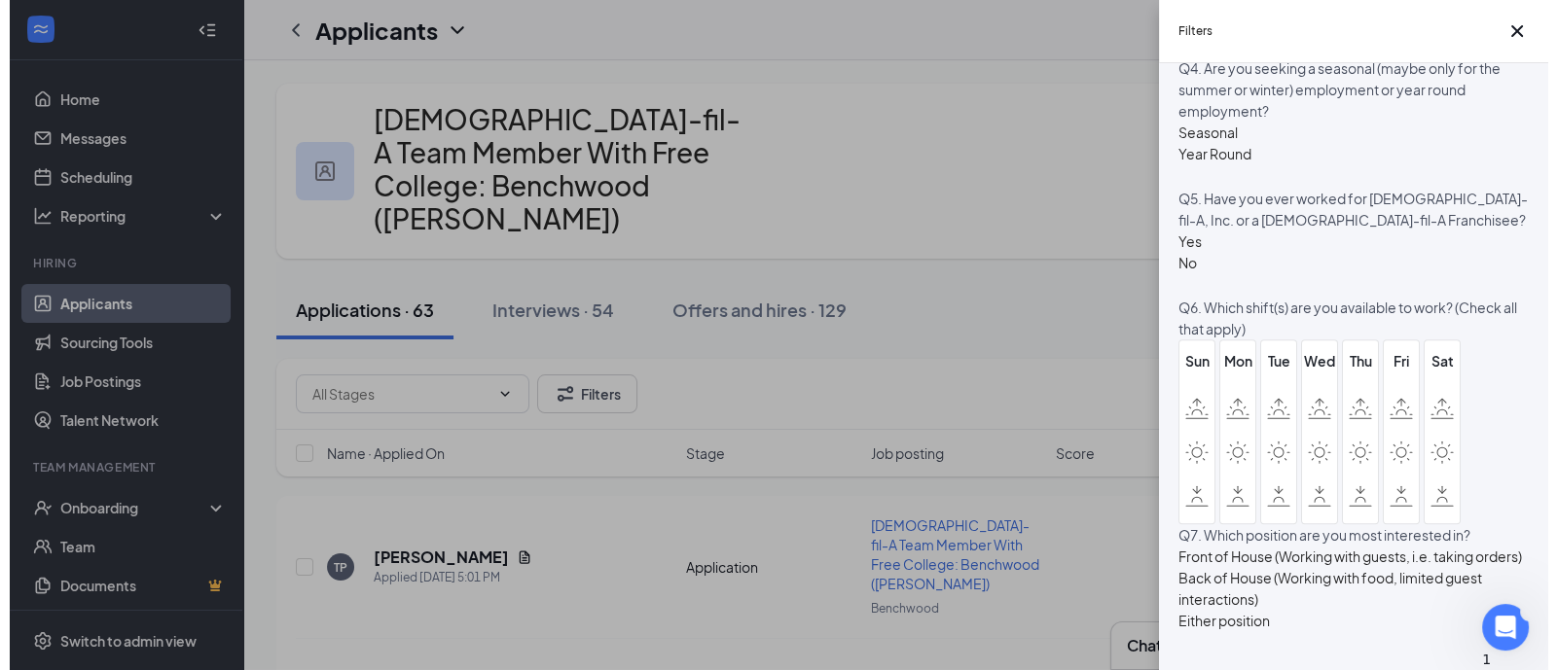
scroll to position [1338, 0]
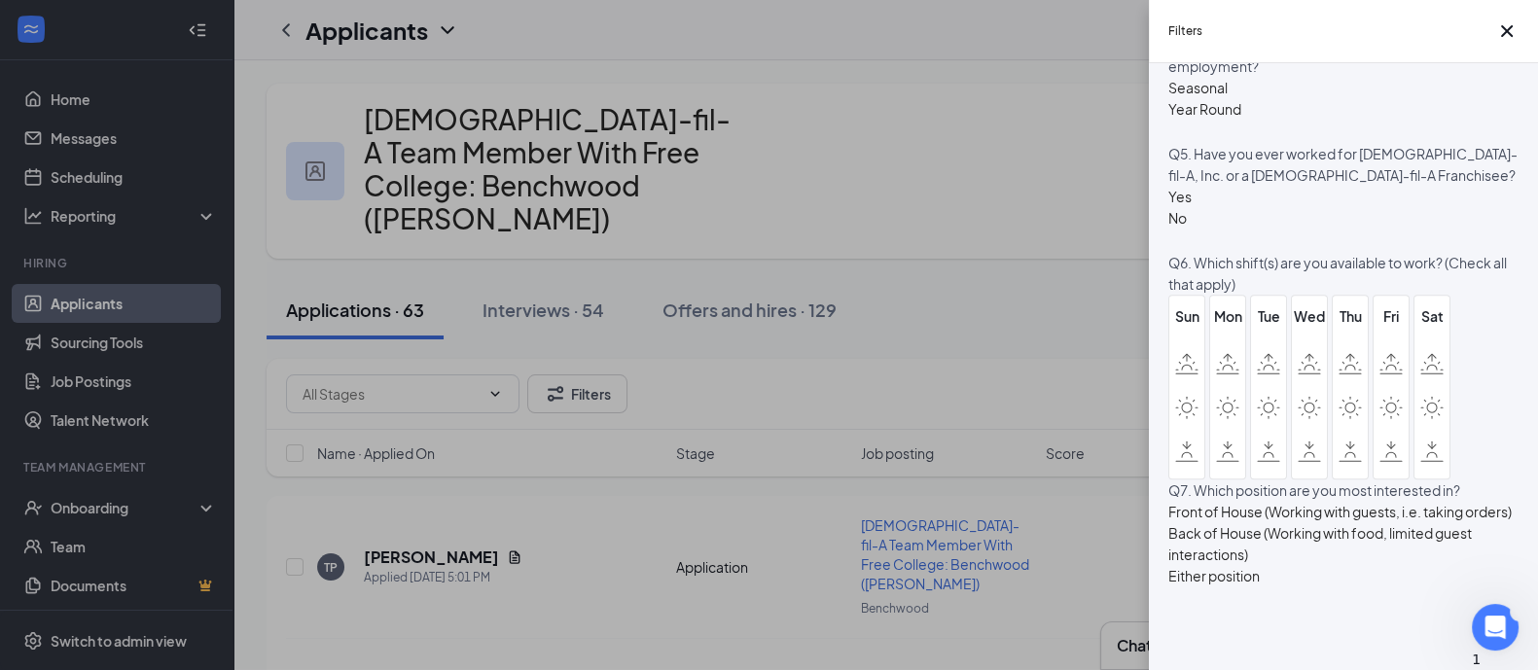
click at [1177, 77] on div at bounding box center [1205, 77] width 73 height 0
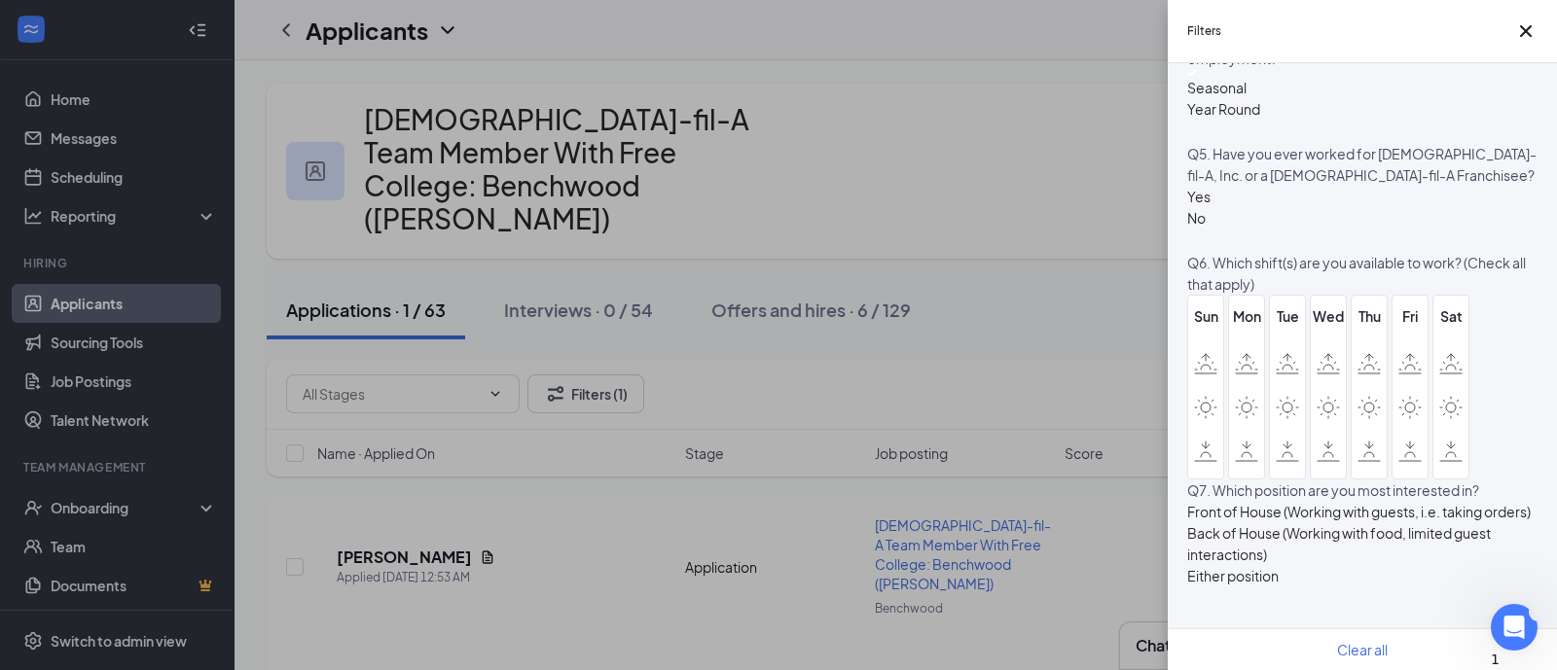
click at [1105, 276] on div "Filters Applicant Status (0/5) Unread message Hasn't messaged back Stuck in sta…" at bounding box center [778, 335] width 1557 height 670
click at [433, 505] on div "Filters Applicant Status (0/5) Unread message Hasn't messaged back Stuck in sta…" at bounding box center [778, 335] width 1557 height 670
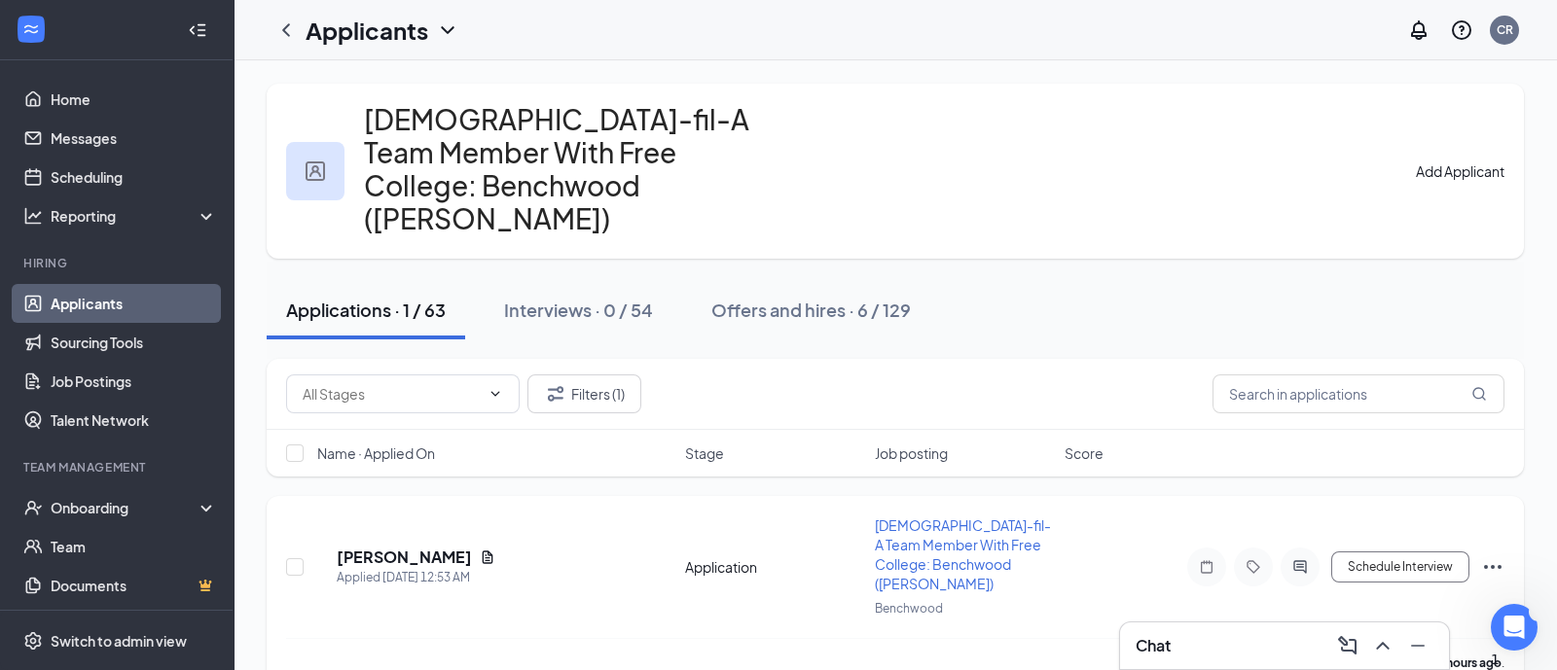
click at [431, 547] on h5 "[PERSON_NAME]" at bounding box center [404, 557] width 135 height 21
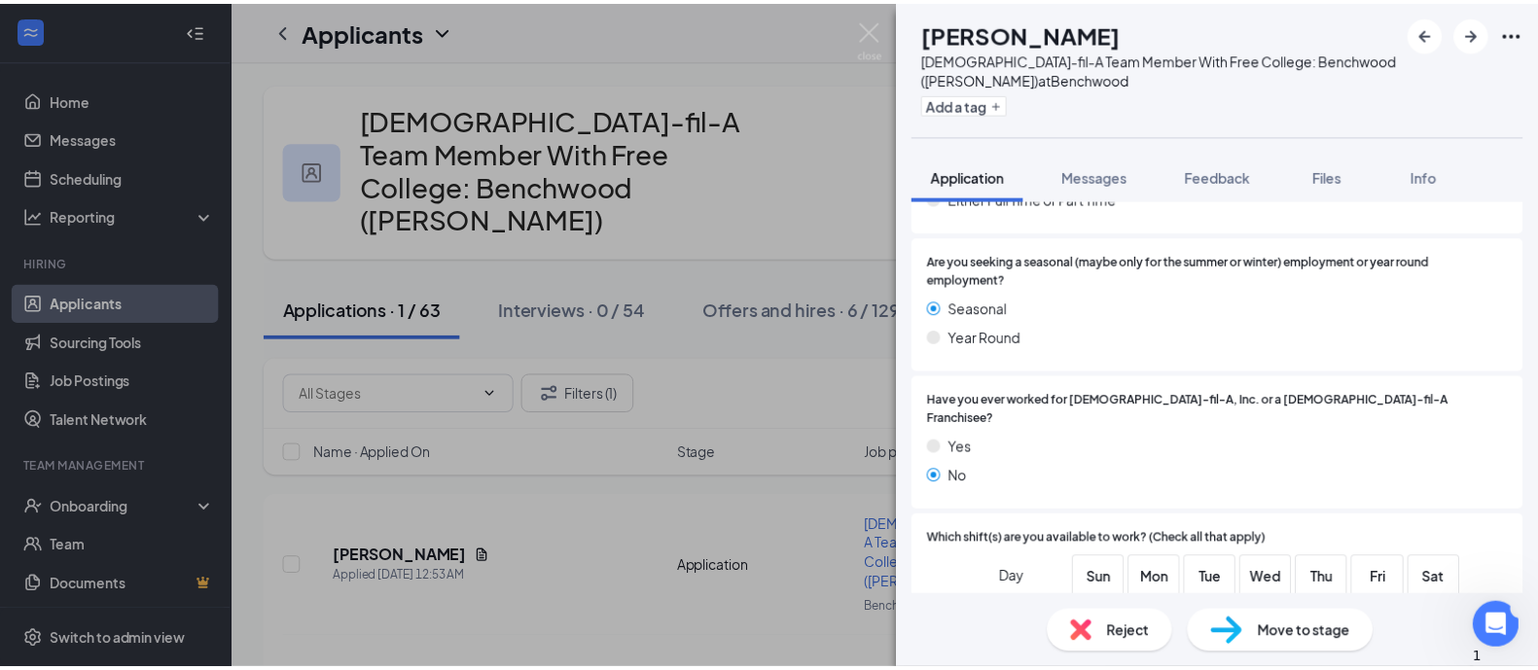
scroll to position [850, 0]
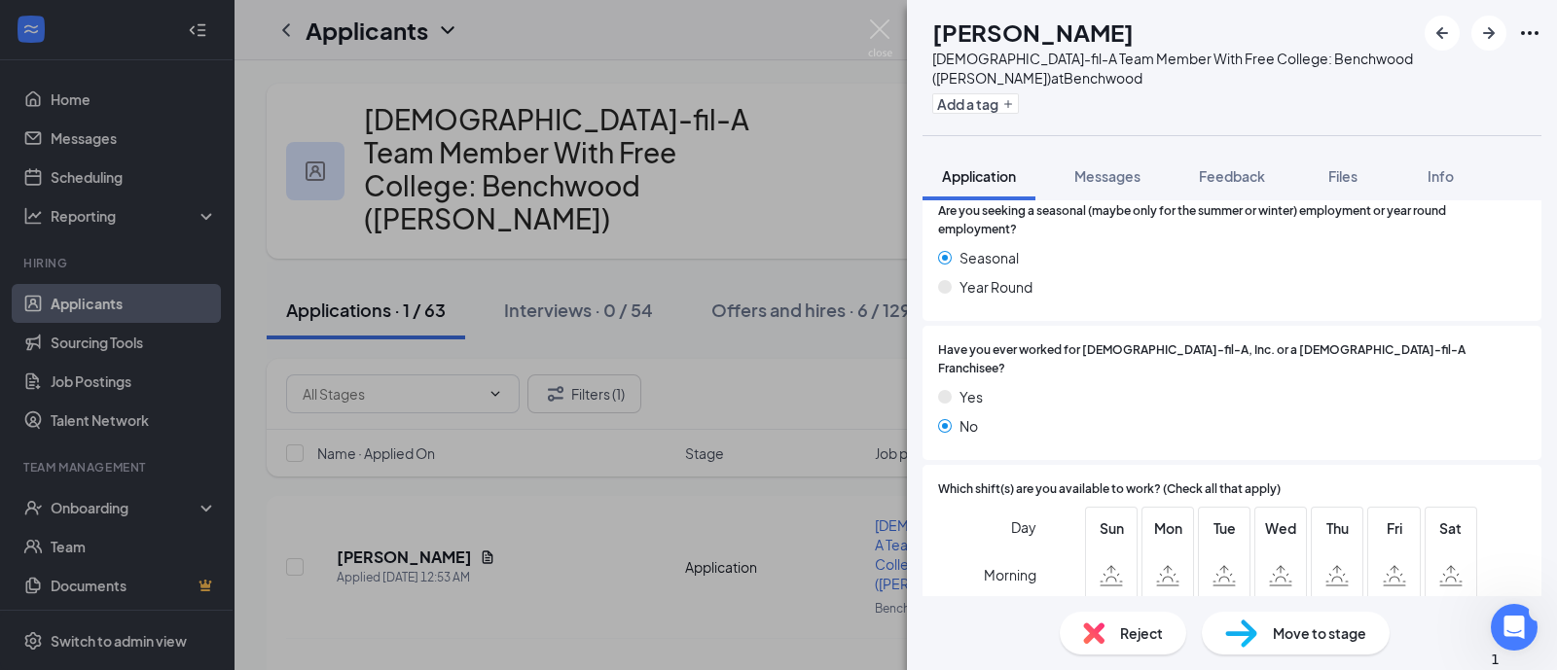
click at [1138, 625] on span "Reject" at bounding box center [1141, 633] width 43 height 21
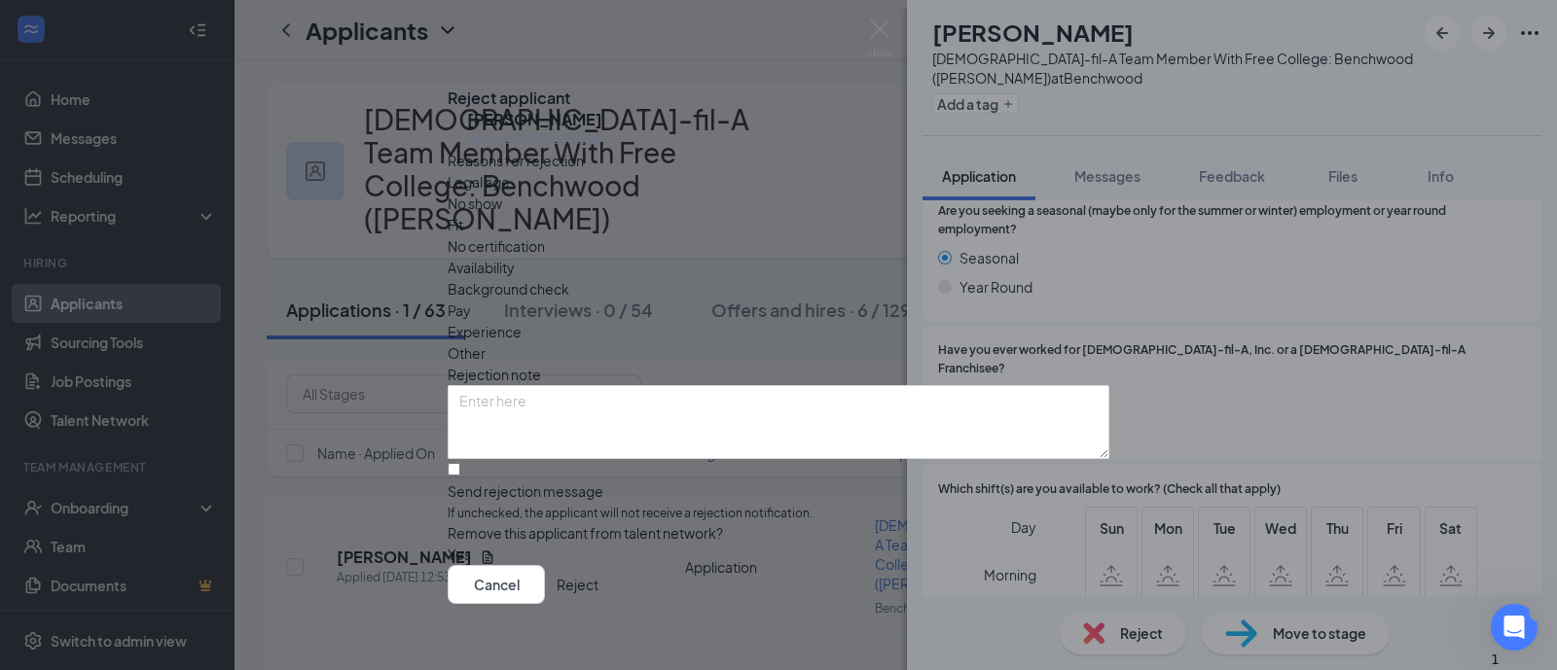
click at [889, 257] on div "Availability" at bounding box center [779, 267] width 662 height 21
click at [460, 463] on input "Send rejection message If unchecked, the applicant will not receive a rejection…" at bounding box center [454, 469] width 13 height 13
checkbox input "true"
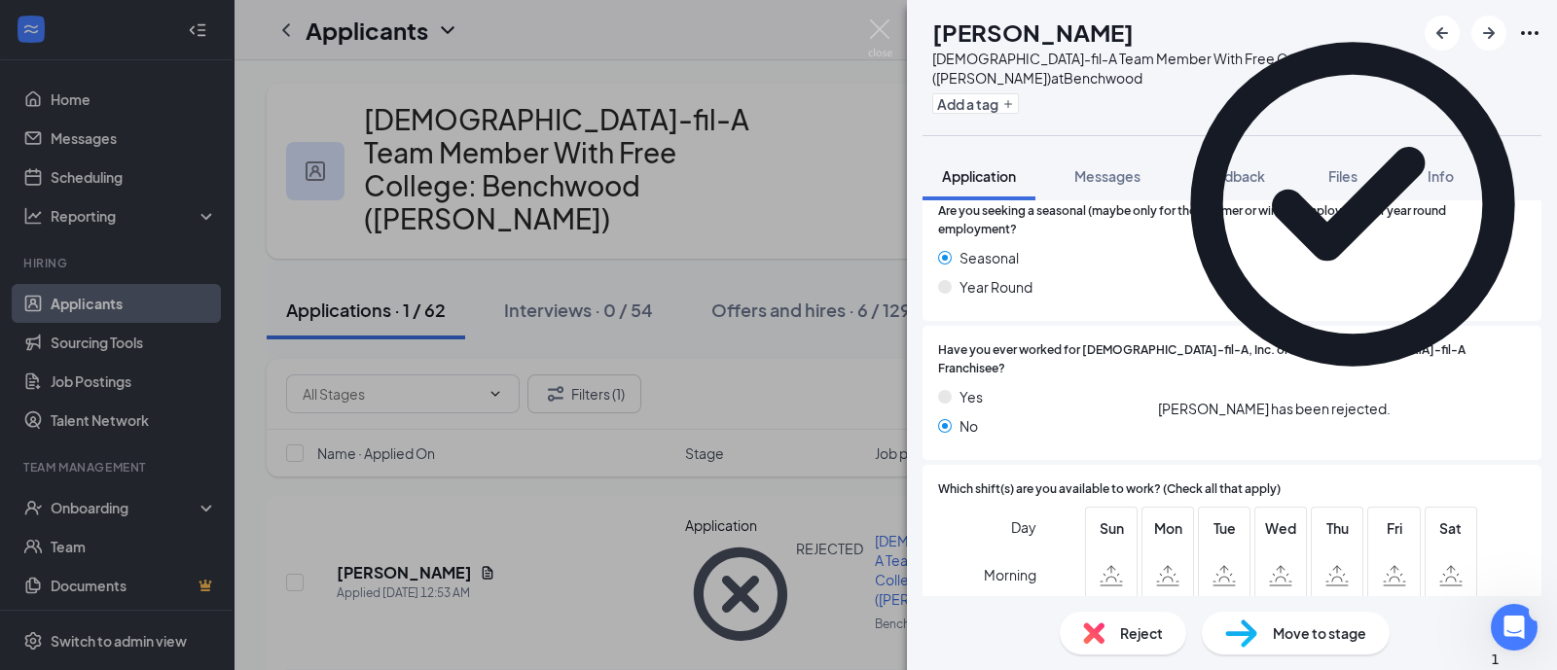
click at [841, 144] on div "AF [PERSON_NAME][DEMOGRAPHIC_DATA]-fil-A Team Member With Free College: Benchwo…" at bounding box center [778, 335] width 1557 height 670
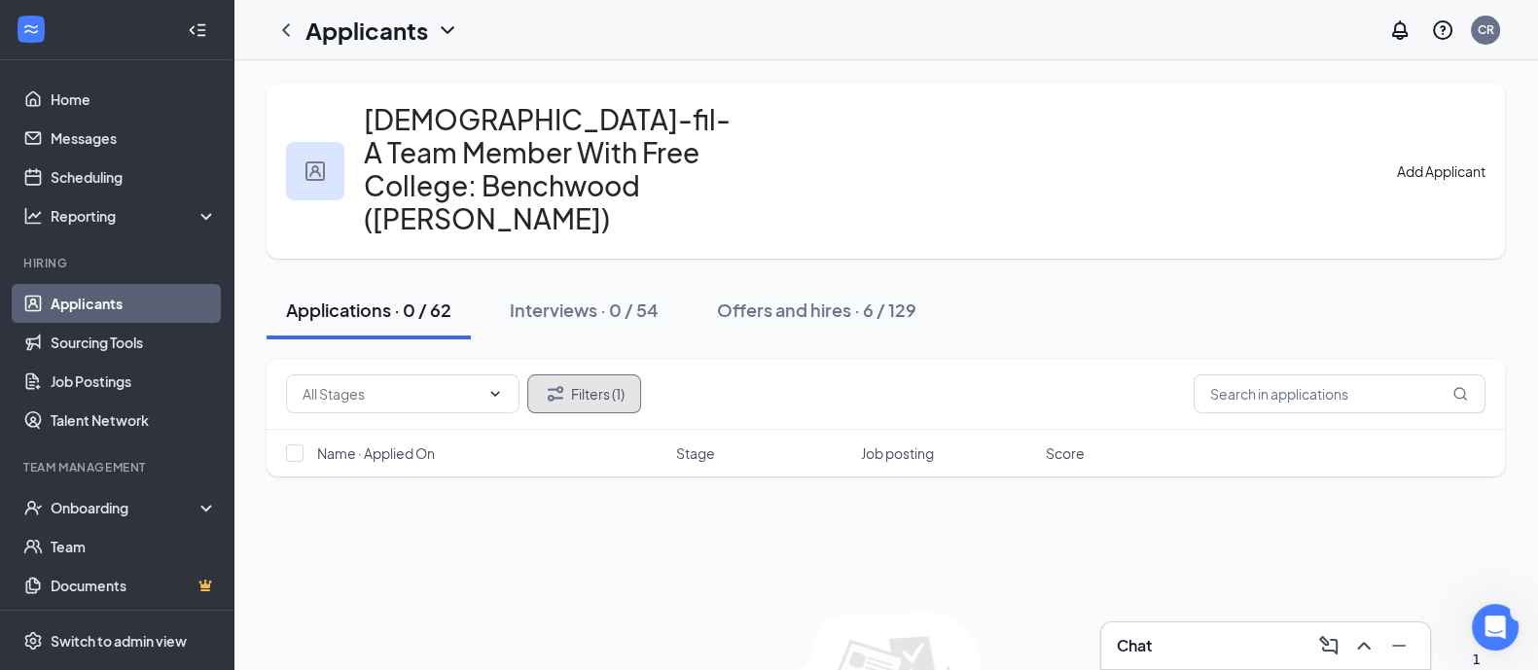
click at [575, 375] on button "Filters (1)" at bounding box center [584, 394] width 114 height 39
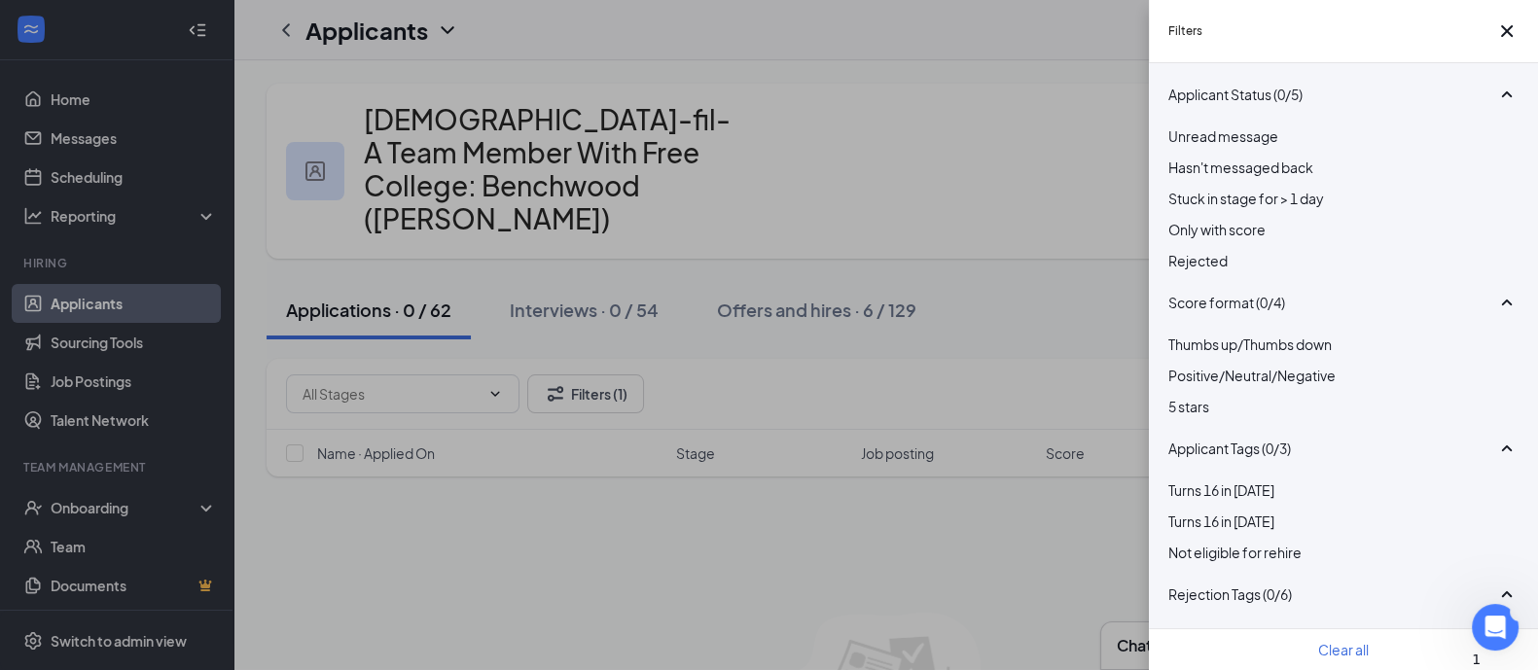
click at [1324, 643] on button "Clear all" at bounding box center [1344, 649] width 51 height 21
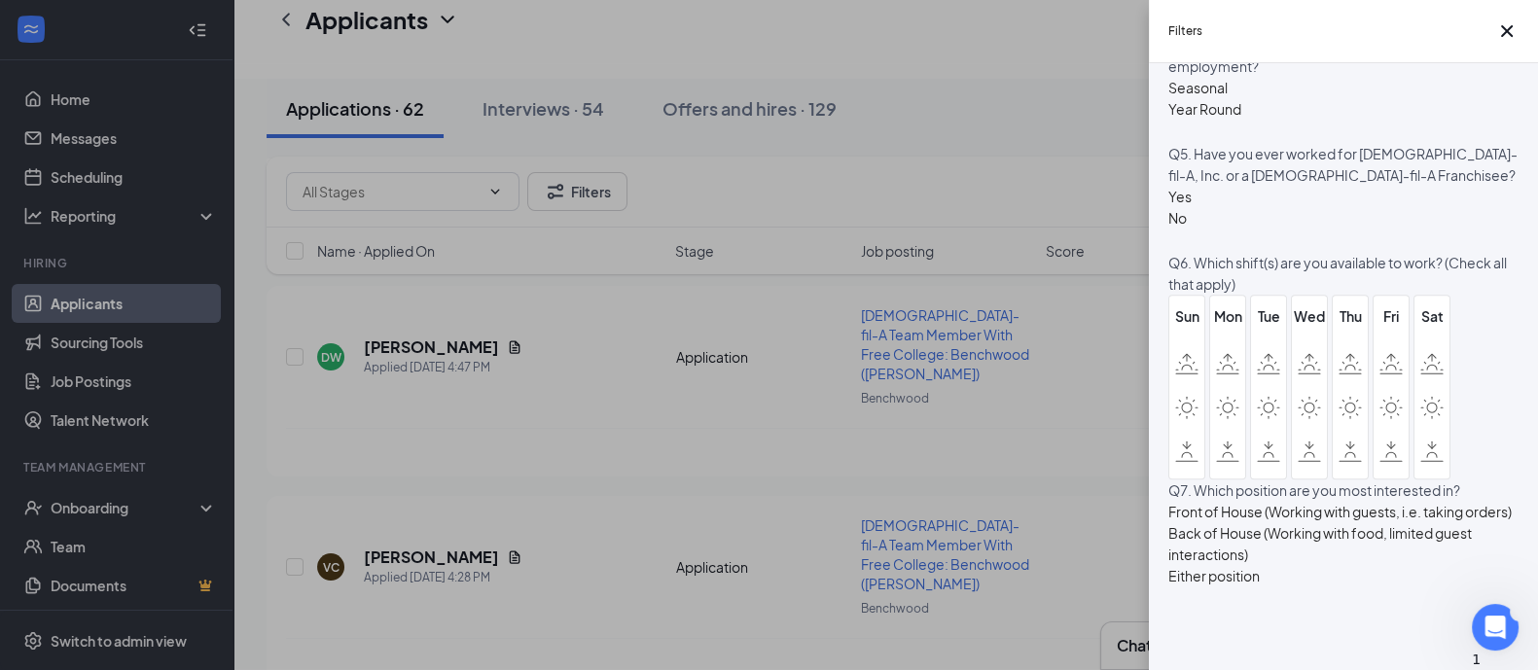
scroll to position [486, 0]
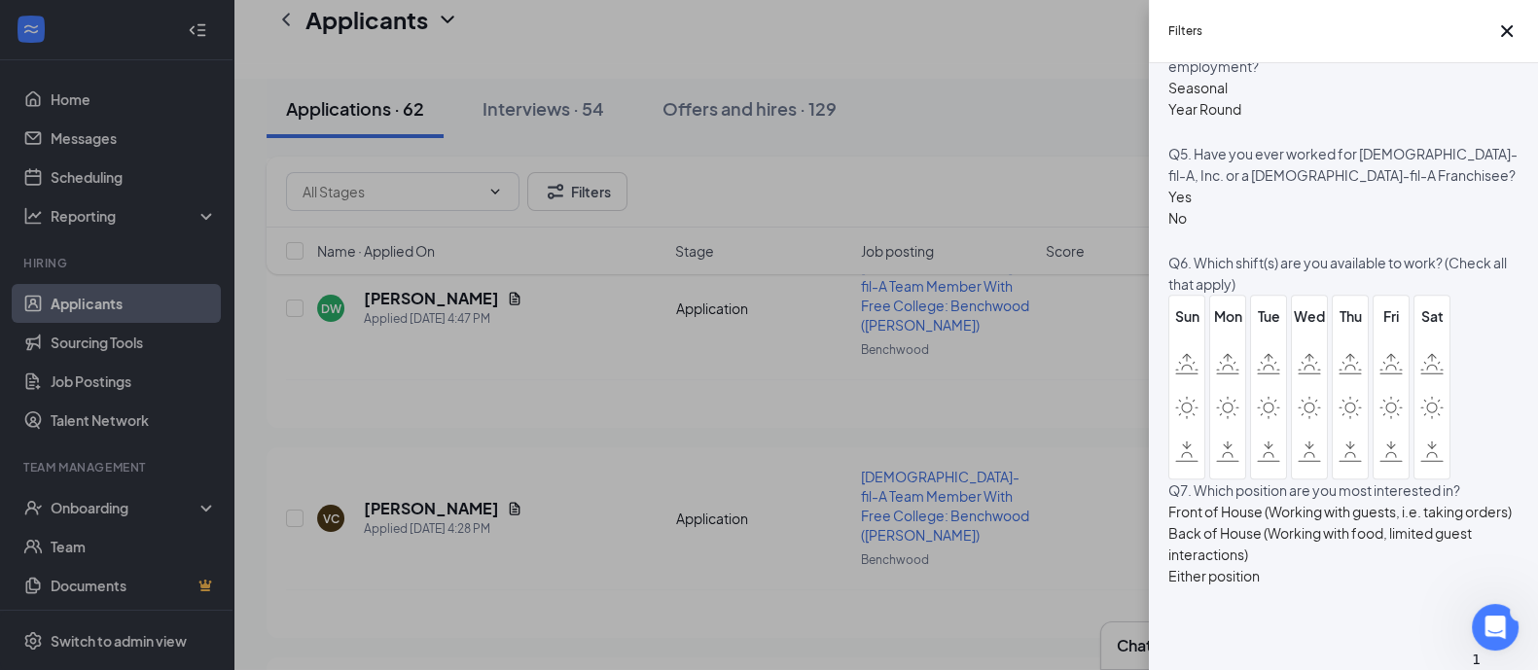
click at [1050, 168] on div "Filters Applicant Status (0/5) Unread message Hasn't messaged back Stuck in sta…" at bounding box center [769, 335] width 1538 height 670
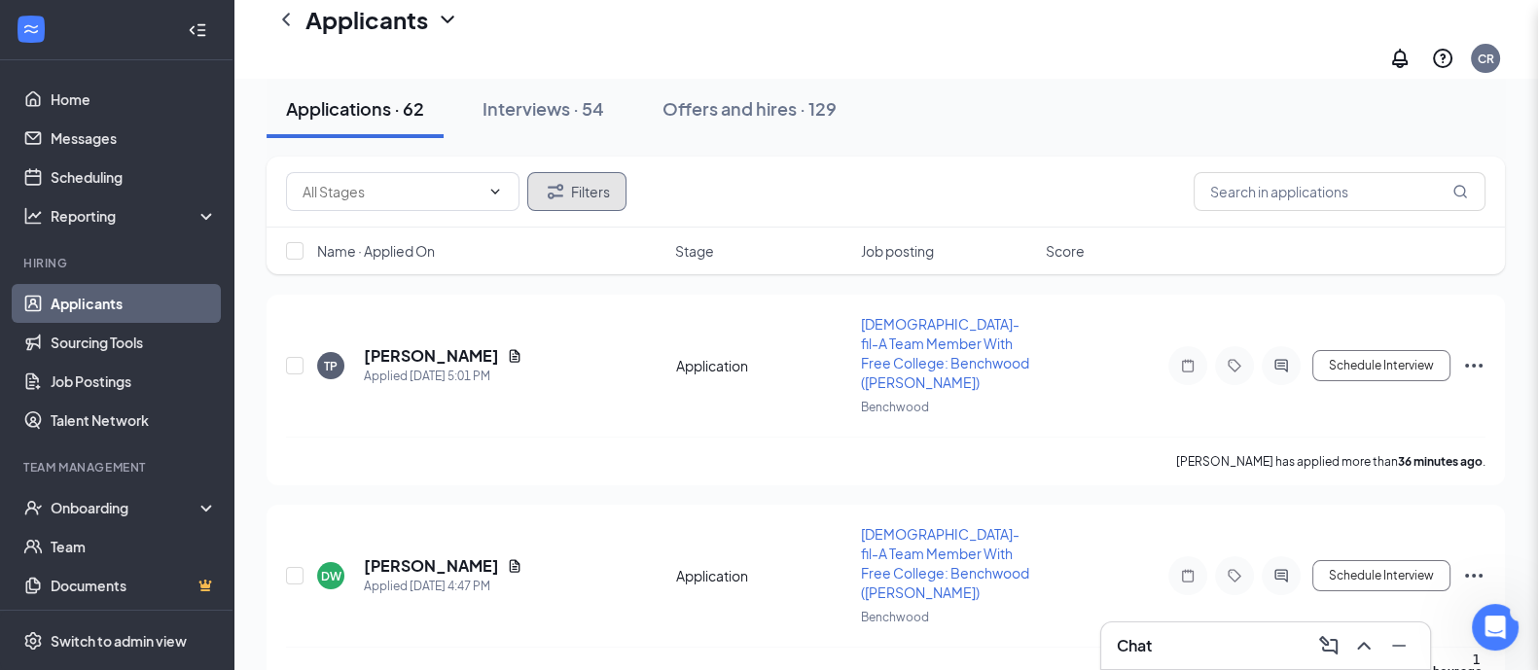
scroll to position [0, 0]
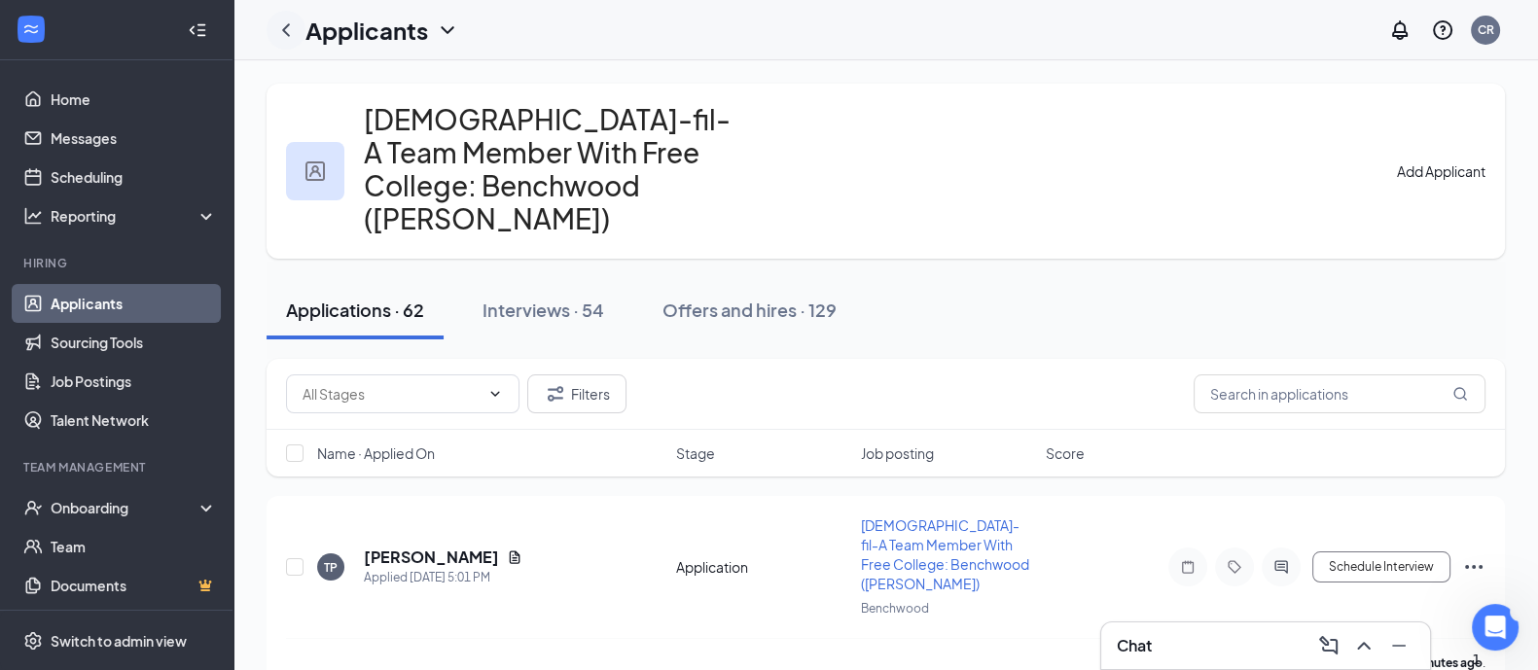
click at [293, 34] on icon "ChevronLeft" at bounding box center [285, 29] width 23 height 23
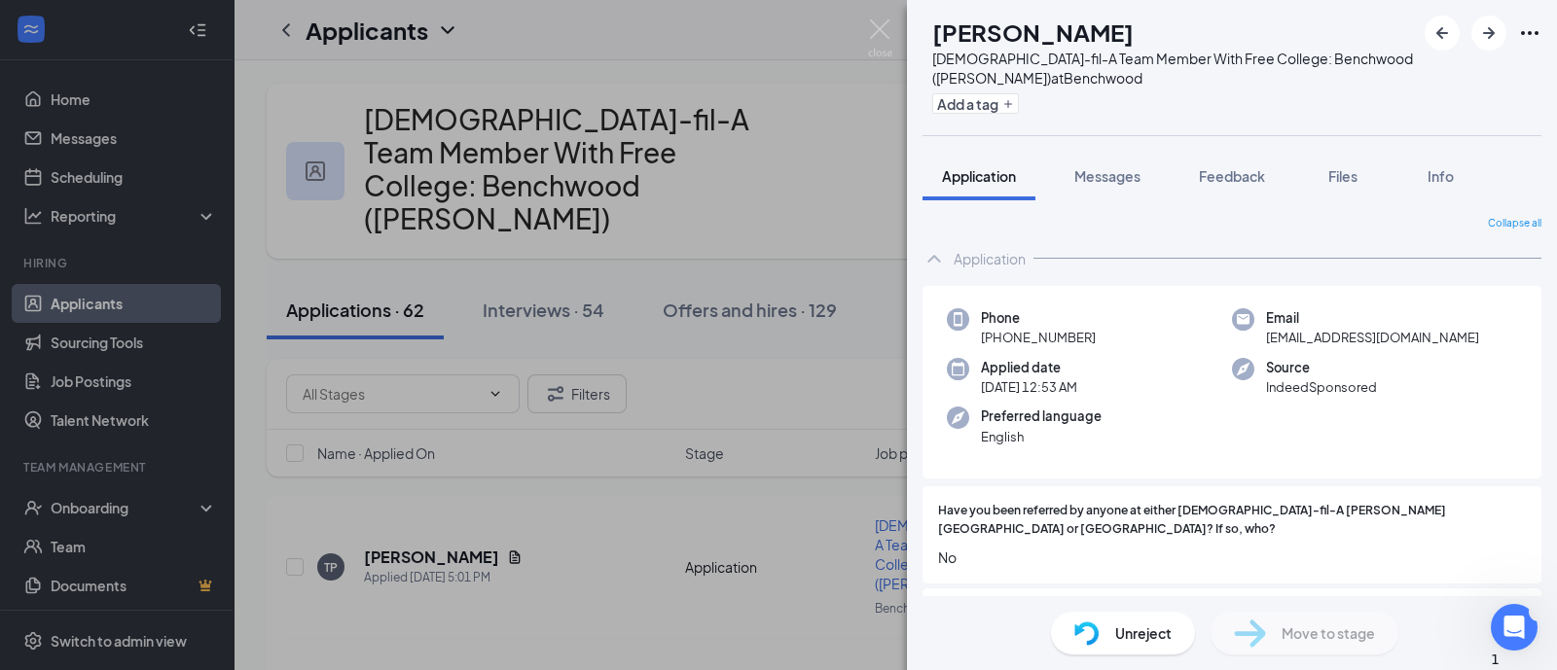
click at [137, 327] on div "AF [PERSON_NAME][DEMOGRAPHIC_DATA]-fil-A Team Member With Free College: Benchwo…" at bounding box center [778, 335] width 1557 height 670
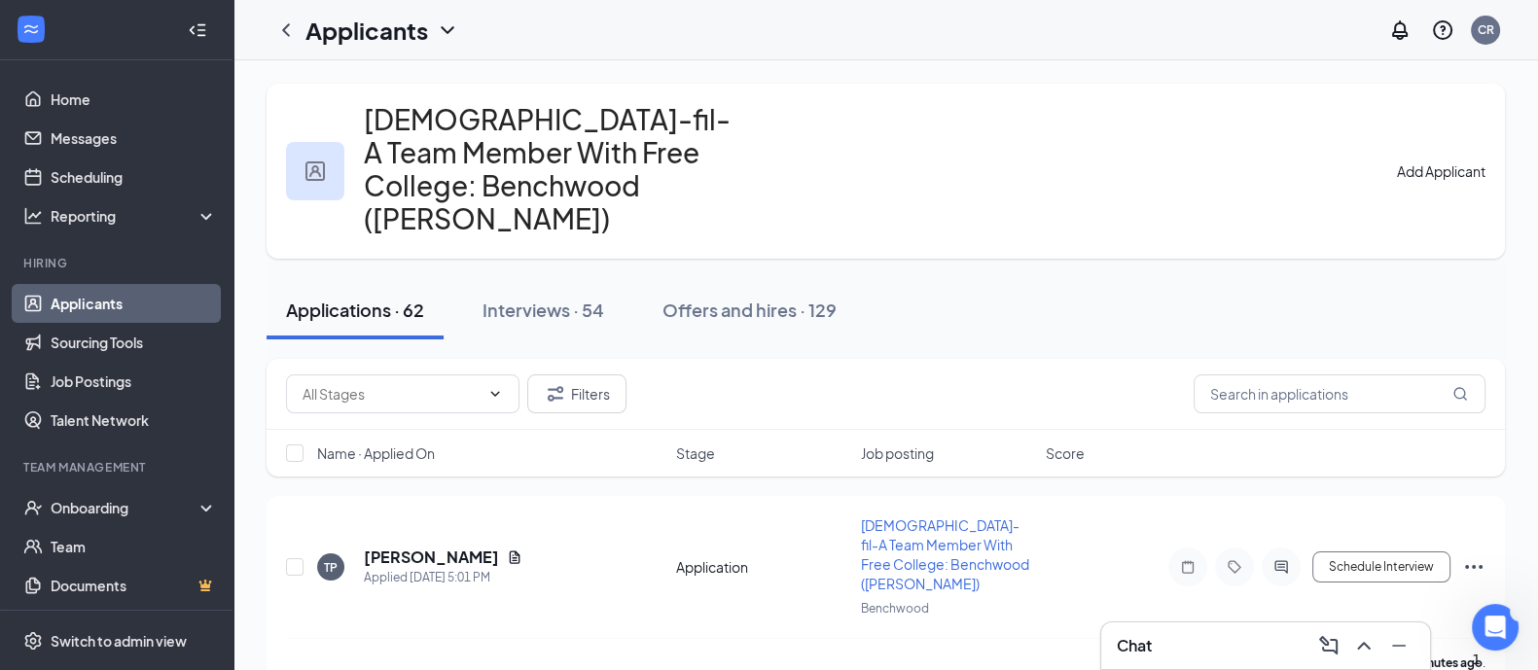
click at [131, 321] on link "Applicants" at bounding box center [134, 303] width 166 height 39
